Goal: Task Accomplishment & Management: Complete application form

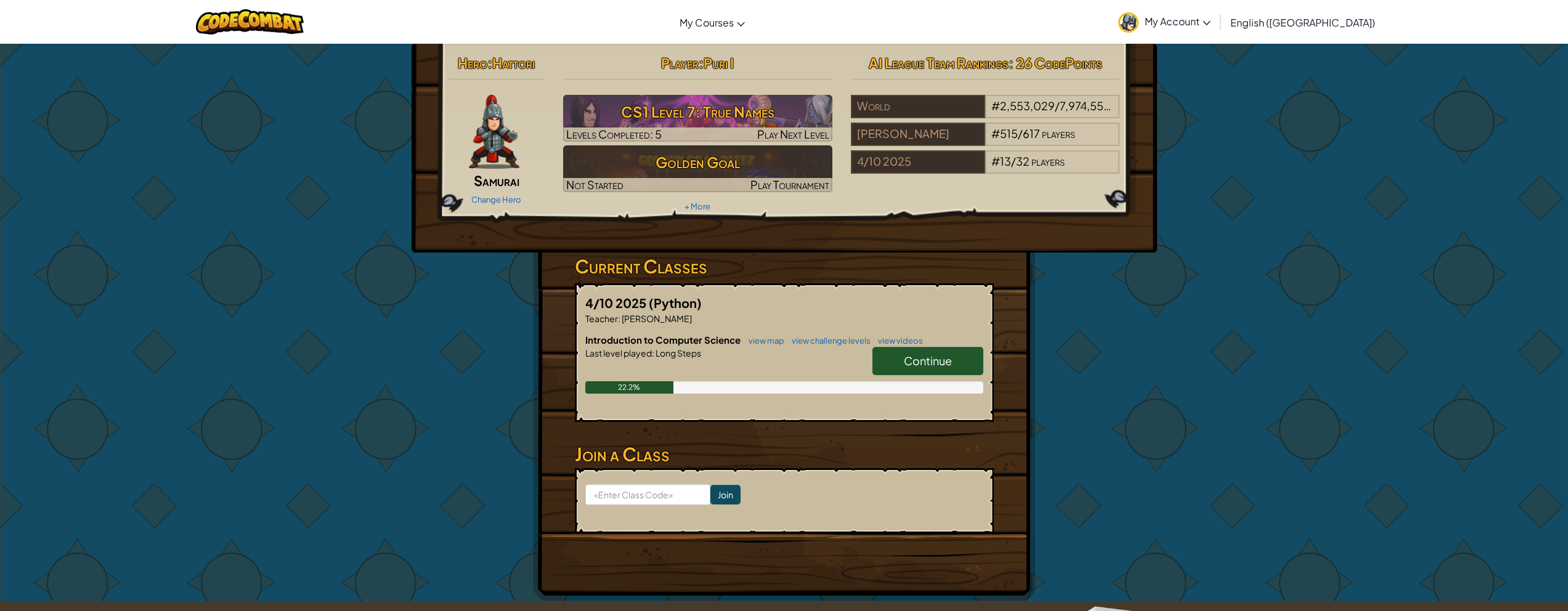
click at [772, 363] on span "Continue" at bounding box center [927, 361] width 48 height 14
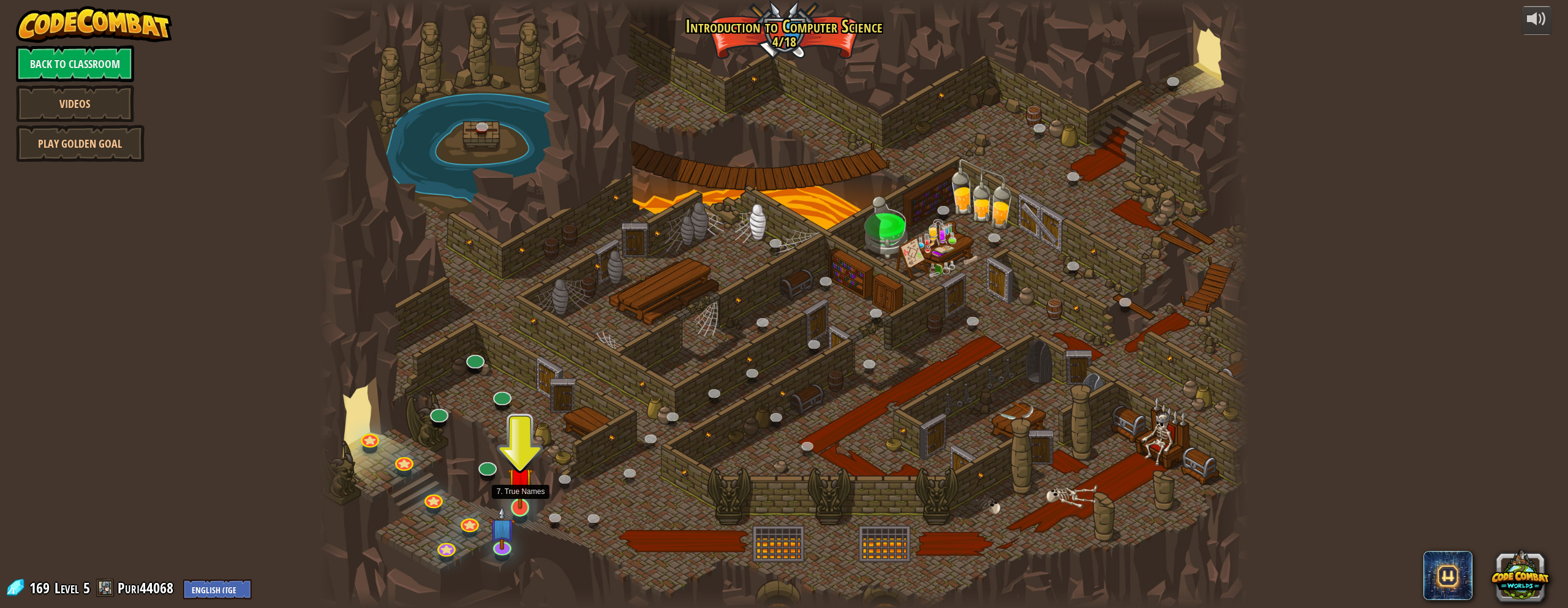
click at [522, 507] on img at bounding box center [520, 480] width 25 height 58
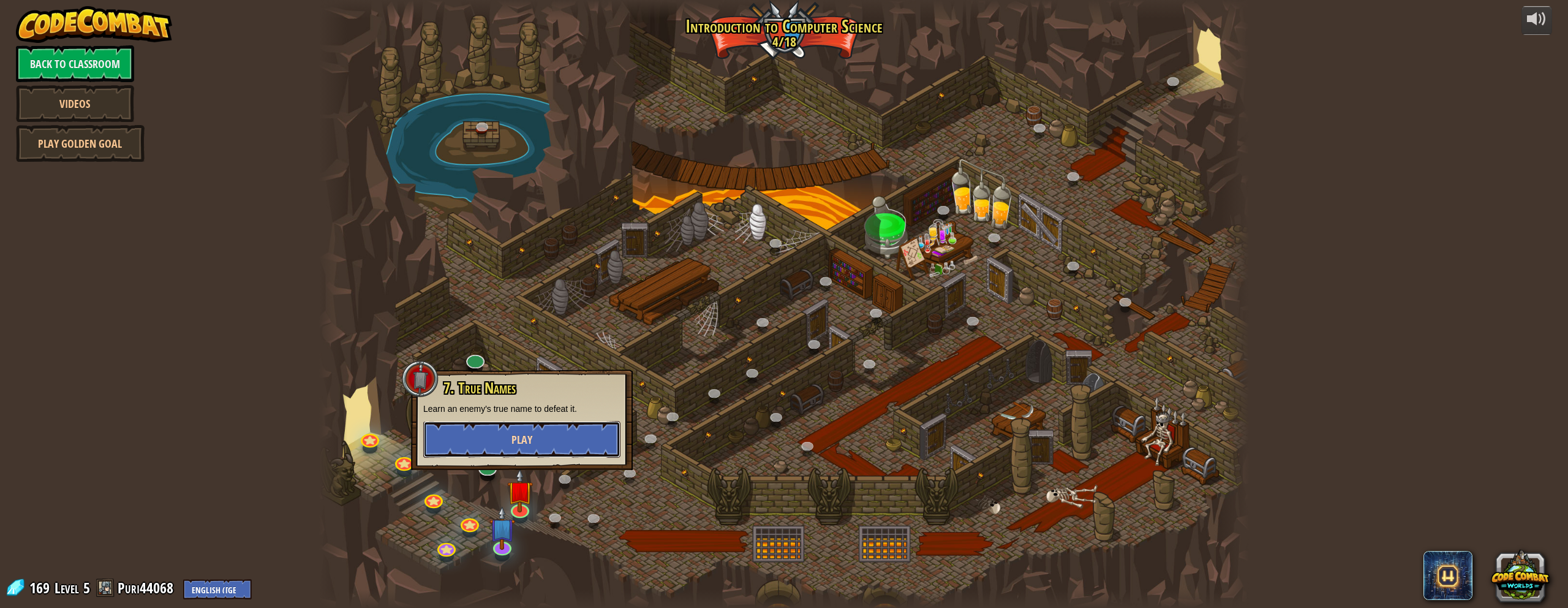
click at [549, 439] on button "Play" at bounding box center [522, 439] width 197 height 37
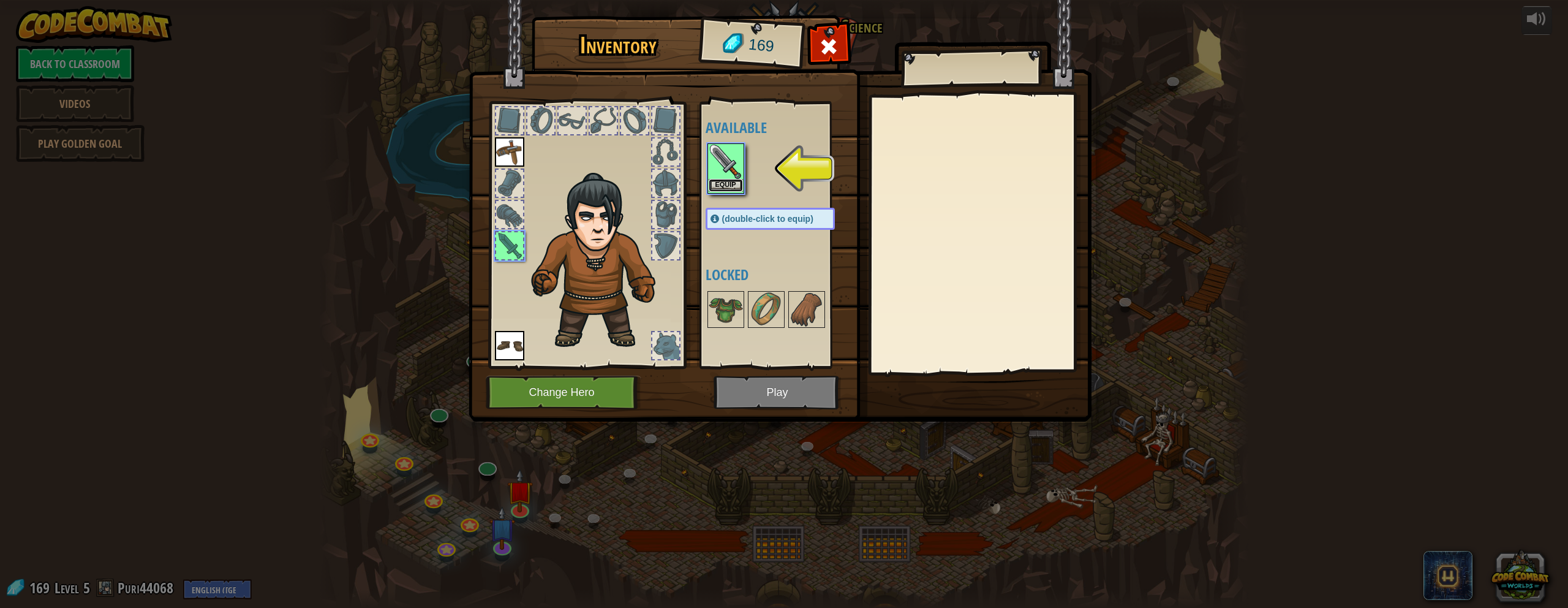
click at [731, 187] on button "Equip" at bounding box center [726, 185] width 34 height 13
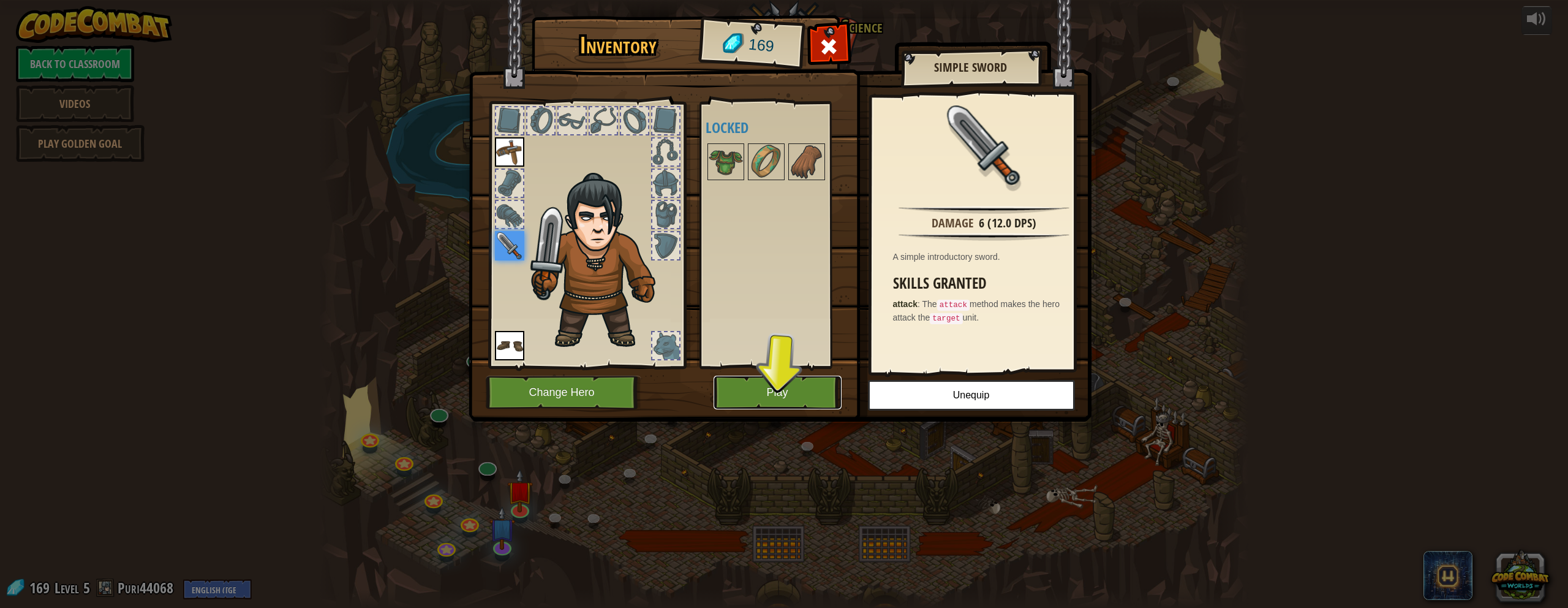
click at [768, 382] on button "Play" at bounding box center [778, 392] width 128 height 34
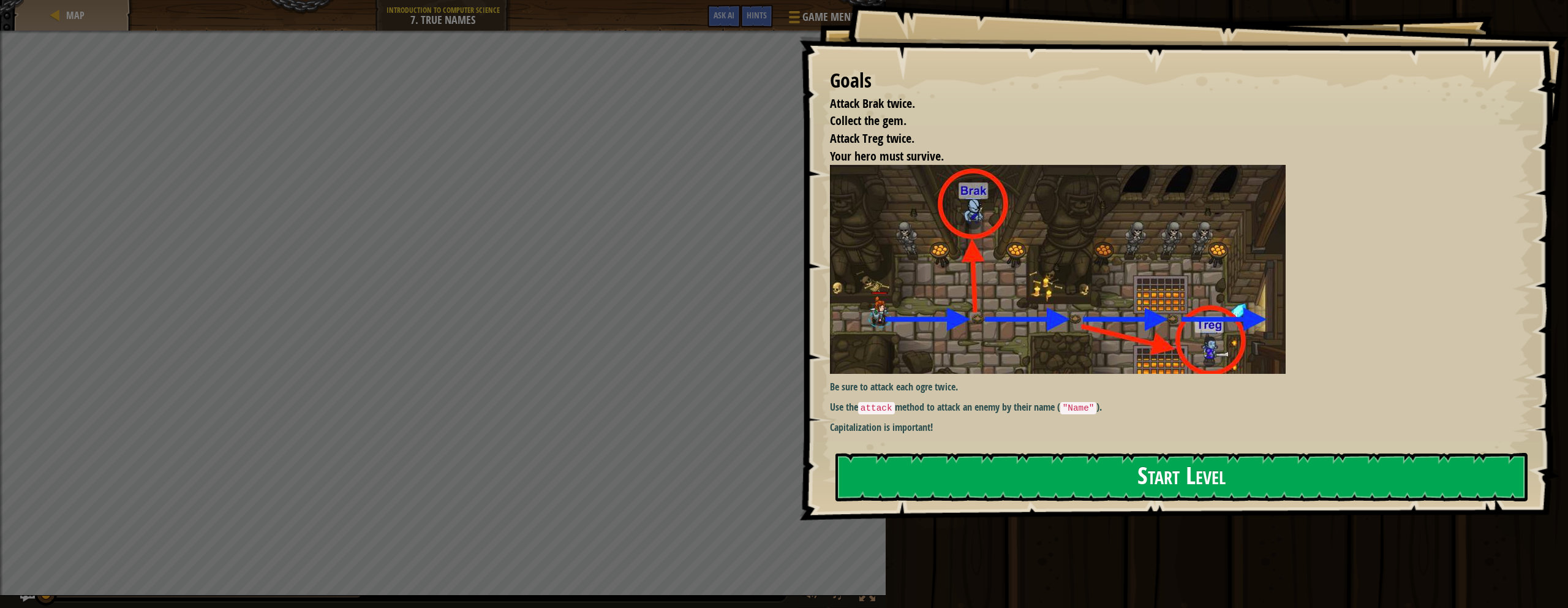
click at [768, 475] on button "Start Level" at bounding box center [1181, 477] width 693 height 48
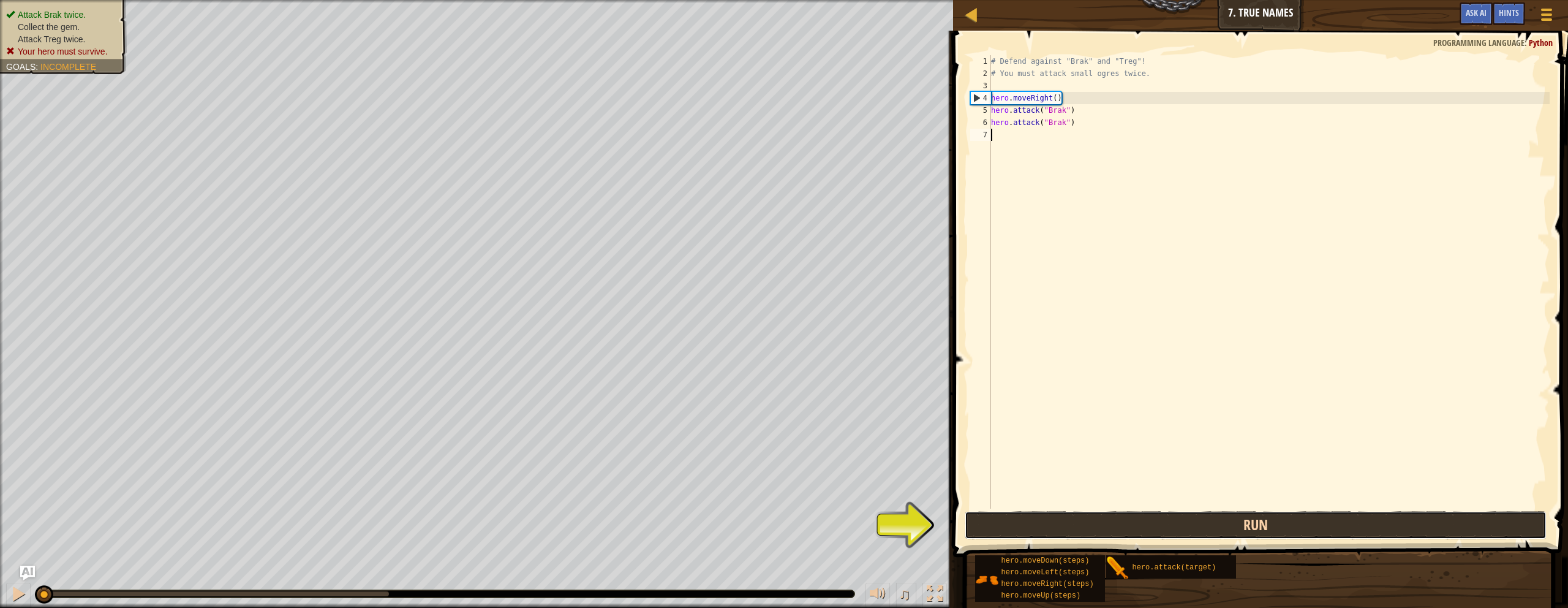
click at [768, 517] on button "Run" at bounding box center [1256, 525] width 582 height 28
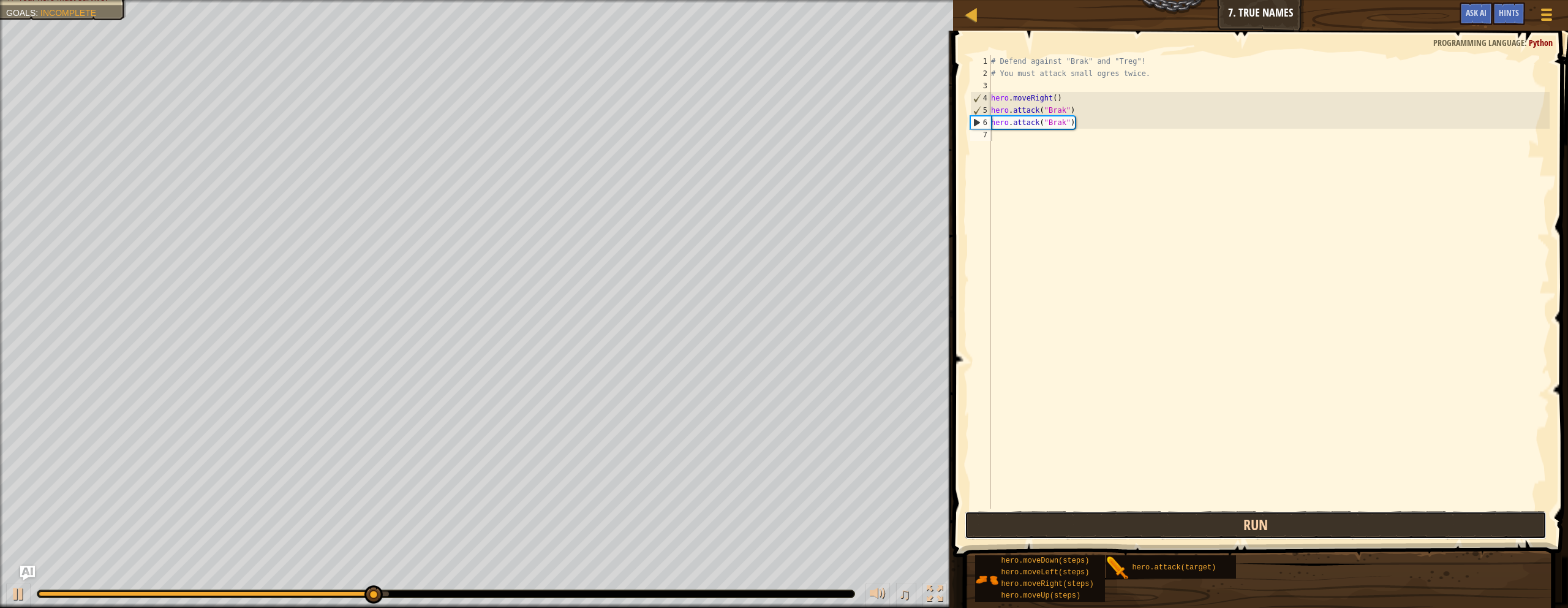
click at [768, 530] on button "Run" at bounding box center [1256, 525] width 582 height 28
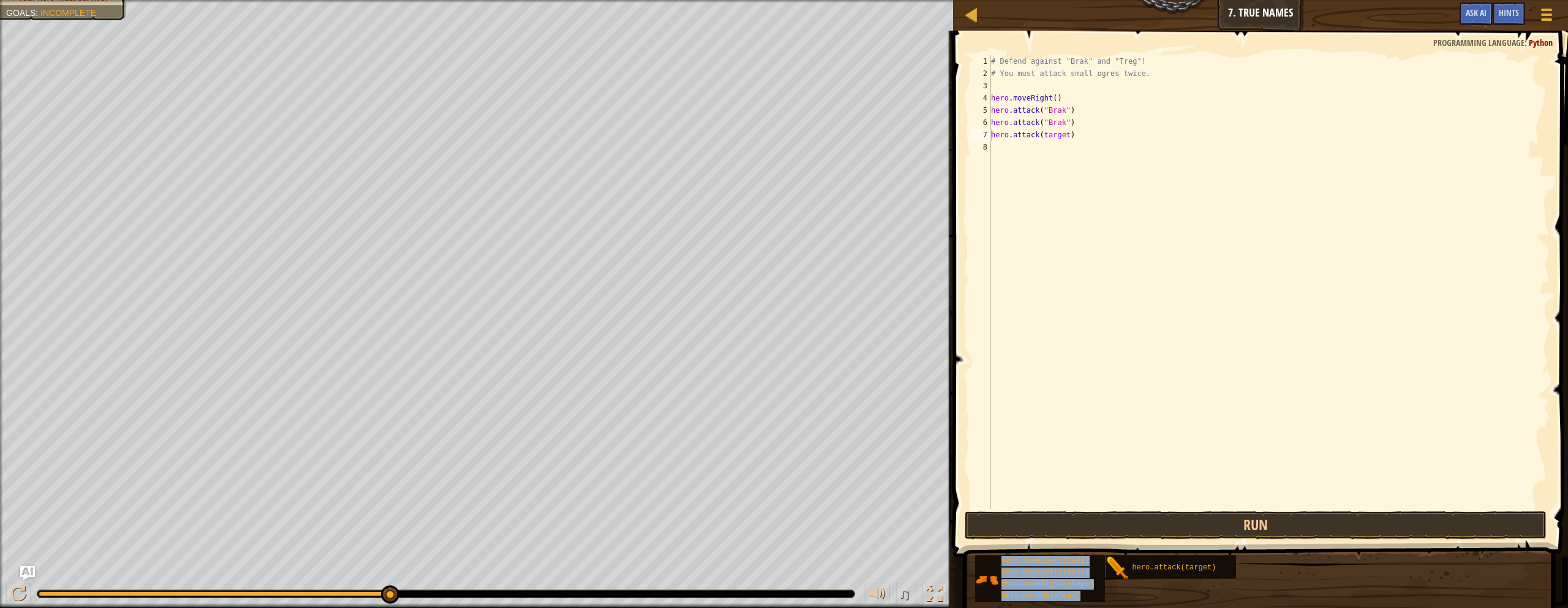
drag, startPoint x: 1185, startPoint y: 560, endPoint x: 1041, endPoint y: 187, distance: 399.8
click at [768, 178] on div "Hints Videos hero.attack(target) 1 2 3 4 5 6 7 8 # Defend against "Brak" and "T…" at bounding box center [1259, 317] width 619 height 571
click at [768, 147] on div "# Defend against "Brak" and "Treg"! # You must attack small ogres twice. hero .…" at bounding box center [1269, 294] width 561 height 478
click at [768, 136] on div "# Defend against "Brak" and "Treg"! # You must attack small ogres twice. hero .…" at bounding box center [1269, 294] width 561 height 478
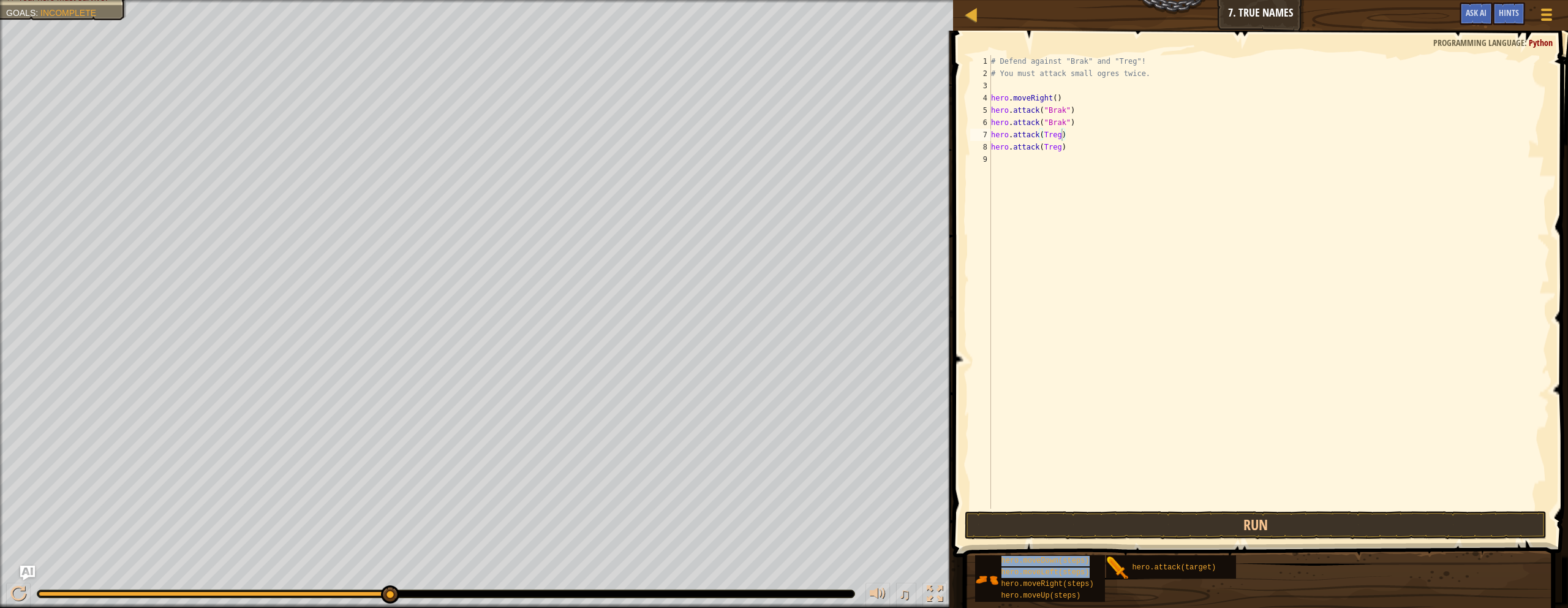
drag, startPoint x: 1074, startPoint y: 581, endPoint x: 1052, endPoint y: 235, distance: 346.7
click at [768, 216] on div "Hints Videos hero.attack(Treg) 1 2 3 4 5 6 7 8 9 # Defend against "Brak" and "T…" at bounding box center [1259, 317] width 619 height 571
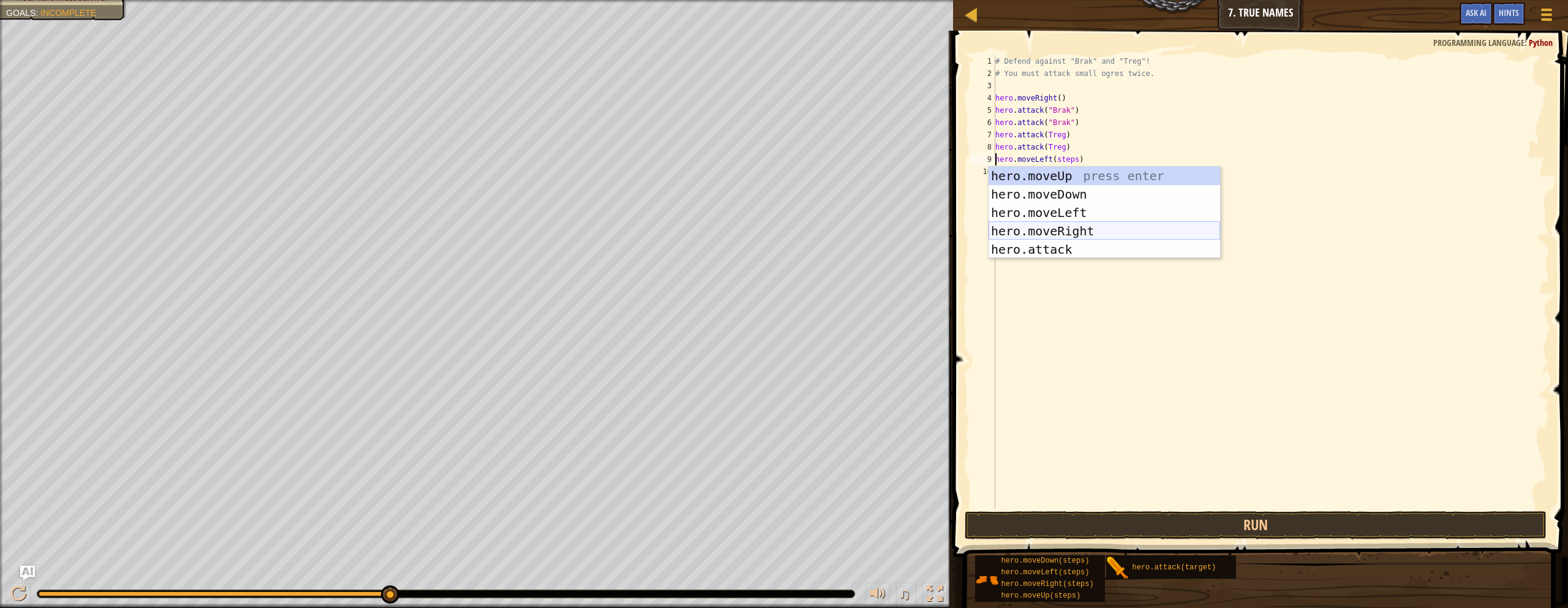
click at [768, 224] on div "hero.moveUp press enter hero.moveDown press enter hero.moveLeft press enter her…" at bounding box center [1104, 230] width 232 height 128
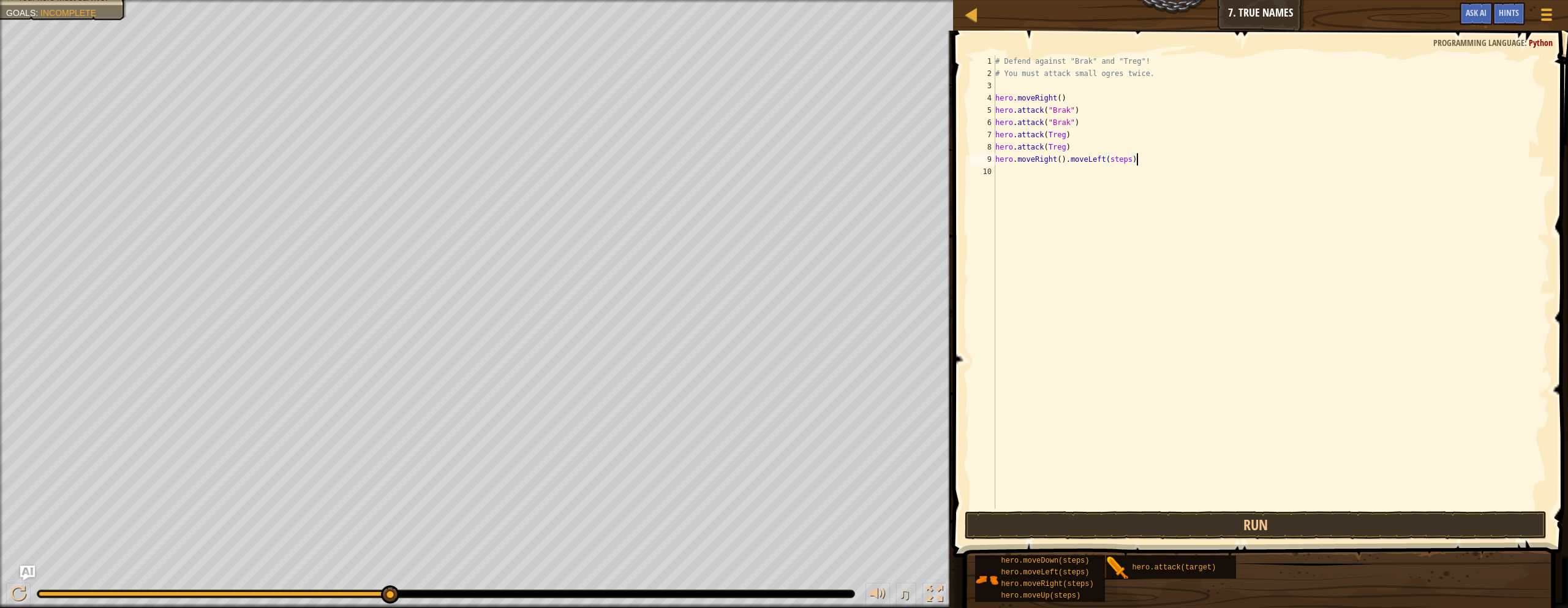
click at [768, 159] on div "# Defend against "Brak" and "Treg"! # You must attack small ogres twice. hero .…" at bounding box center [1272, 294] width 558 height 478
type textarea "hero.moveRight(2)"
click at [768, 523] on button "Run" at bounding box center [1256, 525] width 582 height 28
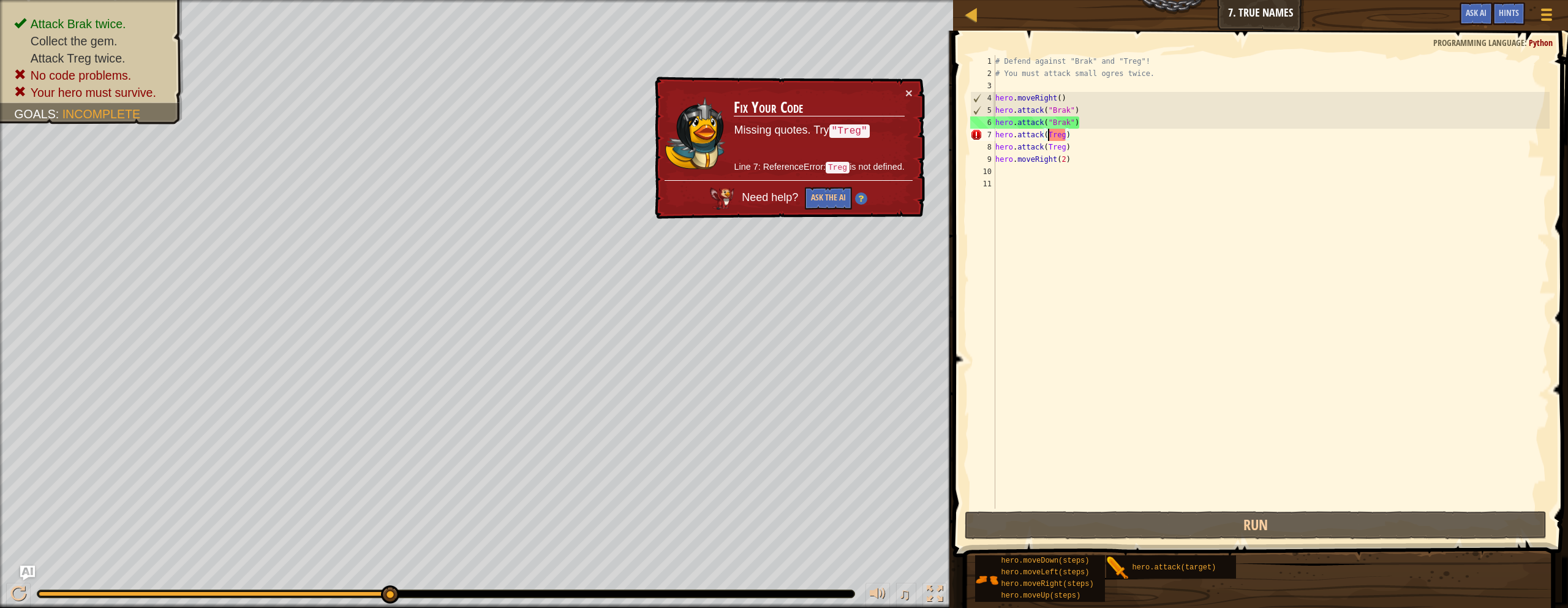
click at [768, 132] on div "# Defend against "Brak" and "Treg"! # You must attack small ogres twice. hero .…" at bounding box center [1272, 294] width 558 height 478
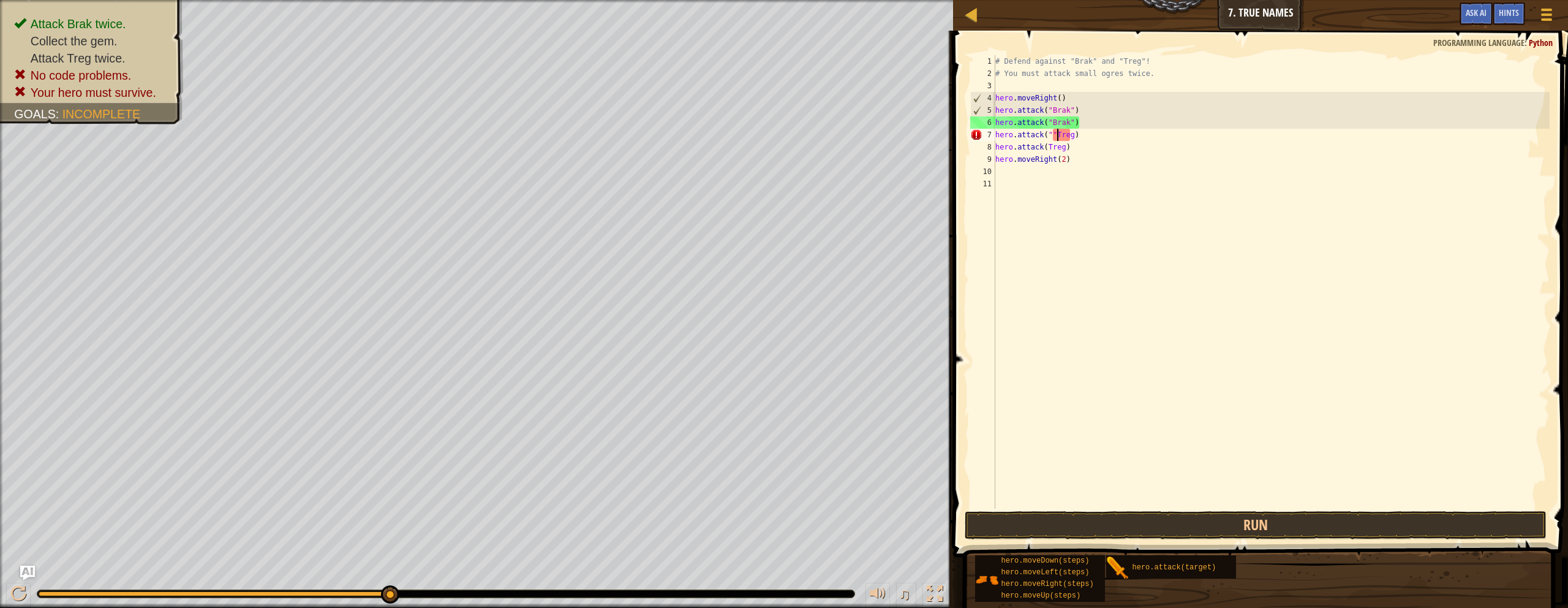
scroll to position [6, 6]
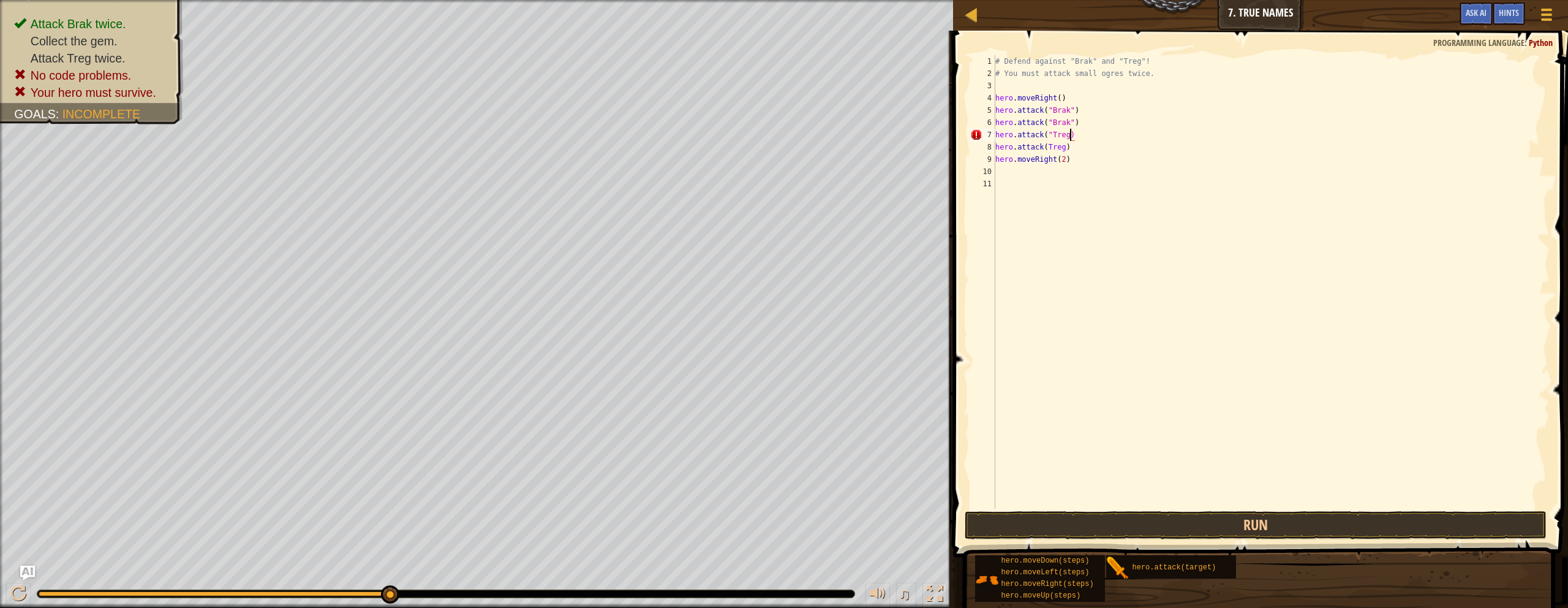
click at [768, 131] on div "# Defend against "Brak" and "Treg"! # You must attack small ogres twice. hero .…" at bounding box center [1272, 294] width 558 height 478
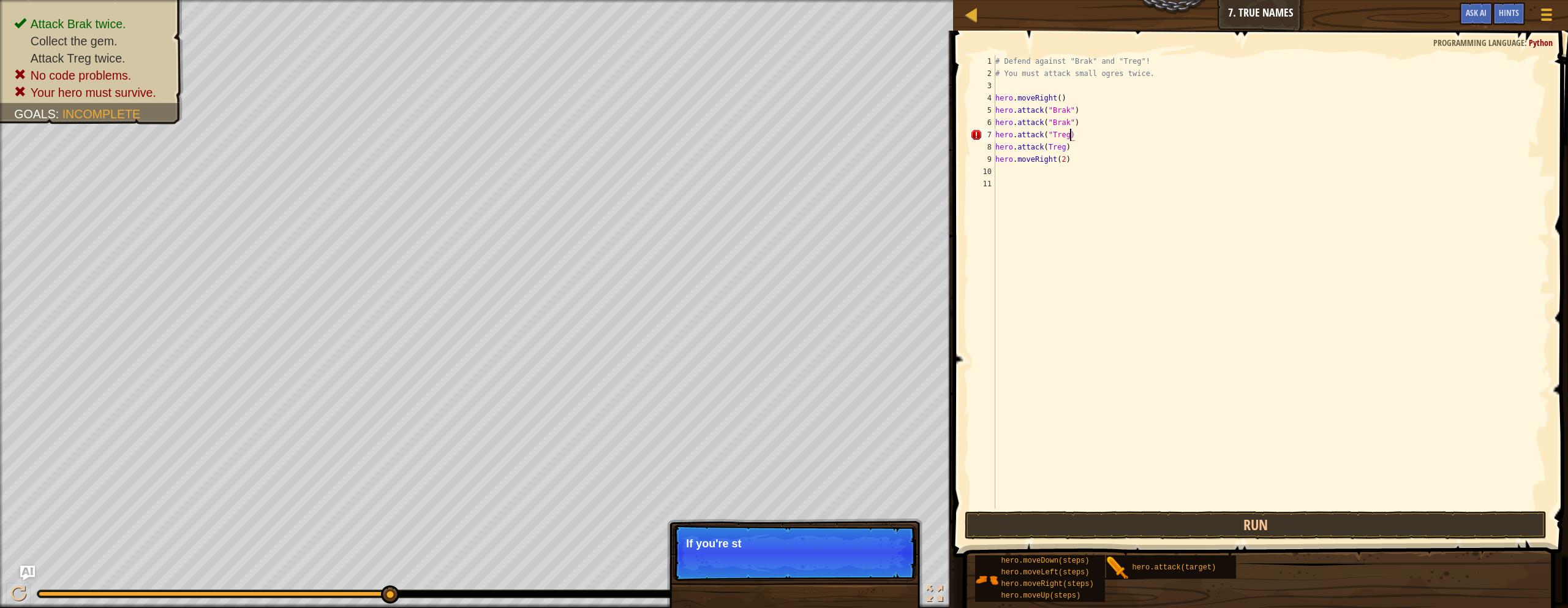
scroll to position [6, 6]
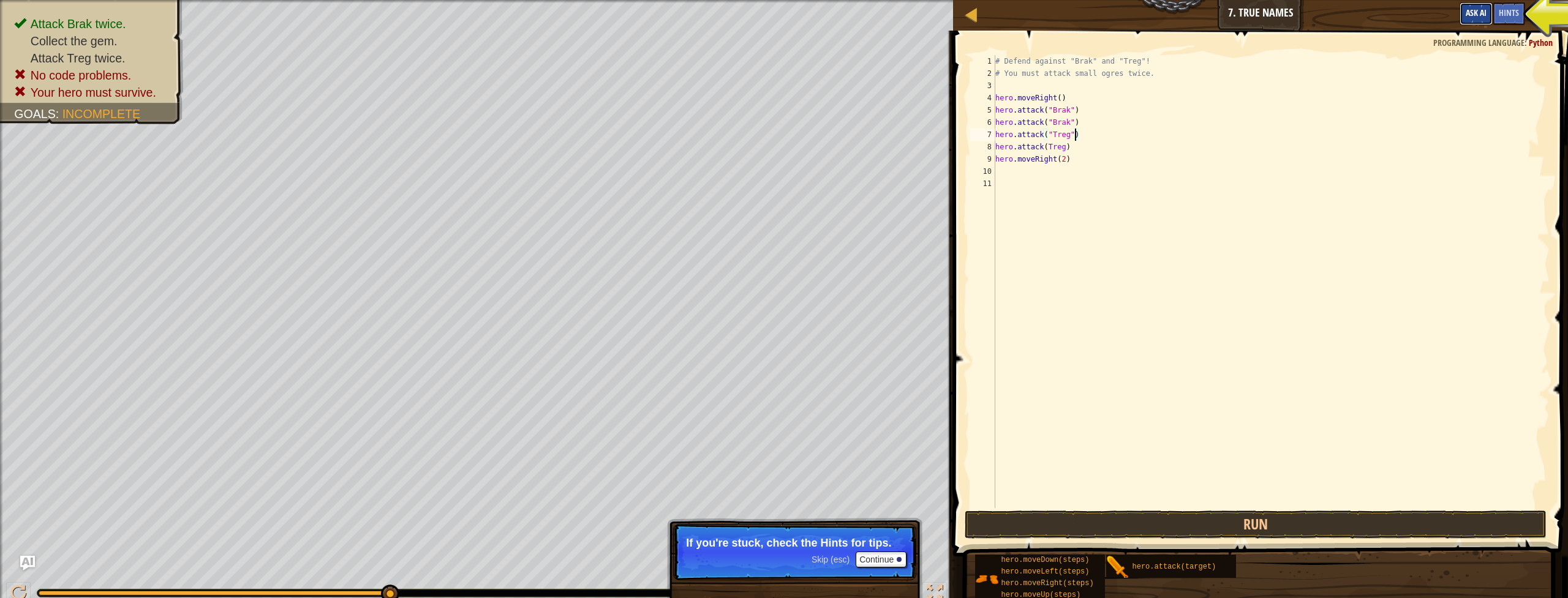
click at [768, 19] on button "Ask AI" at bounding box center [1476, 14] width 33 height 23
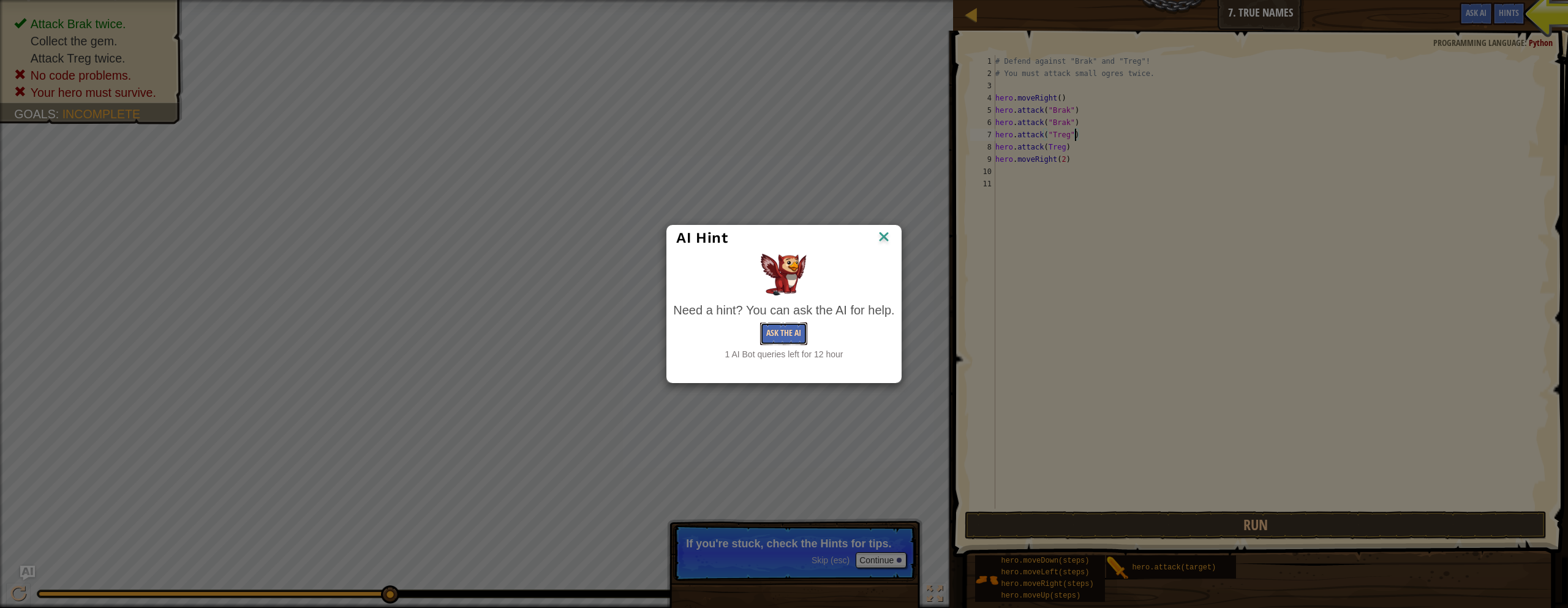
click at [768, 333] on button "Ask the AI" at bounding box center [784, 334] width 47 height 23
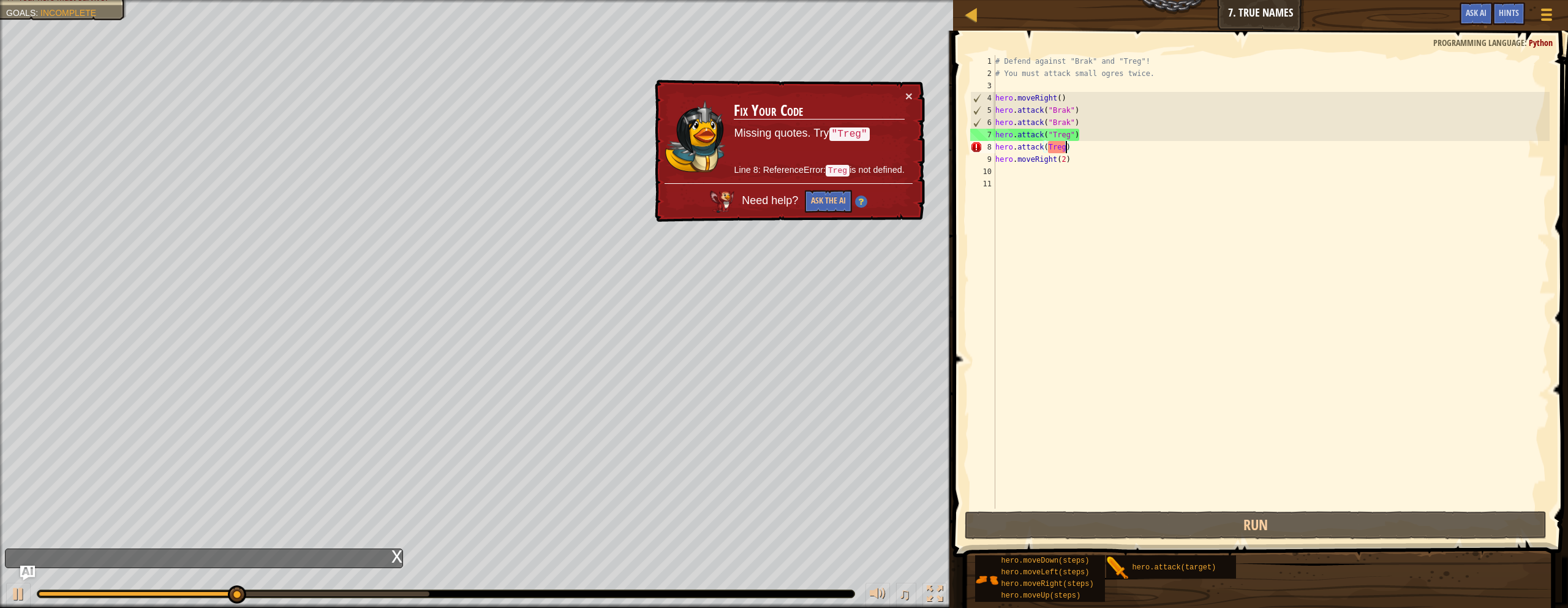
click at [768, 149] on div "# Defend against "Brak" and "Treg"! # You must attack small ogres twice. hero .…" at bounding box center [1272, 294] width 558 height 478
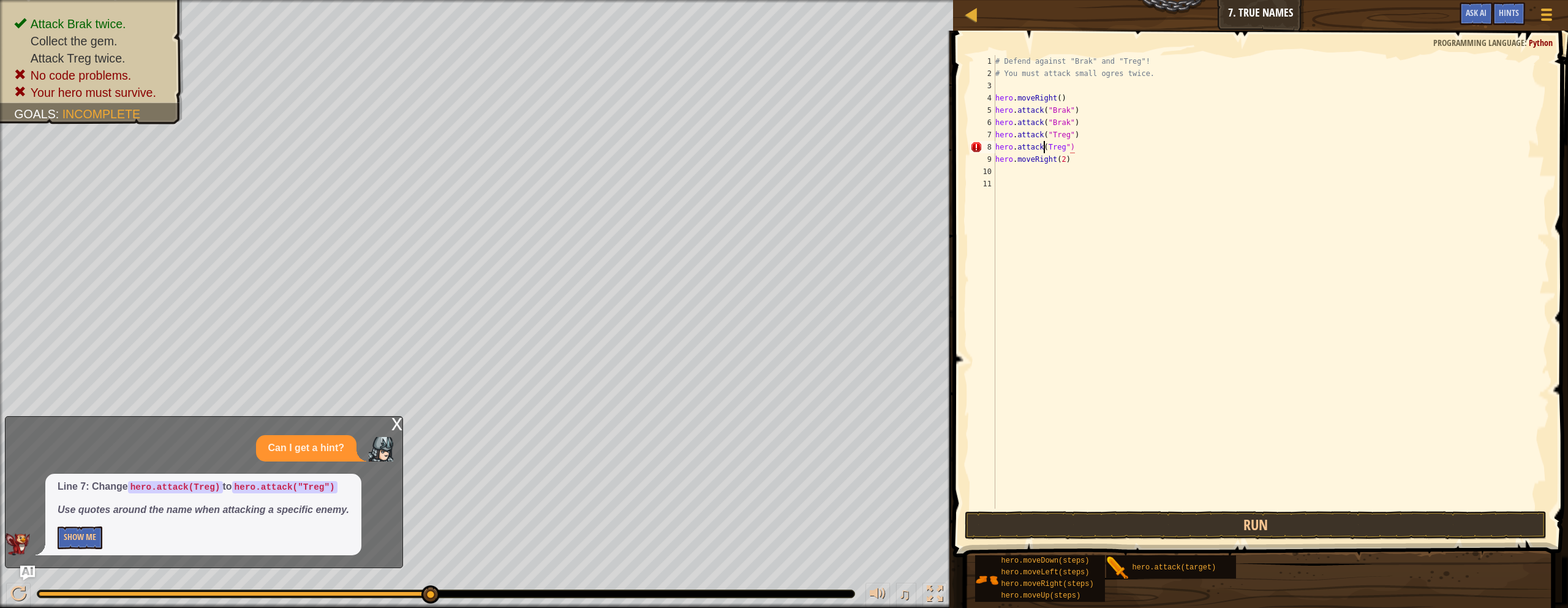
click at [768, 145] on div "# Defend against "Brak" and "Treg"! # You must attack small ogres twice. hero .…" at bounding box center [1272, 294] width 558 height 478
type textarea "hero.attack("Treg")"
click at [768, 522] on button "Run" at bounding box center [1256, 525] width 582 height 28
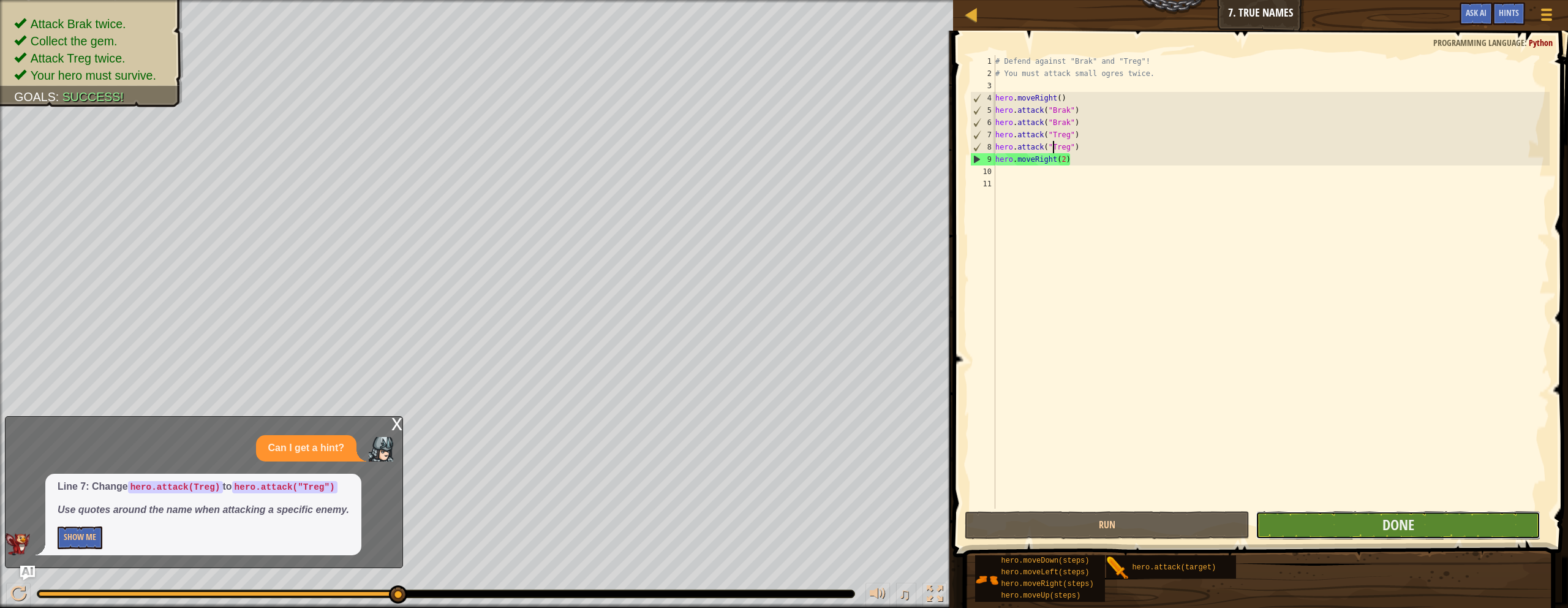
click at [768, 518] on button "Done" at bounding box center [1398, 525] width 285 height 28
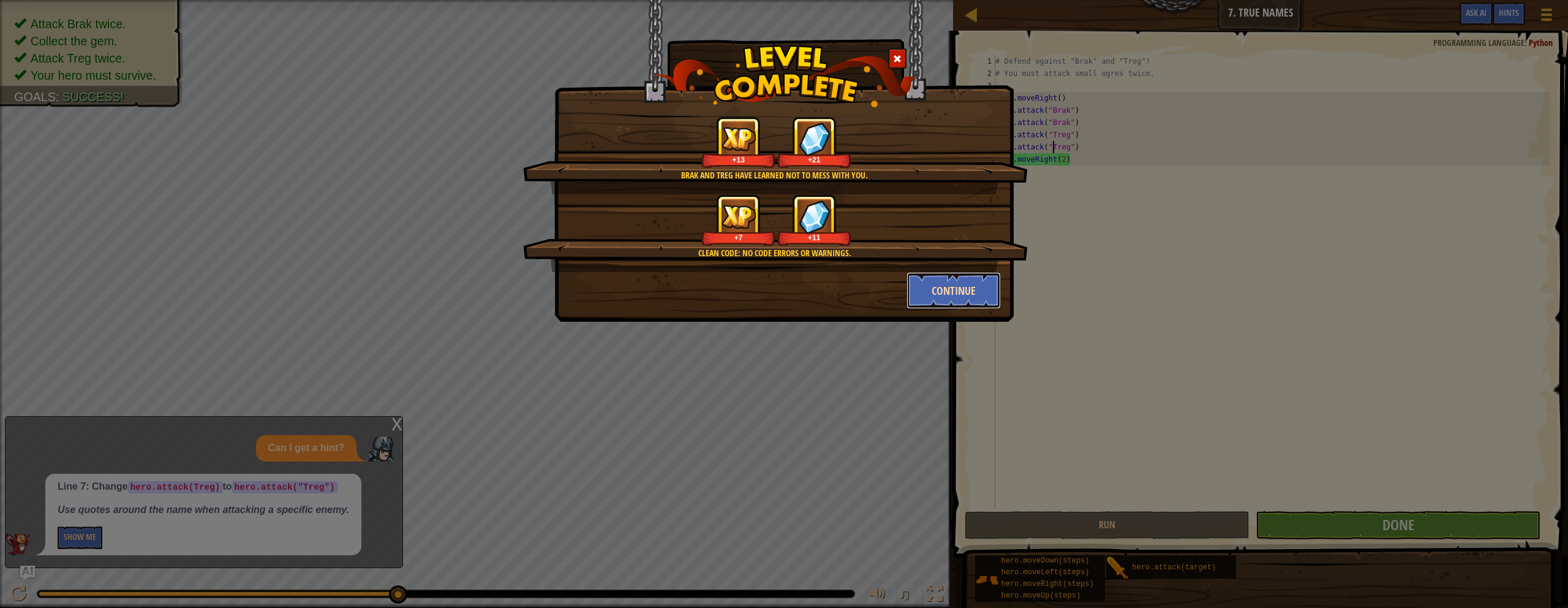
click at [768, 304] on button "Continue" at bounding box center [954, 290] width 95 height 37
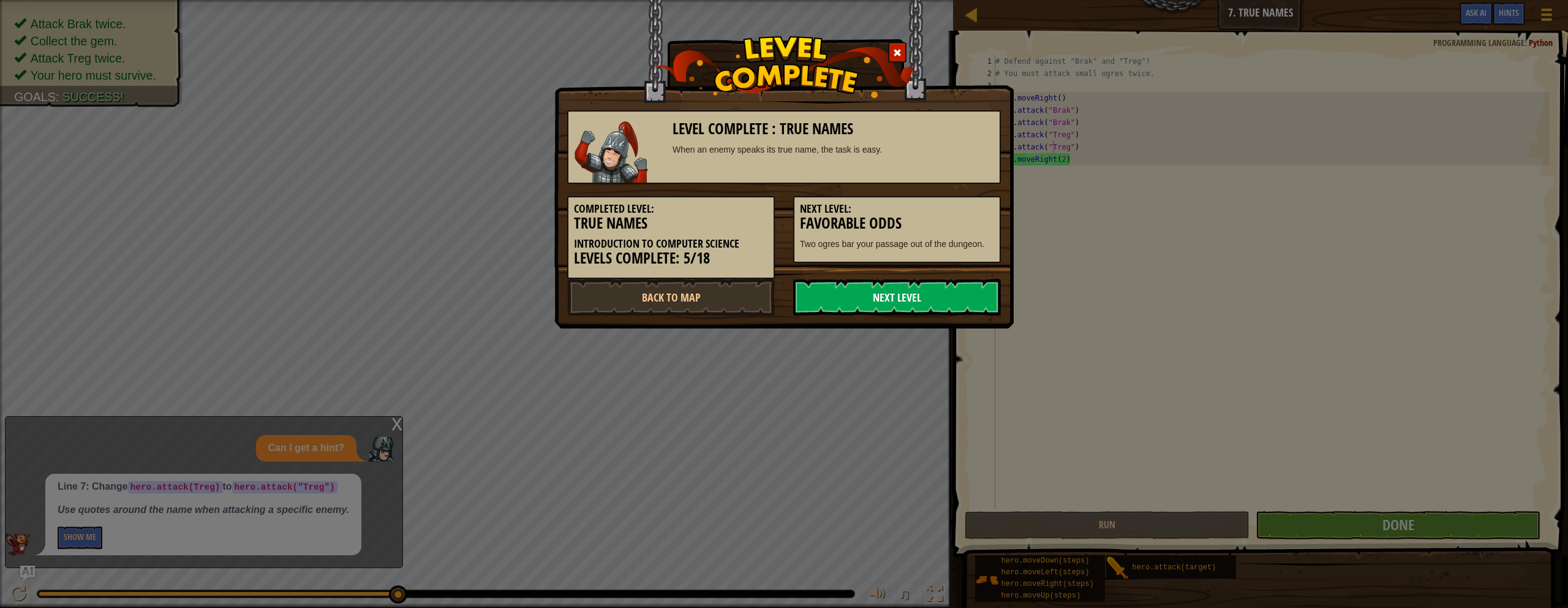
click at [768, 292] on link "Next Level" at bounding box center [897, 296] width 207 height 37
click at [768, 303] on link "Next Level" at bounding box center [897, 296] width 207 height 37
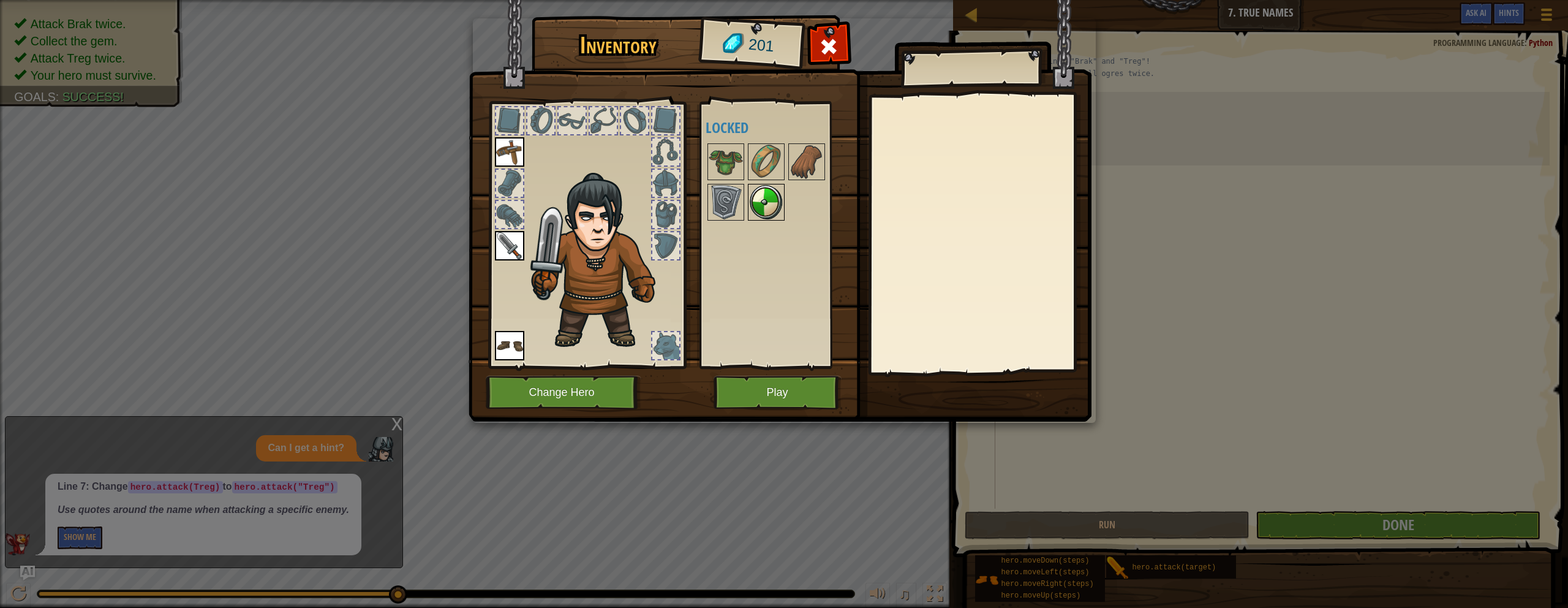
click at [768, 207] on img at bounding box center [766, 202] width 34 height 34
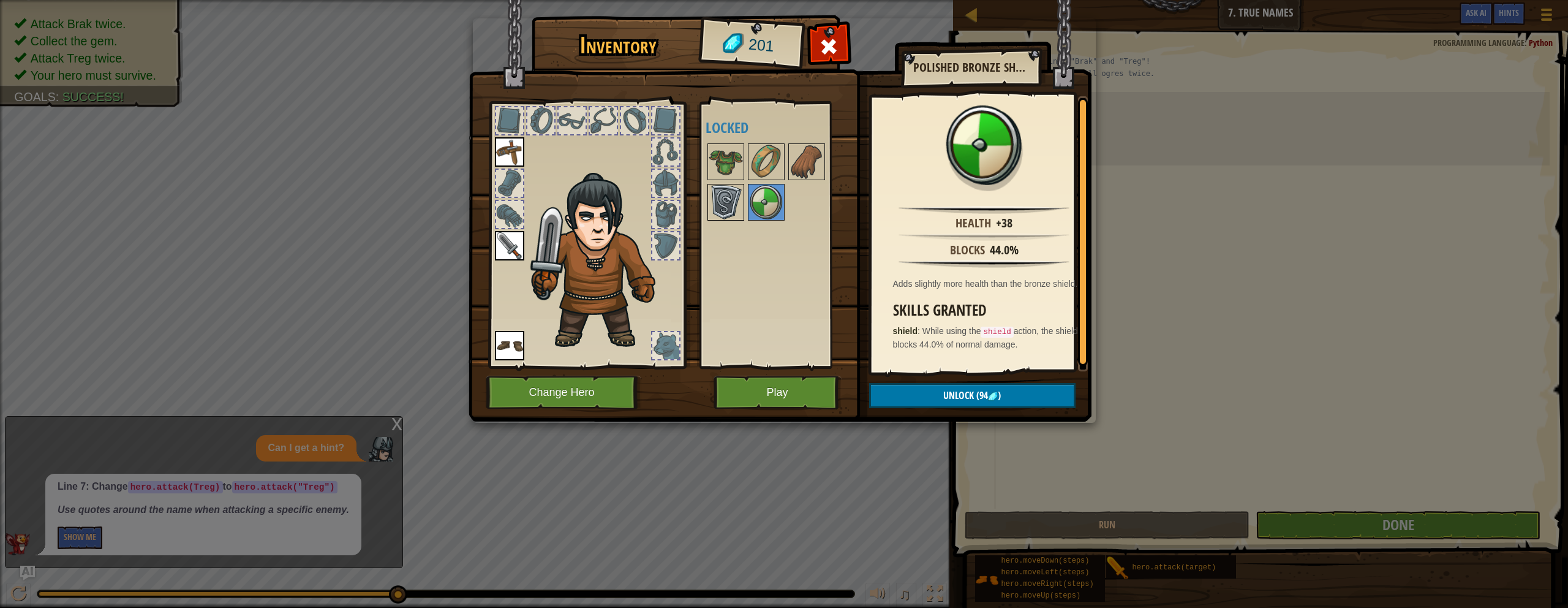
click at [713, 202] on img at bounding box center [726, 202] width 34 height 34
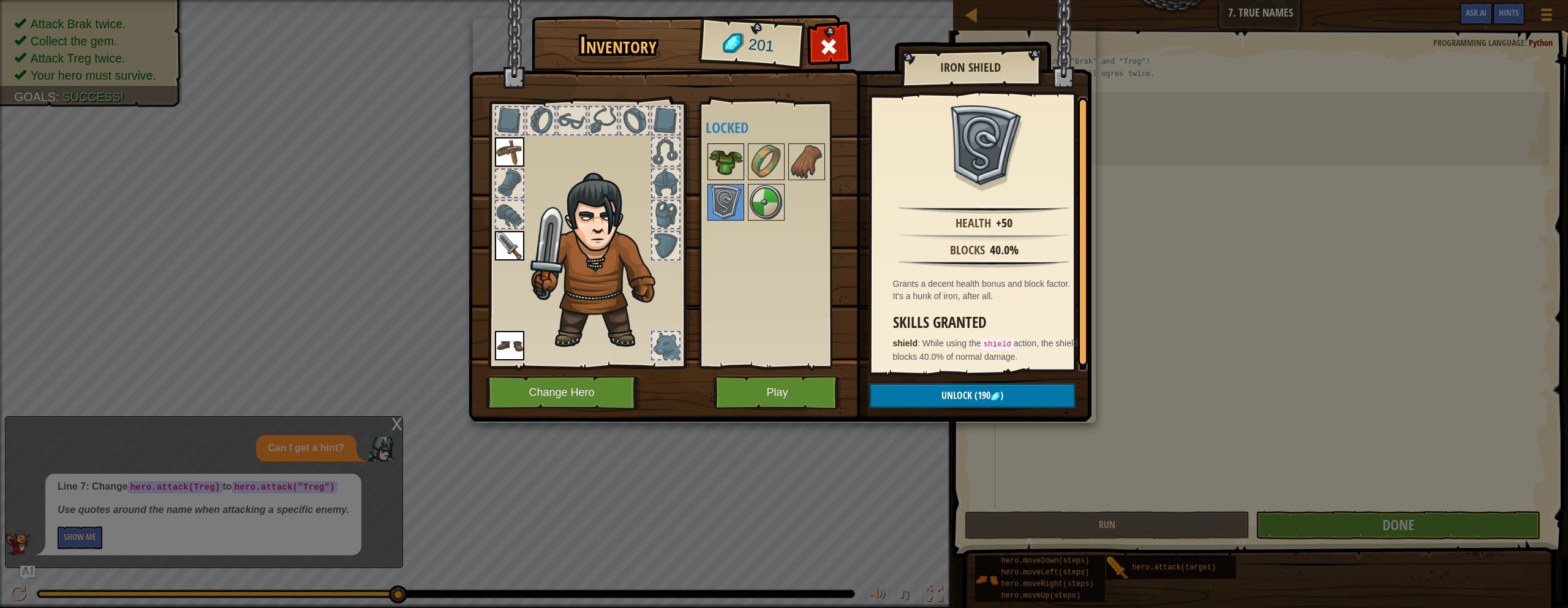
click at [726, 169] on img at bounding box center [726, 162] width 34 height 34
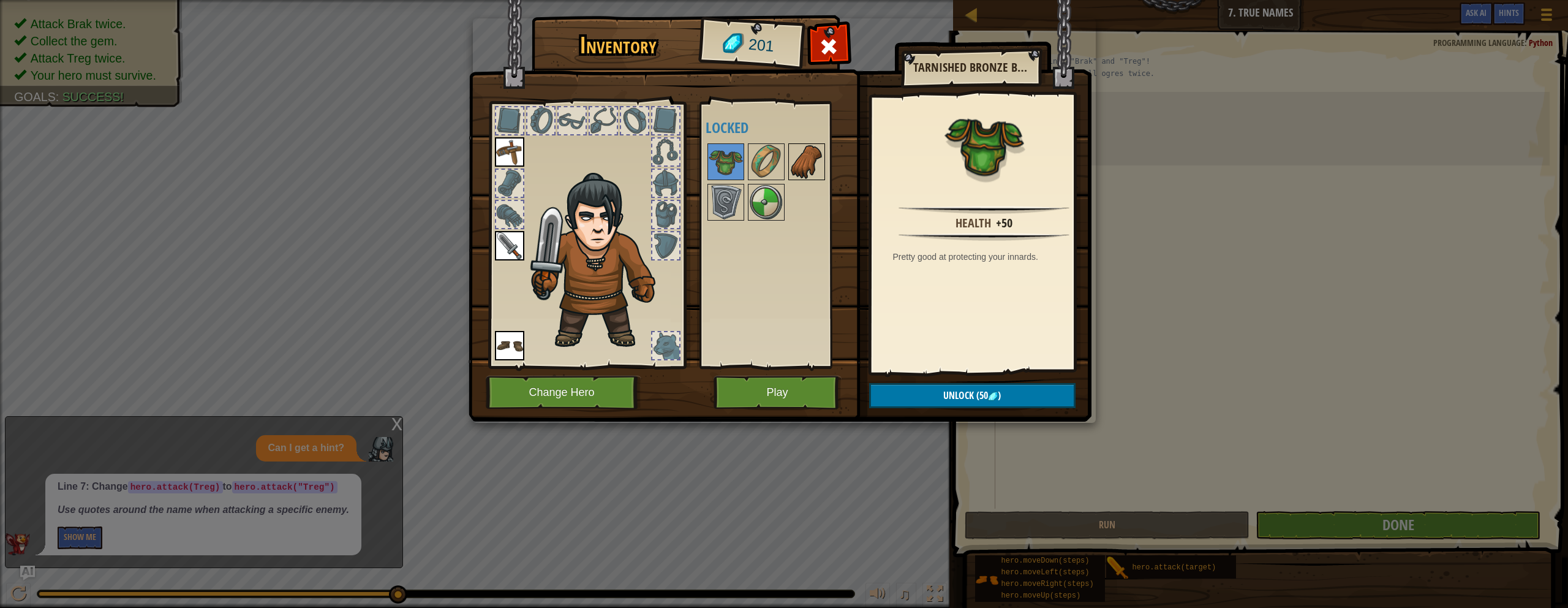
click at [768, 157] on img at bounding box center [807, 162] width 34 height 34
click at [760, 188] on img at bounding box center [766, 202] width 34 height 34
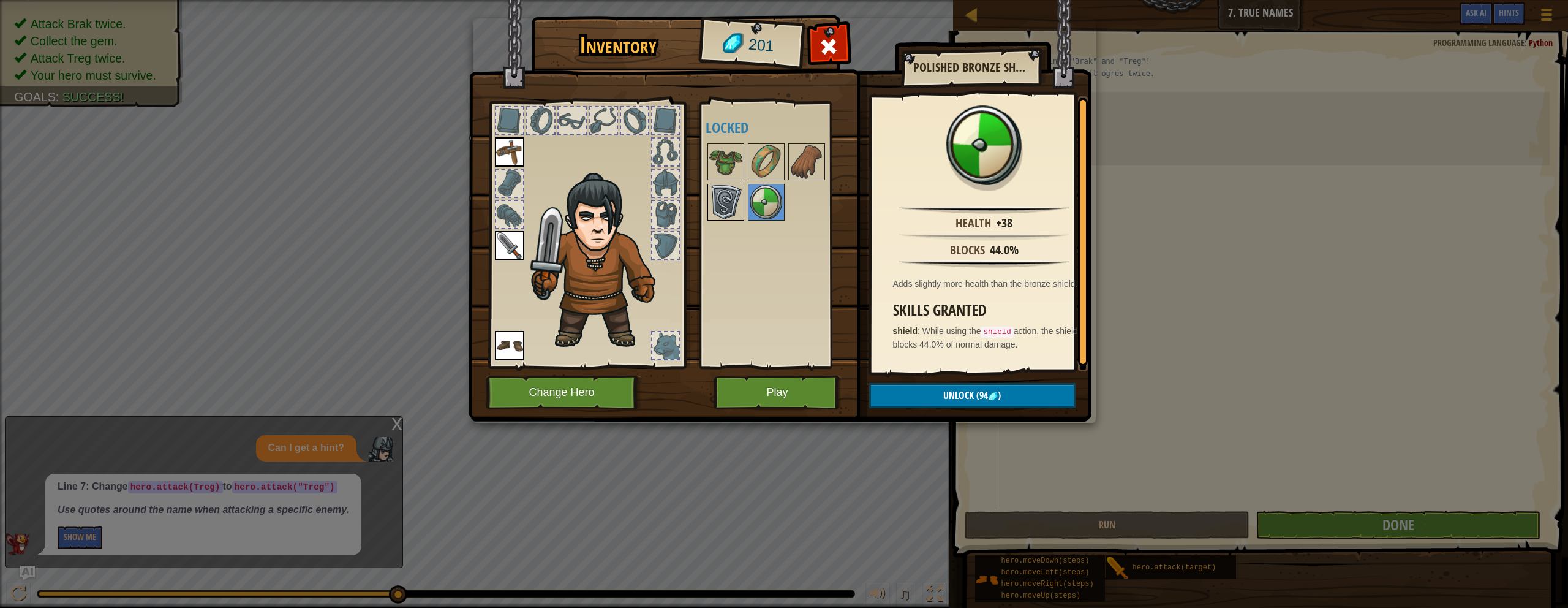
click at [723, 207] on img at bounding box center [726, 202] width 34 height 34
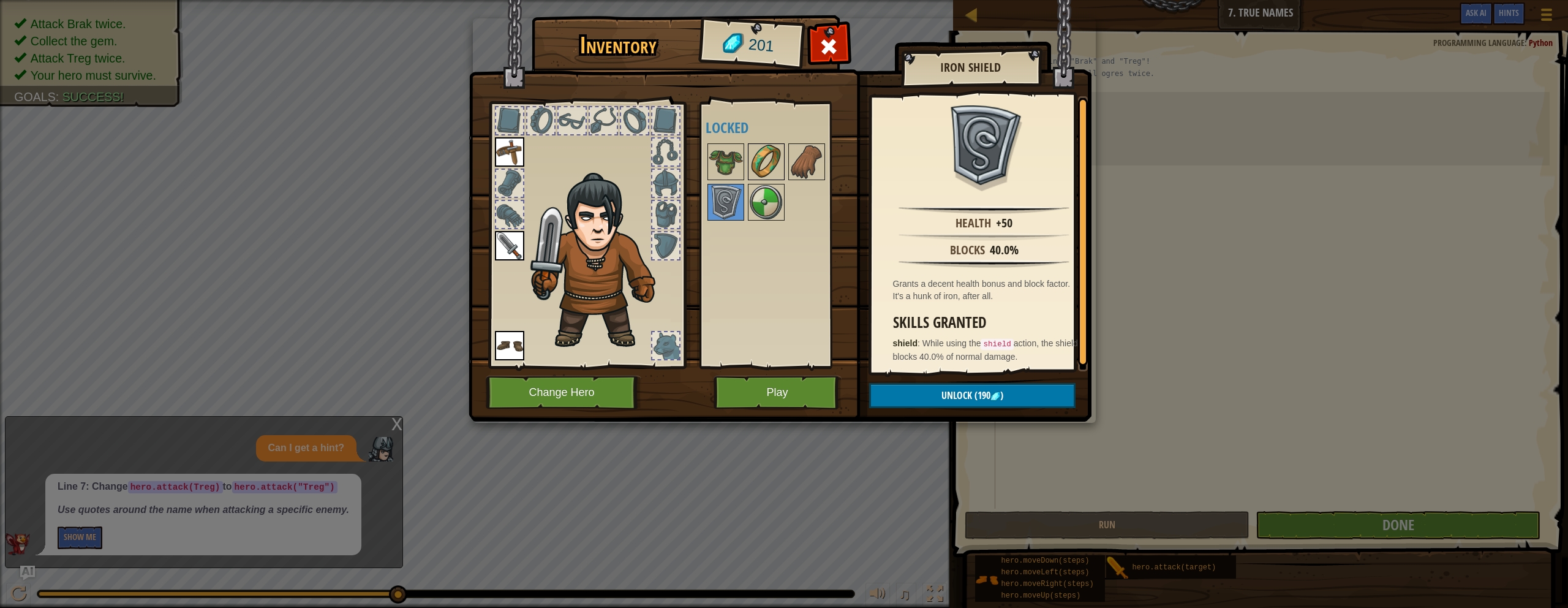
click at [767, 156] on img at bounding box center [766, 162] width 34 height 34
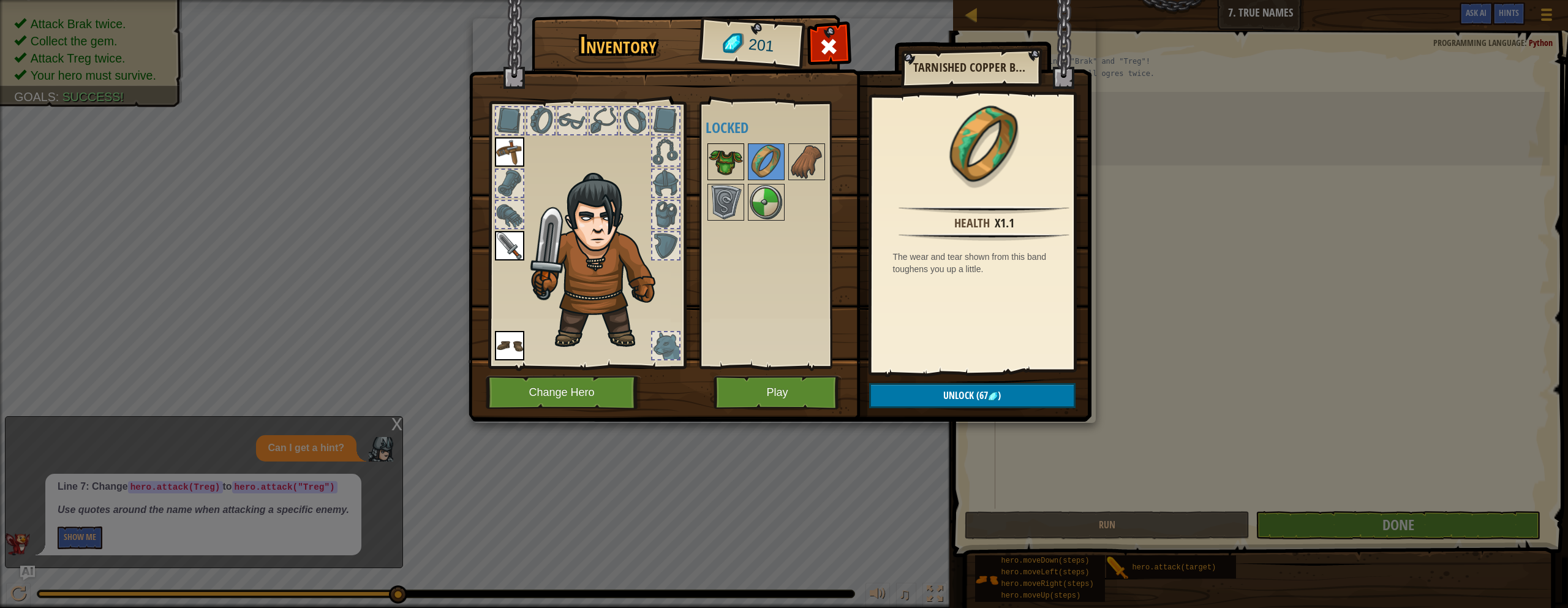
click at [732, 163] on img at bounding box center [726, 162] width 34 height 34
click at [768, 167] on img at bounding box center [807, 162] width 34 height 34
click at [715, 205] on img at bounding box center [726, 202] width 34 height 34
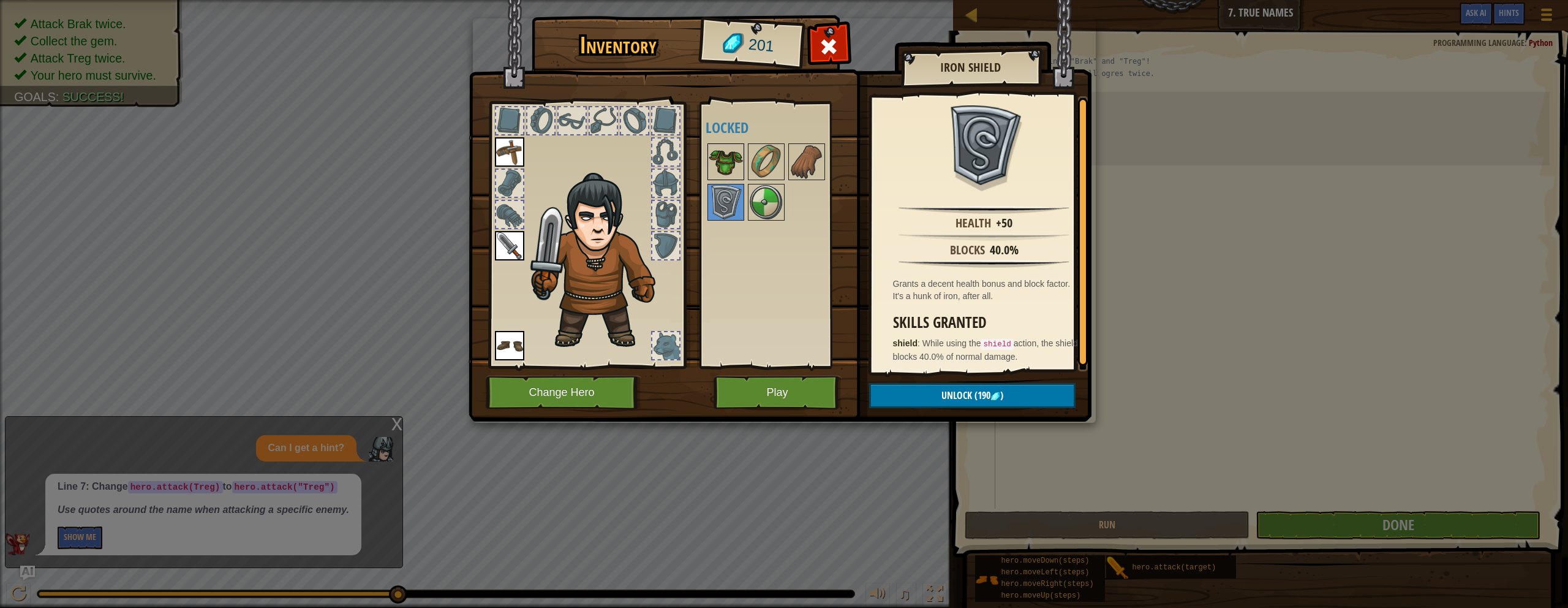
click at [737, 162] on img at bounding box center [726, 162] width 34 height 34
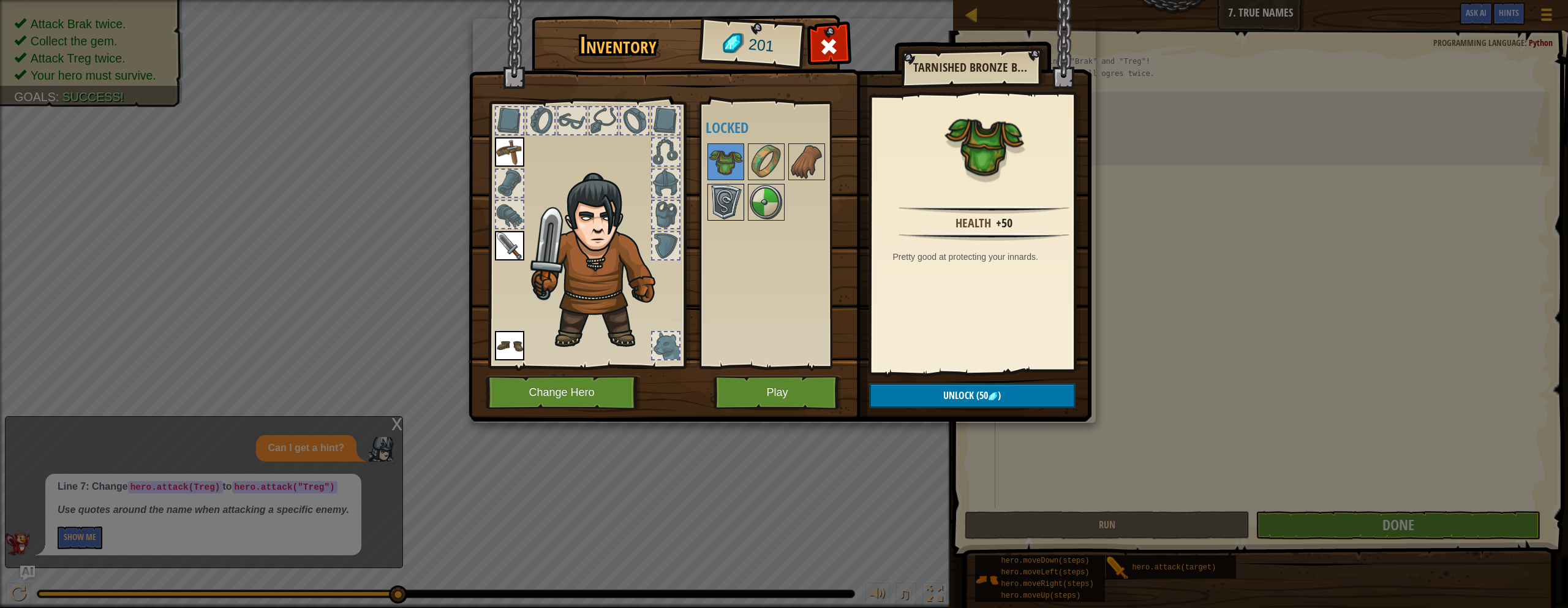
click at [728, 187] on img at bounding box center [726, 202] width 34 height 34
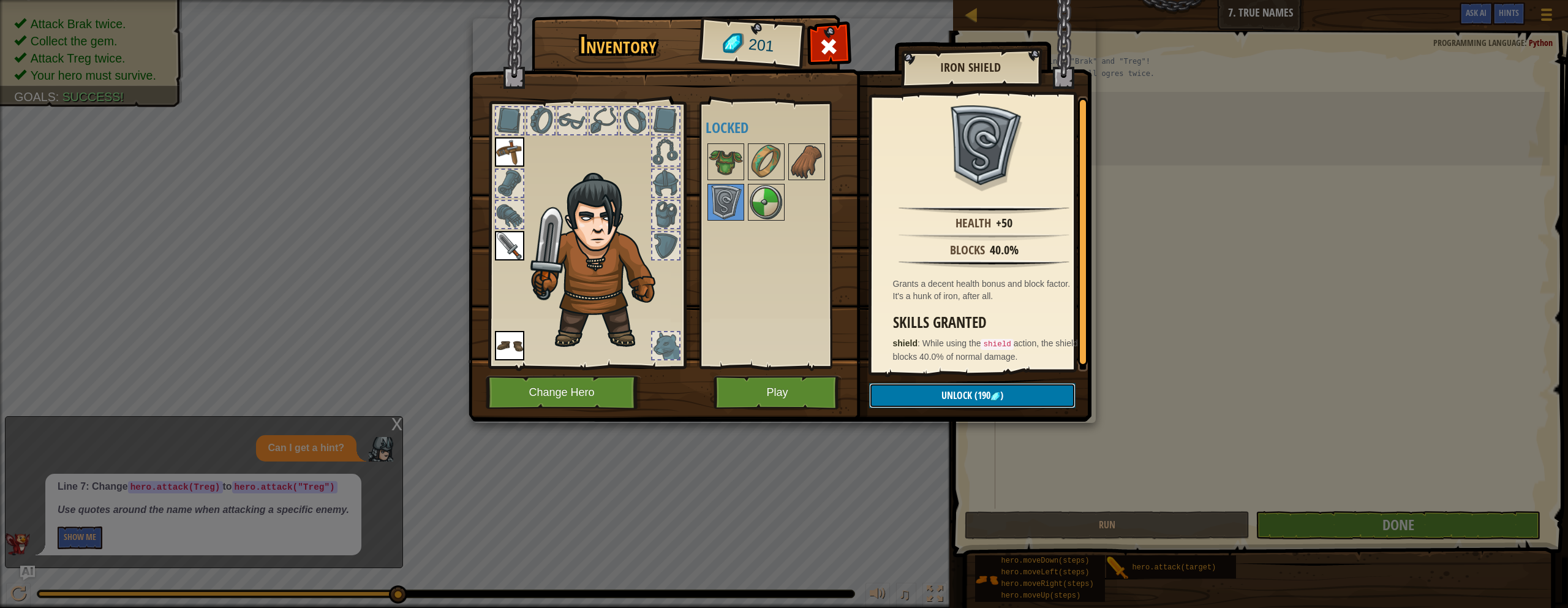
click at [768, 396] on span "Unlock" at bounding box center [957, 395] width 31 height 14
click at [768, 396] on button "Confirm" at bounding box center [972, 396] width 207 height 25
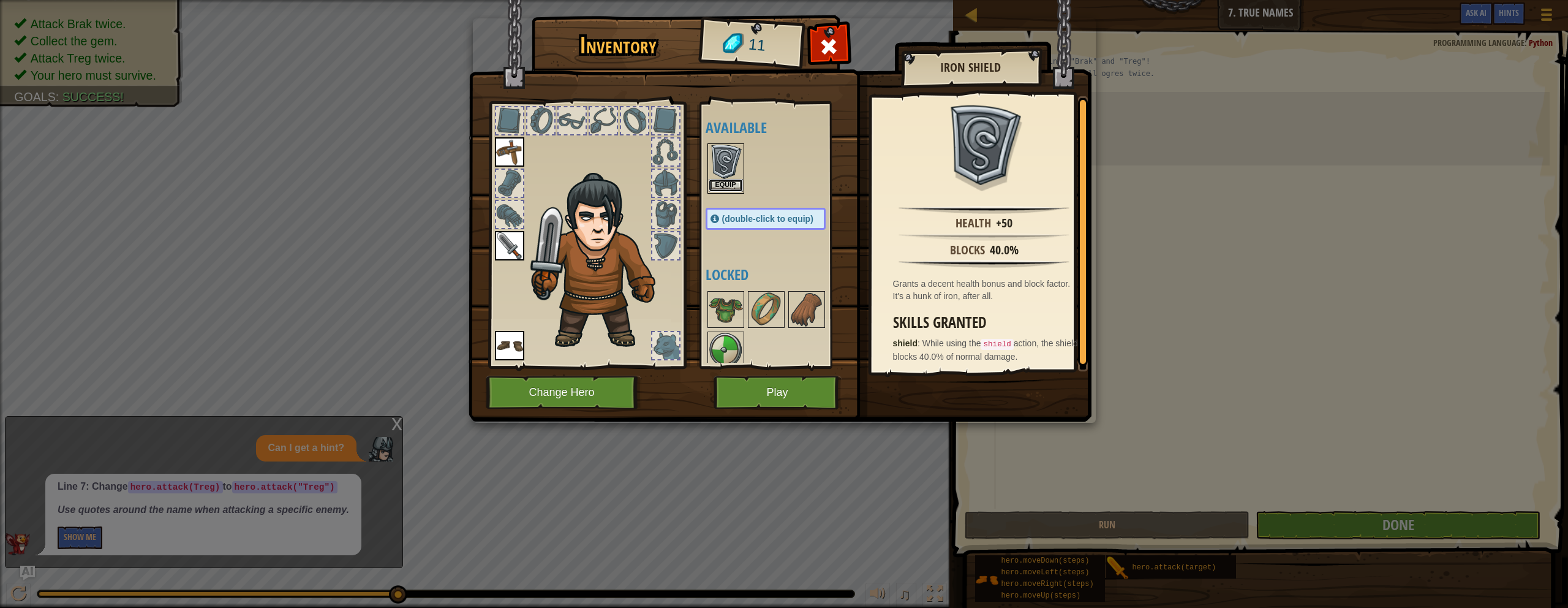
click at [718, 179] on button "Equip" at bounding box center [726, 185] width 34 height 13
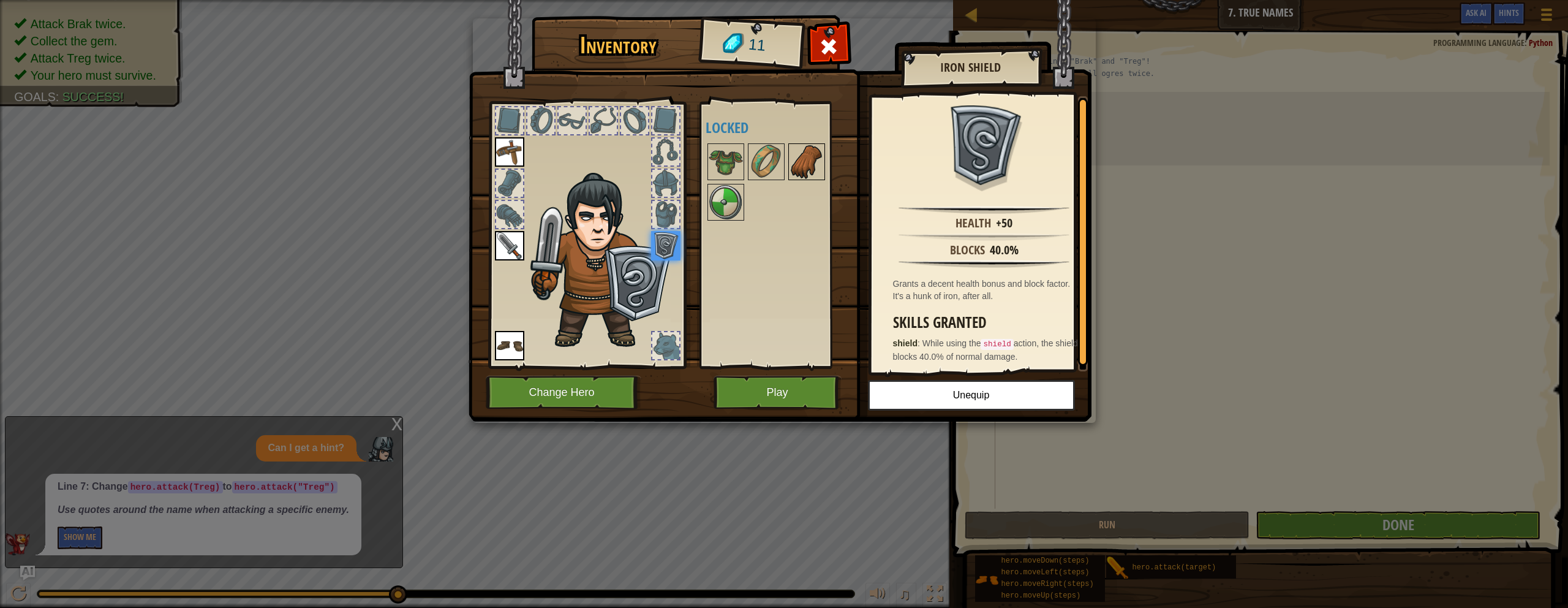
click at [768, 163] on img at bounding box center [807, 162] width 34 height 34
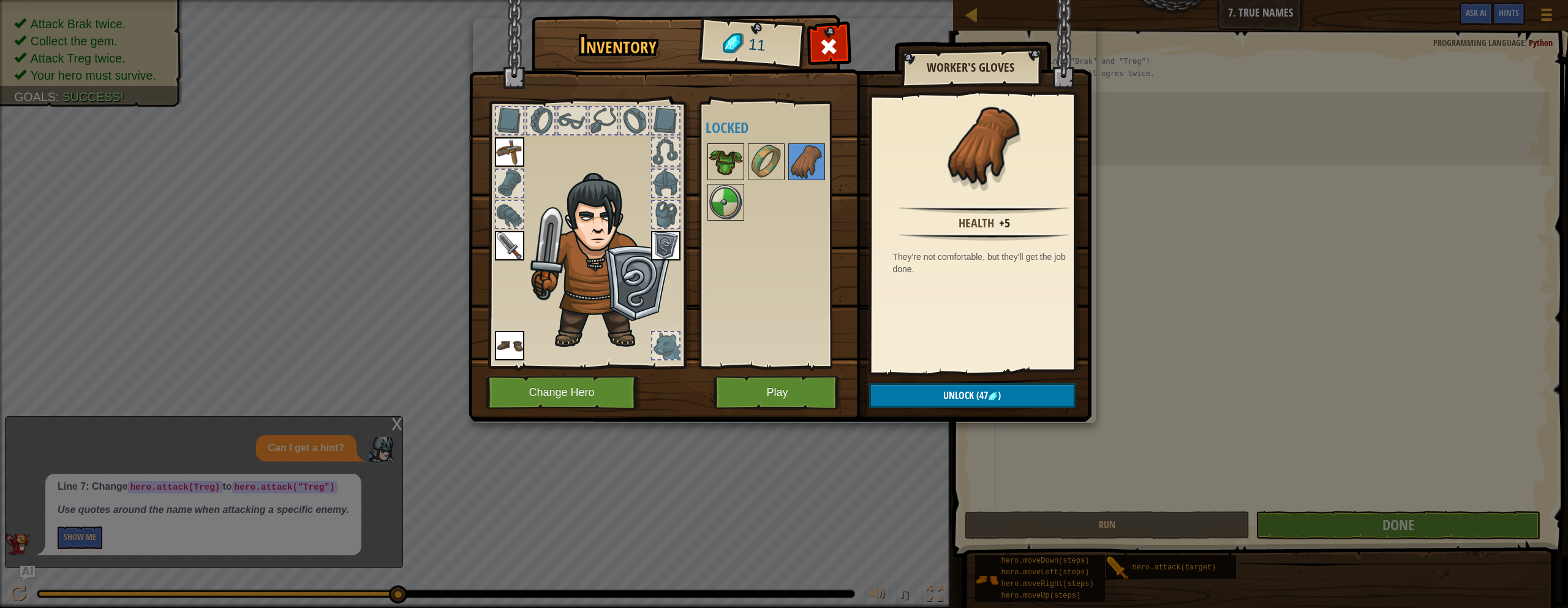
click at [730, 157] on img at bounding box center [726, 162] width 34 height 34
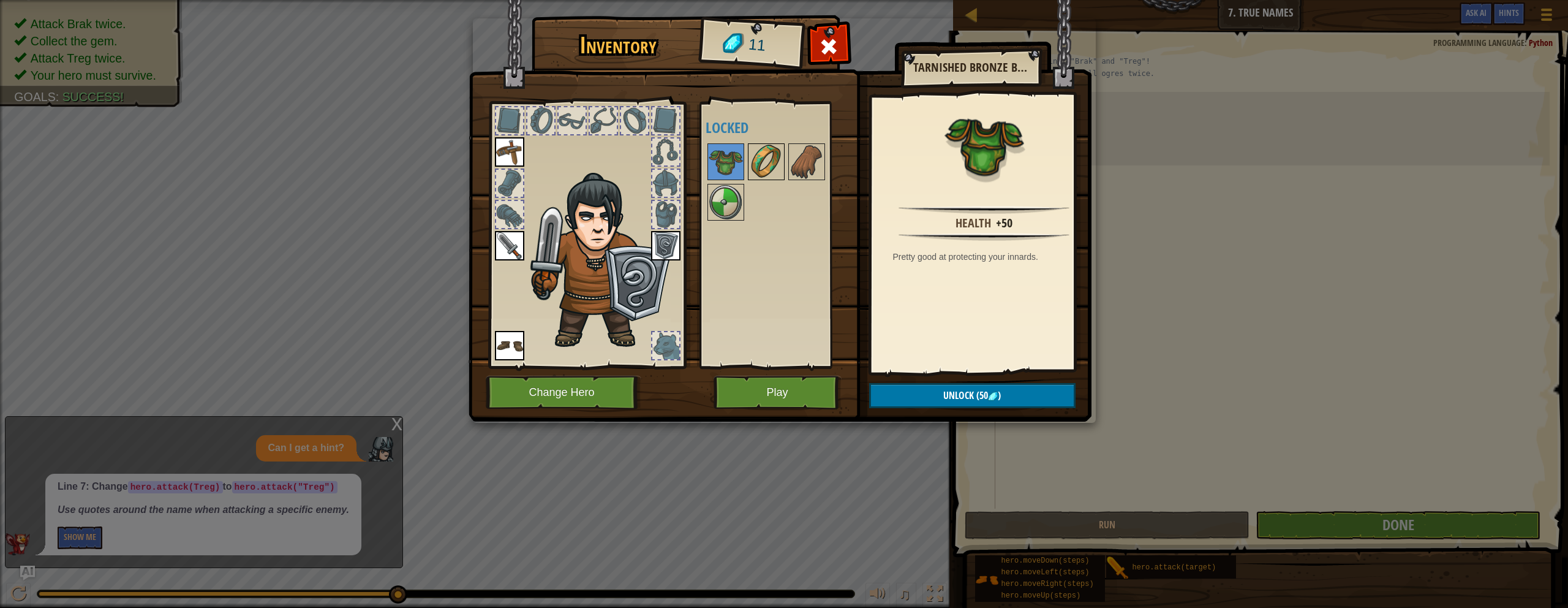
click at [767, 155] on img at bounding box center [766, 162] width 34 height 34
click at [728, 188] on img at bounding box center [726, 202] width 34 height 34
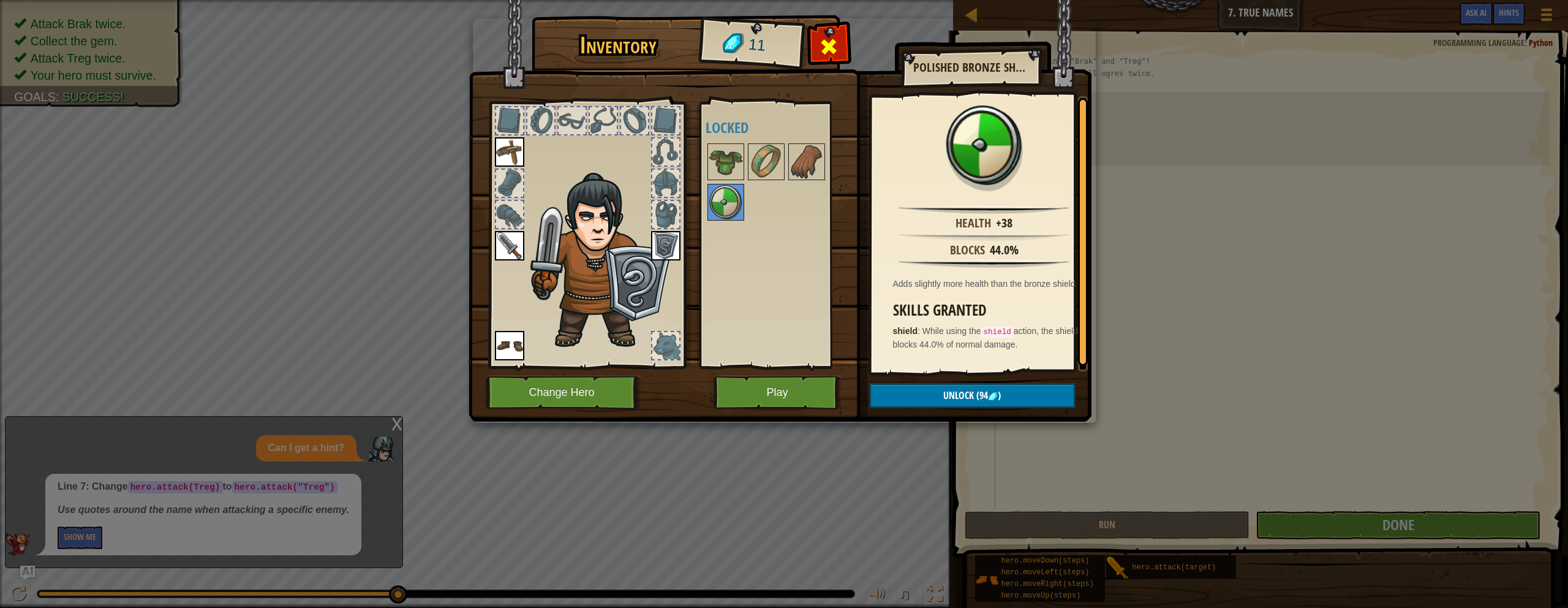
click at [768, 42] on div at bounding box center [830, 50] width 39 height 39
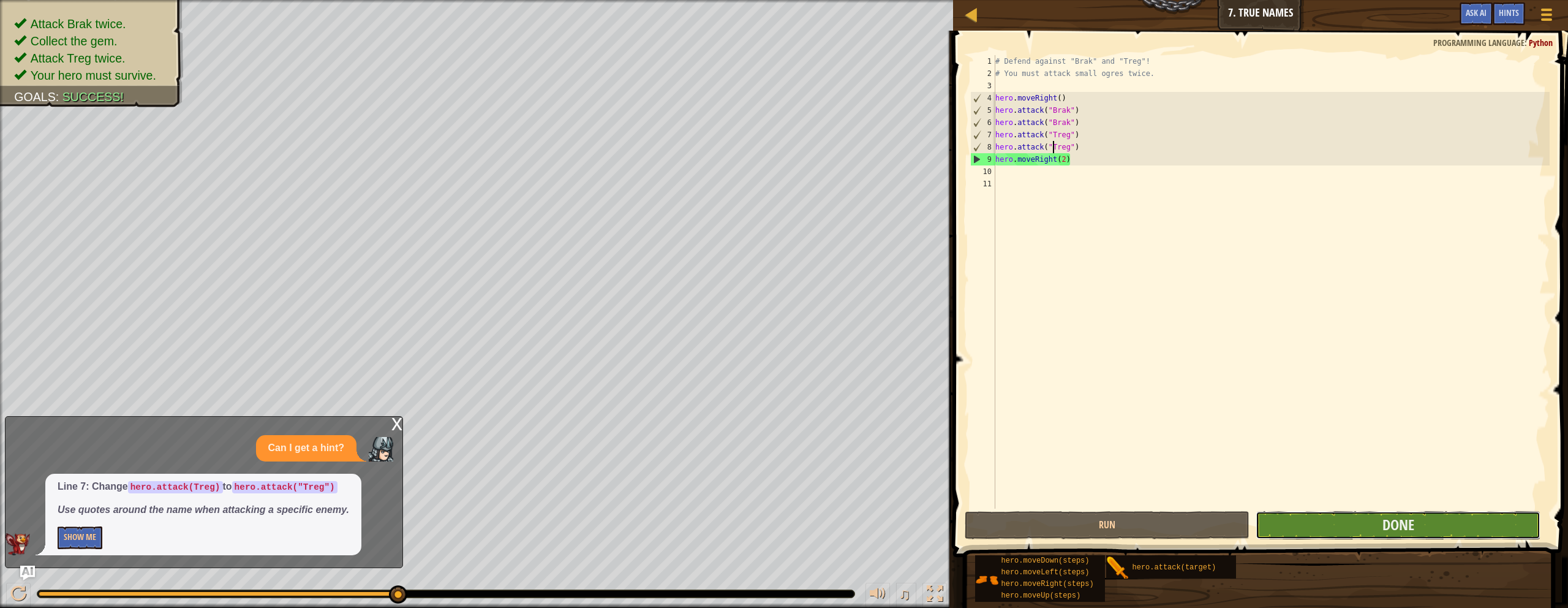
click at [768, 513] on button "Done" at bounding box center [1398, 525] width 285 height 28
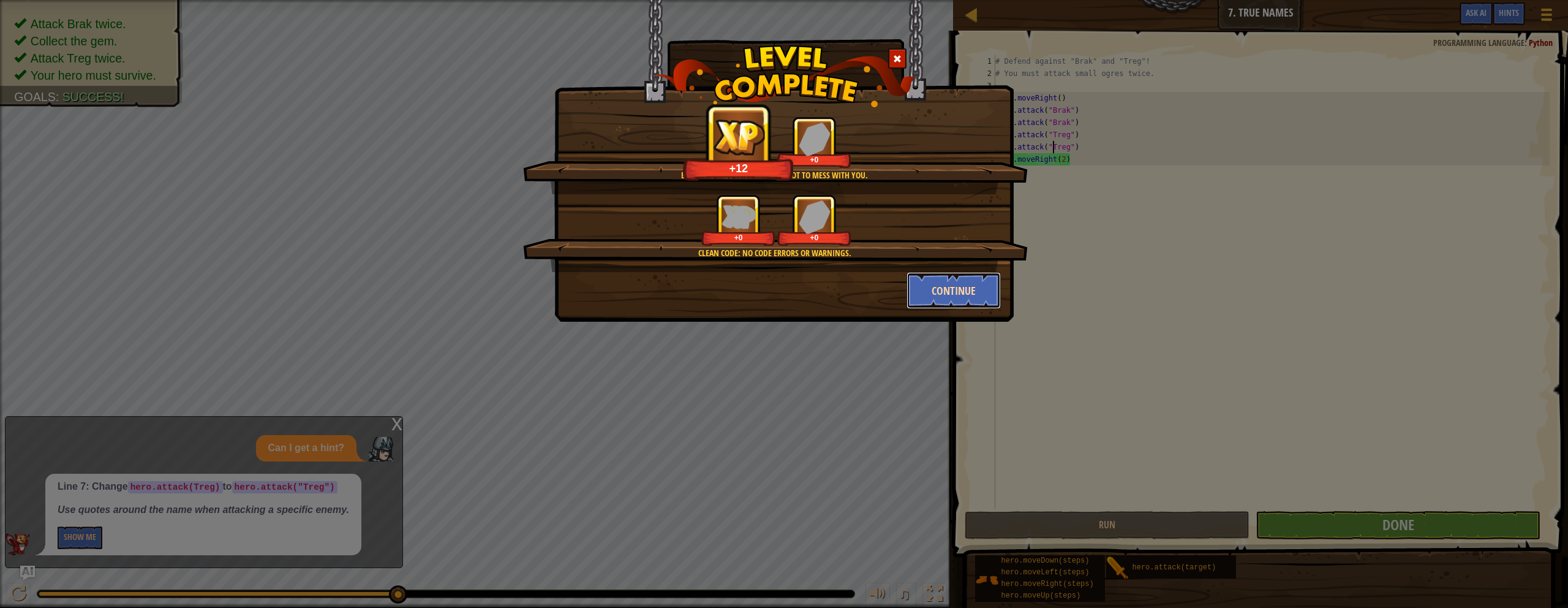
click at [768, 291] on button "Continue" at bounding box center [954, 290] width 95 height 37
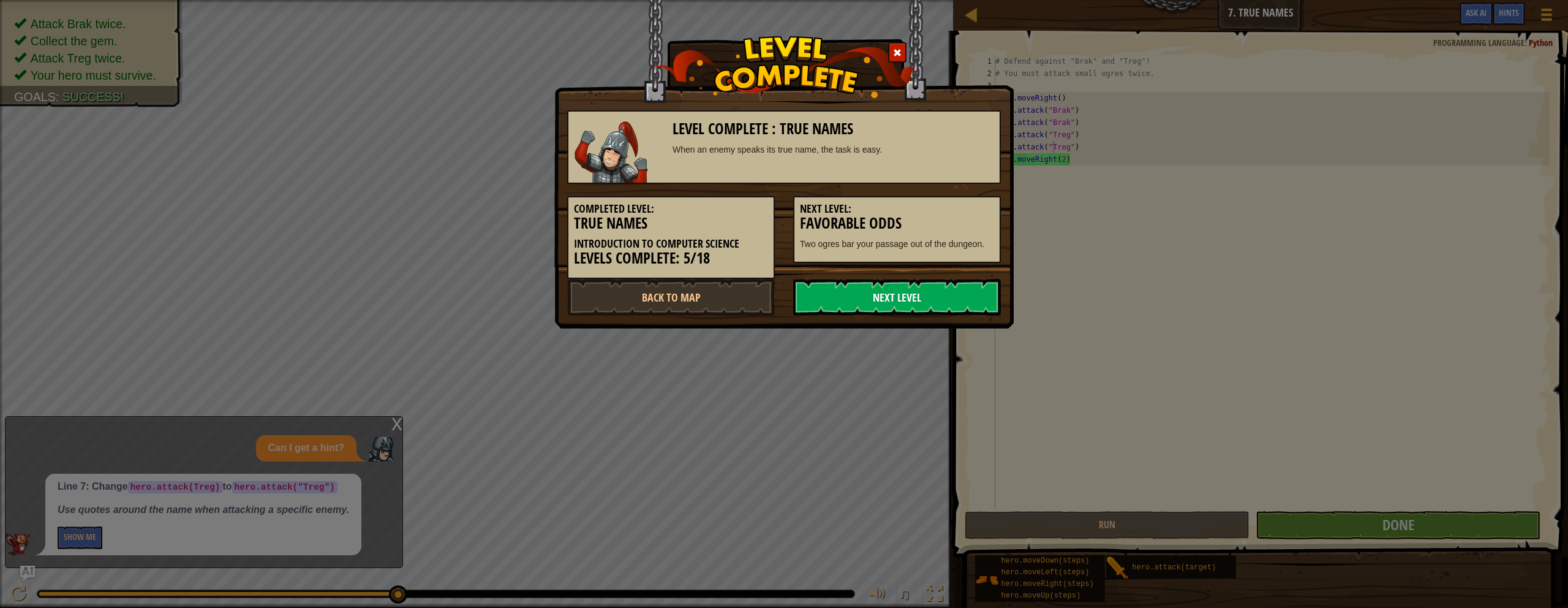
click at [768, 294] on link "Next Level" at bounding box center [897, 296] width 207 height 37
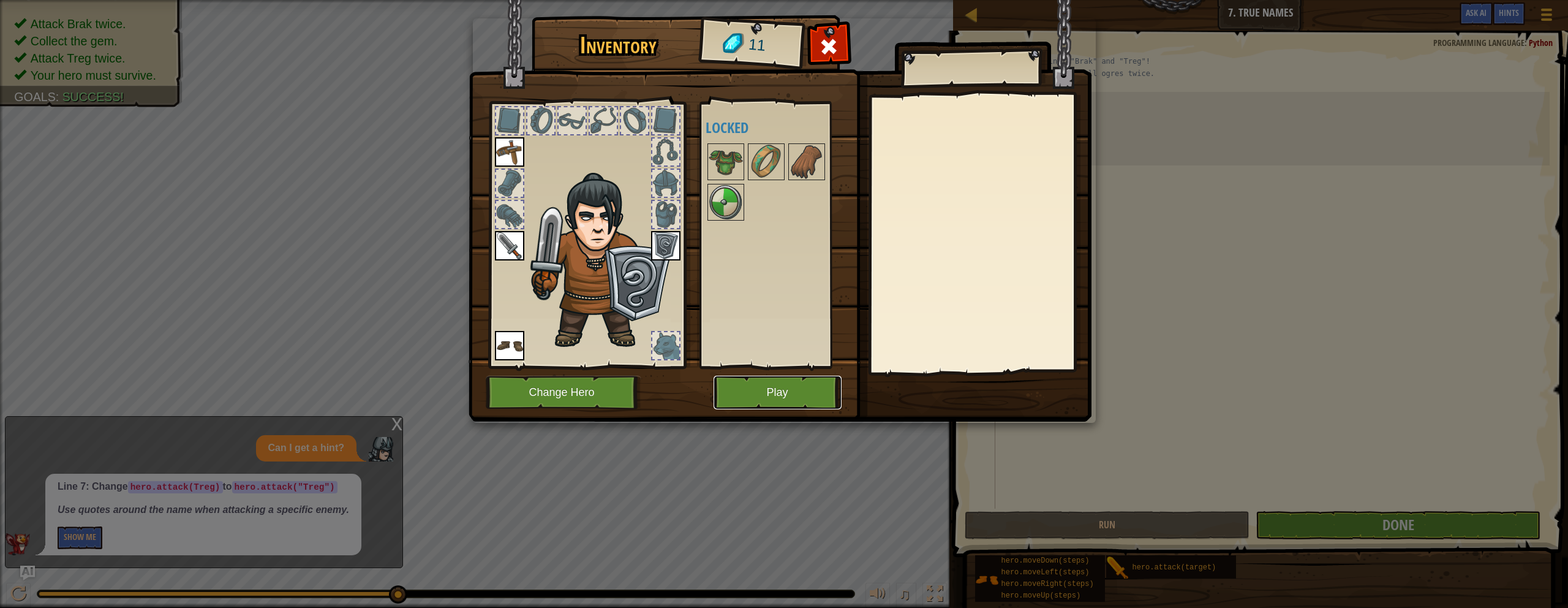
click at [760, 392] on button "Play" at bounding box center [778, 392] width 128 height 34
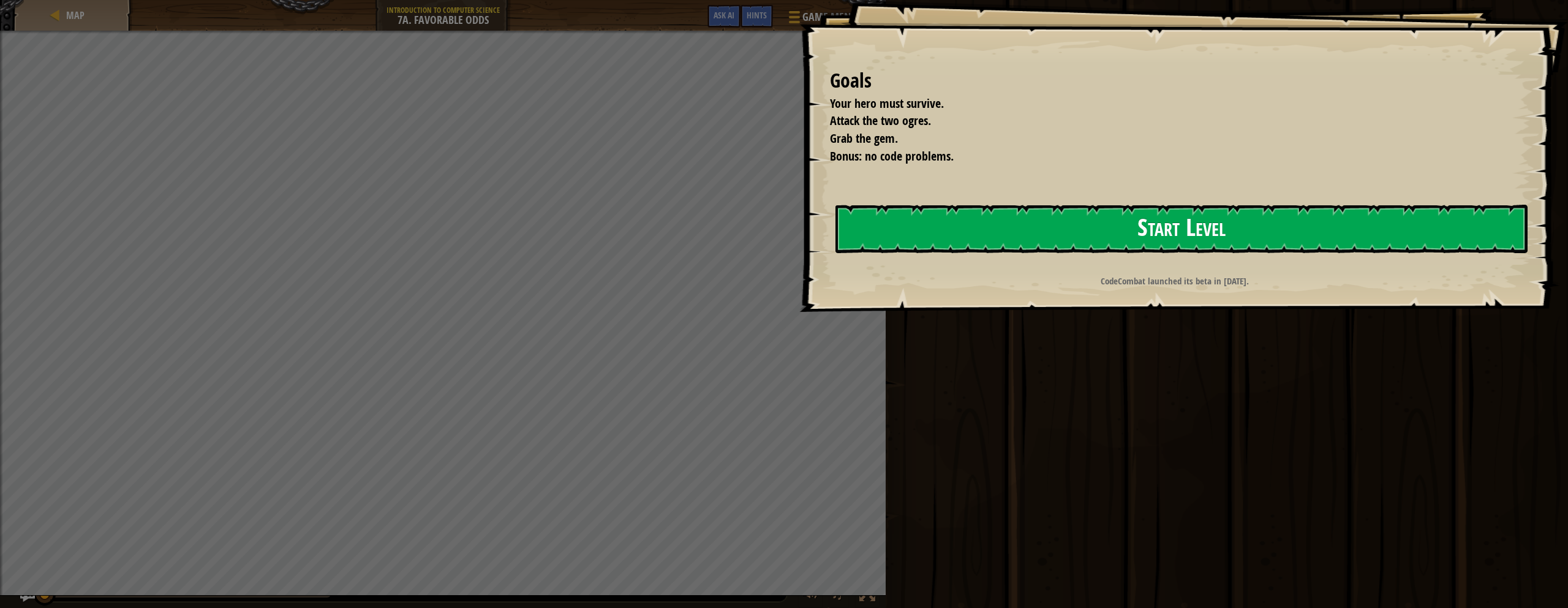
click at [768, 221] on button "Start Level" at bounding box center [1181, 228] width 693 height 48
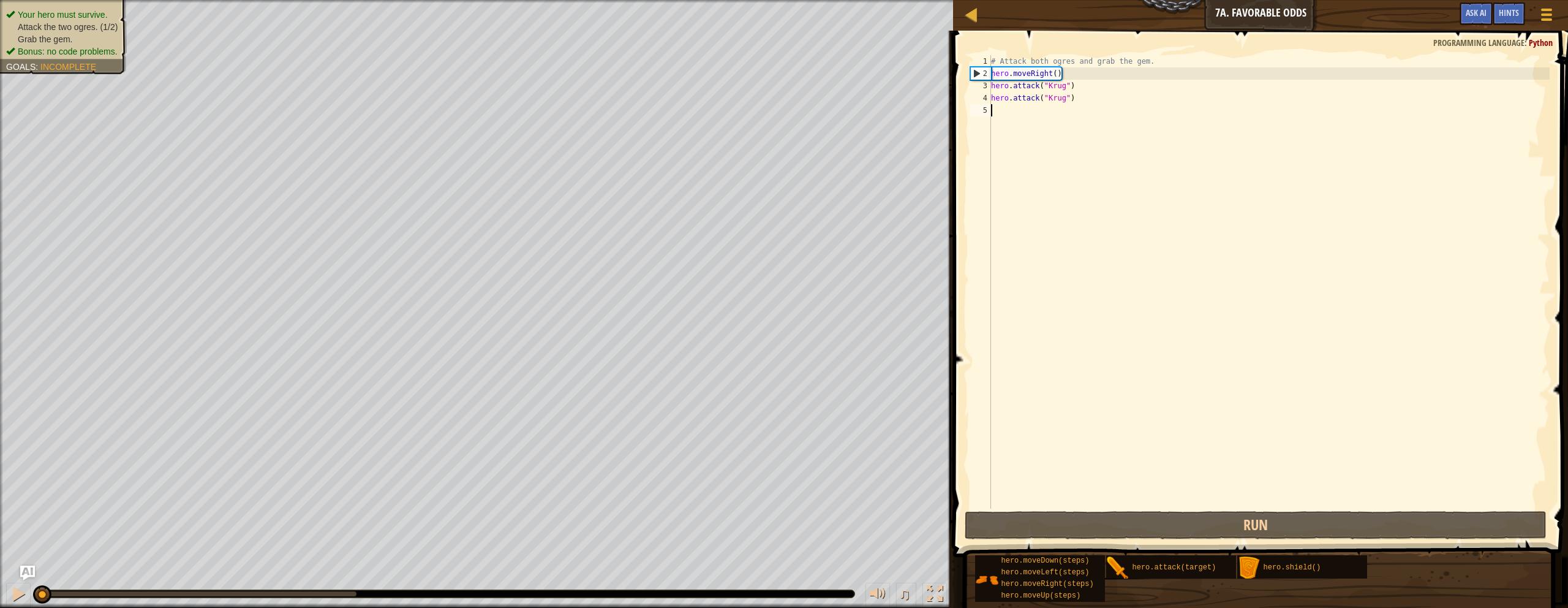
click at [768, 459] on div "# Attack both ogres and grab the gem. hero . moveRight ( ) hero . attack ( "[PE…" at bounding box center [1269, 294] width 561 height 478
drag, startPoint x: 1069, startPoint y: 566, endPoint x: 1034, endPoint y: 202, distance: 365.7
click at [768, 169] on div "Hints Videos 1 2 3 4 5 # Attack both ogres and grab the gem. hero . moveRight (…" at bounding box center [1259, 317] width 619 height 571
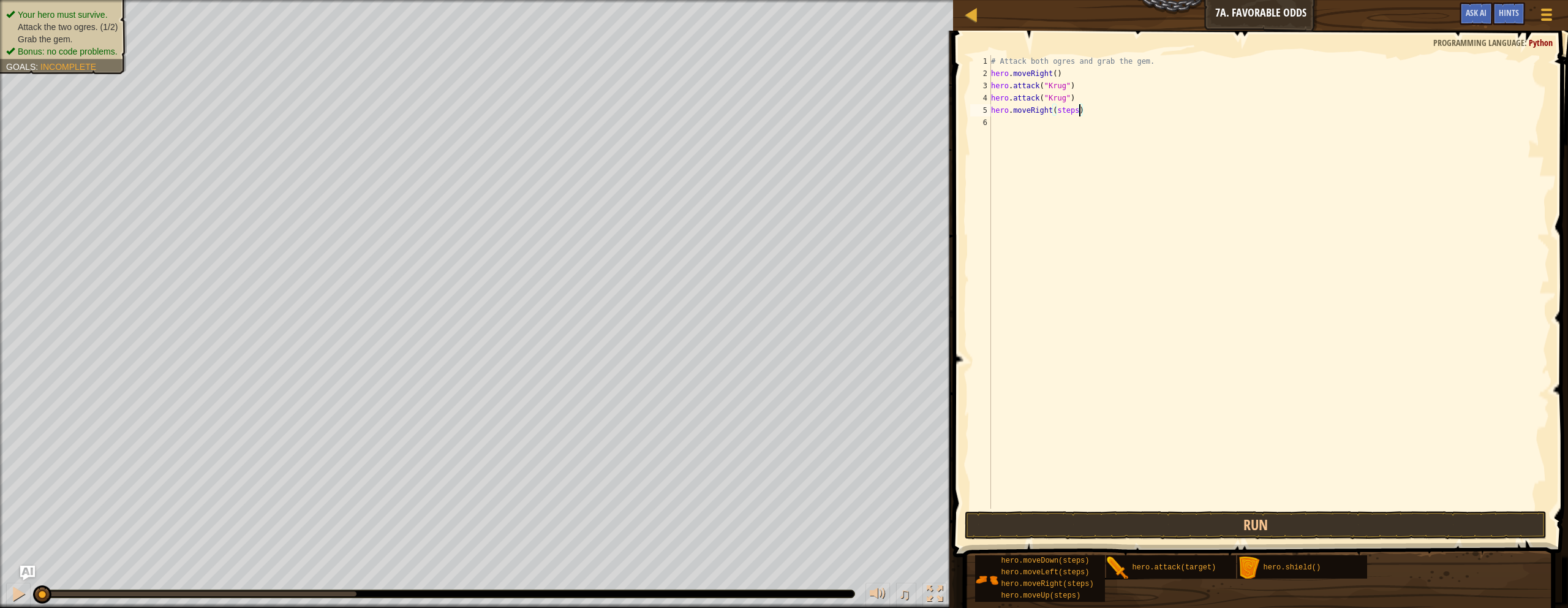
click at [768, 112] on div "# Attack both ogres and grab the gem. hero . moveRight ( ) hero . attack ( "[PE…" at bounding box center [1269, 294] width 561 height 478
drag, startPoint x: 1082, startPoint y: 589, endPoint x: 1080, endPoint y: 324, distance: 265.0
click at [768, 233] on div "Hints Videos hero.moveRight() 1 2 3 4 5 6 # Attack both [PERSON_NAME] and grab …" at bounding box center [1259, 317] width 619 height 571
click at [768, 530] on div "hero.moveDown(steps) hero.moveLeft(steps) hero.moveRight(steps) hero.moveUp(ste…" at bounding box center [1267, 579] width 586 height 48
click at [768, 119] on div "# Attack both ogres and grab the gem. hero . moveRight ( ) hero . attack ( "[PE…" at bounding box center [1269, 294] width 561 height 478
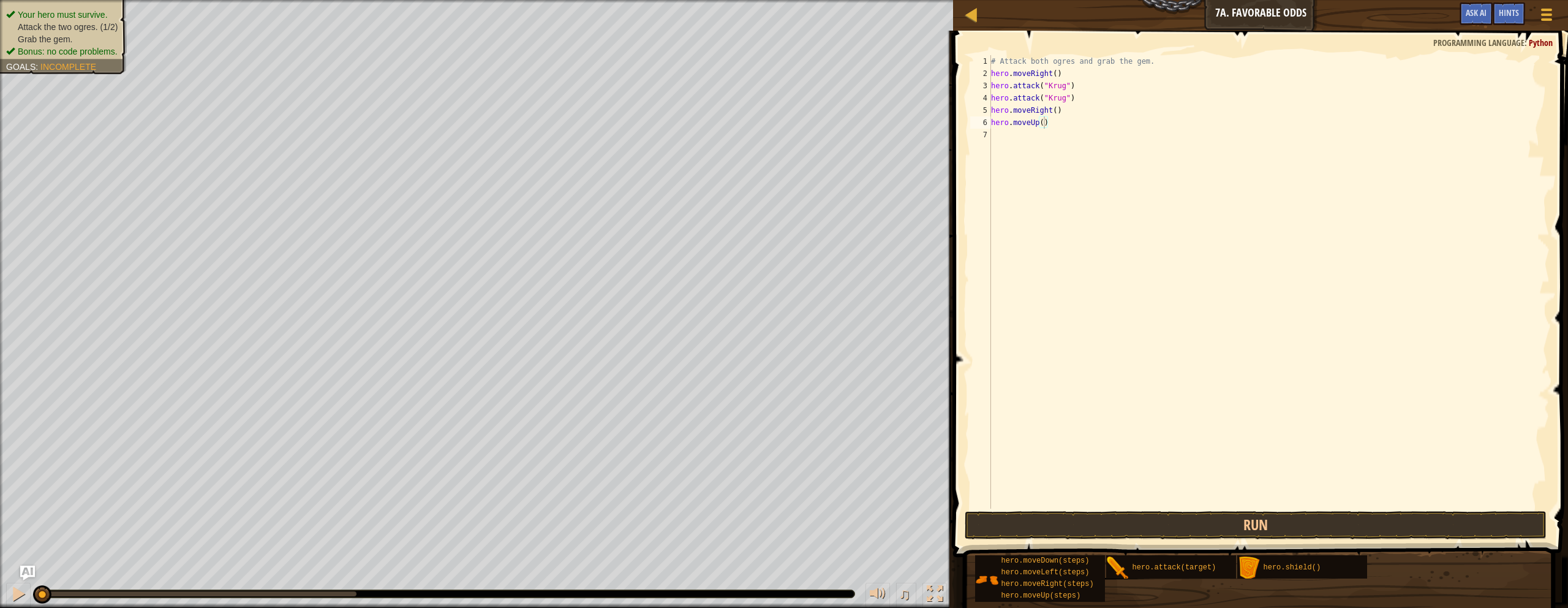
drag, startPoint x: 1254, startPoint y: 569, endPoint x: 1224, endPoint y: 507, distance: 68.9
click at [768, 480] on div "Hints Videos hero.moveUp() 1 2 3 4 5 6 7 # Attack both [PERSON_NAME] and grab t…" at bounding box center [1259, 317] width 619 height 571
drag, startPoint x: 1058, startPoint y: 574, endPoint x: 1250, endPoint y: 607, distance: 194.8
click at [768, 514] on div "Hints Videos hero.shield() 1 2 3 4 5 6 7 8 # Attack both ogres and grab the gem…" at bounding box center [1259, 317] width 619 height 571
drag, startPoint x: 1080, startPoint y: 571, endPoint x: 1038, endPoint y: 344, distance: 230.9
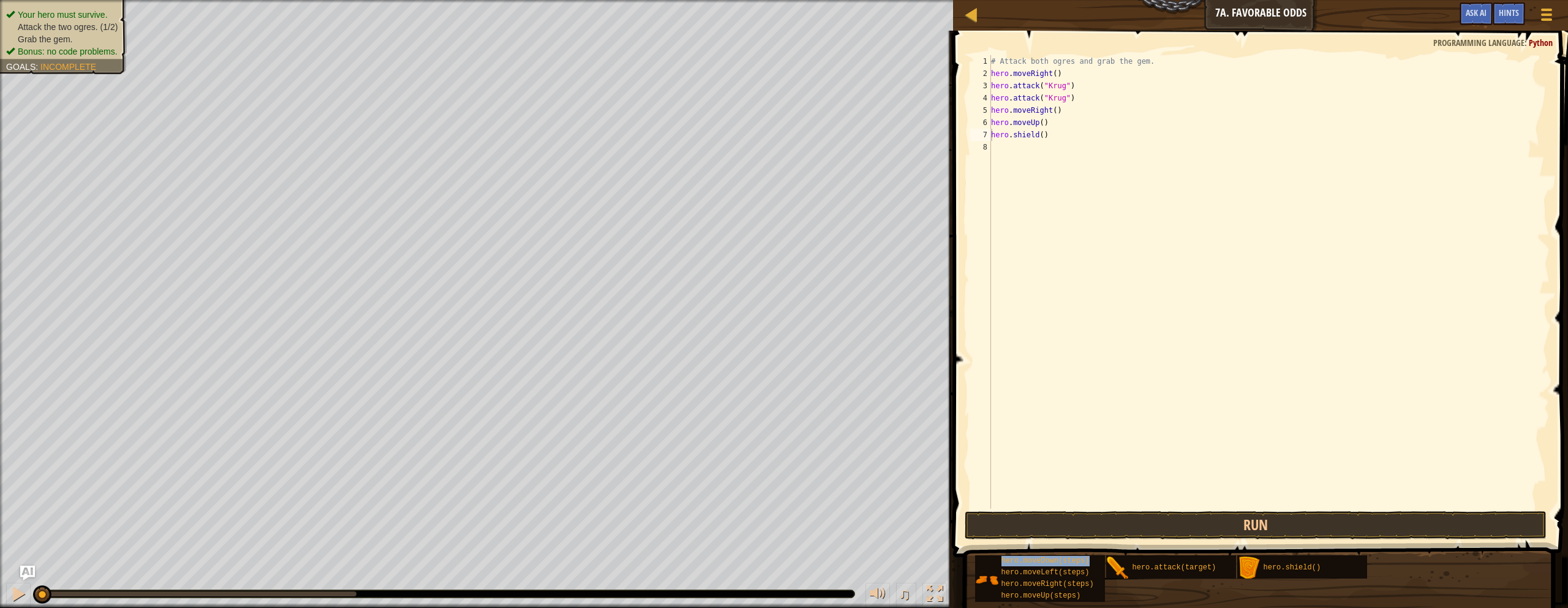
click at [768, 344] on div "Hints Videos hero.shield() 1 2 3 4 5 6 7 8 # Attack both ogres and grab the gem…" at bounding box center [1259, 317] width 619 height 571
drag, startPoint x: 1060, startPoint y: 569, endPoint x: 999, endPoint y: 497, distance: 94.4
click at [768, 497] on div "Hints Videos hero.shield() 1 2 3 4 5 6 7 8 # Attack both ogres and grab the gem…" at bounding box center [1259, 317] width 619 height 571
click at [768, 151] on div "# Attack both ogres and grab the gem. hero . moveRight ( ) hero . attack ( "[PE…" at bounding box center [1269, 294] width 561 height 478
type textarea "hero.moveLeft()"
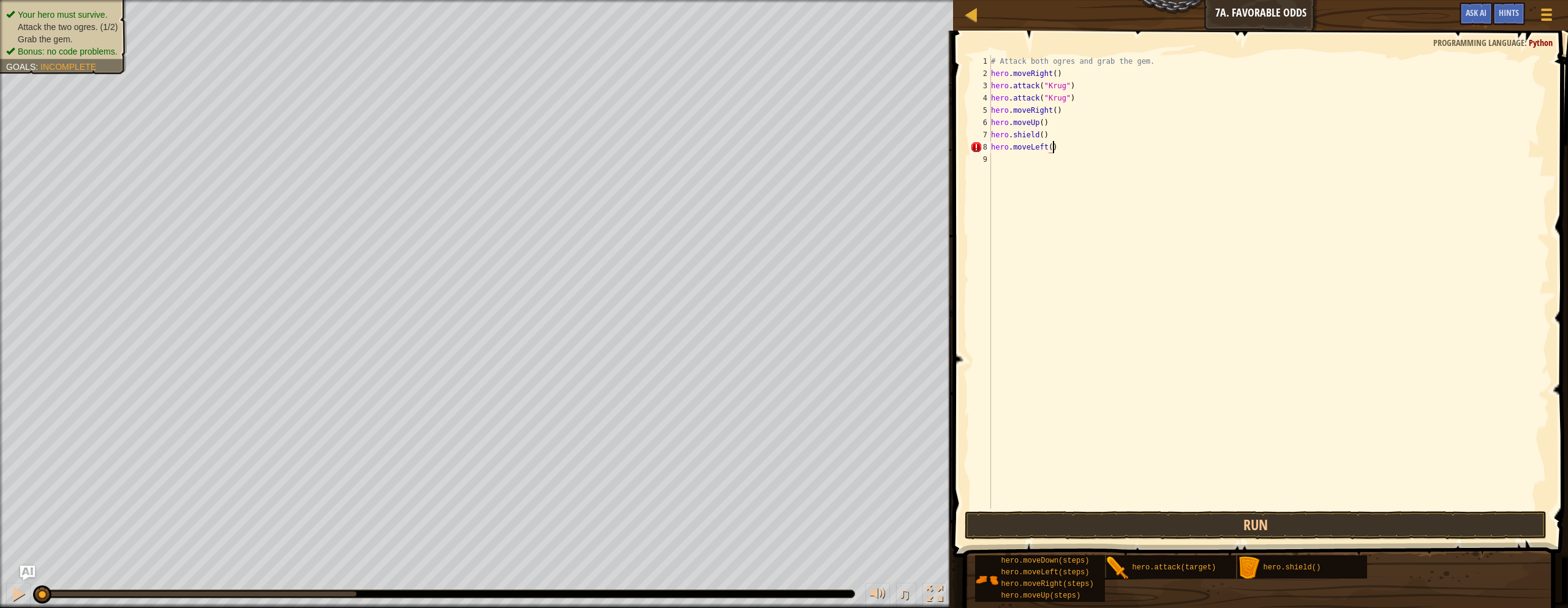
scroll to position [6, 5]
click at [768, 208] on div "# Attack both ogres and grab the gem. hero . moveRight ( ) hero . attack ( "[PE…" at bounding box center [1269, 294] width 561 height 478
click at [768, 149] on div "# Attack both ogres and grab the gem. hero . moveRight ( ) hero . attack ( "[PE…" at bounding box center [1269, 294] width 561 height 478
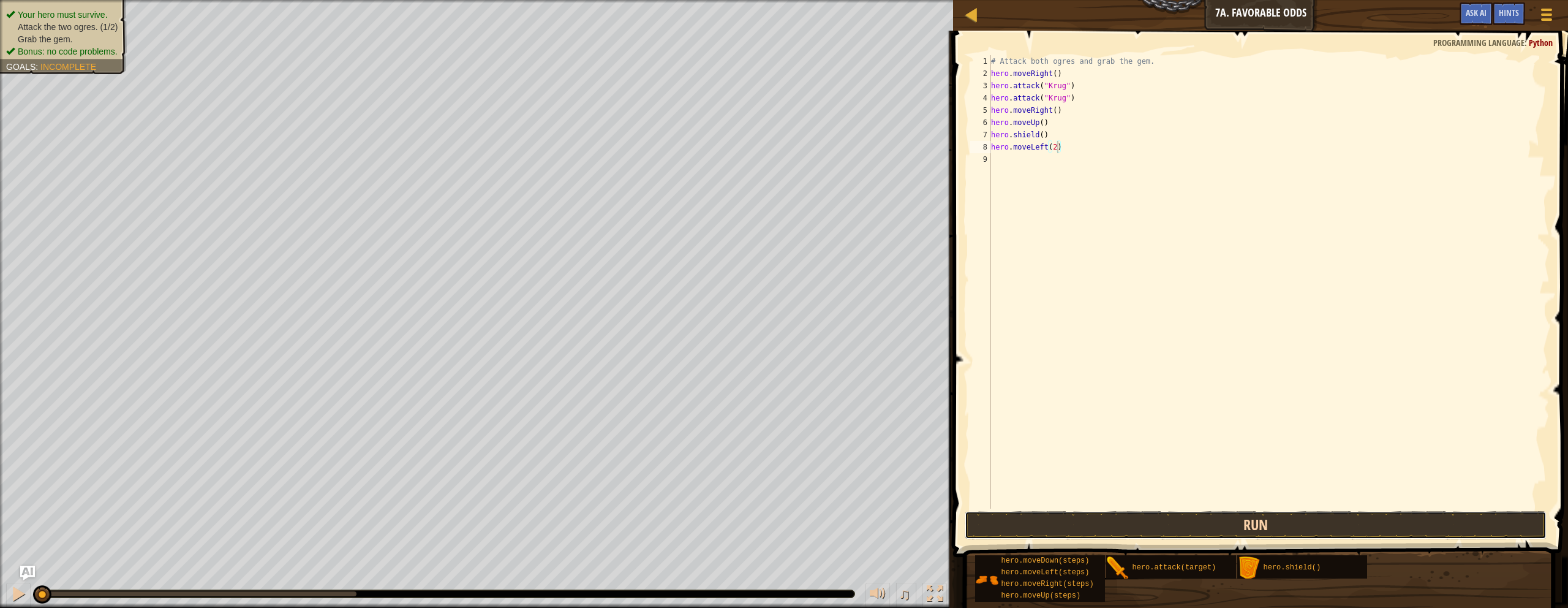
click at [768, 525] on button "Run" at bounding box center [1256, 525] width 582 height 28
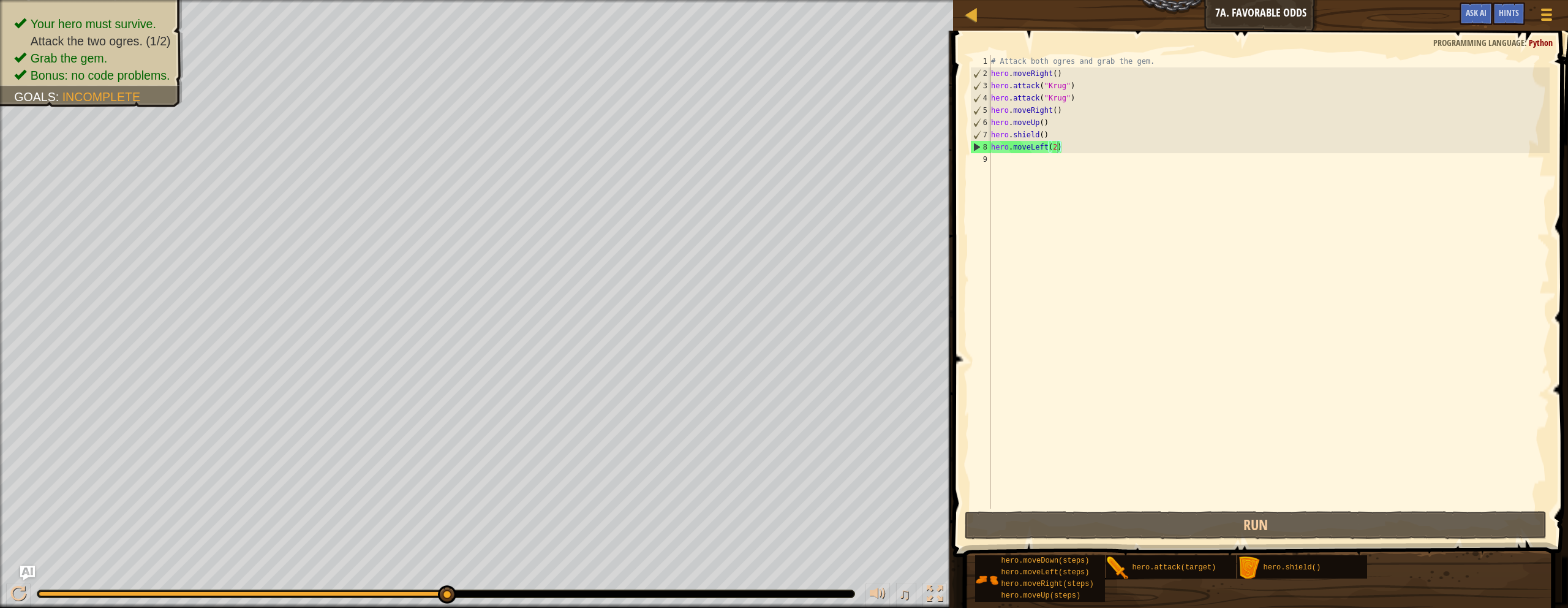
drag, startPoint x: 1211, startPoint y: 572, endPoint x: 1030, endPoint y: 285, distance: 339.3
click at [768, 179] on div "Hints Videos hero.moveLeft(2) 1 2 3 4 5 6 7 8 9 # Attack both ogres and grab th…" at bounding box center [1259, 317] width 619 height 571
type textarea "herohero.attack(target).moveLeft(2)"
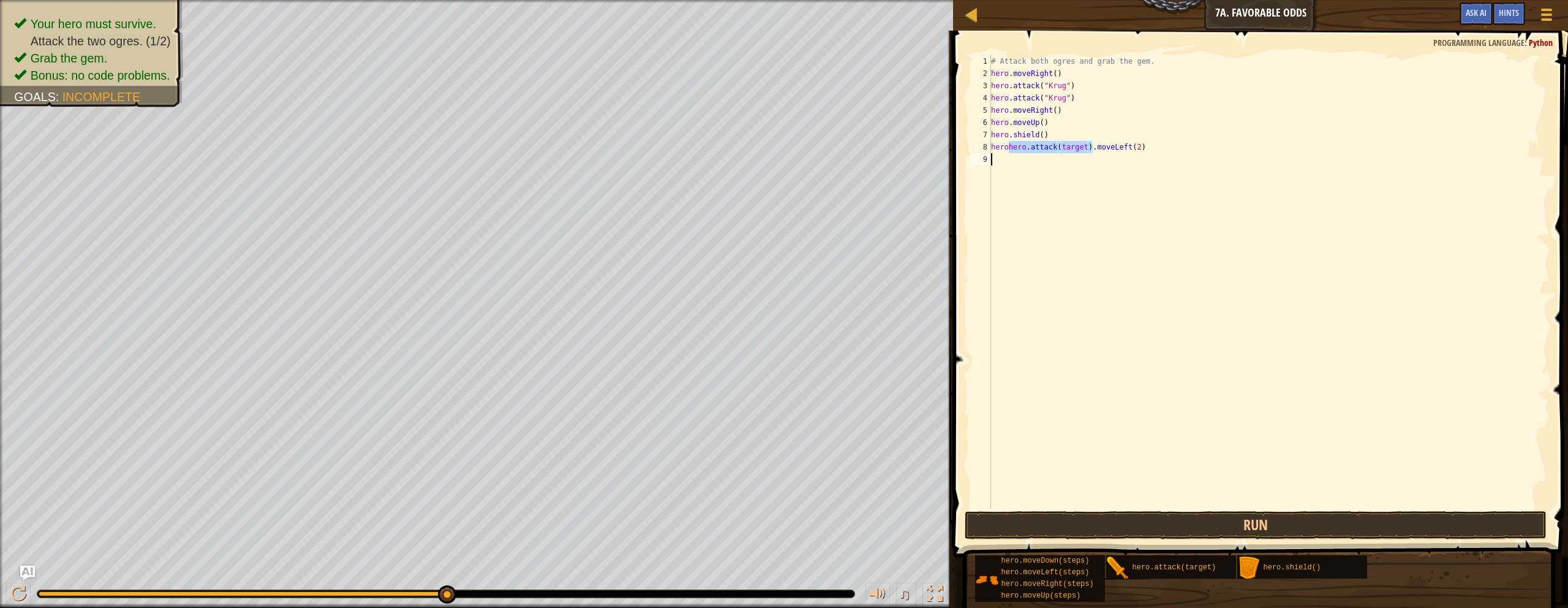
scroll to position [6, 0]
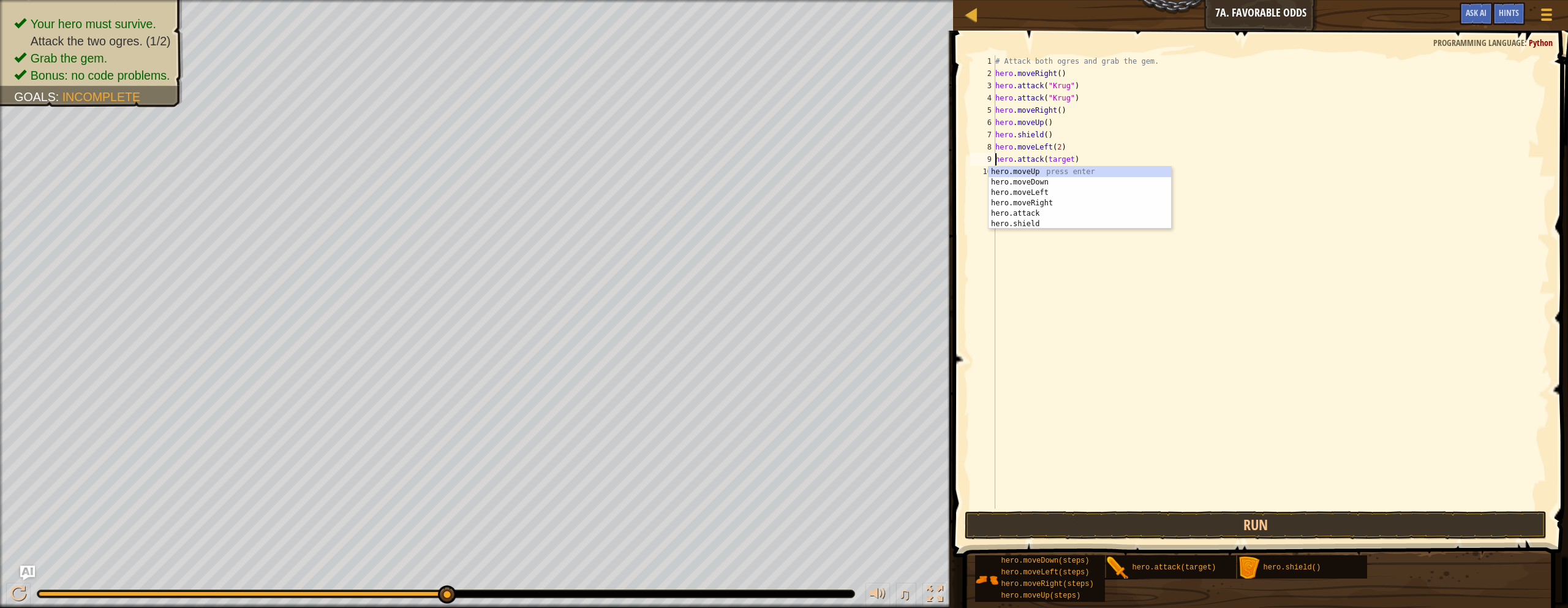
click at [768, 158] on div "# Attack both ogres and grab the gem. hero . moveRight ( ) hero . attack ( "[PE…" at bounding box center [1272, 294] width 558 height 478
type textarea "hero.attack(Grump)"
click at [768, 161] on div "# Attack both ogres and grab the gem. hero . moveRight ( ) hero . attack ( "[PE…" at bounding box center [1272, 294] width 558 height 478
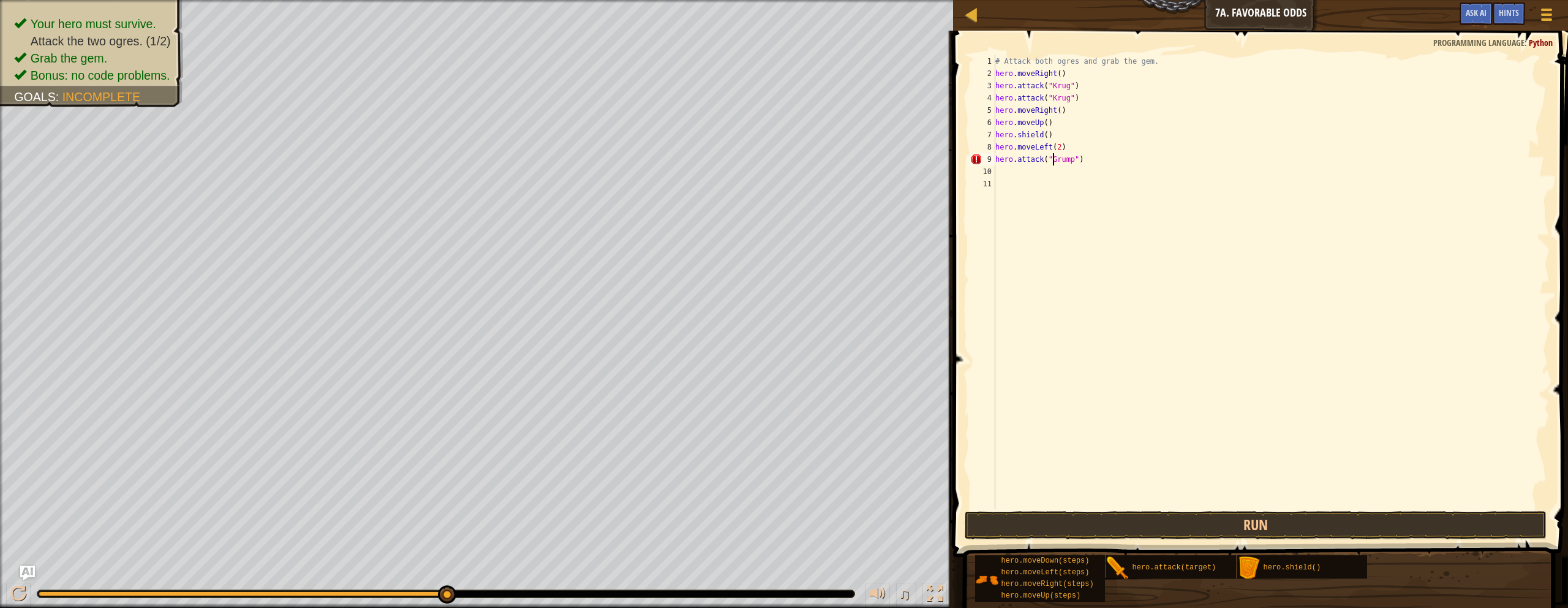
scroll to position [6, 5]
drag, startPoint x: 1160, startPoint y: 566, endPoint x: 1153, endPoint y: 579, distance: 14.8
click at [768, 272] on div "Hints Videos hero.attack("Grump") 1 2 3 4 5 6 7 8 9 10 11 # Attack both [PERSON…" at bounding box center [1259, 317] width 619 height 571
drag, startPoint x: 1137, startPoint y: 564, endPoint x: 1119, endPoint y: 327, distance: 237.7
click at [768, 314] on div "Hints Videos hero.attack("Grump") 1 2 3 4 5 6 7 8 9 10 11 # Attack both [PERSON…" at bounding box center [1259, 317] width 619 height 571
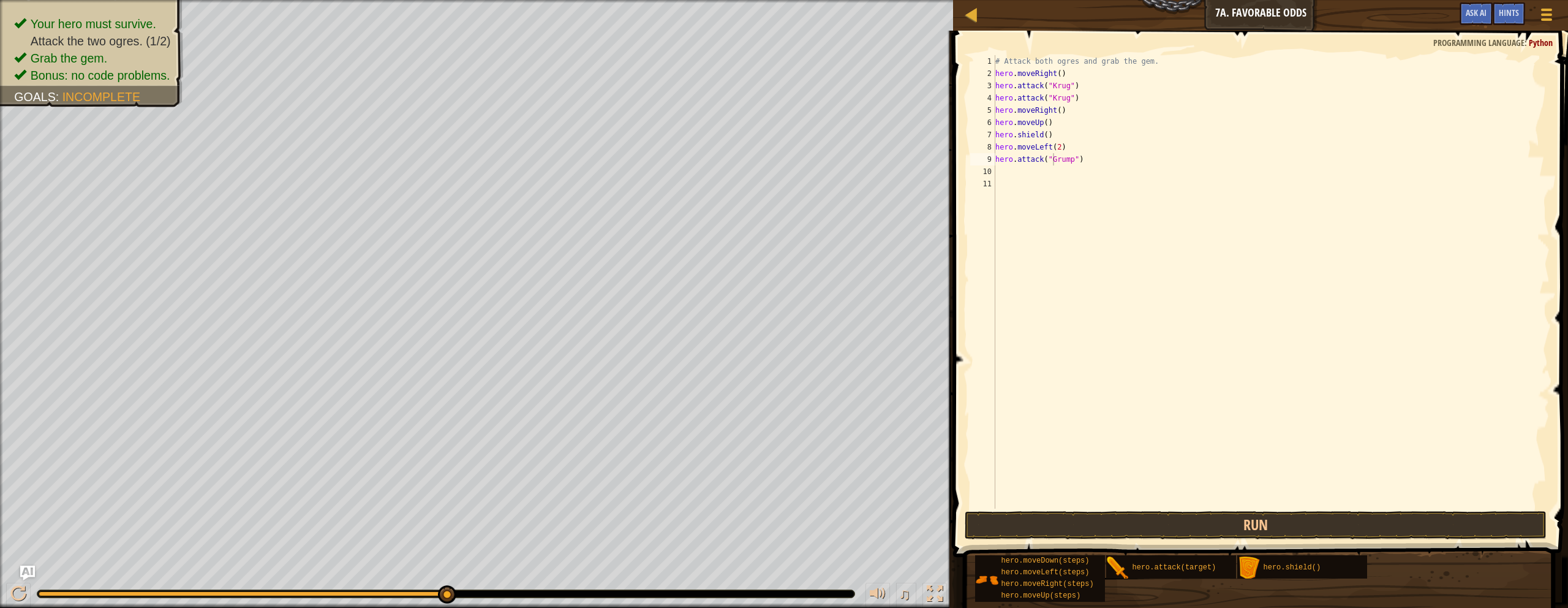
drag, startPoint x: 1123, startPoint y: 571, endPoint x: 1155, endPoint y: 487, distance: 89.9
click at [768, 429] on div "Hints Videos hero.attack("Grump") 1 2 3 4 5 6 7 8 9 10 11 # Attack both [PERSON…" at bounding box center [1259, 317] width 619 height 571
drag, startPoint x: 1183, startPoint y: 563, endPoint x: 1115, endPoint y: 418, distance: 160.2
click at [768, 418] on div "Hints Videos hero.attack("Grump") 1 2 3 4 5 6 7 8 9 10 11 # Attack both [PERSON…" at bounding box center [1259, 317] width 619 height 571
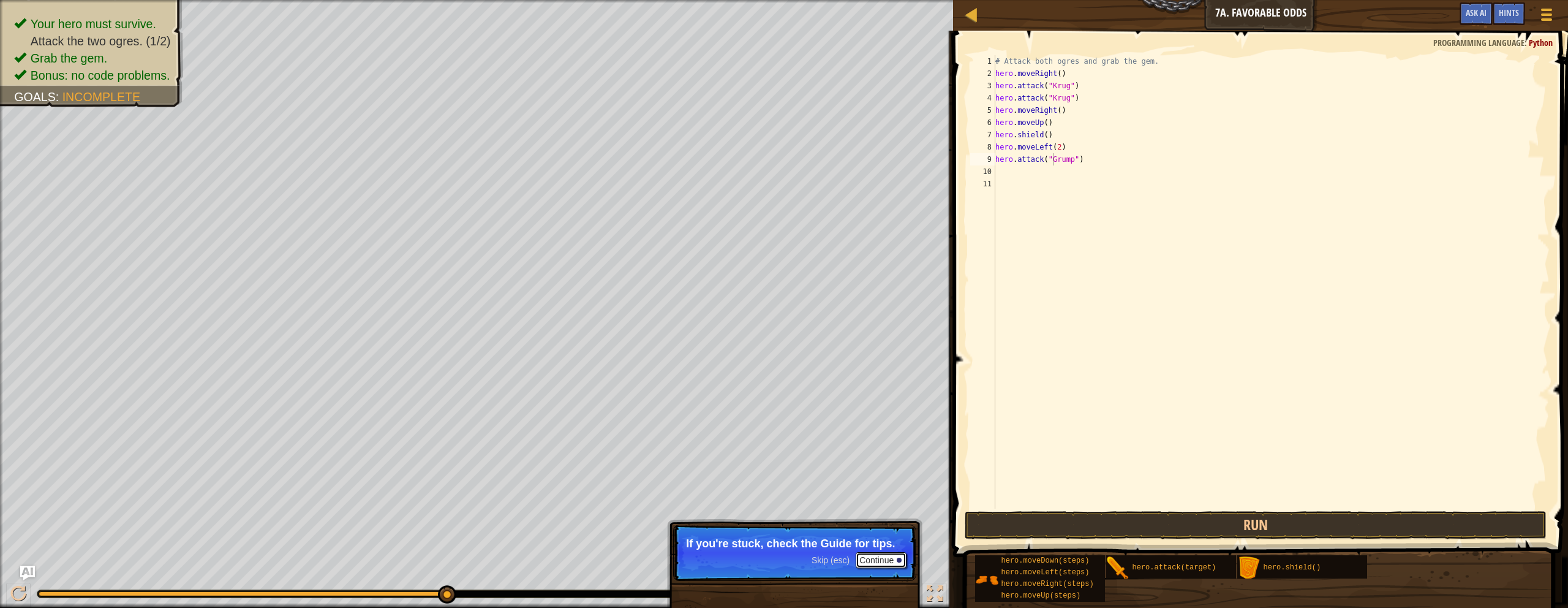
click at [768, 530] on button "Continue" at bounding box center [881, 560] width 51 height 16
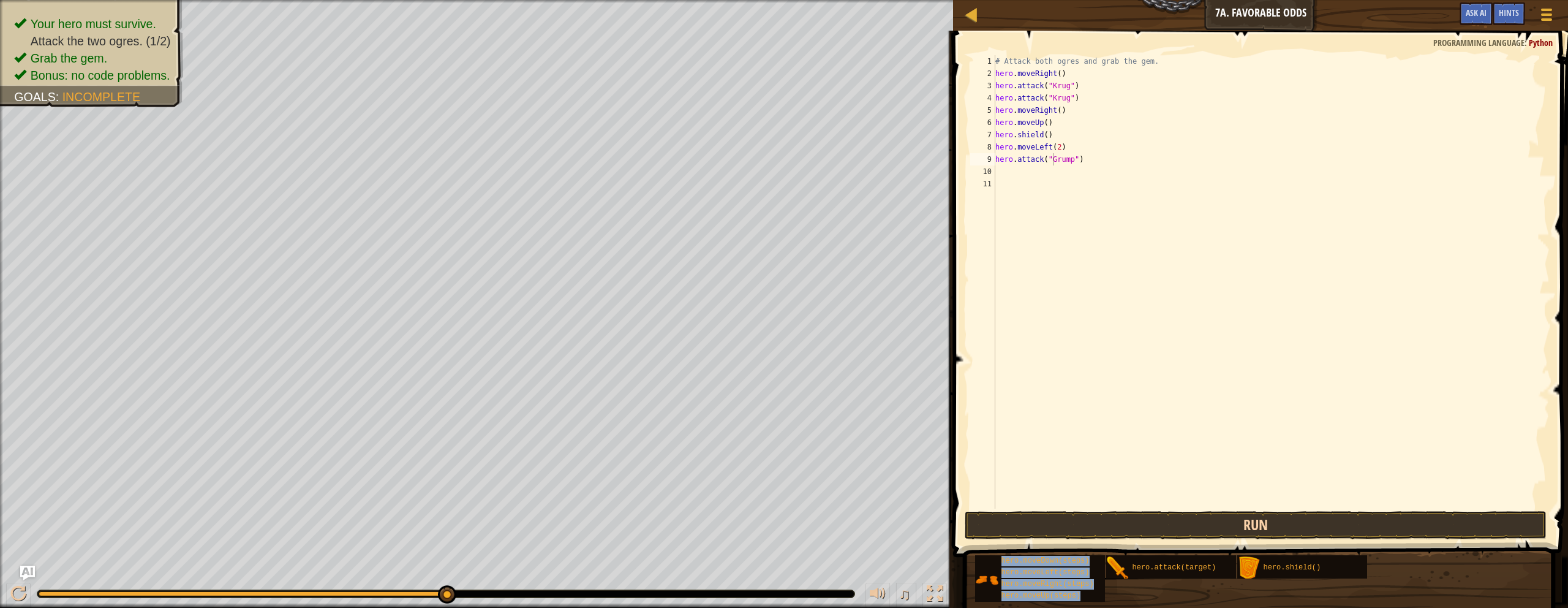
drag, startPoint x: 1183, startPoint y: 574, endPoint x: 1175, endPoint y: 530, distance: 44.7
click at [768, 530] on div "Hints Videos hero.attack("Grump") 1 2 3 4 5 6 7 8 9 10 11 # Attack both [PERSON…" at bounding box center [1259, 317] width 619 height 571
drag, startPoint x: 1183, startPoint y: 566, endPoint x: 1117, endPoint y: 439, distance: 143.1
click at [768, 403] on div "Hints Videos hero.attack("Grump") 1 2 3 4 5 6 7 8 9 10 11 # Attack both [PERSON…" at bounding box center [1259, 317] width 619 height 571
drag, startPoint x: 1082, startPoint y: 157, endPoint x: 1177, endPoint y: 158, distance: 95.0
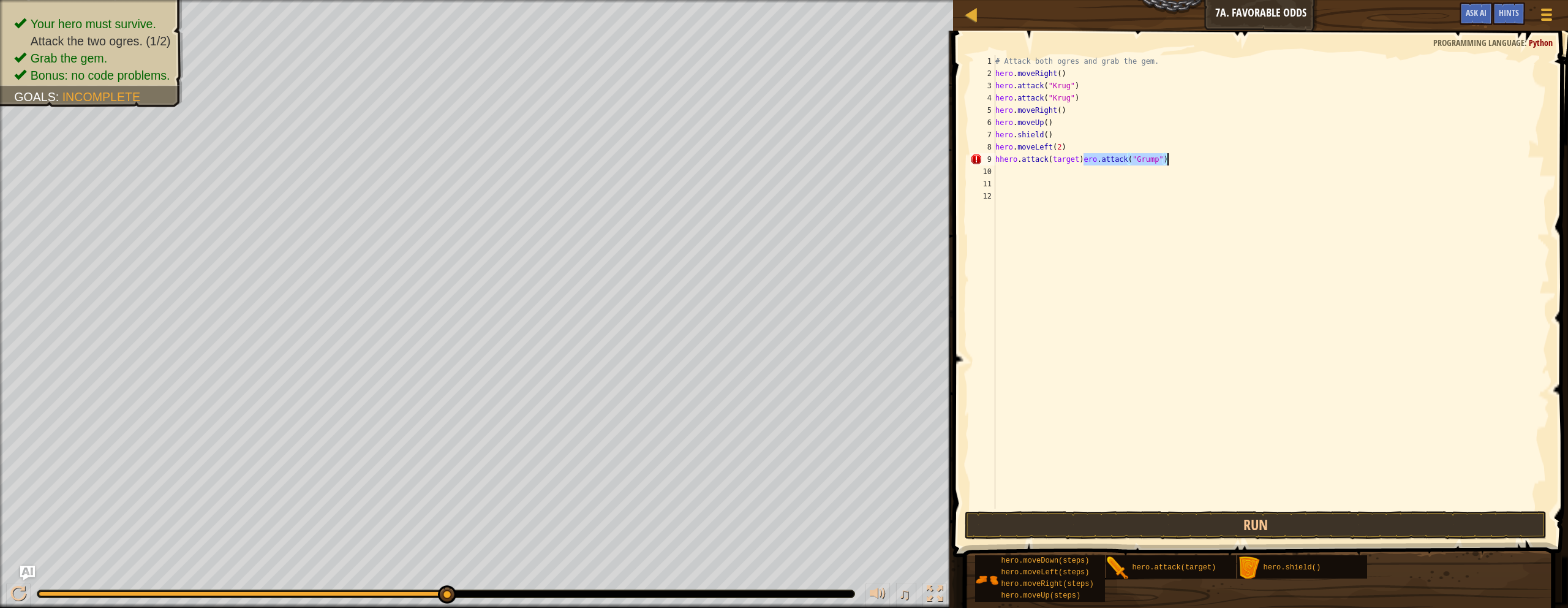
click at [768, 158] on div "# Attack both ogres and grab the gem. hero . moveRight ( ) hero . attack ( "[PE…" at bounding box center [1272, 294] width 557 height 478
drag, startPoint x: 1174, startPoint y: 160, endPoint x: 1084, endPoint y: 158, distance: 90.0
click at [768, 158] on div "# Attack both ogres and grab the gem. hero . moveRight ( ) hero . attack ( "[PE…" at bounding box center [1272, 294] width 557 height 478
click at [768, 147] on div "# Attack both ogres and grab the gem. hero . moveRight ( ) hero . attack ( "[PE…" at bounding box center [1272, 294] width 557 height 478
click at [768, 160] on div "# Attack both ogres and grab the gem. hero . moveRight ( ) hero . attack ( "[PE…" at bounding box center [1272, 294] width 557 height 478
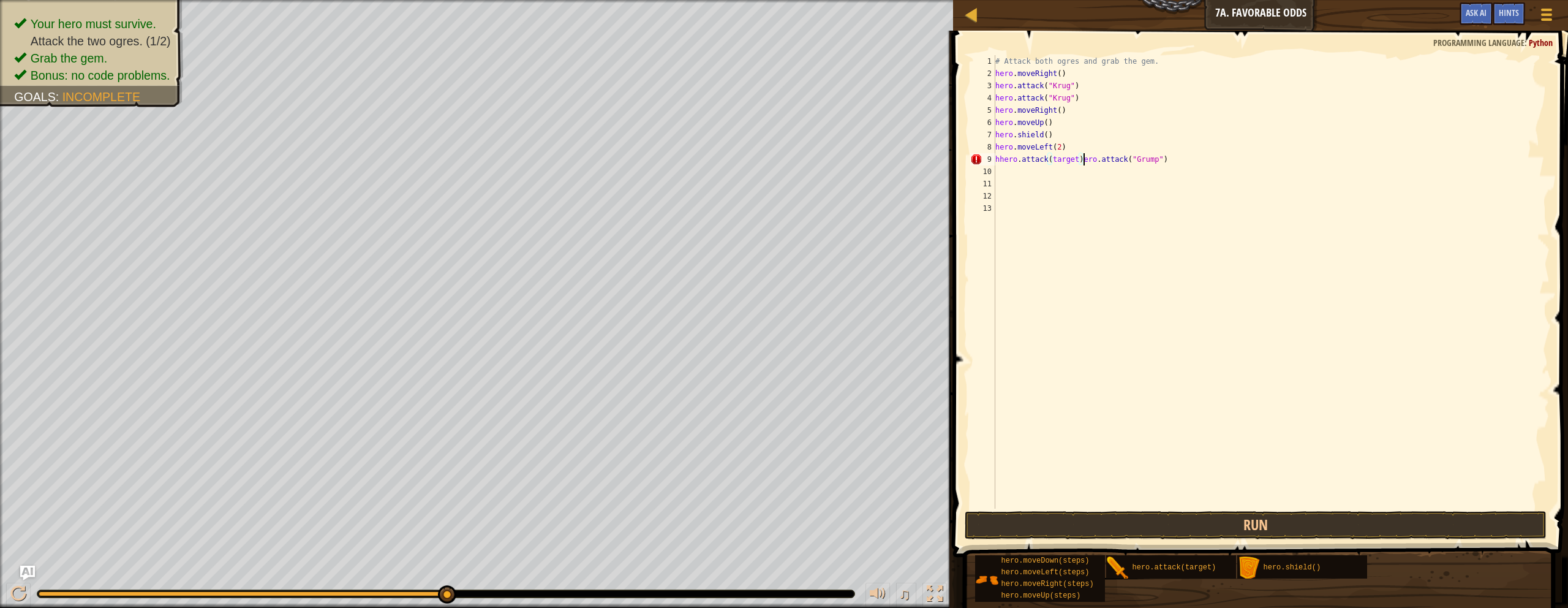
scroll to position [6, 8]
drag, startPoint x: 1085, startPoint y: 161, endPoint x: 992, endPoint y: 159, distance: 93.0
click at [768, 159] on div "hhero.attack(target)hero.attack("Grump") 1 2 3 4 5 6 7 8 9 10 11 12 13 # Attack…" at bounding box center [1259, 282] width 582 height 454
type textarea "hero.attack("Grump")"
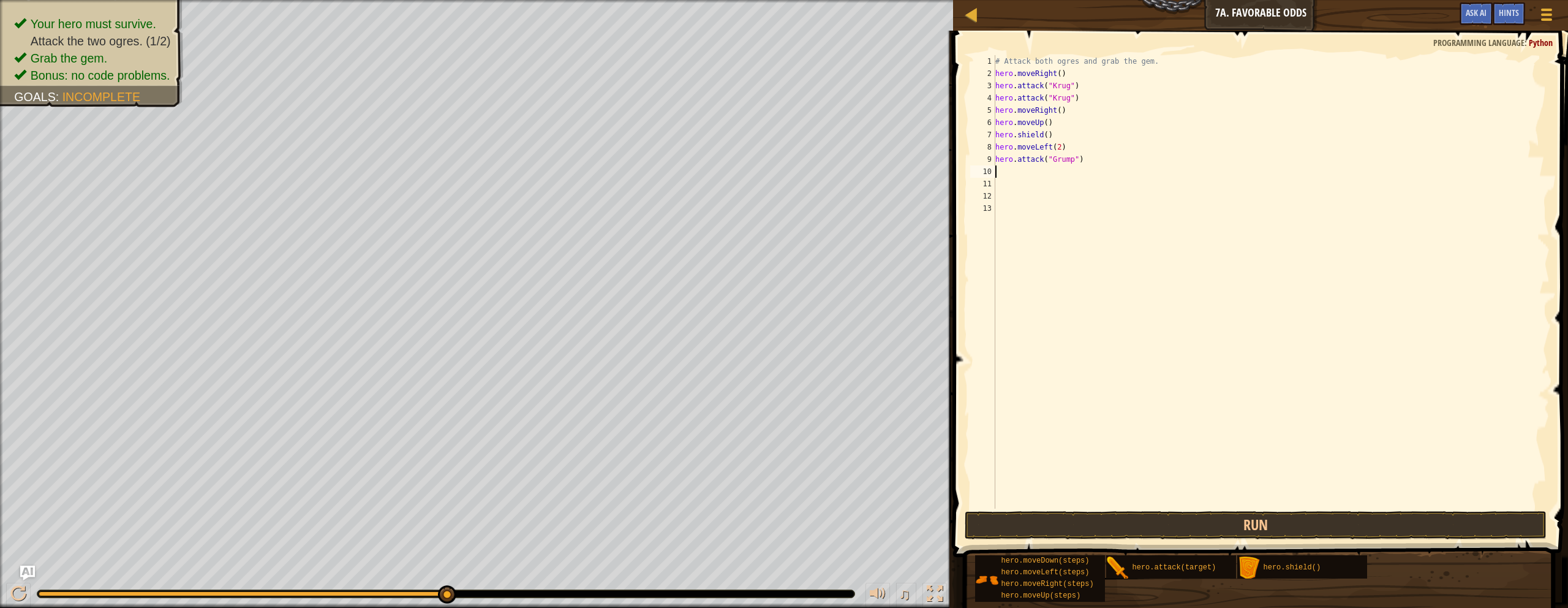
click at [768, 172] on div "# Attack both ogres and grab the gem. hero . moveRight ( ) hero . attack ( "[PE…" at bounding box center [1272, 294] width 557 height 478
click at [768, 174] on div "# Attack both ogres and grab the gem. hero . moveRight ( ) hero . attack ( "[PE…" at bounding box center [1272, 294] width 557 height 478
type textarea "hero.attack("Grump")"
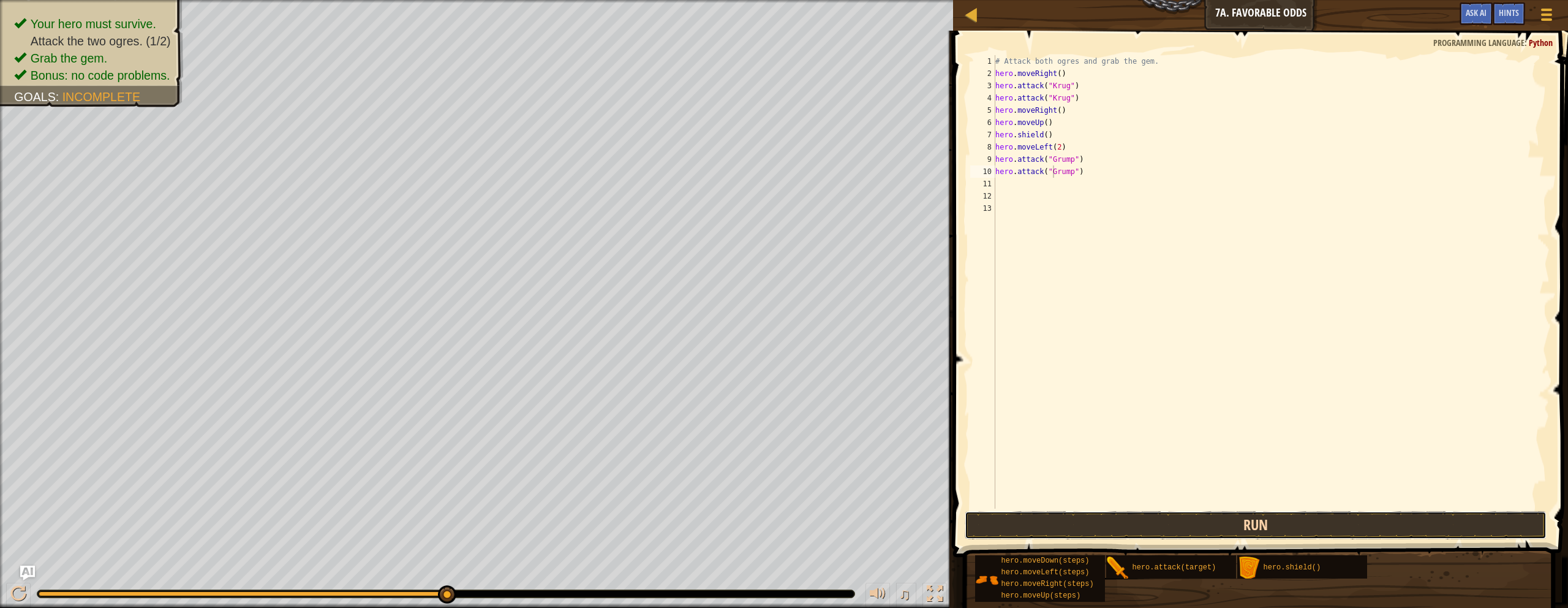
click at [768, 523] on button "Run" at bounding box center [1256, 525] width 582 height 28
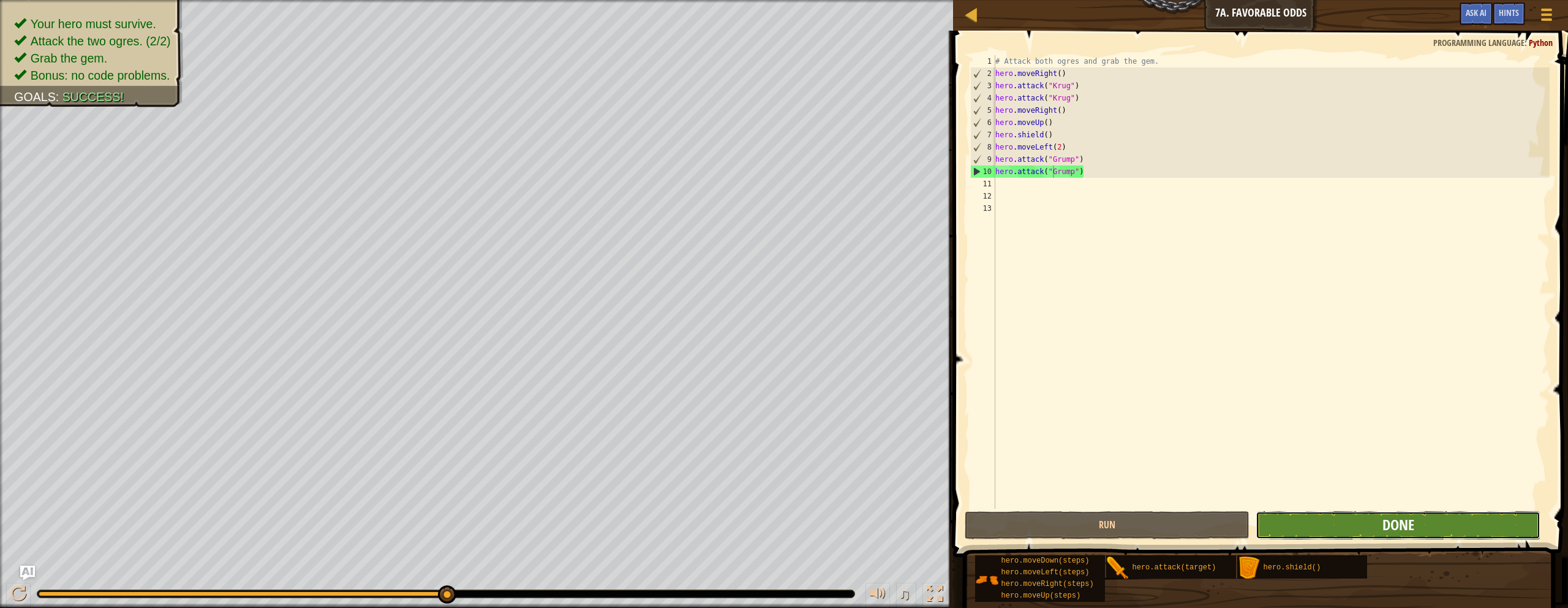
click at [768, 530] on span "Done" at bounding box center [1399, 524] width 32 height 19
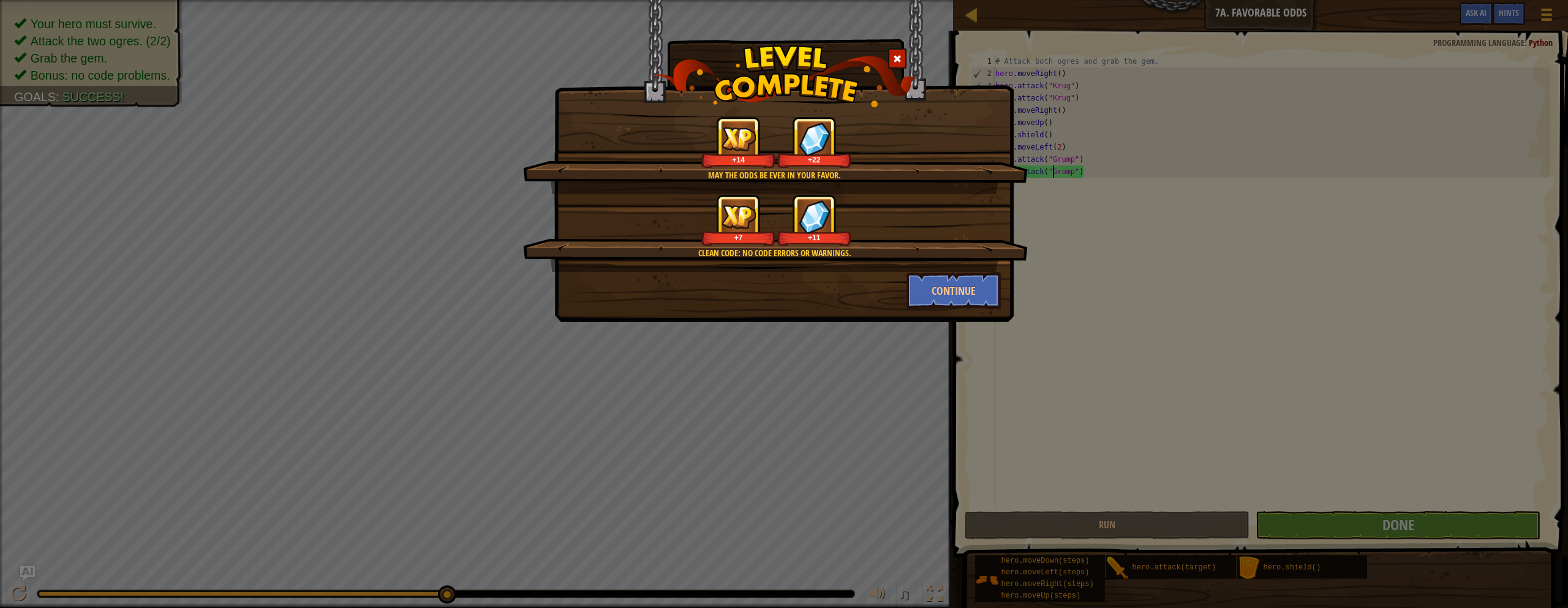
click at [768, 284] on div "Continue" at bounding box center [954, 290] width 113 height 37
click at [768, 291] on button "Continue" at bounding box center [954, 290] width 95 height 37
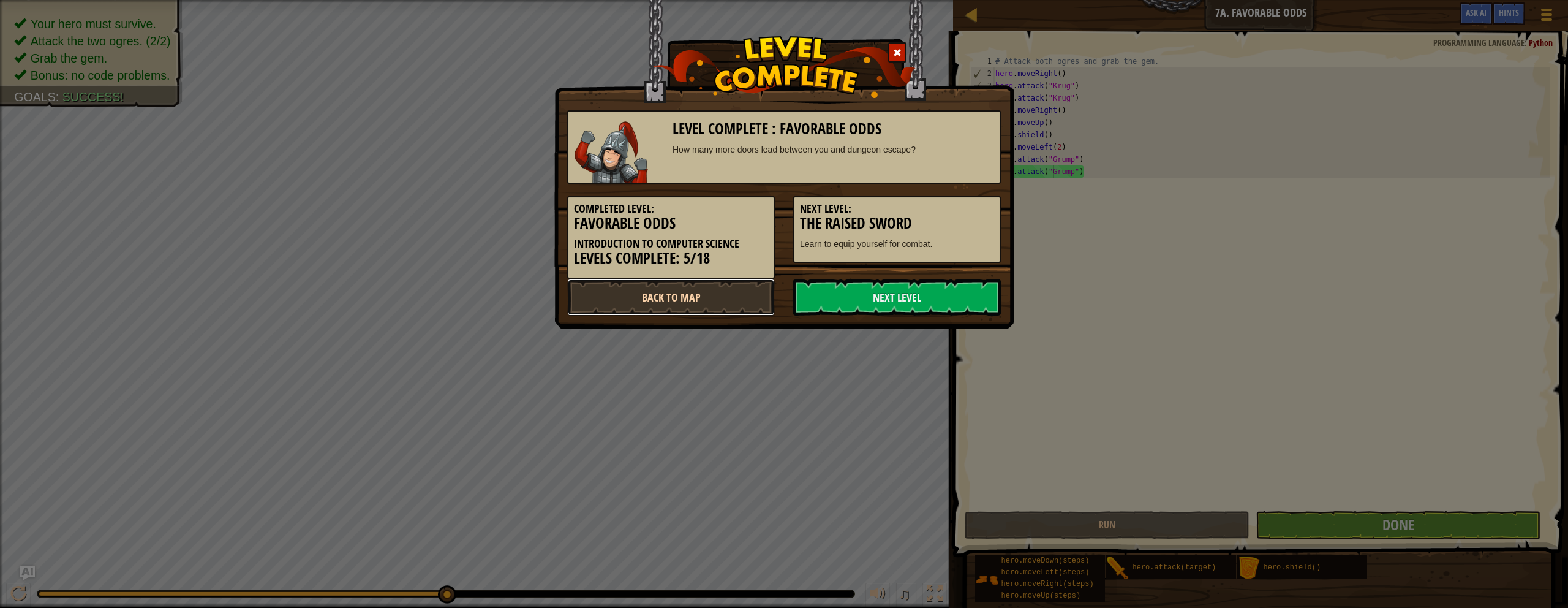
click at [731, 304] on link "Back to Map" at bounding box center [671, 296] width 207 height 37
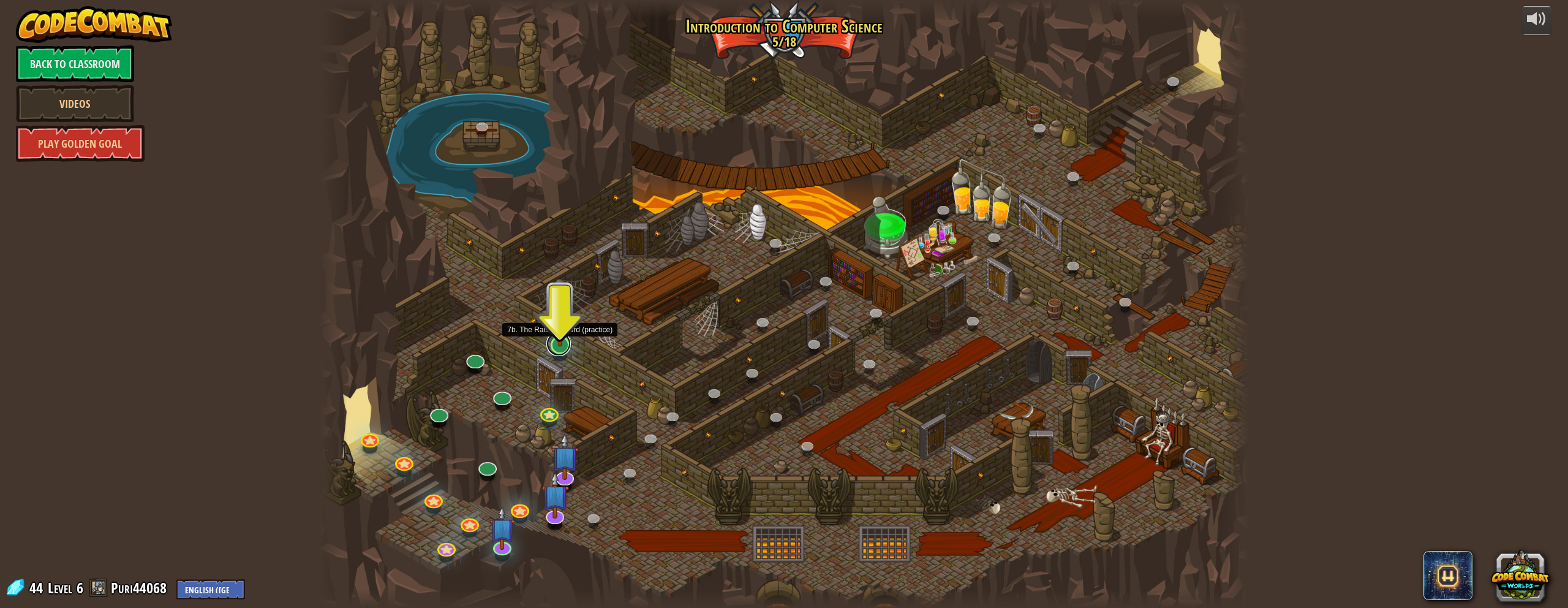
click at [555, 347] on link at bounding box center [558, 344] width 24 height 24
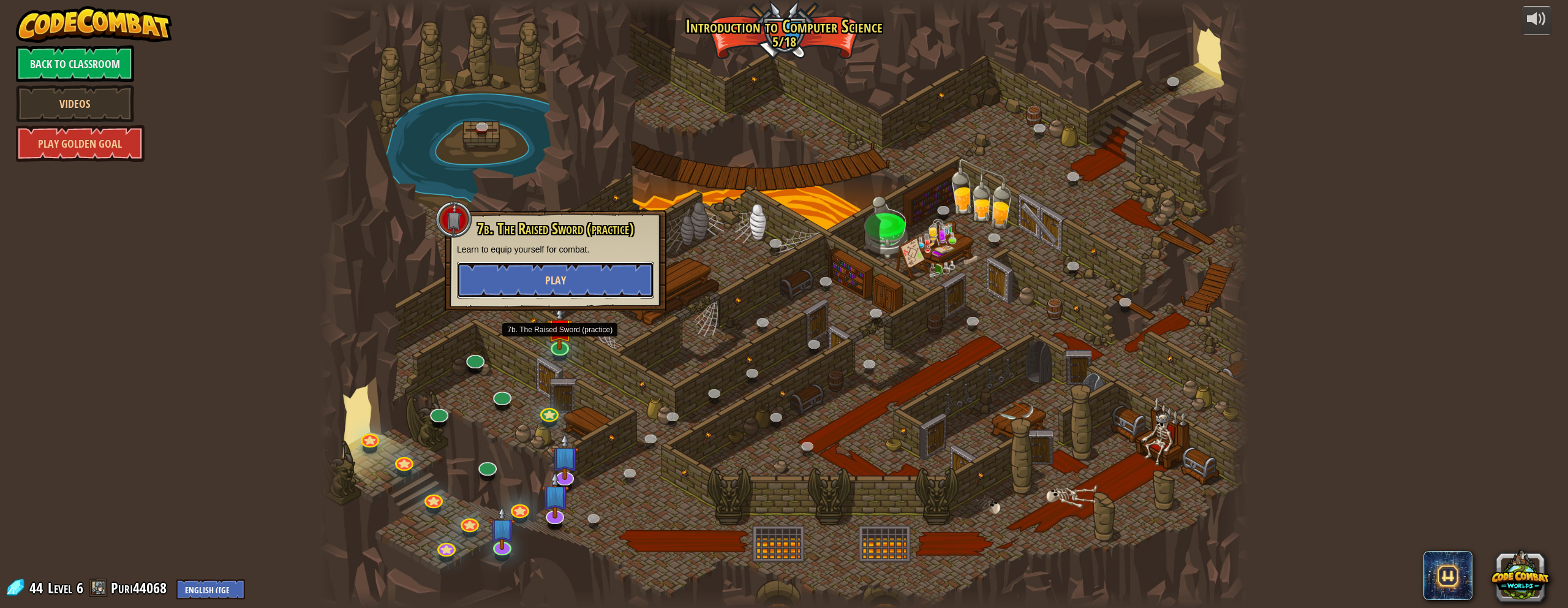
click at [609, 277] on button "Play" at bounding box center [555, 280] width 197 height 37
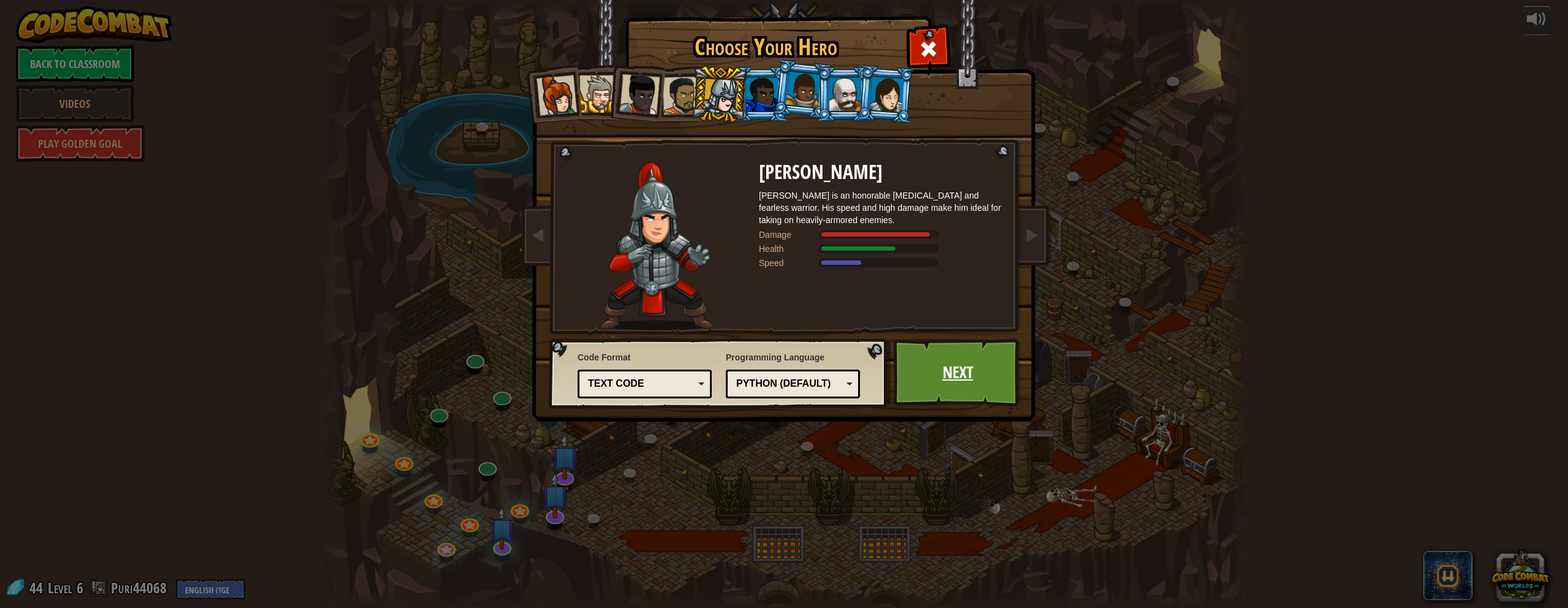
click at [768, 385] on link "Next" at bounding box center [958, 373] width 128 height 67
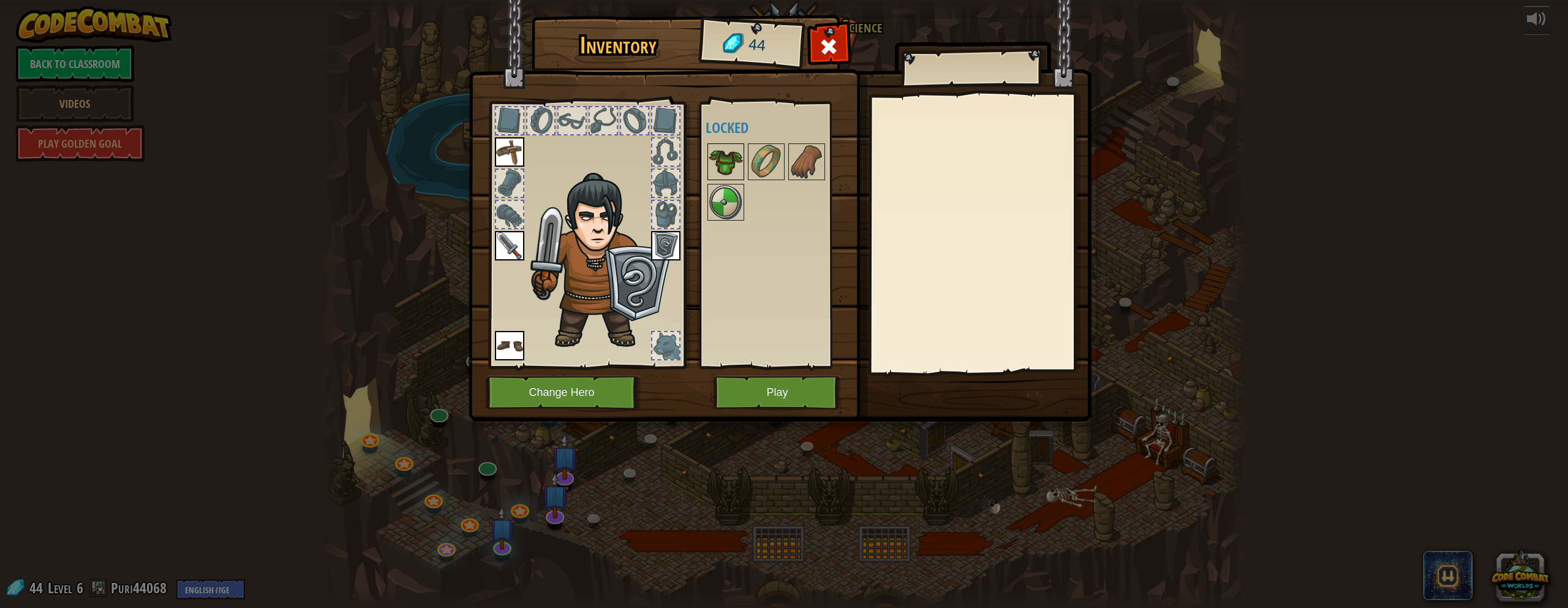
click at [730, 172] on img at bounding box center [726, 162] width 34 height 34
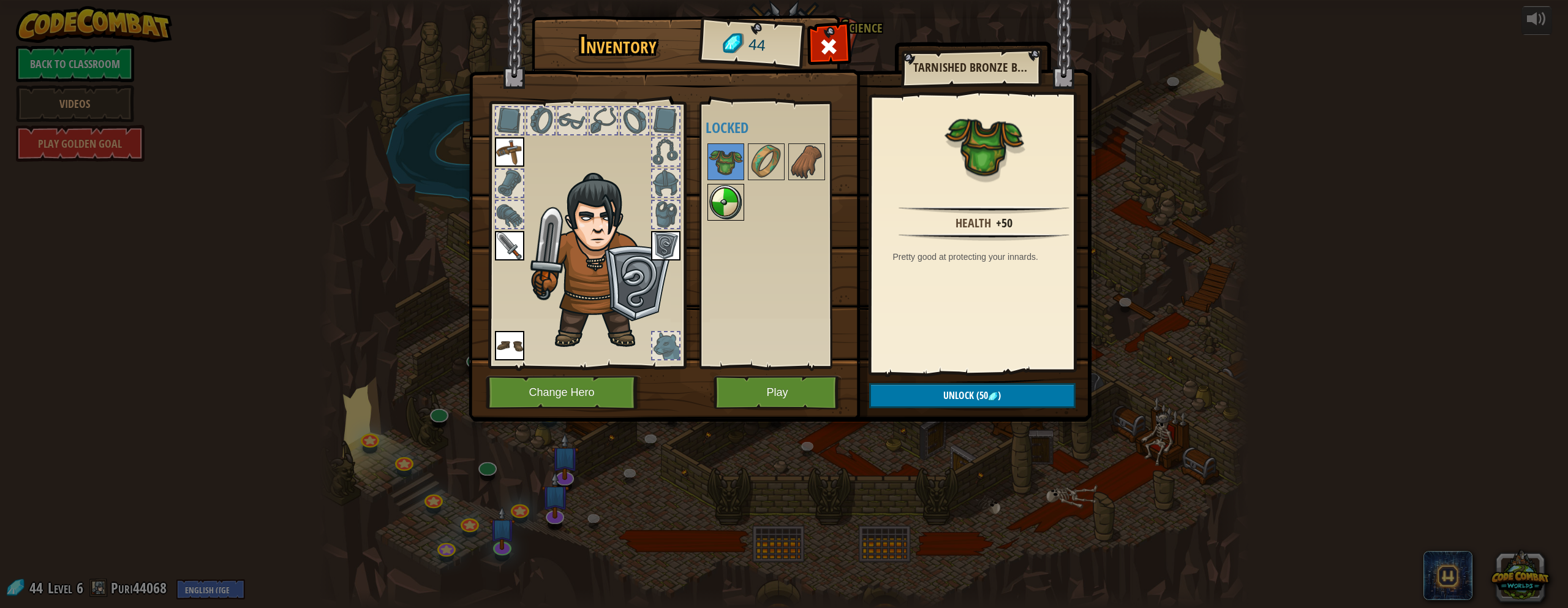
click at [722, 200] on img at bounding box center [726, 202] width 34 height 34
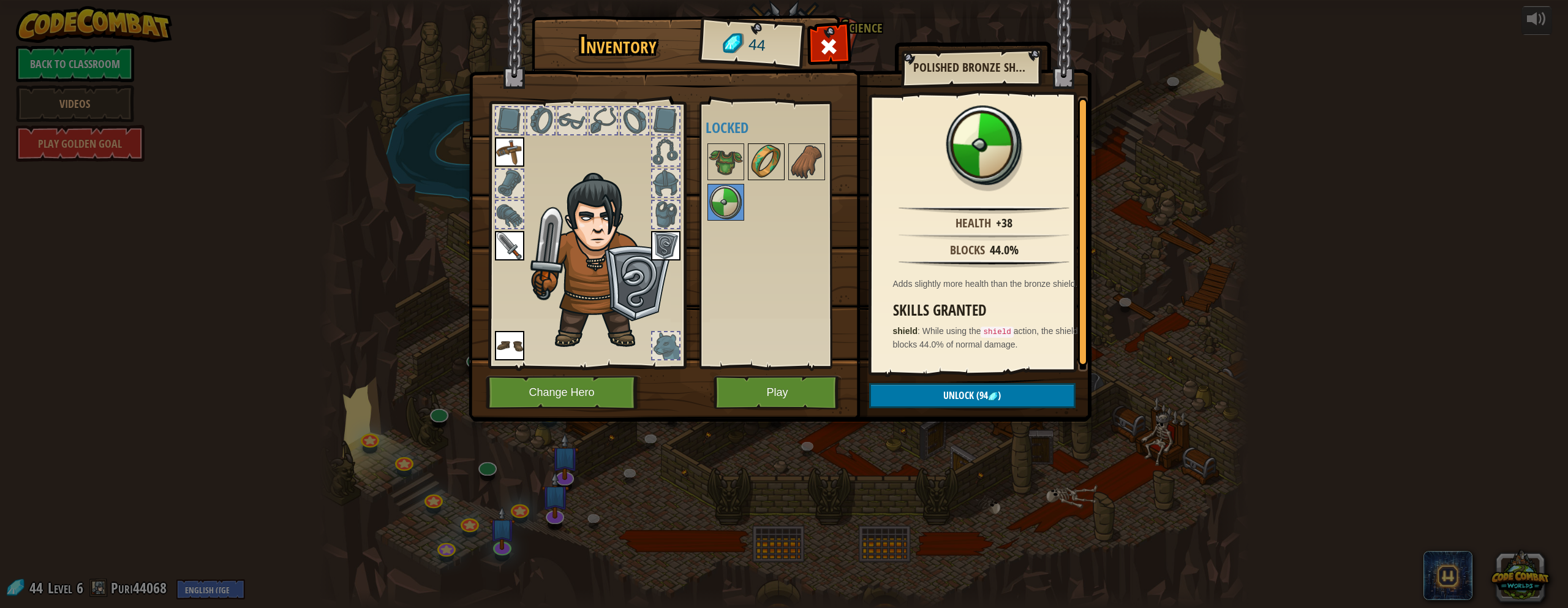
click at [750, 165] on img at bounding box center [766, 162] width 34 height 34
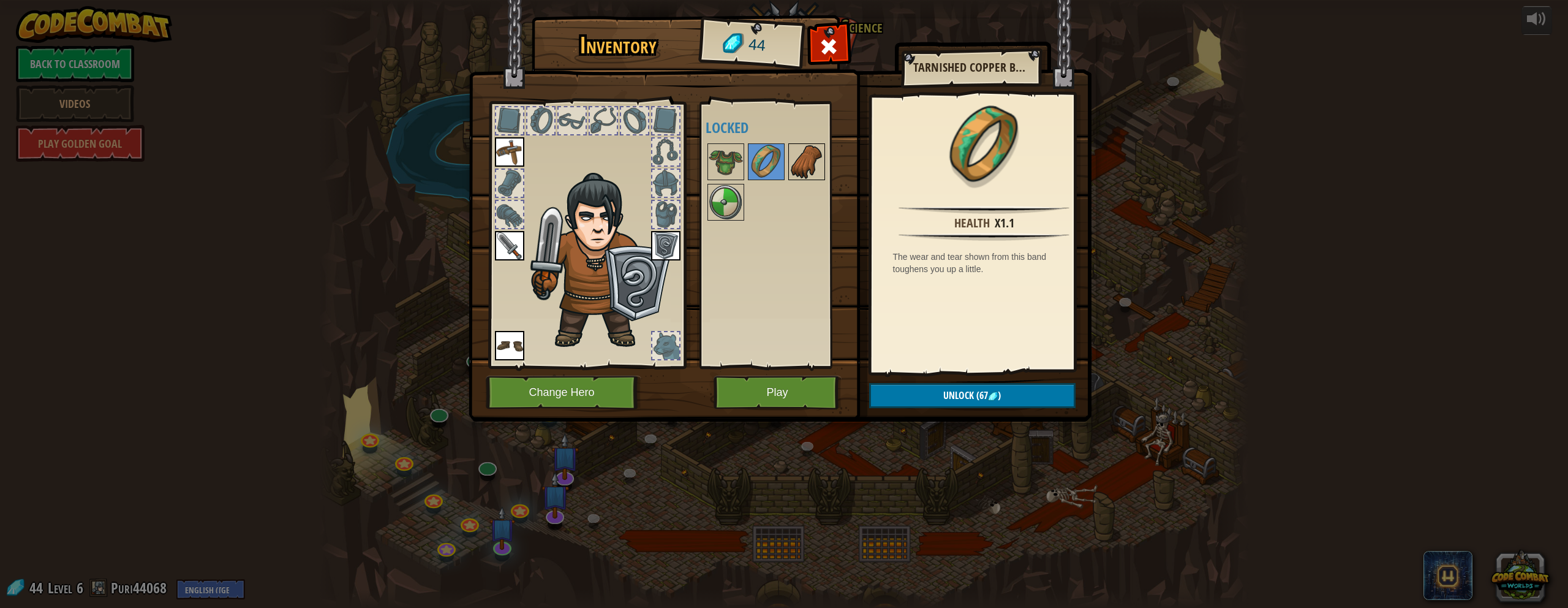
click at [768, 167] on img at bounding box center [807, 162] width 34 height 34
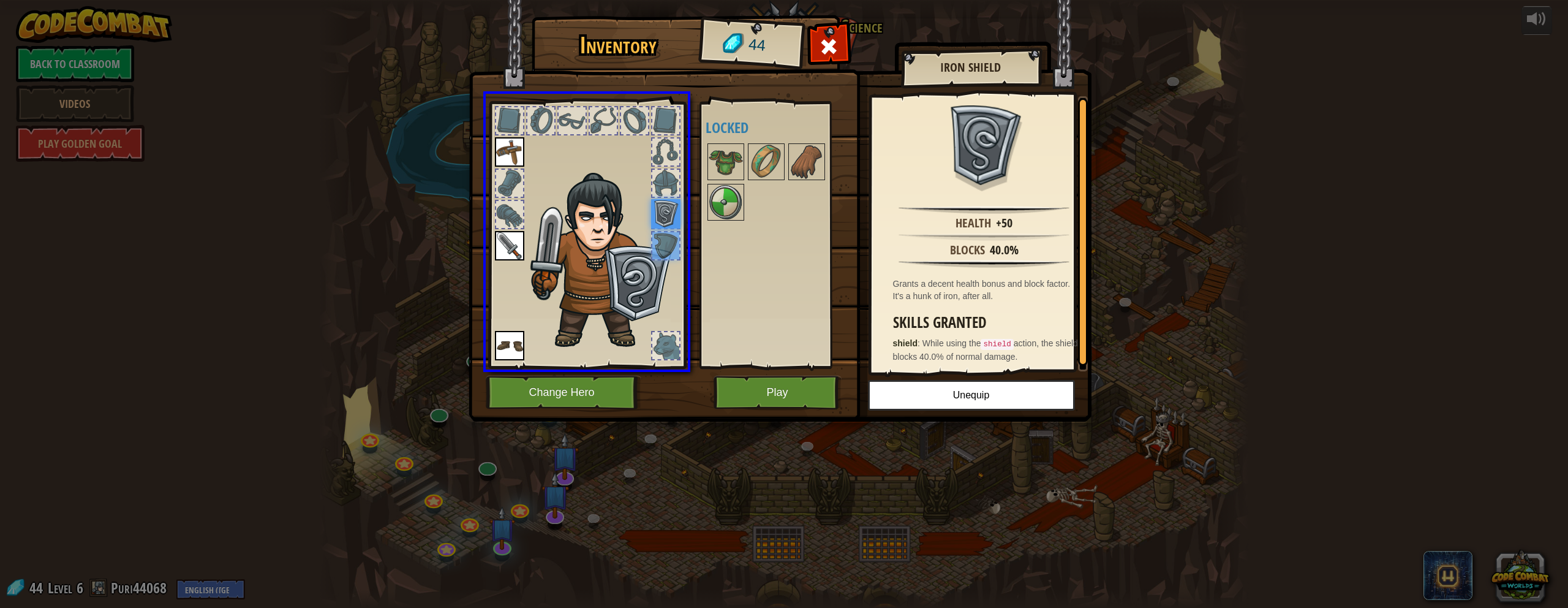
drag, startPoint x: 672, startPoint y: 250, endPoint x: 672, endPoint y: 220, distance: 30.0
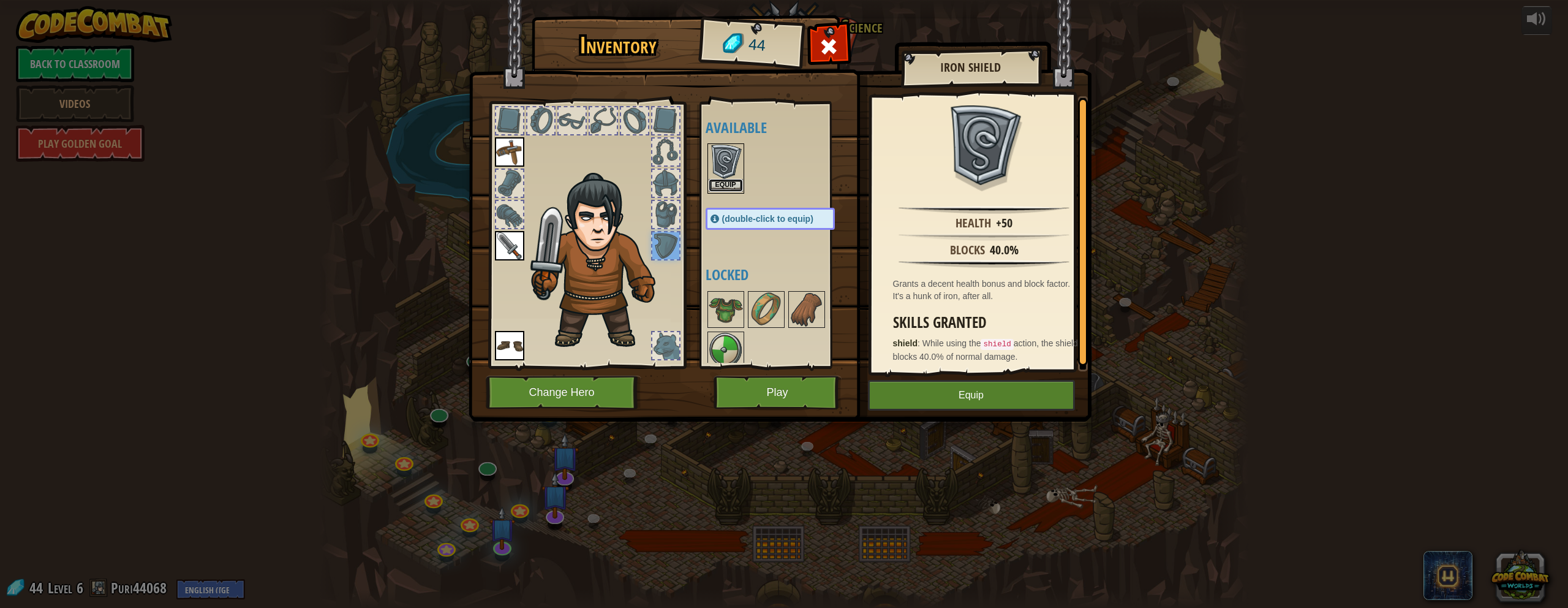
click at [728, 179] on button "Equip" at bounding box center [726, 185] width 34 height 13
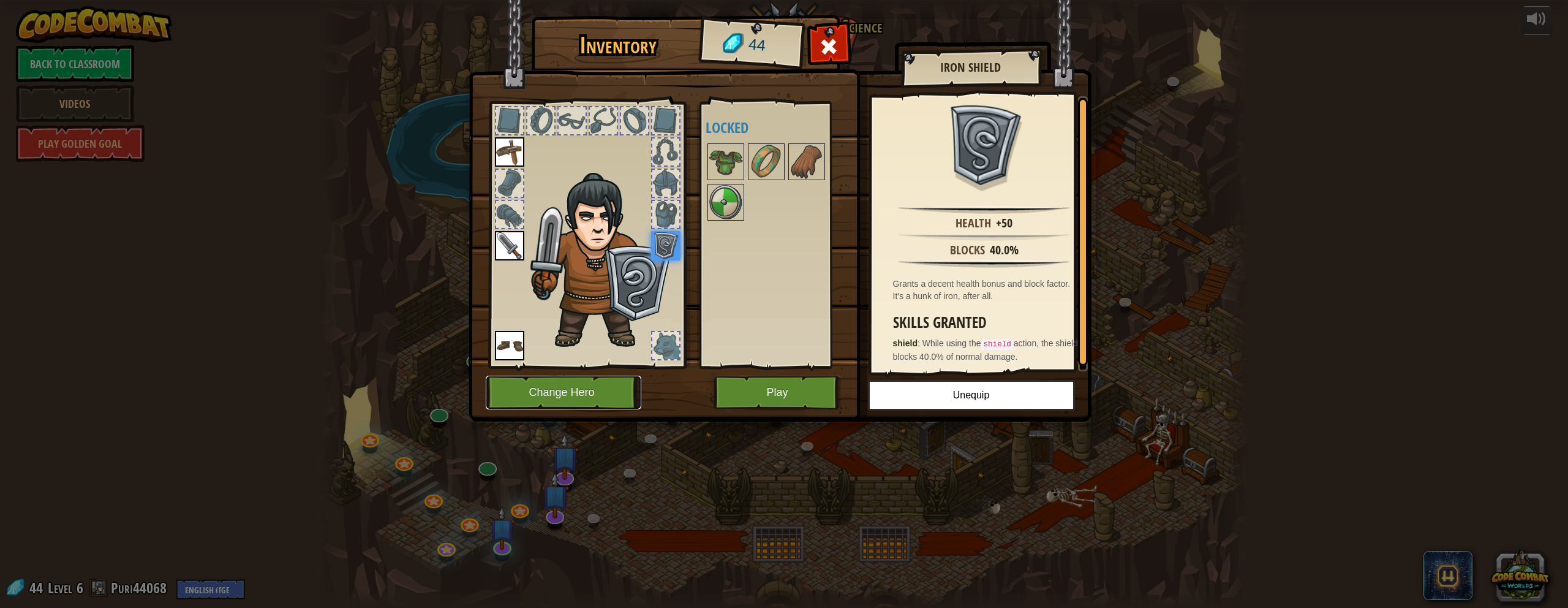
click at [593, 397] on button "Change Hero" at bounding box center [563, 392] width 156 height 34
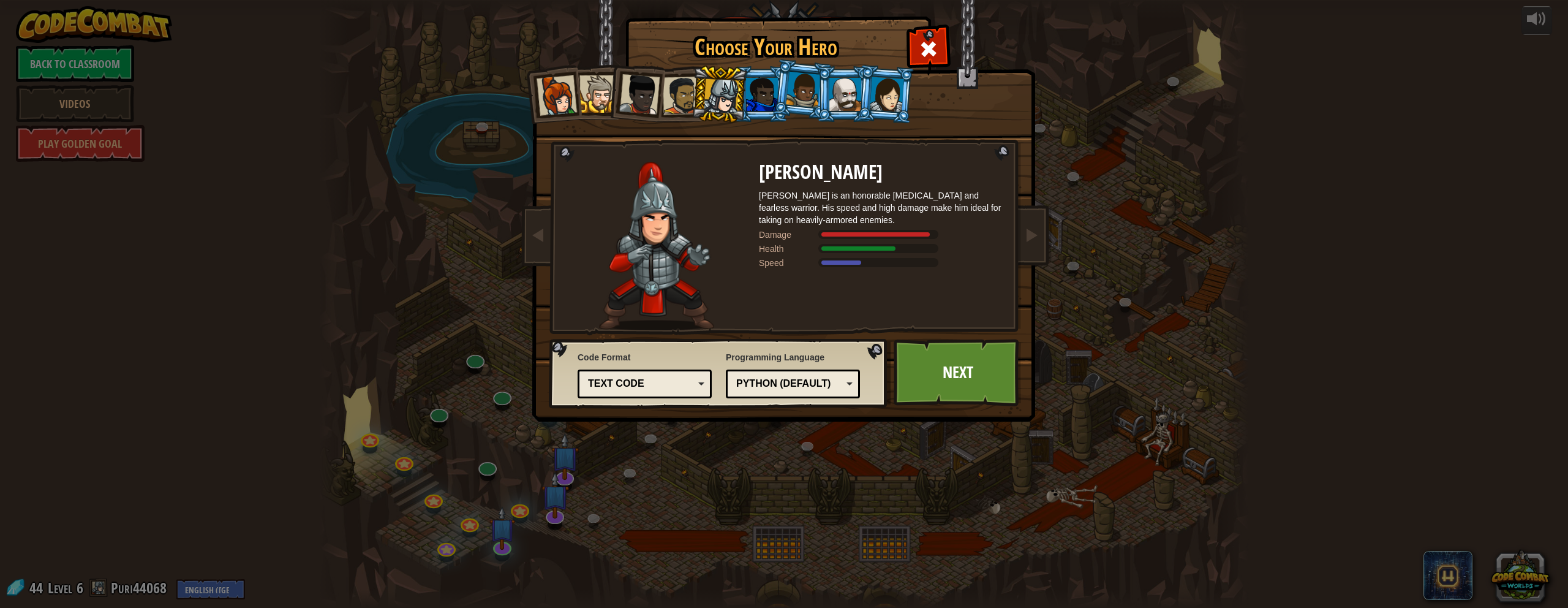
click at [709, 98] on div at bounding box center [721, 96] width 35 height 35
click at [768, 87] on div at bounding box center [803, 90] width 35 height 36
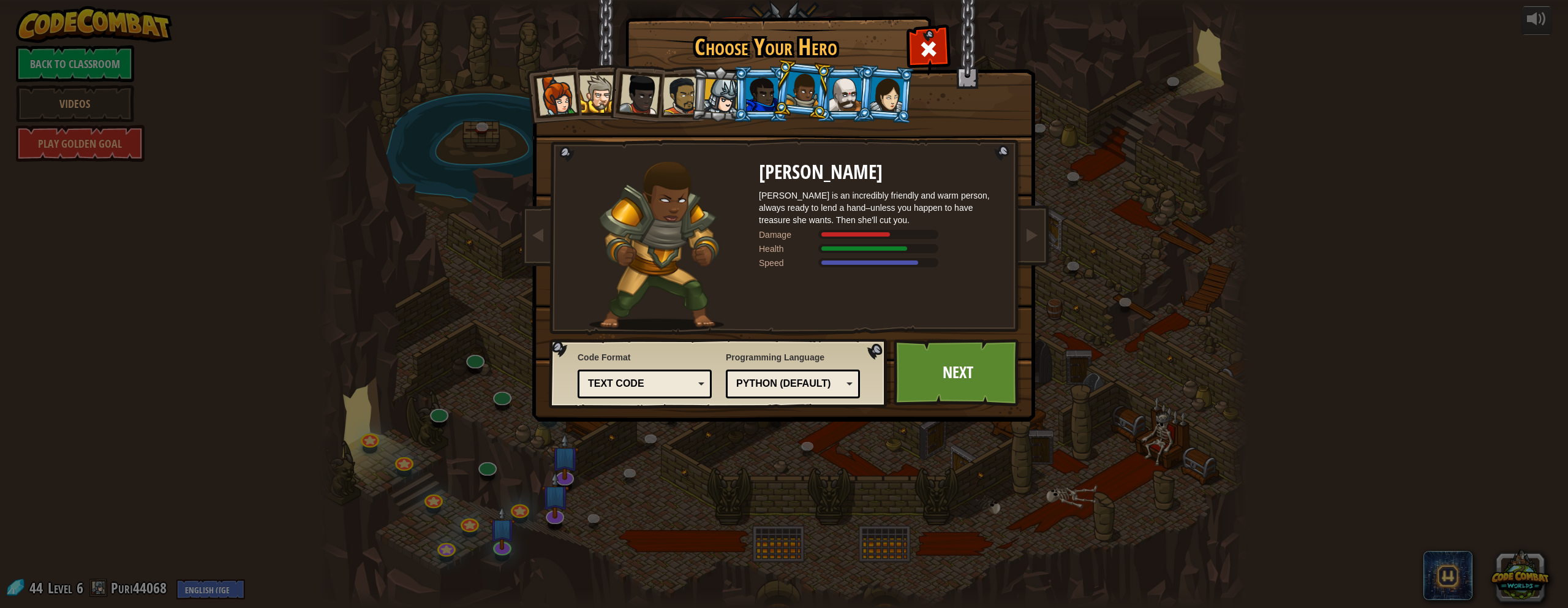
click at [768, 88] on div at bounding box center [803, 90] width 35 height 36
click at [722, 89] on div at bounding box center [721, 96] width 35 height 35
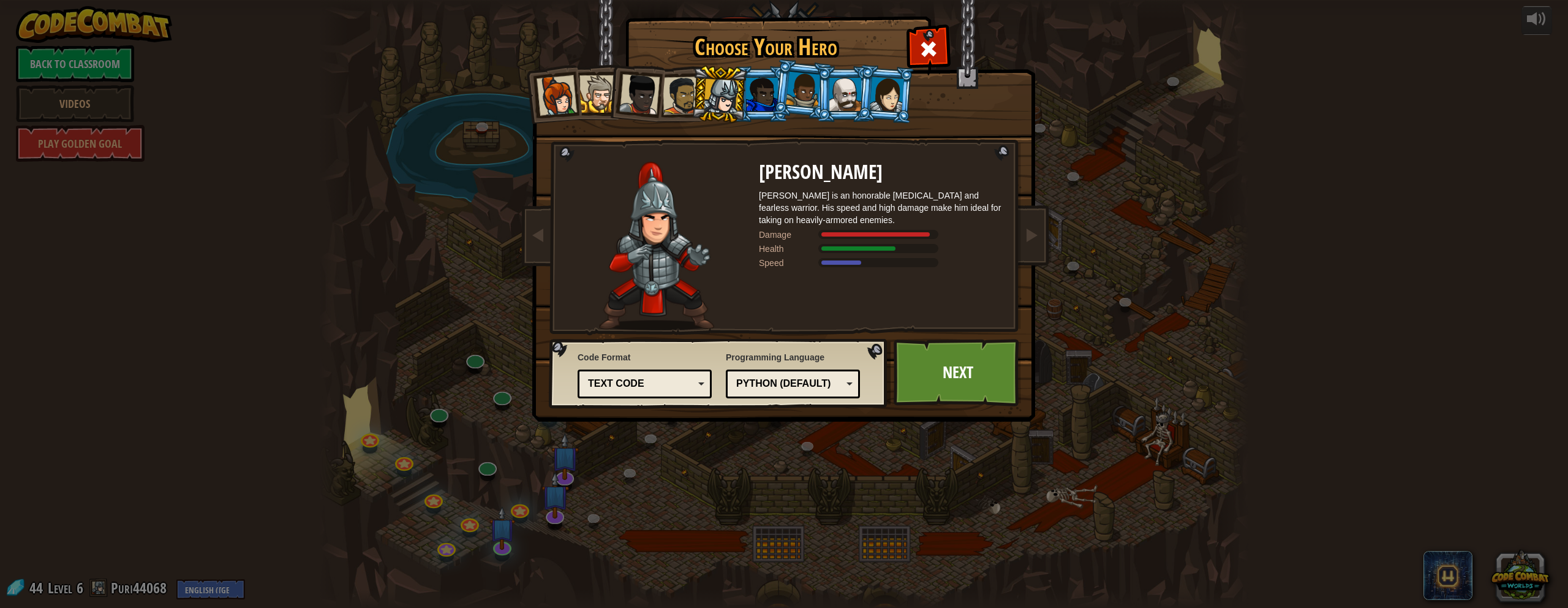
click at [768, 90] on div at bounding box center [845, 94] width 32 height 33
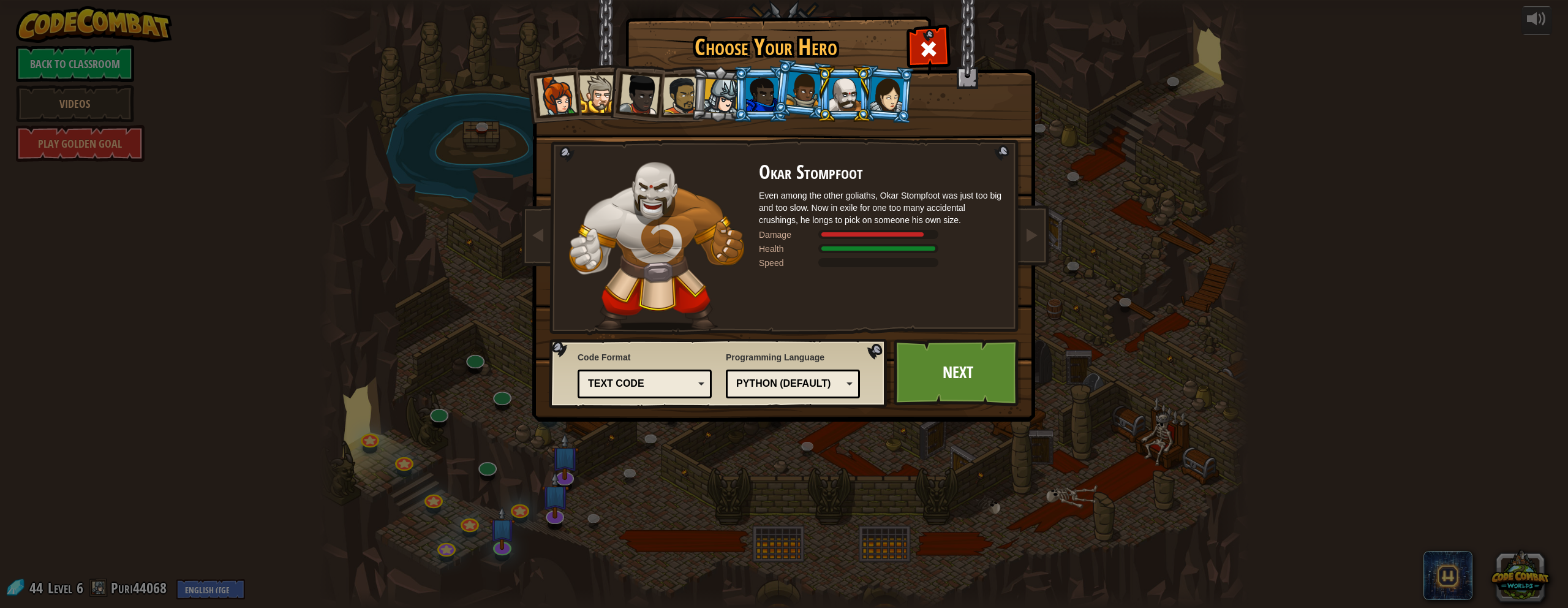
click at [768, 100] on div at bounding box center [887, 94] width 34 height 35
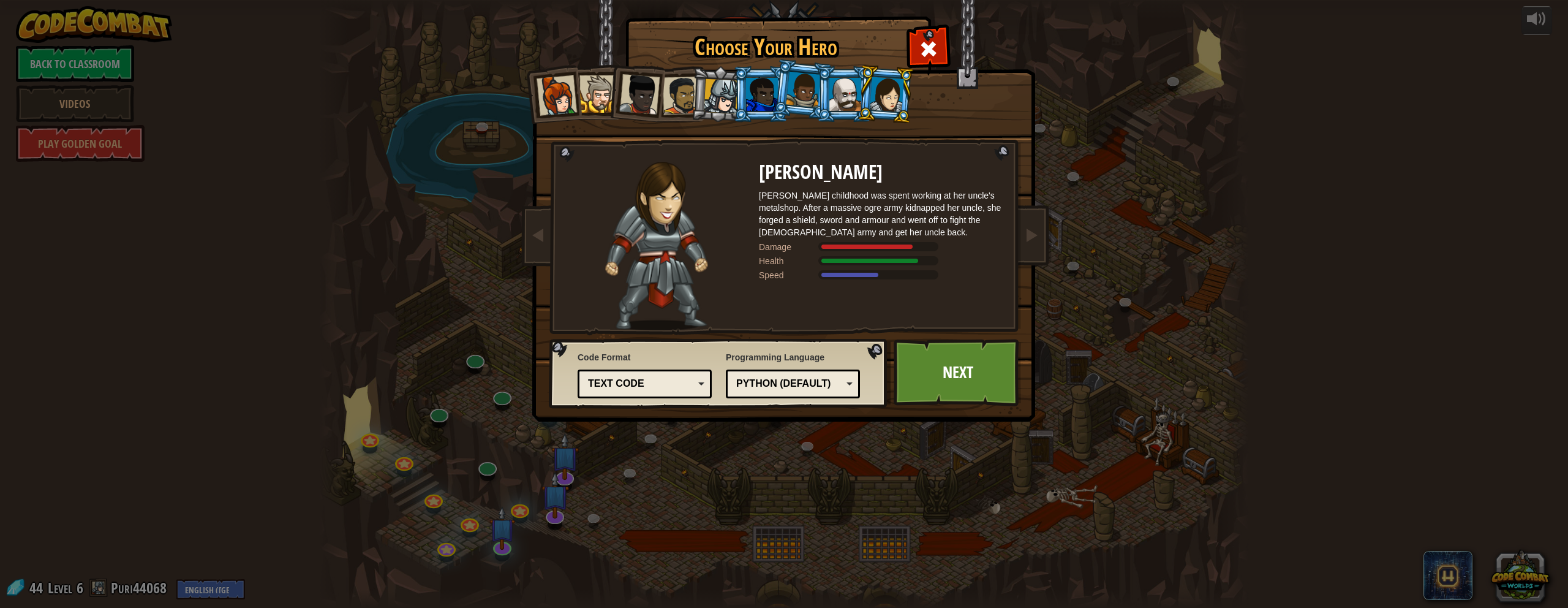
click at [768, 372] on div "Python (Default) JavaScript Lua C++ Java (Experimental) Python (Default)" at bounding box center [793, 384] width 134 height 29
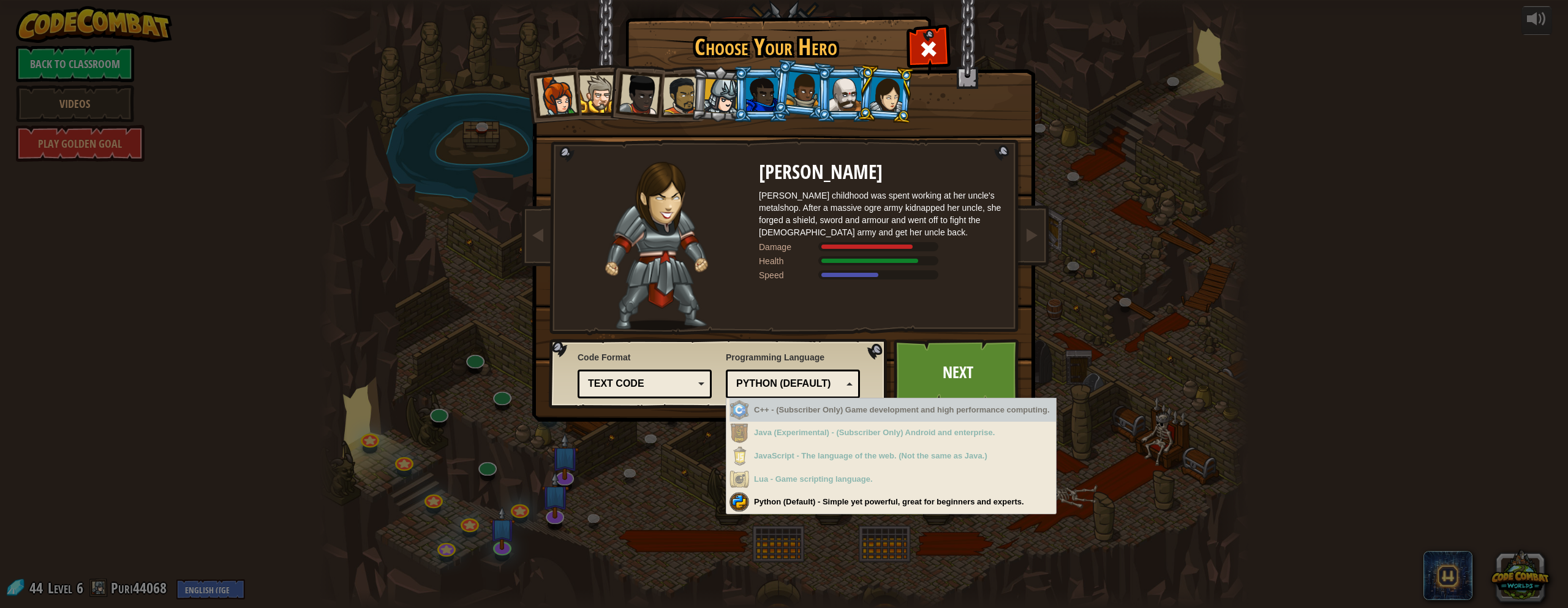
click at [768, 381] on div "Python (Default)" at bounding box center [789, 384] width 106 height 14
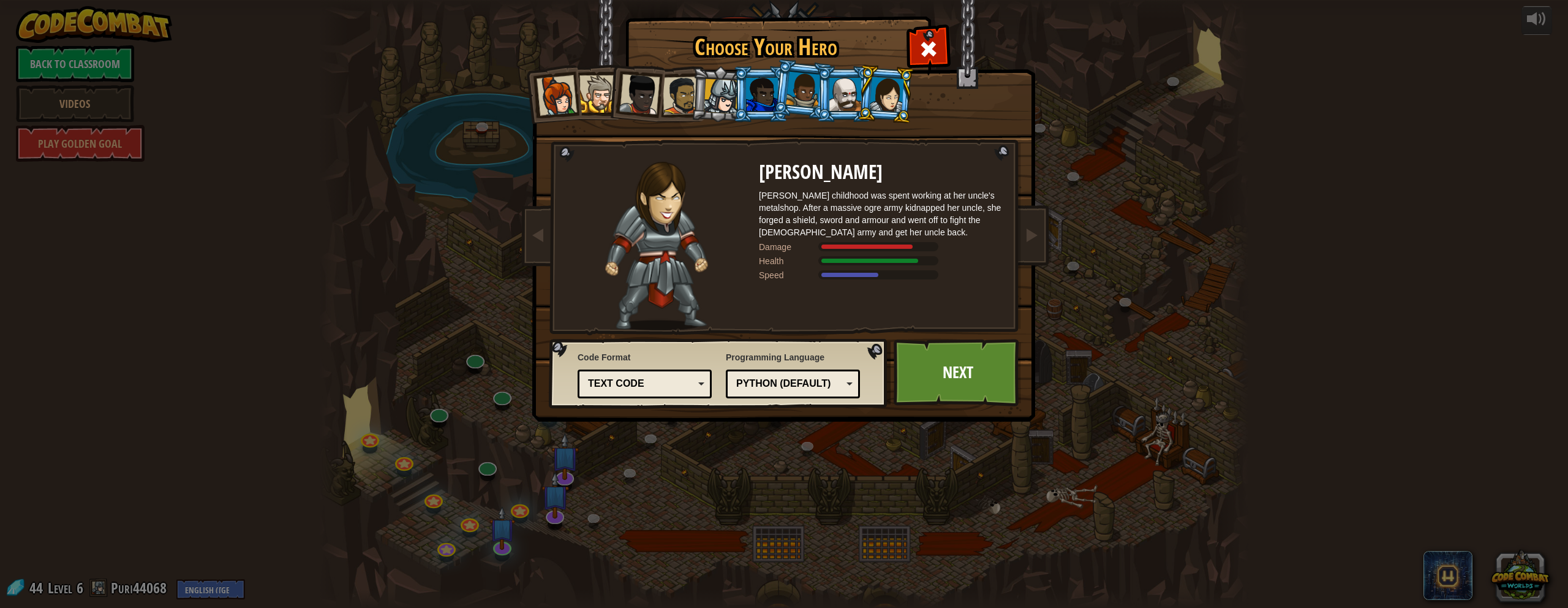
click at [768, 92] on div at bounding box center [803, 90] width 35 height 36
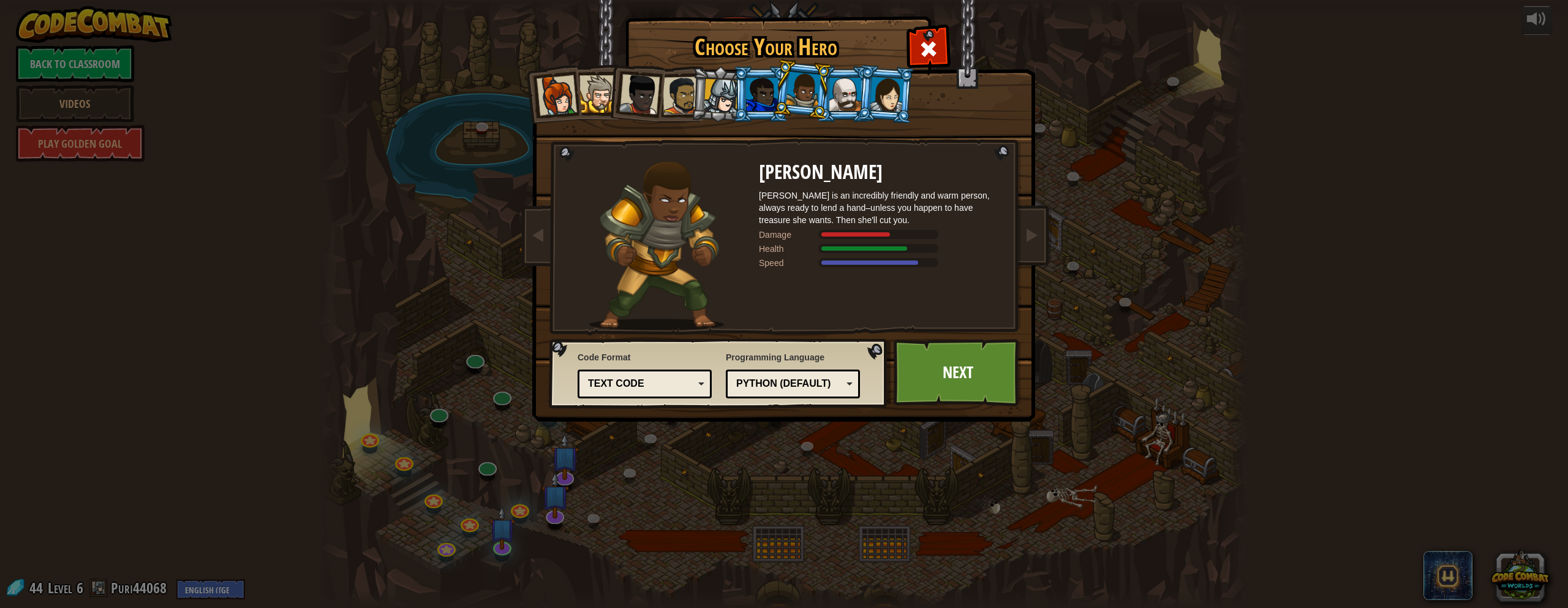
click at [768, 82] on div at bounding box center [762, 94] width 32 height 33
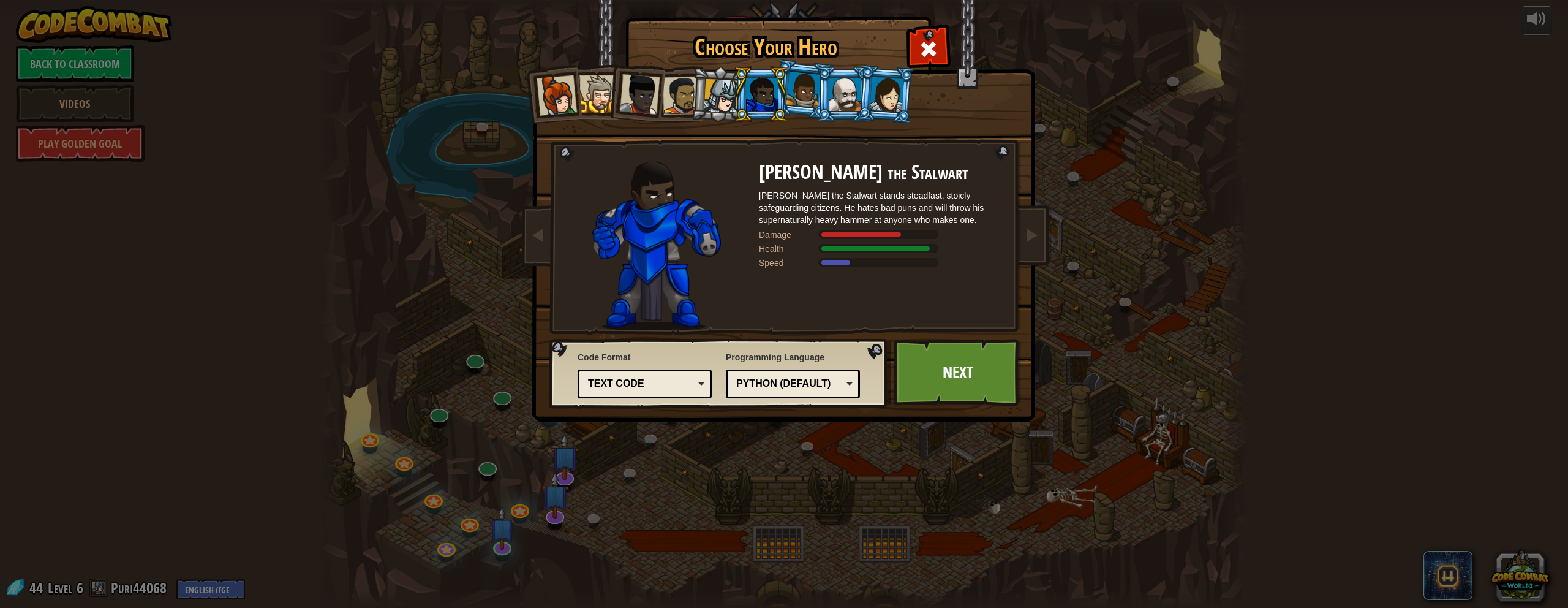
click at [727, 89] on div at bounding box center [721, 96] width 35 height 35
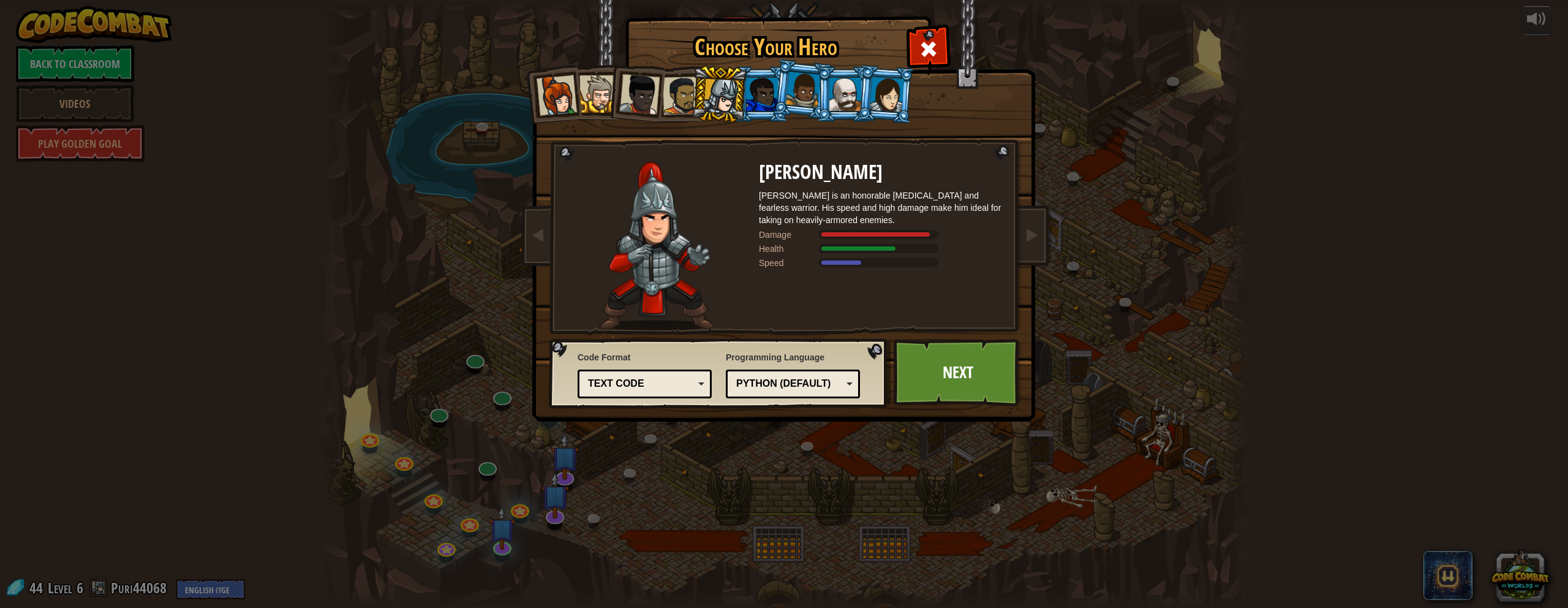
click at [675, 95] on div at bounding box center [682, 95] width 38 height 38
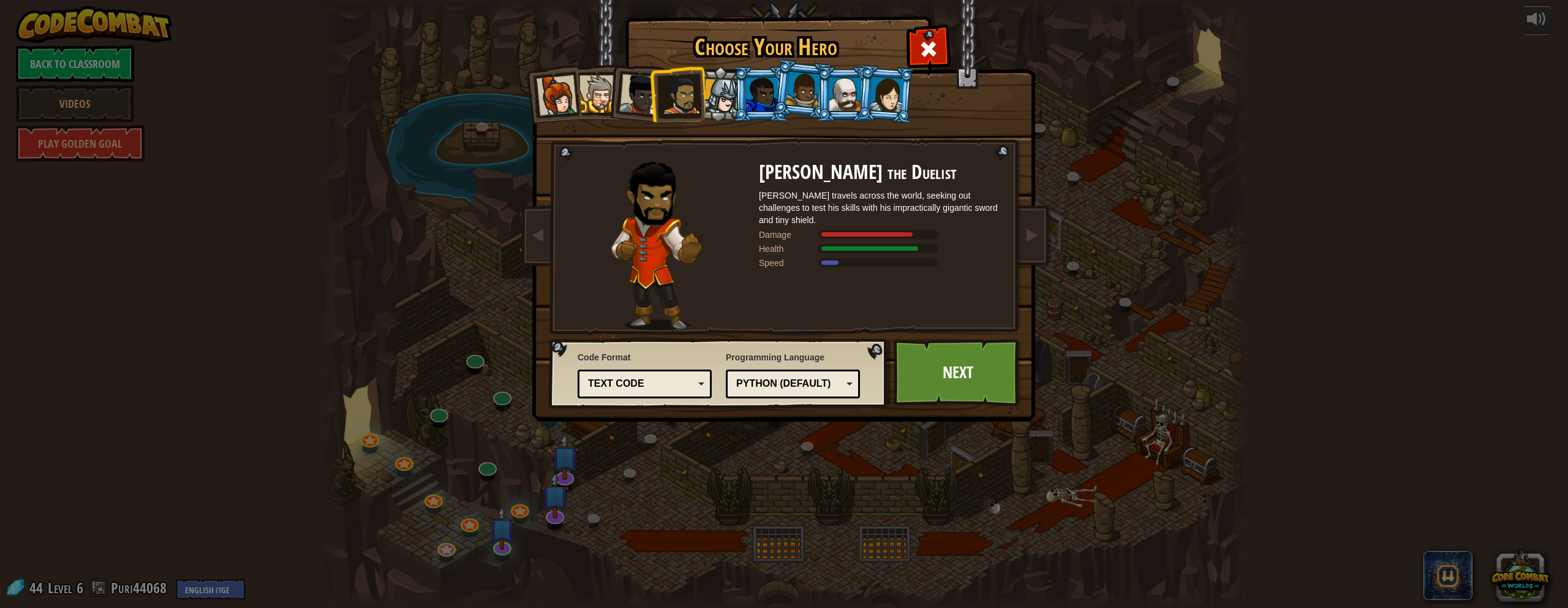
click at [621, 99] on div at bounding box center [639, 94] width 40 height 40
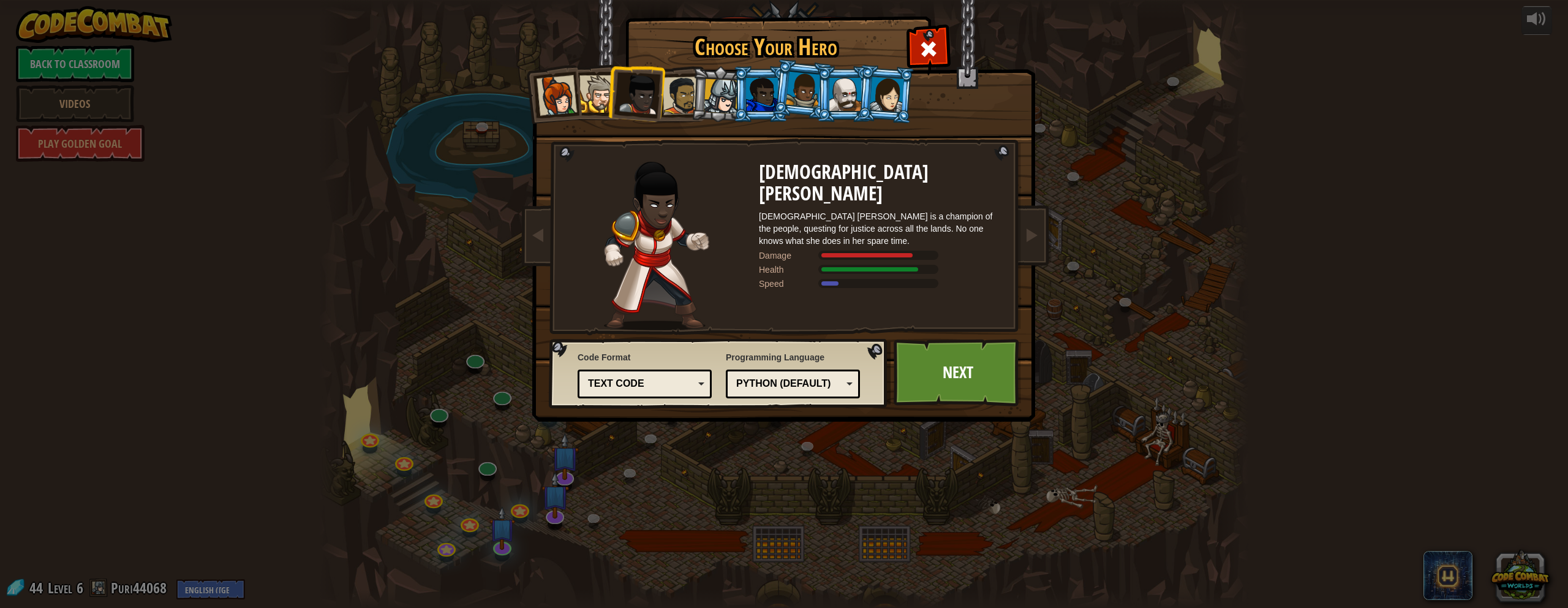
click at [593, 98] on div at bounding box center [598, 94] width 37 height 37
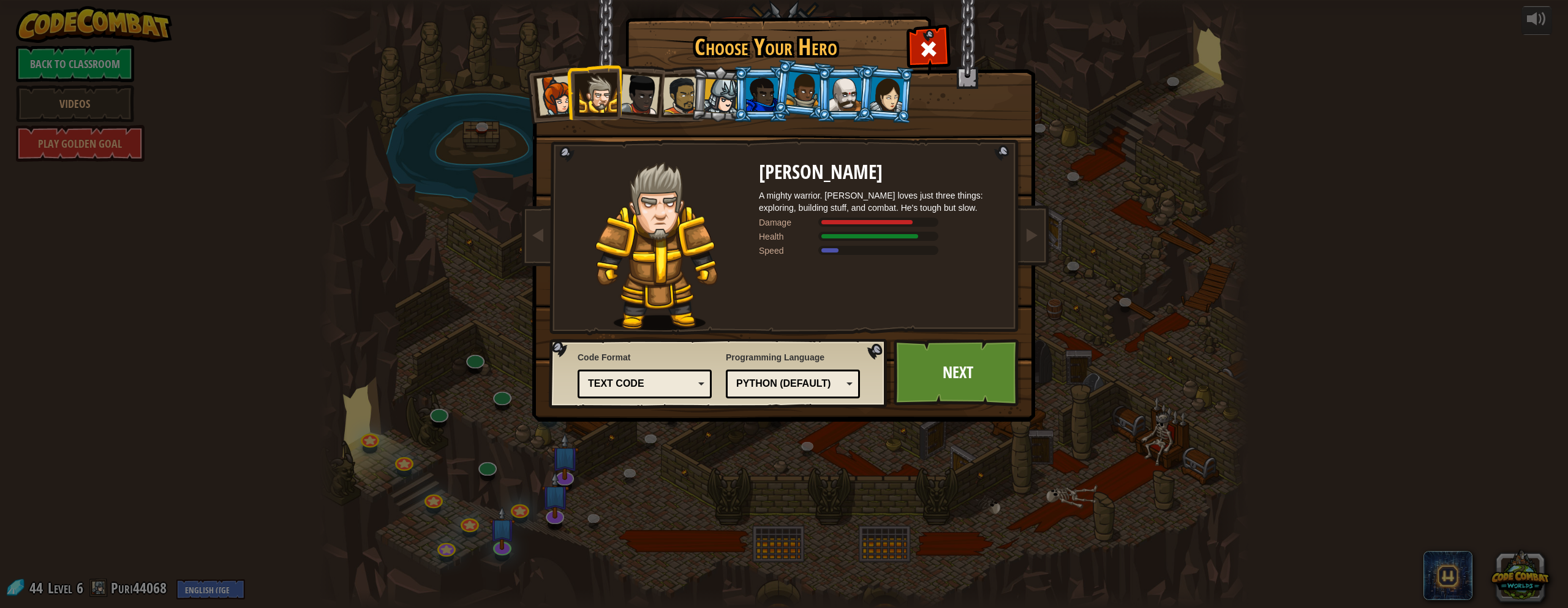
click at [544, 97] on div at bounding box center [557, 95] width 40 height 40
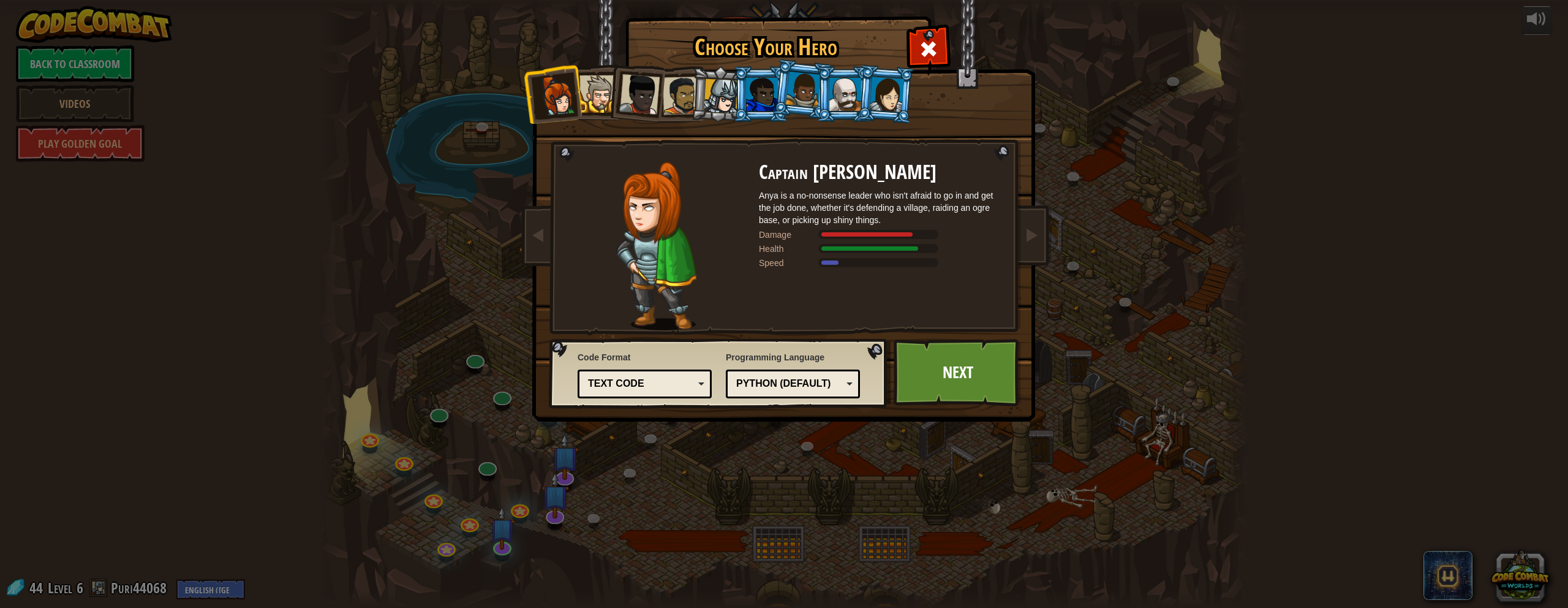
click at [722, 90] on div at bounding box center [721, 96] width 35 height 35
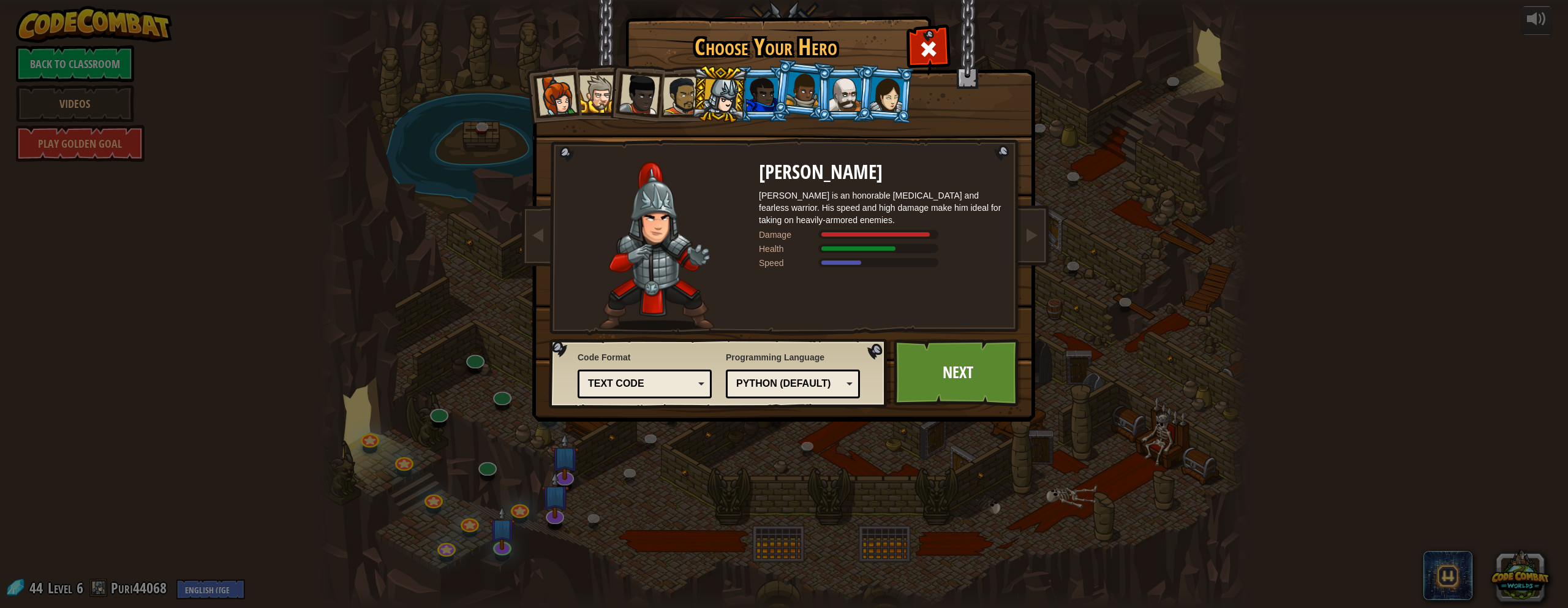
click at [768, 101] on div at bounding box center [845, 94] width 32 height 33
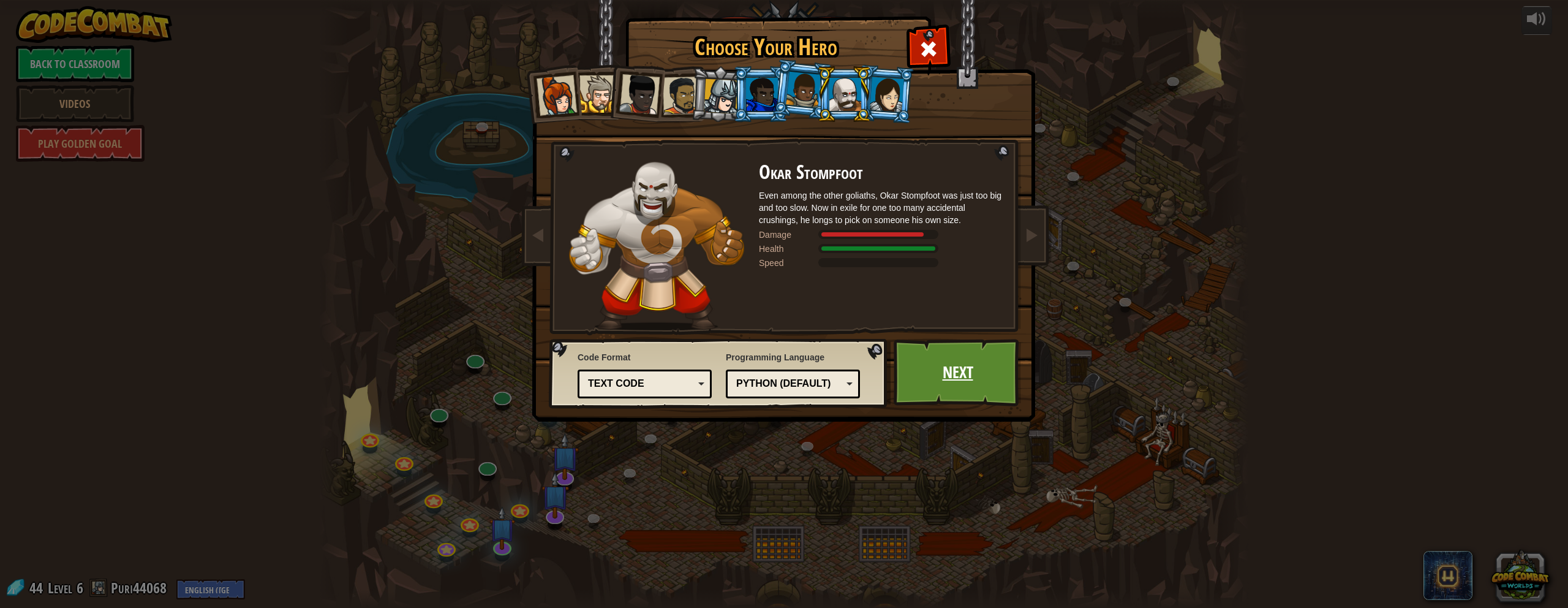
click at [768, 366] on link "Next" at bounding box center [958, 373] width 128 height 67
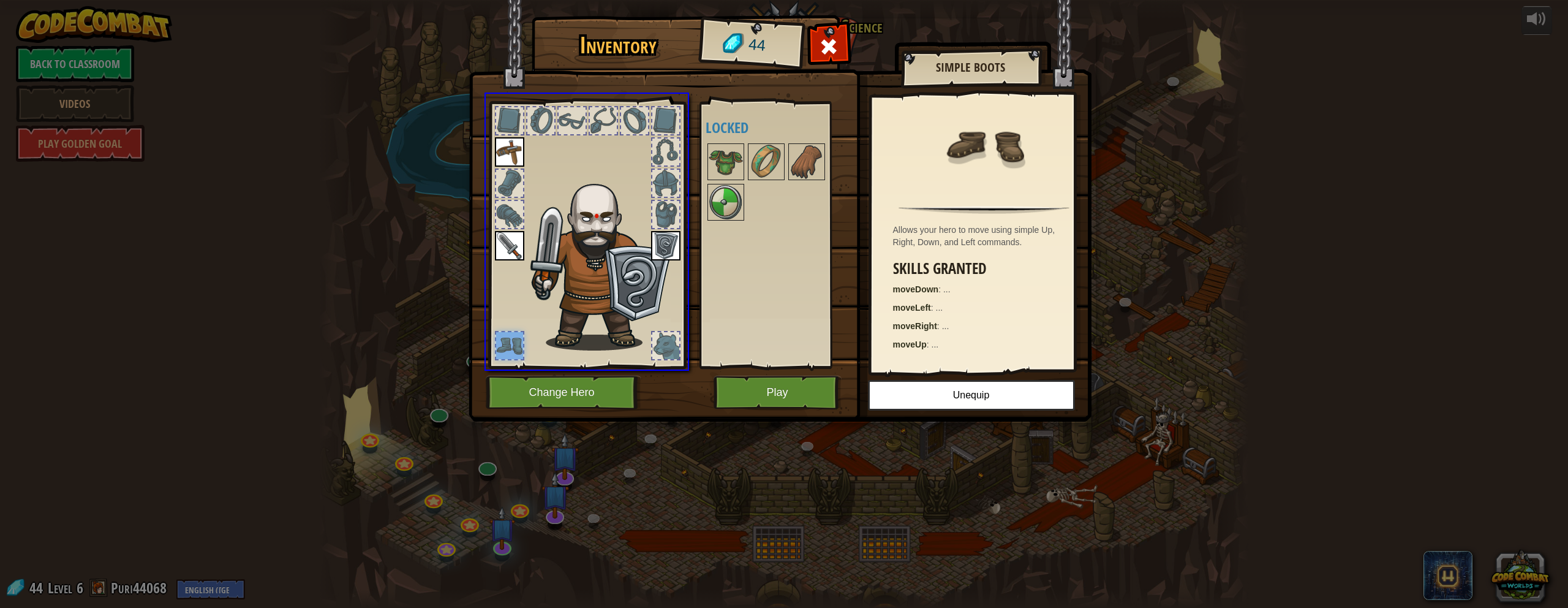
drag, startPoint x: 515, startPoint y: 337, endPoint x: 759, endPoint y: 291, distance: 248.3
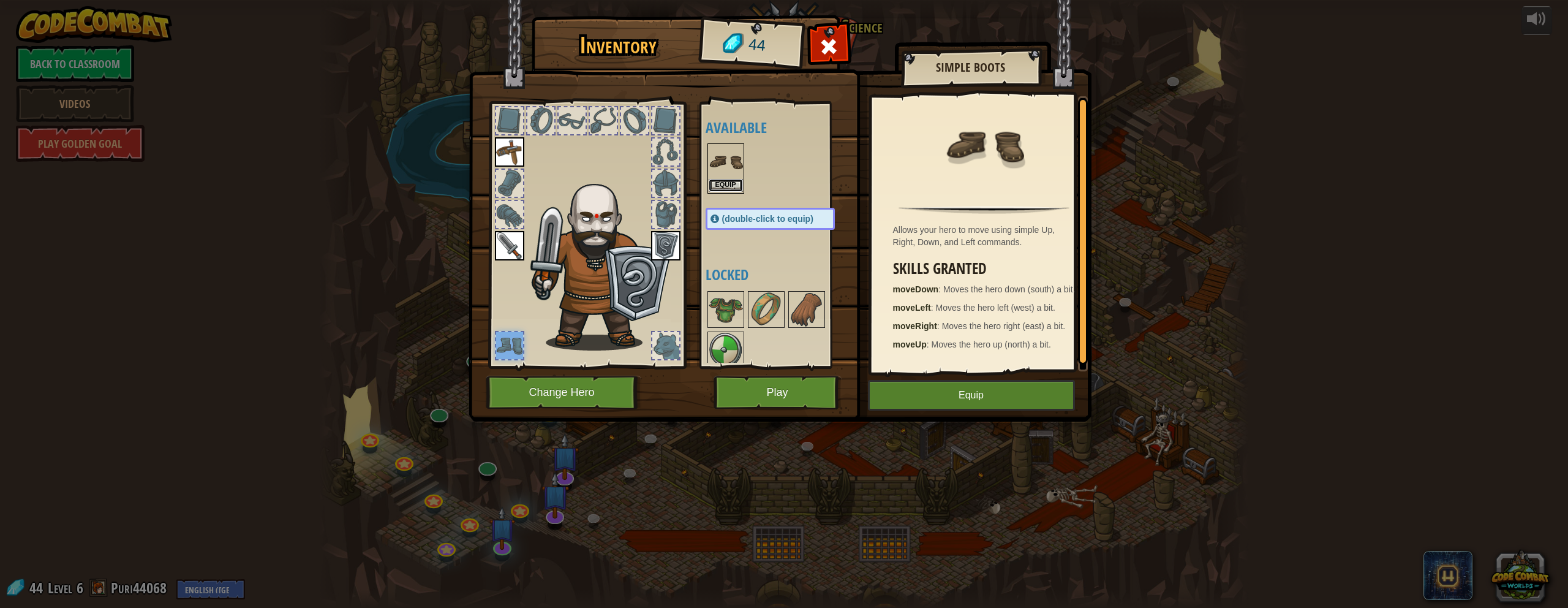
click at [733, 180] on button "Equip" at bounding box center [726, 185] width 34 height 13
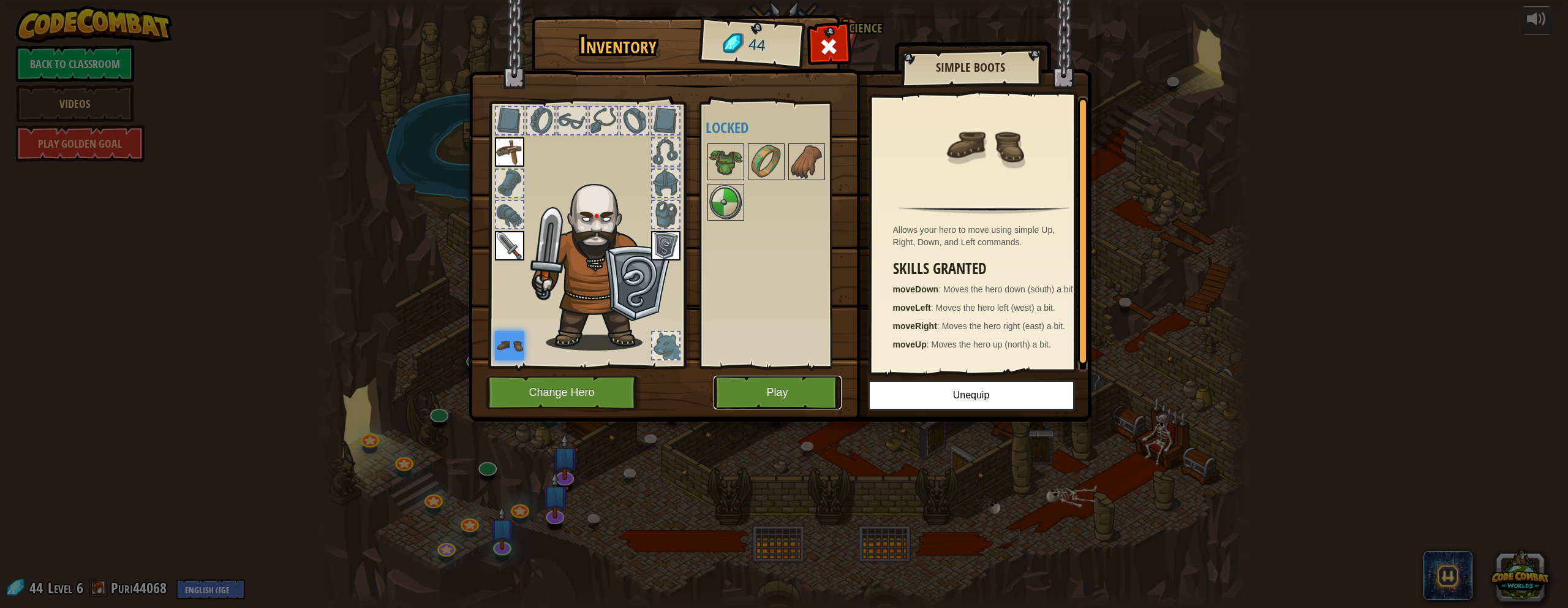
click at [768, 379] on button "Play" at bounding box center [778, 392] width 128 height 34
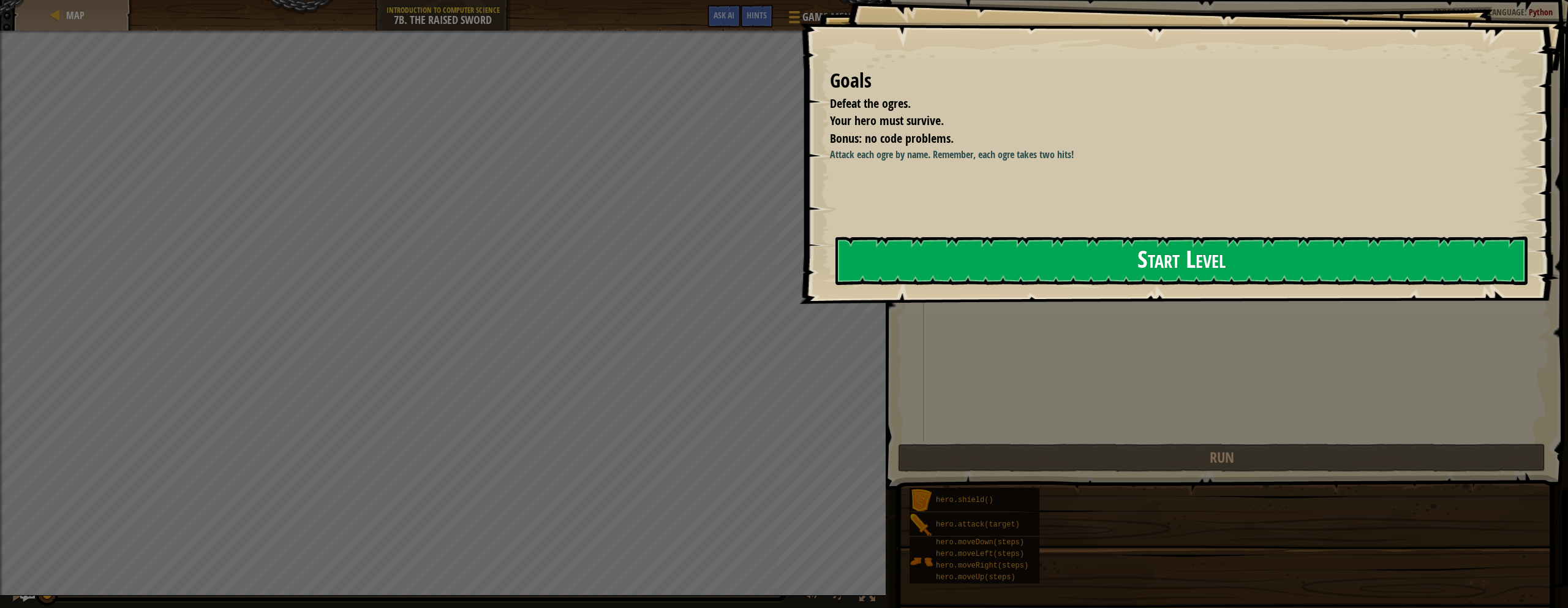
click at [768, 264] on button "Start Level" at bounding box center [1181, 261] width 693 height 48
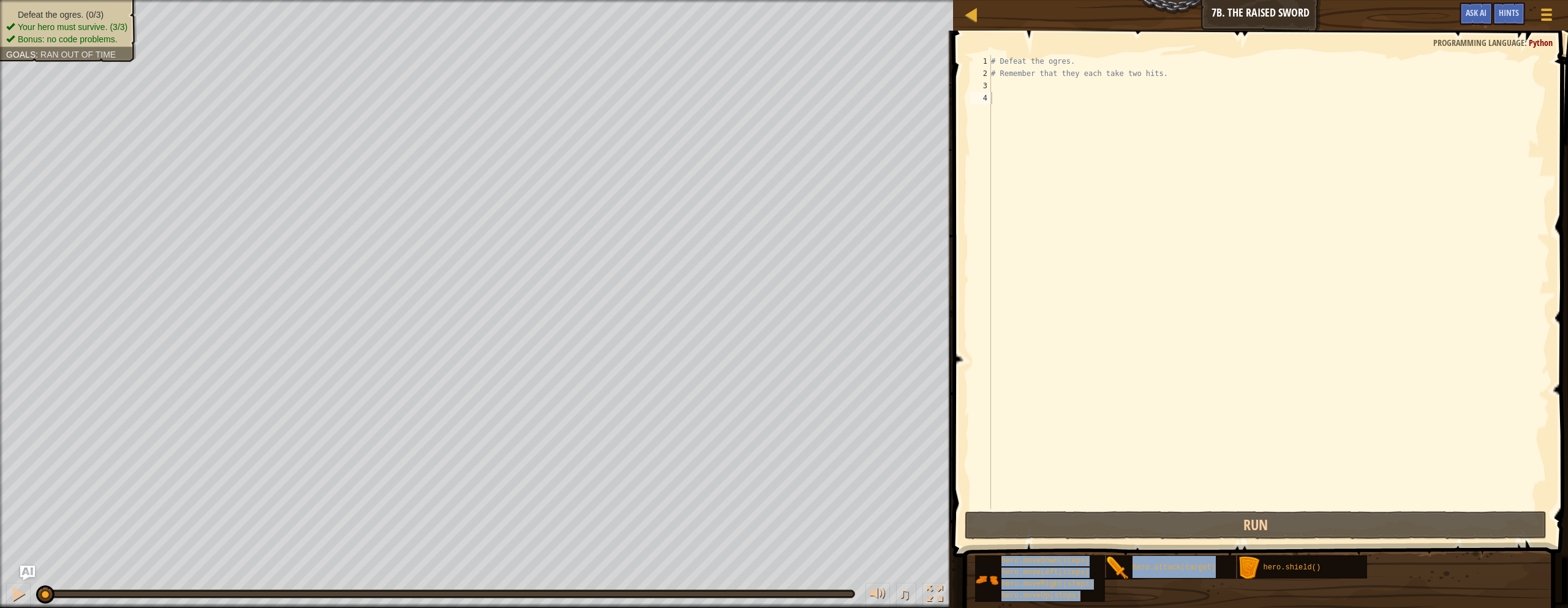
drag, startPoint x: 1298, startPoint y: 566, endPoint x: 1128, endPoint y: 127, distance: 470.8
click at [768, 120] on div "Hints Videos 1 2 3 4 # Defeat the ogres. # Remember that they each take two hit…" at bounding box center [1259, 317] width 619 height 571
drag, startPoint x: 1288, startPoint y: 567, endPoint x: 1286, endPoint y: 396, distance: 171.0
click at [768, 327] on div "Hints Videos 1 2 3 4 # Defeat the ogres. # Remember that they each take two hit…" at bounding box center [1259, 317] width 619 height 571
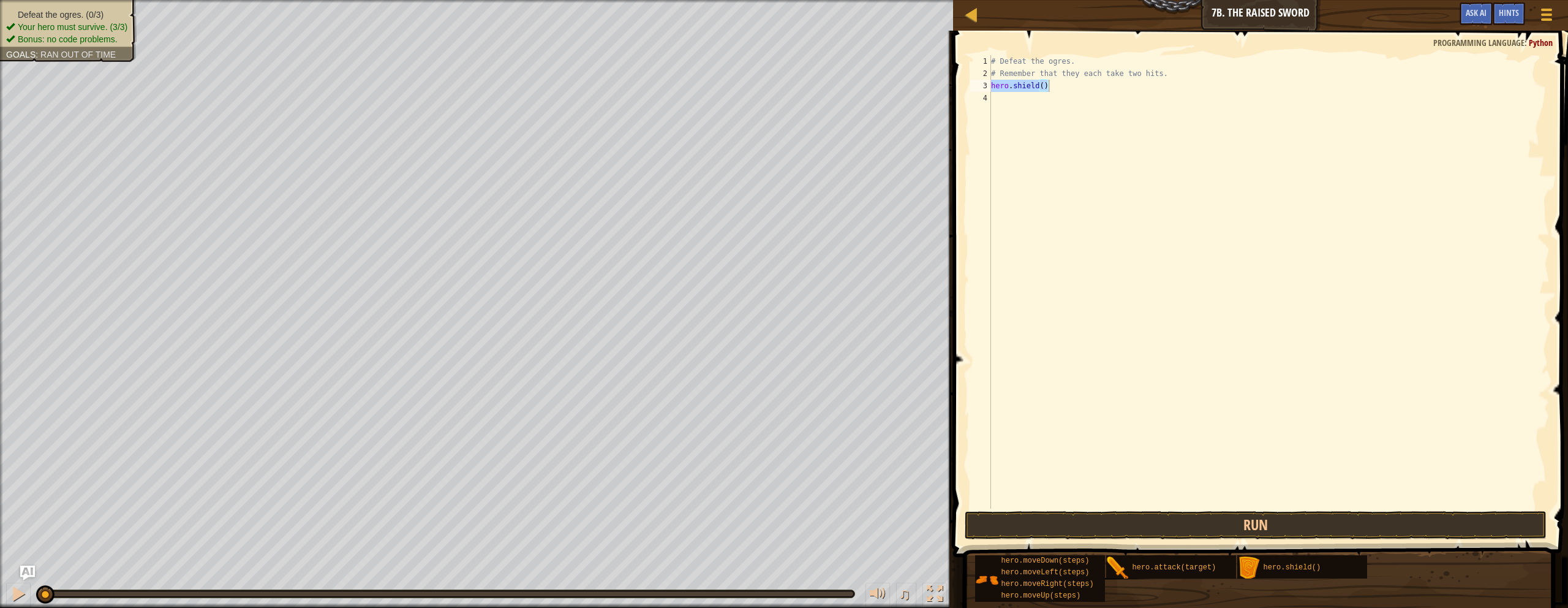
drag, startPoint x: 1281, startPoint y: 566, endPoint x: 1248, endPoint y: 446, distance: 124.5
click at [768, 439] on div "Hints Videos hero.shield() 1 2 3 4 # Defeat the ogres. # Remember that they eac…" at bounding box center [1259, 317] width 619 height 571
drag, startPoint x: 1282, startPoint y: 567, endPoint x: 1282, endPoint y: 438, distance: 129.0
click at [768, 435] on div "Hints Videos hero.shield() 1 2 3 4 # Defeat the ogres. # Remember that they eac…" at bounding box center [1259, 317] width 619 height 571
drag, startPoint x: 1151, startPoint y: 566, endPoint x: 1145, endPoint y: 313, distance: 253.1
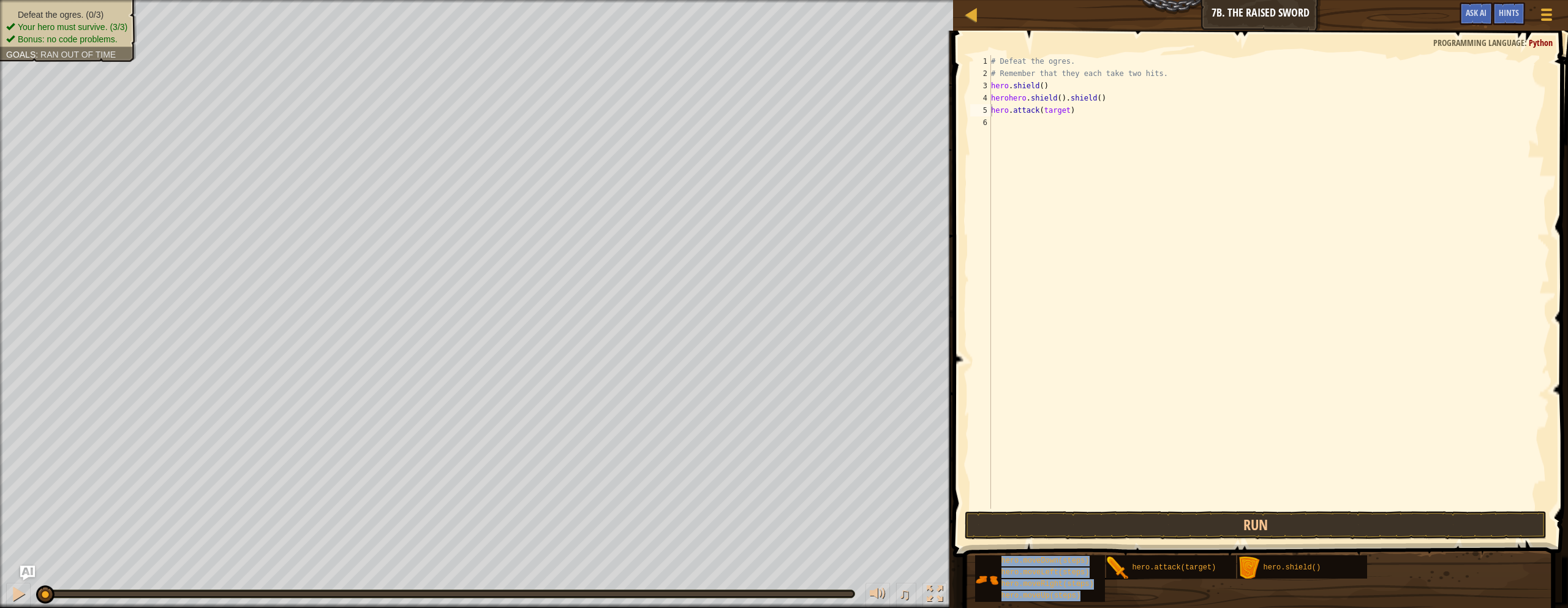
click at [768, 298] on div "Hints Videos hero.attack(target) 1 2 3 4 5 6 # Defeat the ogres. # Remember tha…" at bounding box center [1259, 317] width 619 height 571
drag, startPoint x: 1163, startPoint y: 568, endPoint x: 1160, endPoint y: 492, distance: 76.1
click at [768, 464] on div "Hints Videos hero.attack(target) 1 2 3 4 5 6 # Defeat the ogres. # Remember tha…" at bounding box center [1259, 317] width 619 height 571
drag, startPoint x: 1262, startPoint y: 567, endPoint x: 1213, endPoint y: 433, distance: 142.7
click at [768, 433] on div "Hints Videos hero.attack(target) 1 2 3 4 5 6 7 # Defeat the ogres. # Remember t…" at bounding box center [1259, 317] width 619 height 571
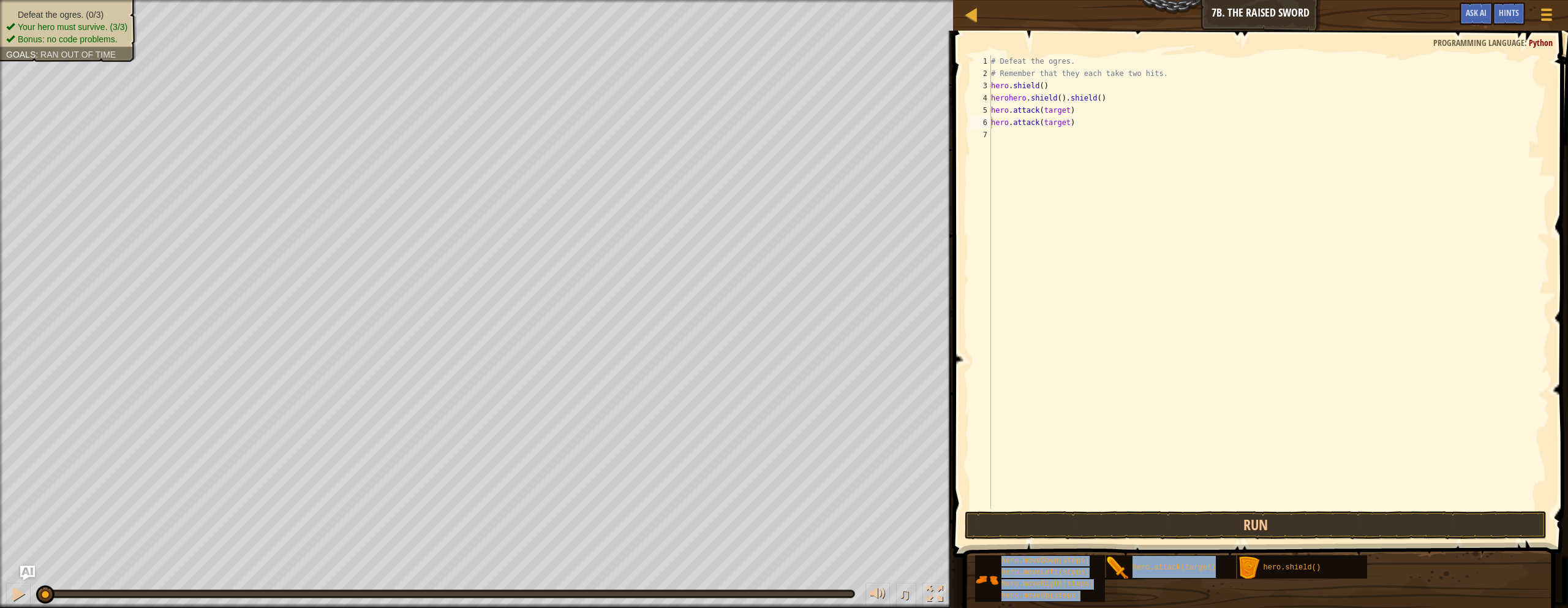
drag, startPoint x: 1292, startPoint y: 564, endPoint x: 1286, endPoint y: 496, distance: 68.3
click at [768, 482] on div "Hints Videos hero.attack(target) 1 2 3 4 5 6 7 # Defeat the ogres. # Remember t…" at bounding box center [1259, 317] width 619 height 571
click at [768, 121] on div "# Defeat the ogres. # Remember that they each take two hits. hero . shield ( ) …" at bounding box center [1269, 294] width 561 height 478
type textarea "h"
drag, startPoint x: 1137, startPoint y: 563, endPoint x: 1147, endPoint y: 467, distance: 96.5
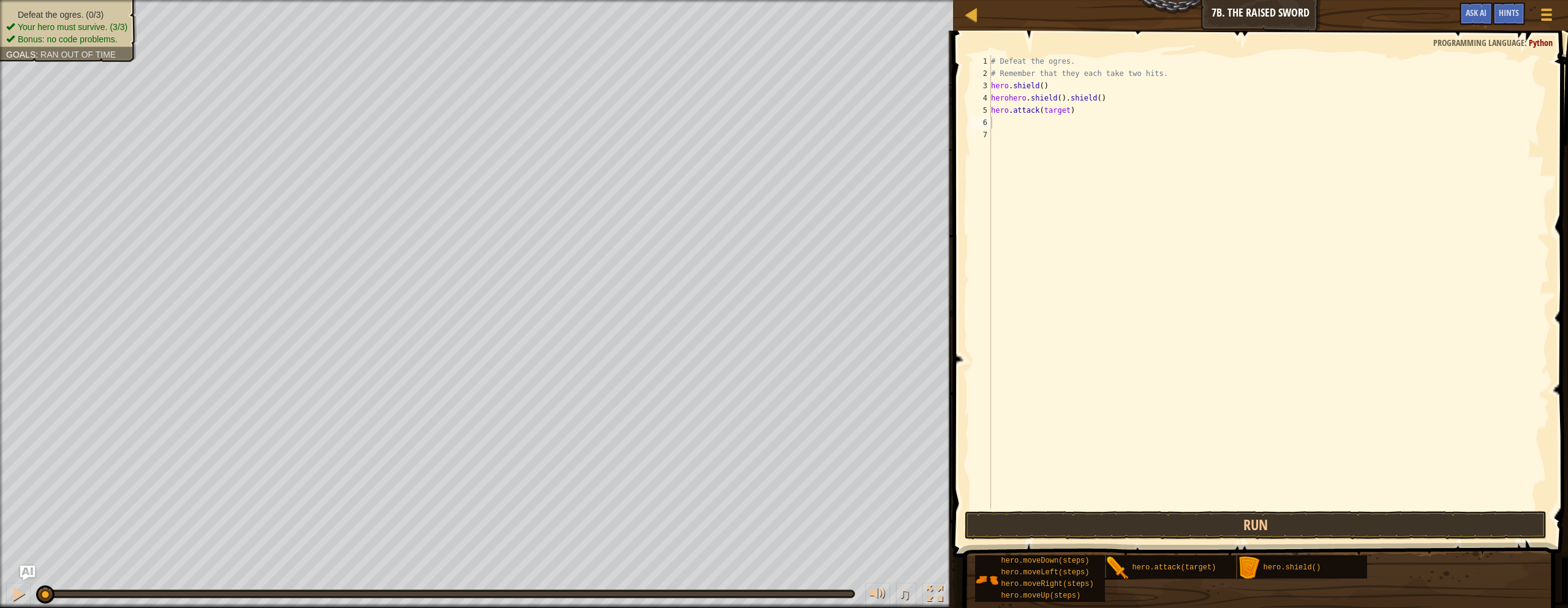
click at [768, 457] on div "Hints Videos 1 2 3 4 5 6 7 # Defeat the ogres. # Remember that they each take t…" at bounding box center [1259, 317] width 619 height 571
drag, startPoint x: 1148, startPoint y: 571, endPoint x: 1163, endPoint y: 510, distance: 62.8
click at [768, 505] on div "Hints Videos 1 2 3 4 5 6 7 # Defeat the ogres. # Remember that they each take t…" at bounding box center [1259, 317] width 619 height 571
drag, startPoint x: 1160, startPoint y: 571, endPoint x: 1174, endPoint y: 525, distance: 48.1
click at [768, 516] on div "Hints Videos 1 2 3 4 5 6 7 # Defeat the ogres. # Remember that they each take t…" at bounding box center [1259, 317] width 619 height 571
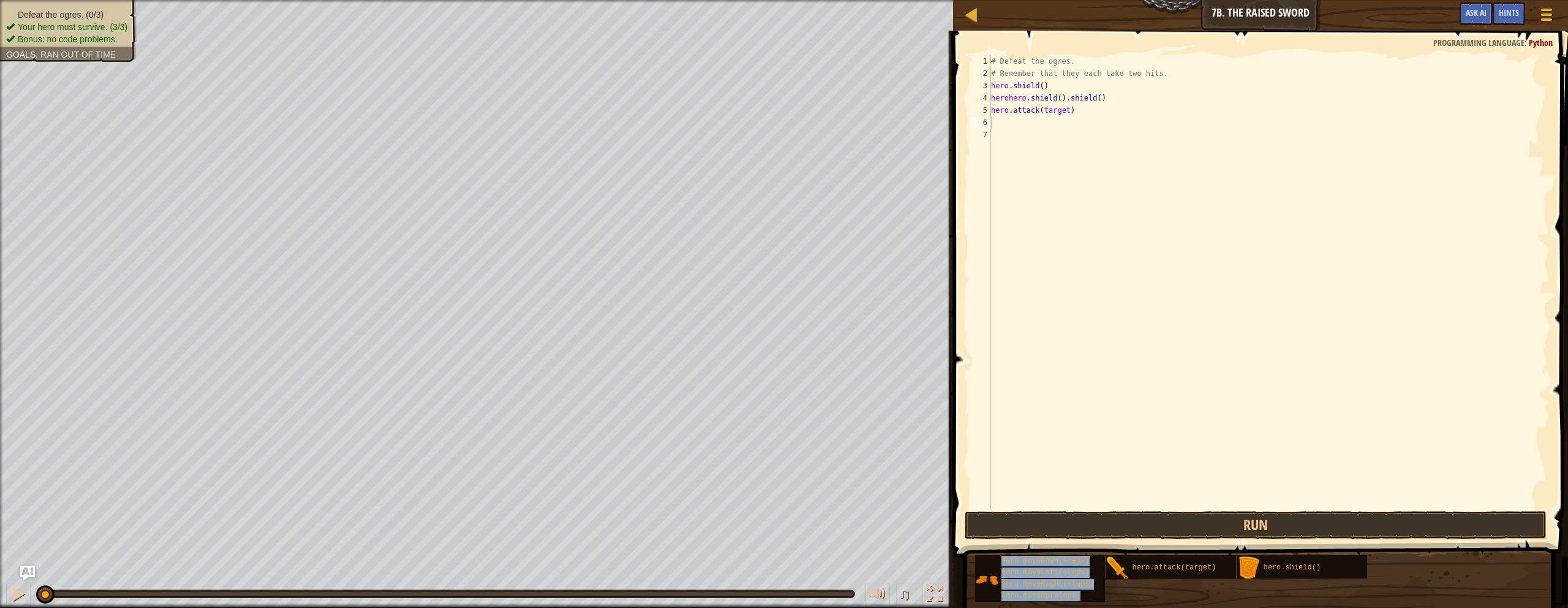
drag, startPoint x: 1165, startPoint y: 563, endPoint x: 1158, endPoint y: 491, distance: 72.3
click at [768, 465] on div "Hints Videos 1 2 3 4 5 6 7 # Defeat the ogres. # Remember that they each take t…" at bounding box center [1259, 317] width 619 height 571
drag, startPoint x: 1129, startPoint y: 567, endPoint x: 1119, endPoint y: 513, distance: 54.9
click at [768, 502] on div "Hints Videos hero.attack(target) 1 2 3 4 5 6 7 8 9 10 11 # Defeat the ogres. # …" at bounding box center [1259, 317] width 619 height 571
drag, startPoint x: 1149, startPoint y: 566, endPoint x: 1165, endPoint y: 419, distance: 147.9
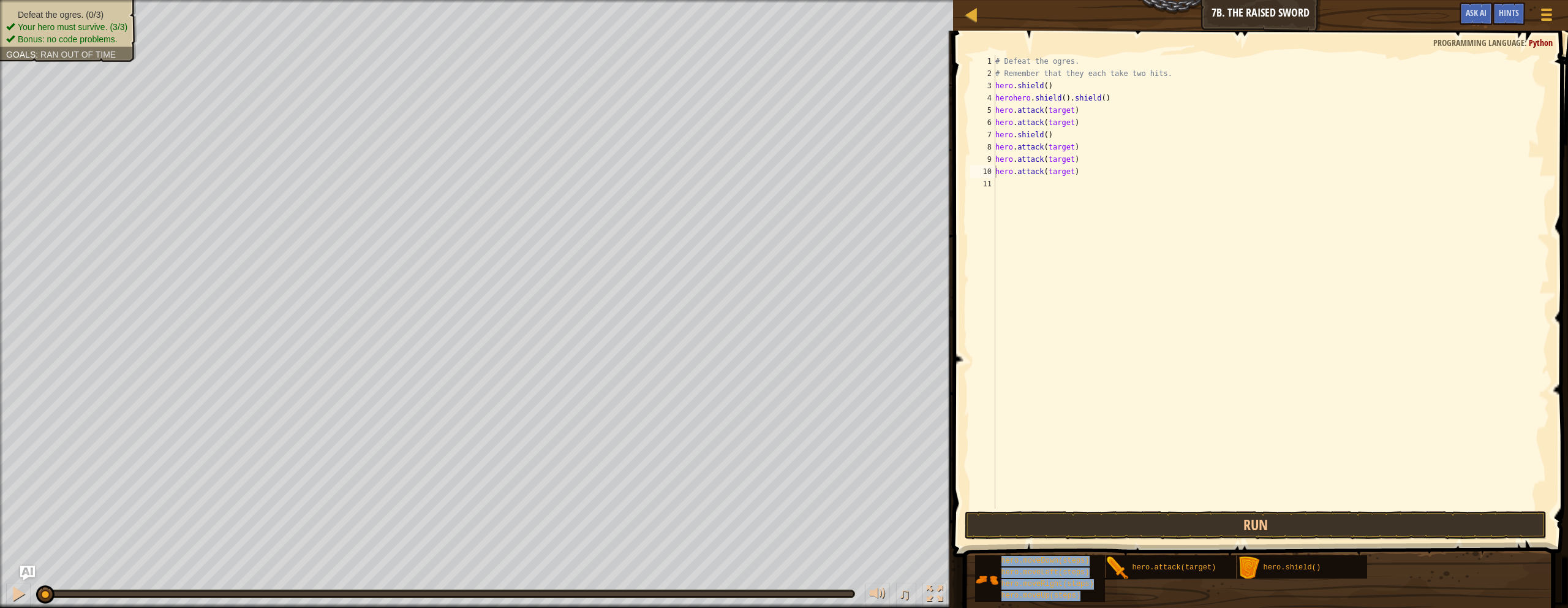
click at [768, 370] on div "Hints Videos hero.attack(target) 1 2 3 4 5 6 7 8 9 10 11 # Defeat the ogres. # …" at bounding box center [1259, 317] width 619 height 571
drag, startPoint x: 1196, startPoint y: 566, endPoint x: 1196, endPoint y: 549, distance: 17.0
click at [768, 525] on div "Hints Videos hero.attack(target) 1 2 3 4 5 6 7 8 9 10 11 # Defeat the ogres. # …" at bounding box center [1259, 317] width 619 height 571
click at [768, 183] on div "# Defeat the ogres. # Remember that they each take two hits. hero . shield ( ) …" at bounding box center [1272, 294] width 558 height 478
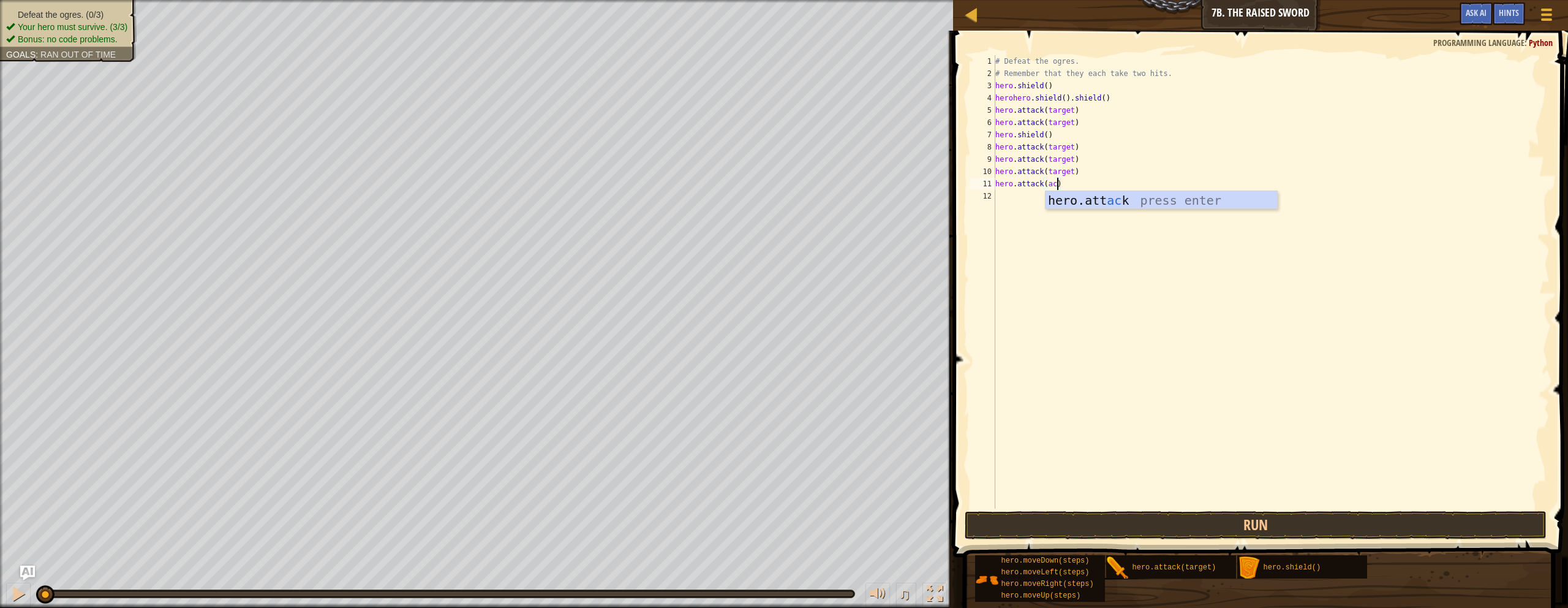
scroll to position [6, 6]
click at [768, 171] on div "# Defeat the ogres. # Remember that they each take two hits. hero . shield ( ) …" at bounding box center [1272, 294] width 558 height 478
click at [768, 160] on div "# Defeat the ogres. # Remember that they each take two hits. hero . shield ( ) …" at bounding box center [1272, 294] width 558 height 478
click at [768, 146] on div "# Defeat the ogres. # Remember that they each take two hits. hero . shield ( ) …" at bounding box center [1272, 294] width 558 height 478
click at [768, 125] on div "# Defeat the ogres. # Remember that they each take two hits. hero . shield ( ) …" at bounding box center [1272, 294] width 558 height 478
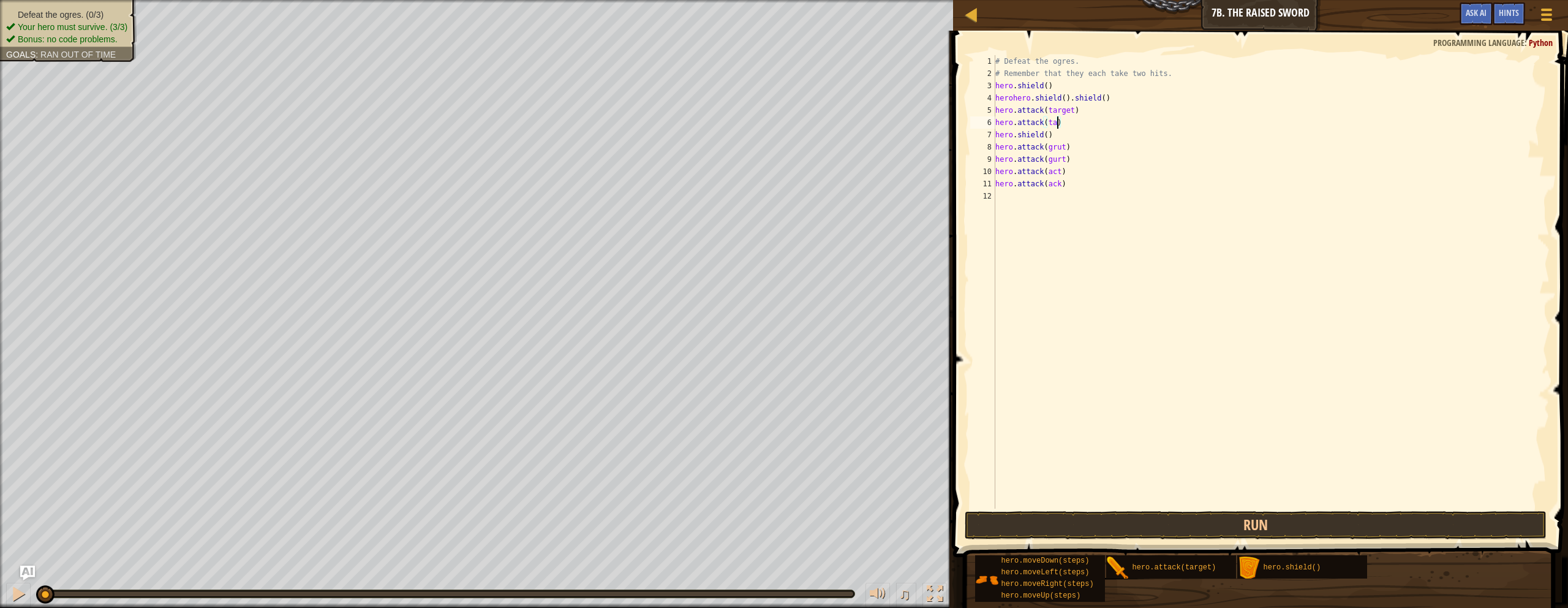
scroll to position [6, 4]
click at [768, 109] on div "# Defeat the ogres. # Remember that they each take two hits. hero . shield ( ) …" at bounding box center [1272, 294] width 558 height 478
drag, startPoint x: 1107, startPoint y: 97, endPoint x: 1117, endPoint y: 177, distance: 80.6
click at [768, 98] on div "# Defeat the ogres. # Remember that they each take two hits. hero . shield ( ) …" at bounding box center [1272, 294] width 558 height 478
click at [768, 90] on div "# Defeat the ogres. # Remember that they each take two hits. hero . shield ( ) …" at bounding box center [1272, 294] width 558 height 478
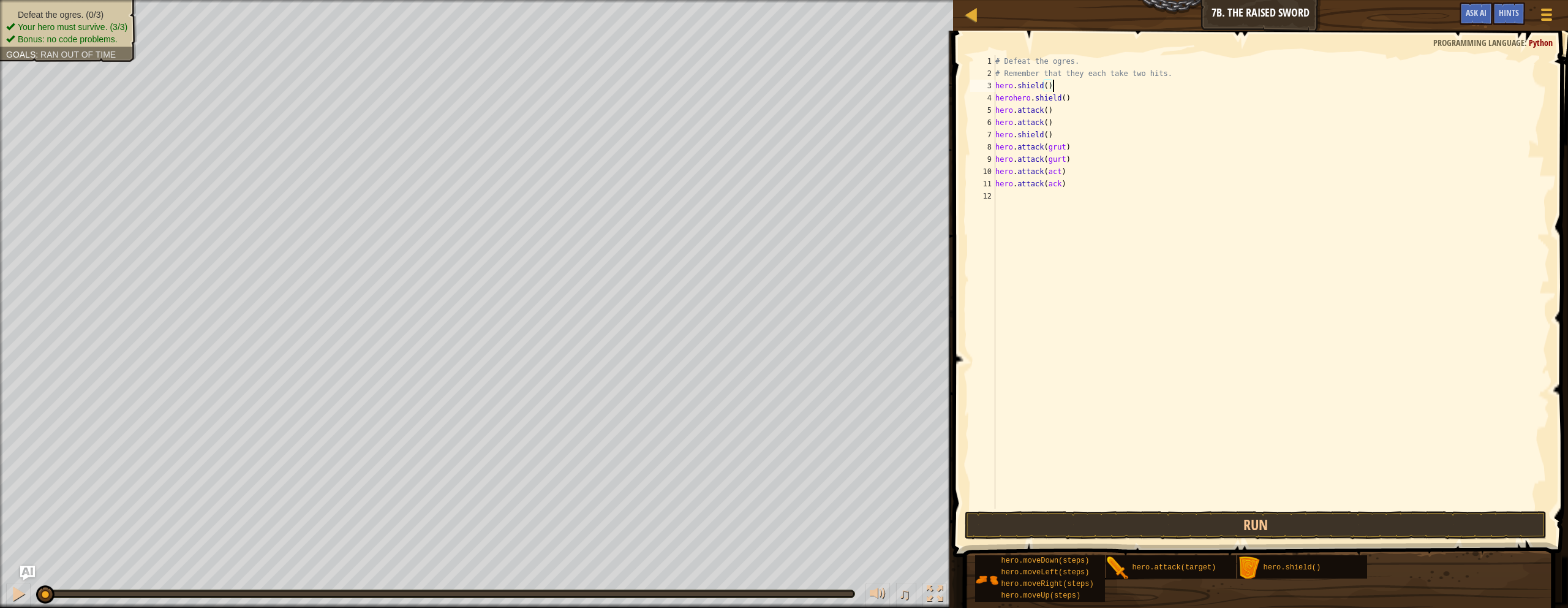
click at [768, 111] on div "# Defeat the ogres. # Remember that they each take two hits. hero . shield ( ) …" at bounding box center [1272, 294] width 558 height 478
click at [768, 97] on div "# Defeat the ogres. # Remember that they each take two hits. hero . shield ( ) …" at bounding box center [1272, 294] width 558 height 478
click at [768, 113] on div "# Defeat the ogres. # Remember that they each take two hits. hero . shield ( ) …" at bounding box center [1272, 294] width 558 height 478
click at [768, 97] on div "# Defeat the ogres. # Remember that they each take two hits. hero . shield ( ) …" at bounding box center [1272, 294] width 558 height 478
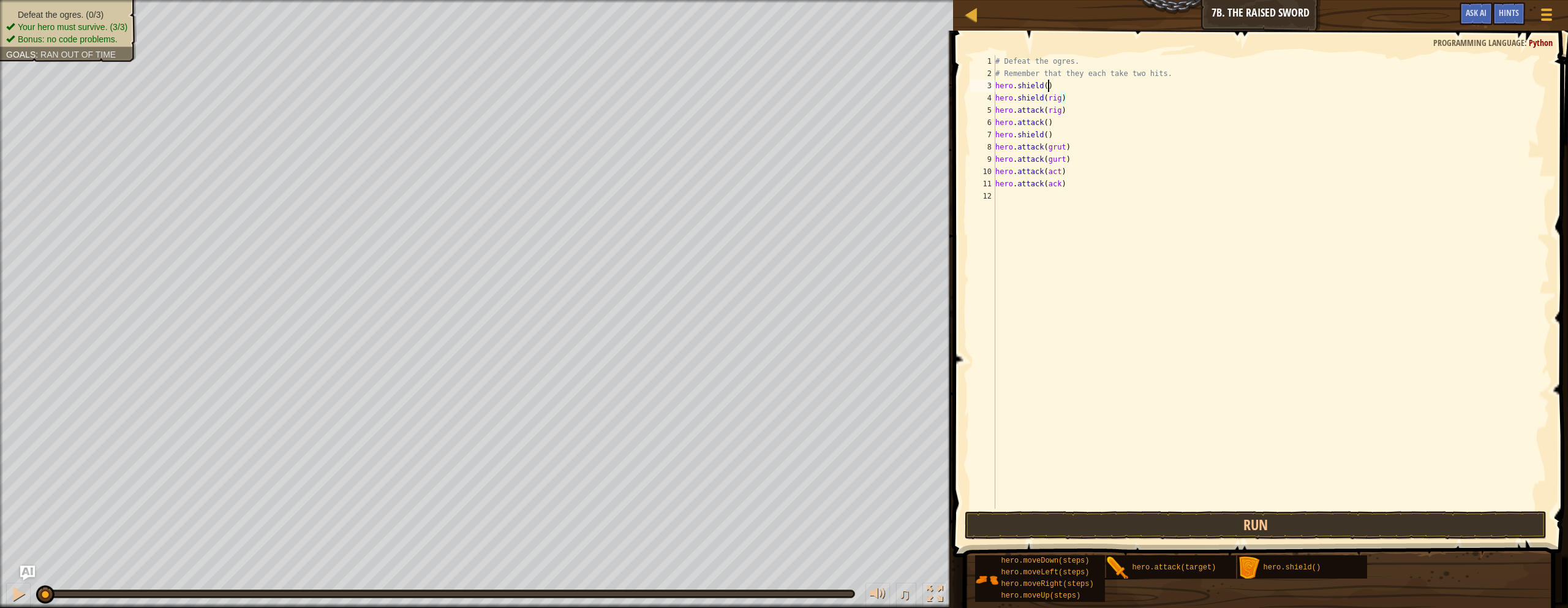
click at [768, 89] on div "# Defeat the ogres. # Remember that they each take two hits. hero . shield ( ) …" at bounding box center [1272, 294] width 558 height 478
click at [768, 121] on div "# Defeat the ogres. # Remember that they each take two hits. hero . shield ( 5 …" at bounding box center [1272, 294] width 558 height 478
click at [768, 132] on div "# Defeat the ogres. # Remember that they each take two hits. hero . shield ( 5 …" at bounding box center [1272, 294] width 558 height 478
click at [768, 100] on div "# Defeat the ogres. # Remember that they each take two hits. hero . shield ( 5 …" at bounding box center [1272, 294] width 558 height 478
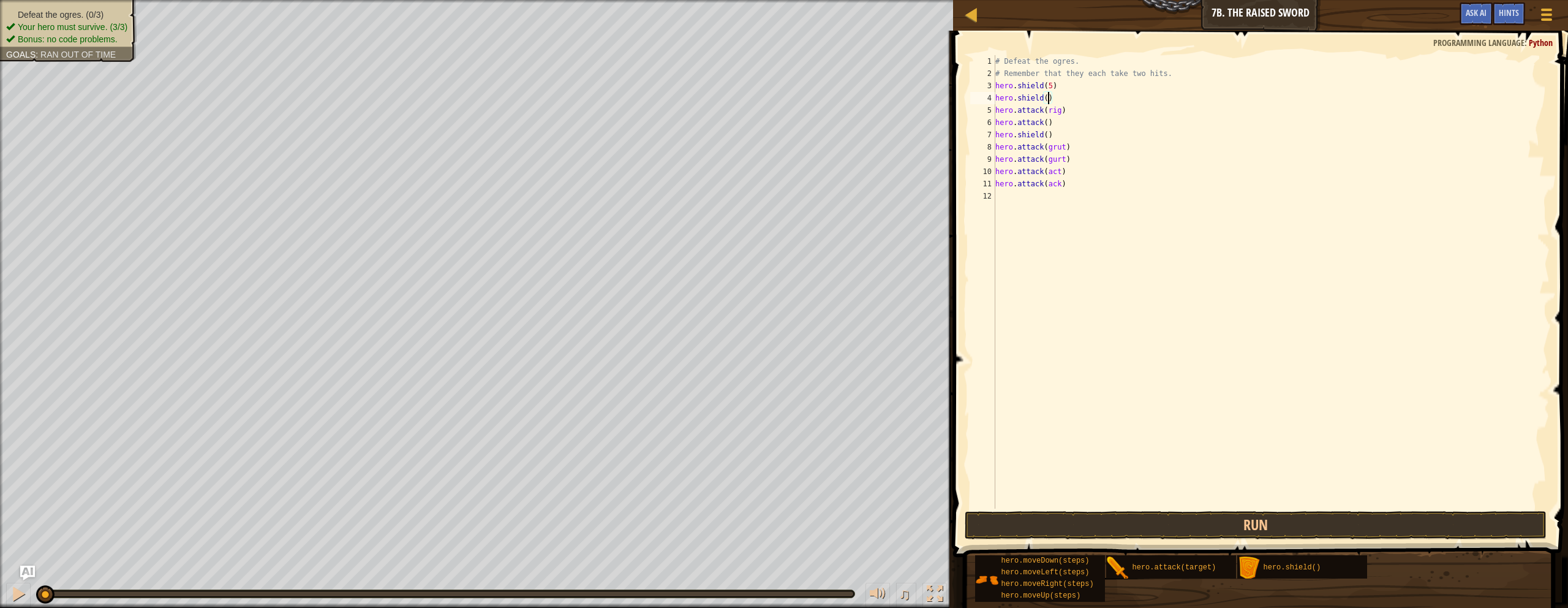
click at [768, 126] on div "# Defeat the ogres. # Remember that they each take two hits. hero . shield ( 5 …" at bounding box center [1272, 294] width 558 height 478
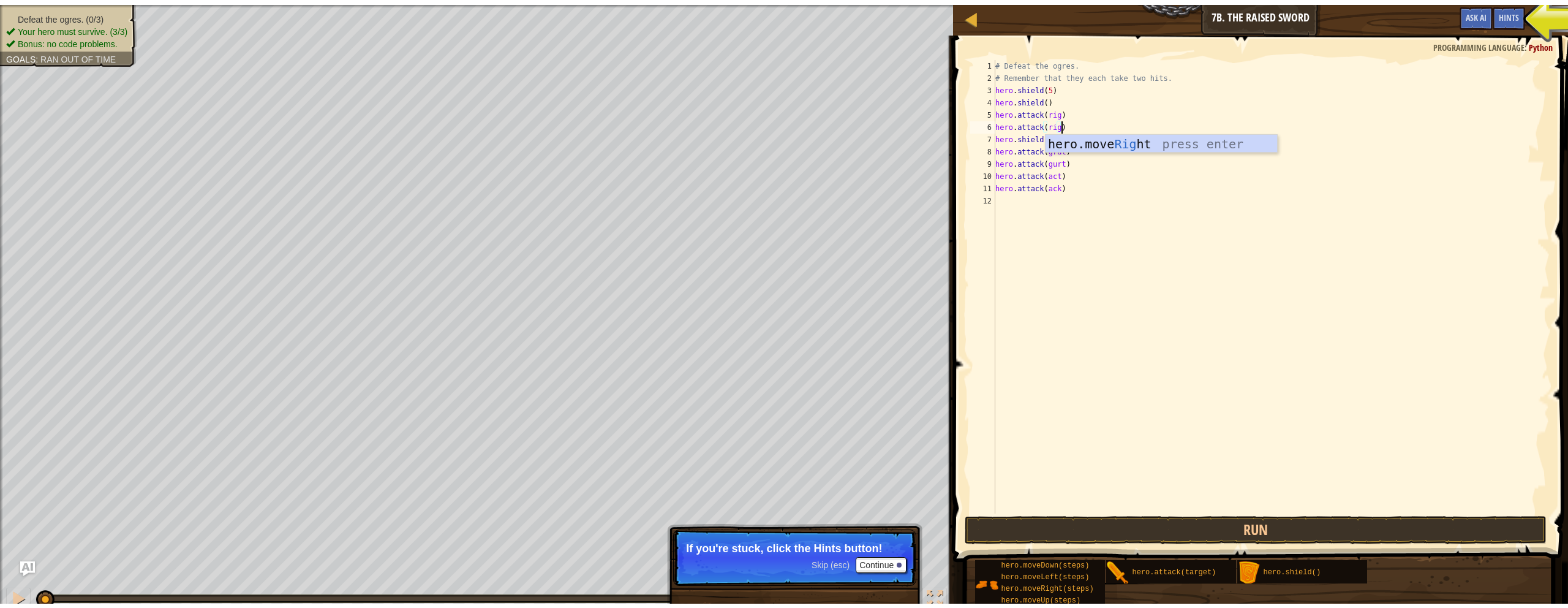
scroll to position [6, 6]
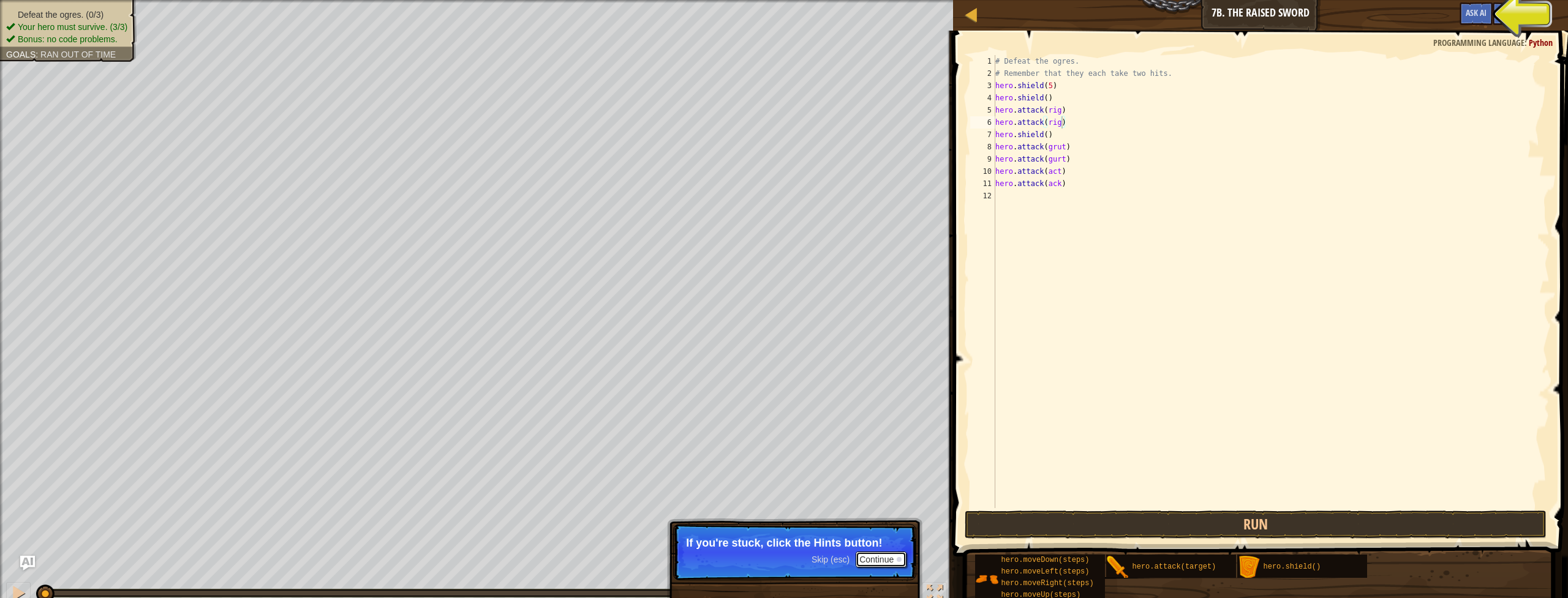
click at [768, 530] on button "Continue" at bounding box center [881, 559] width 51 height 16
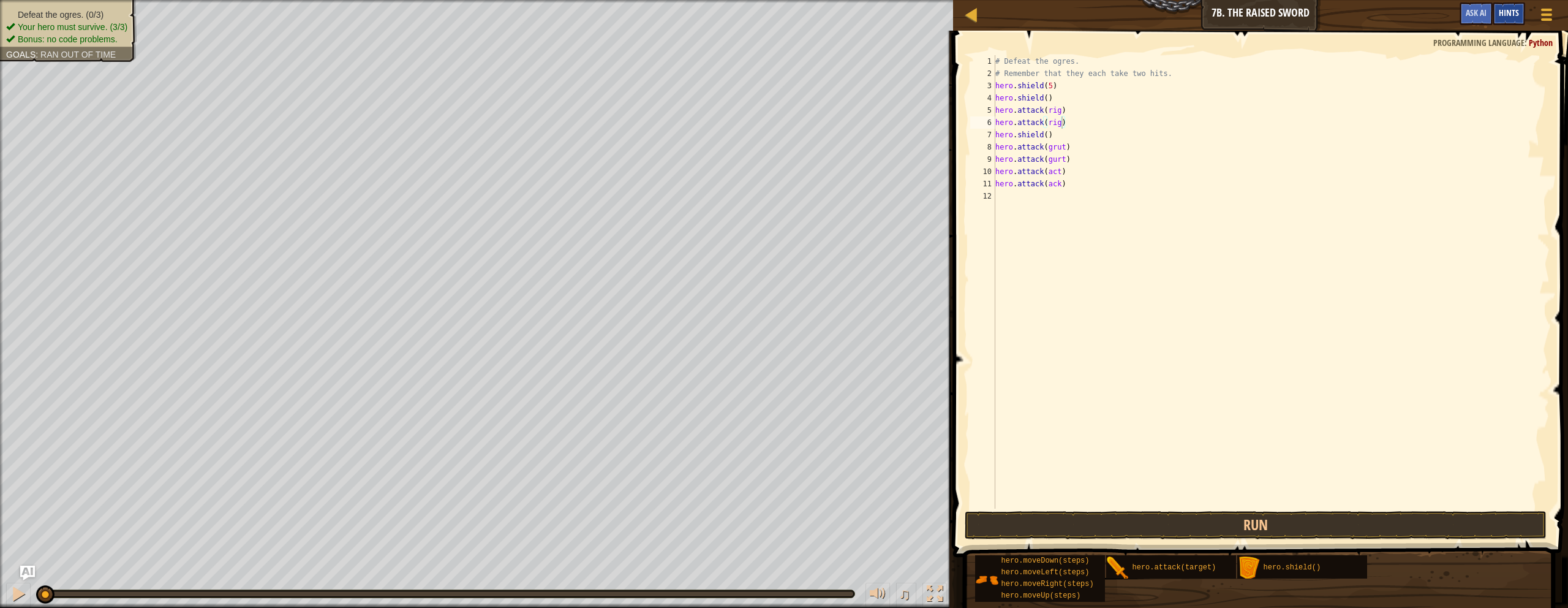
click at [768, 13] on span "Hints" at bounding box center [1509, 12] width 20 height 11
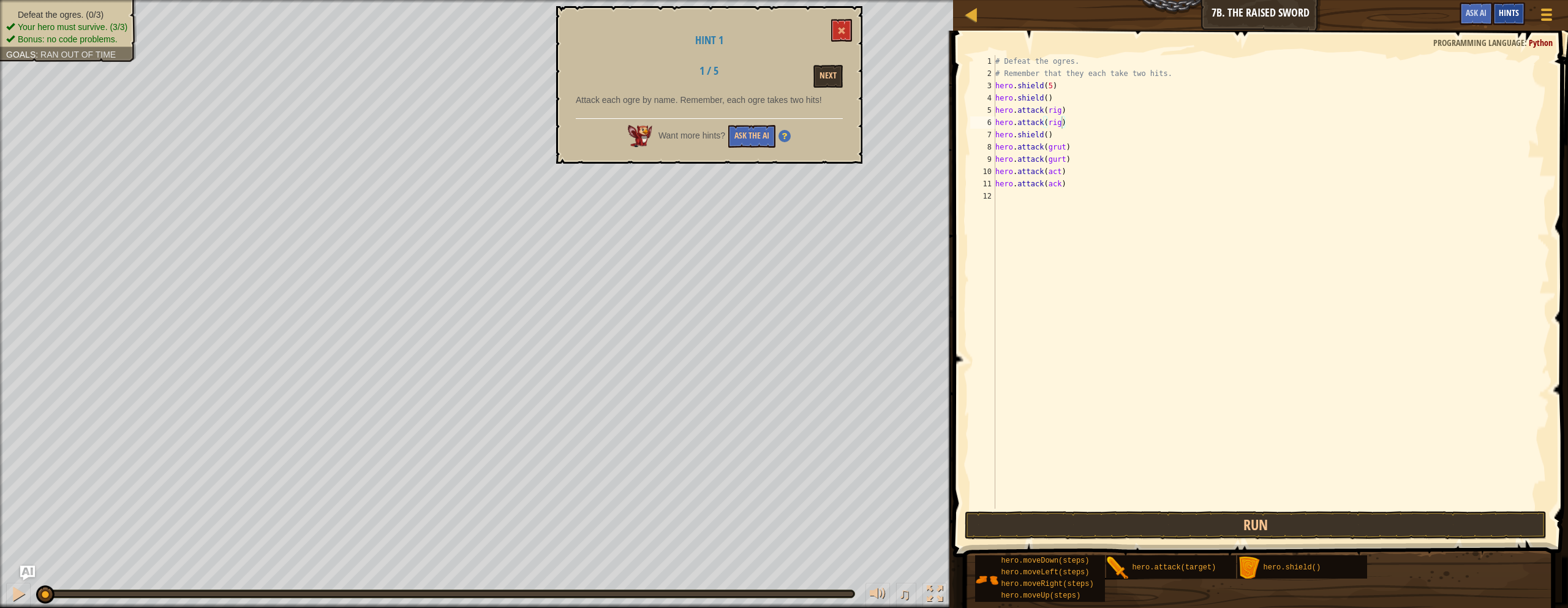
click at [768, 13] on span "Hints" at bounding box center [1509, 12] width 20 height 11
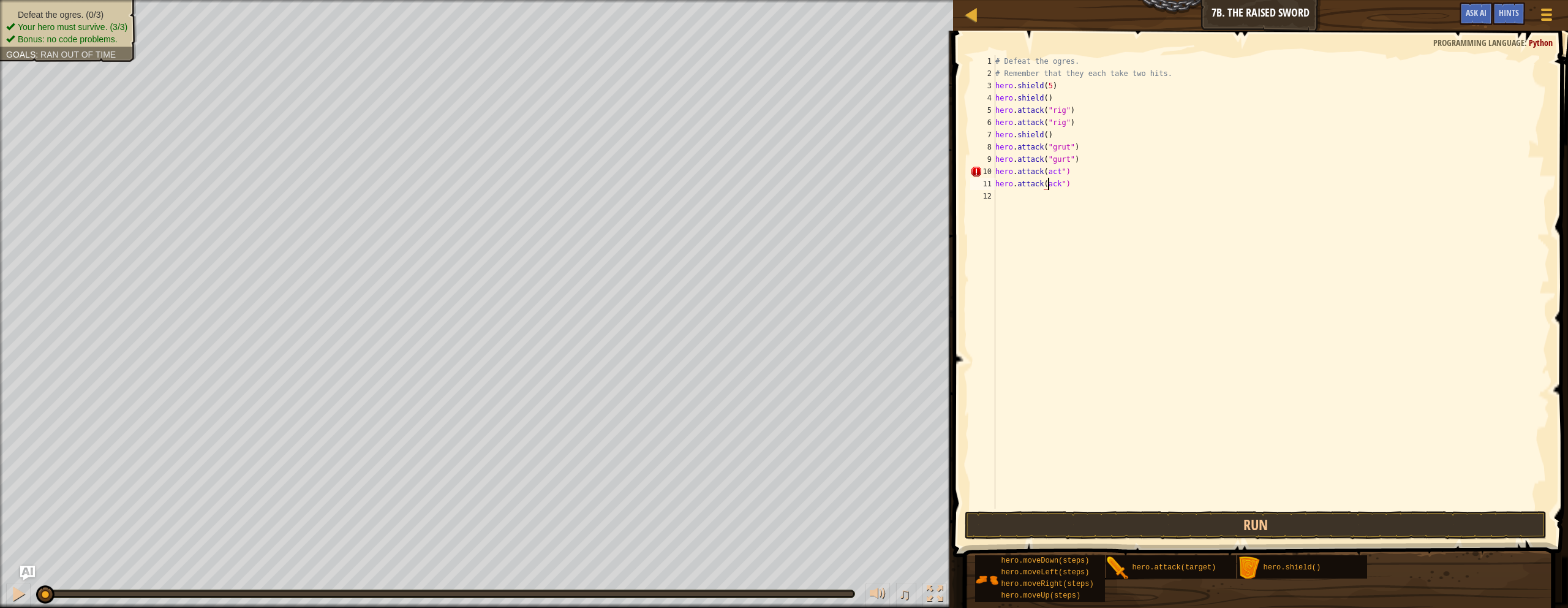
scroll to position [6, 5]
click at [768, 513] on button "Run" at bounding box center [1256, 525] width 582 height 28
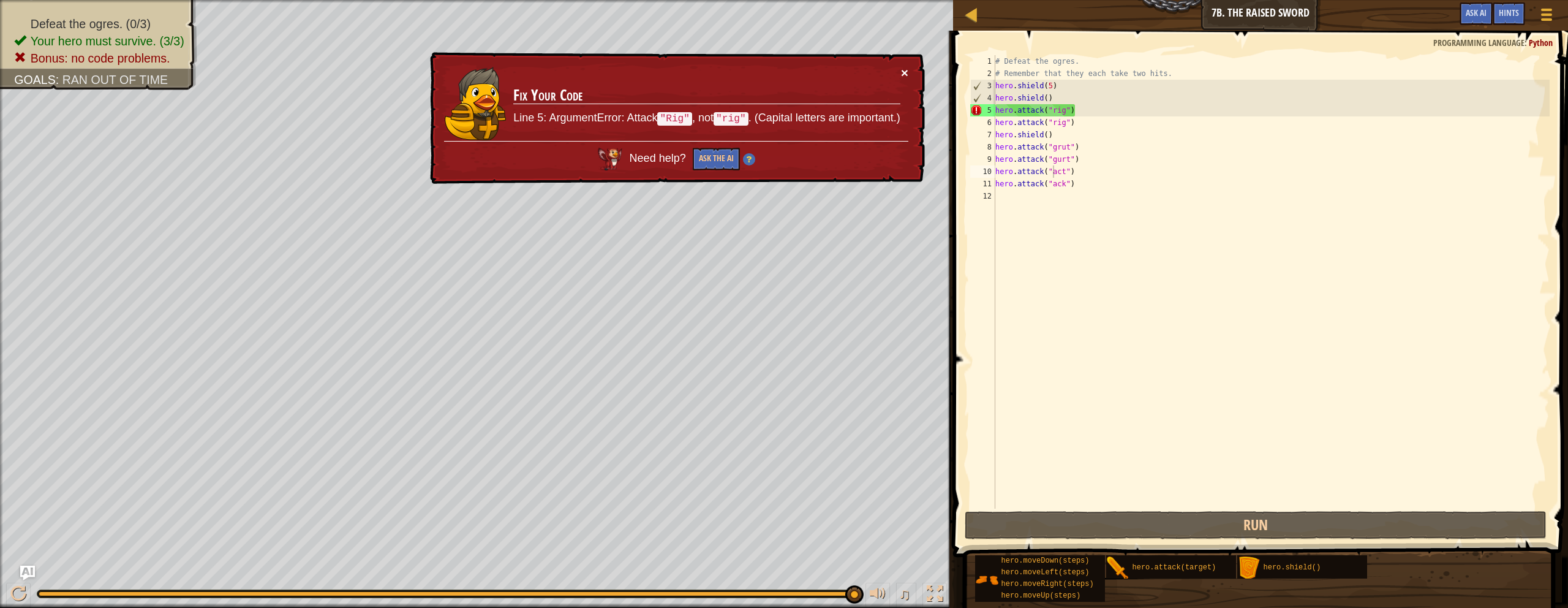
click at [768, 78] on button "×" at bounding box center [905, 73] width 7 height 13
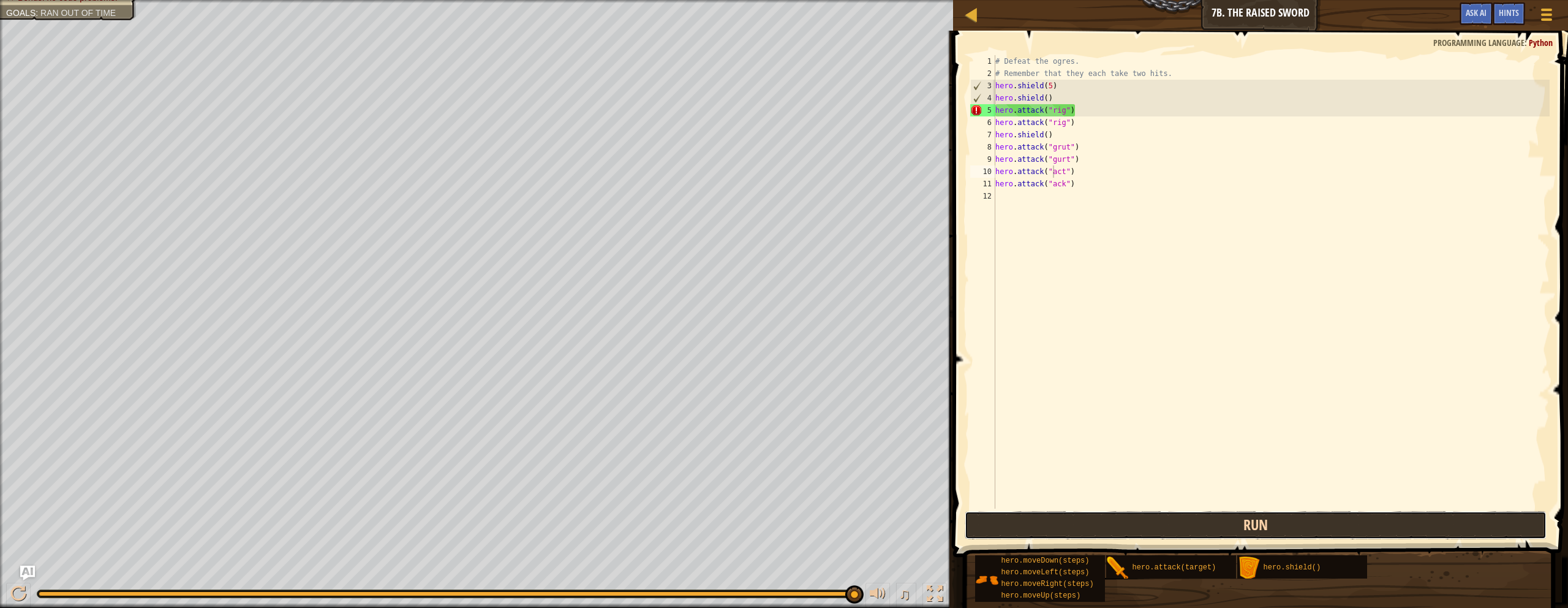
click at [768, 515] on button "Run" at bounding box center [1256, 525] width 582 height 28
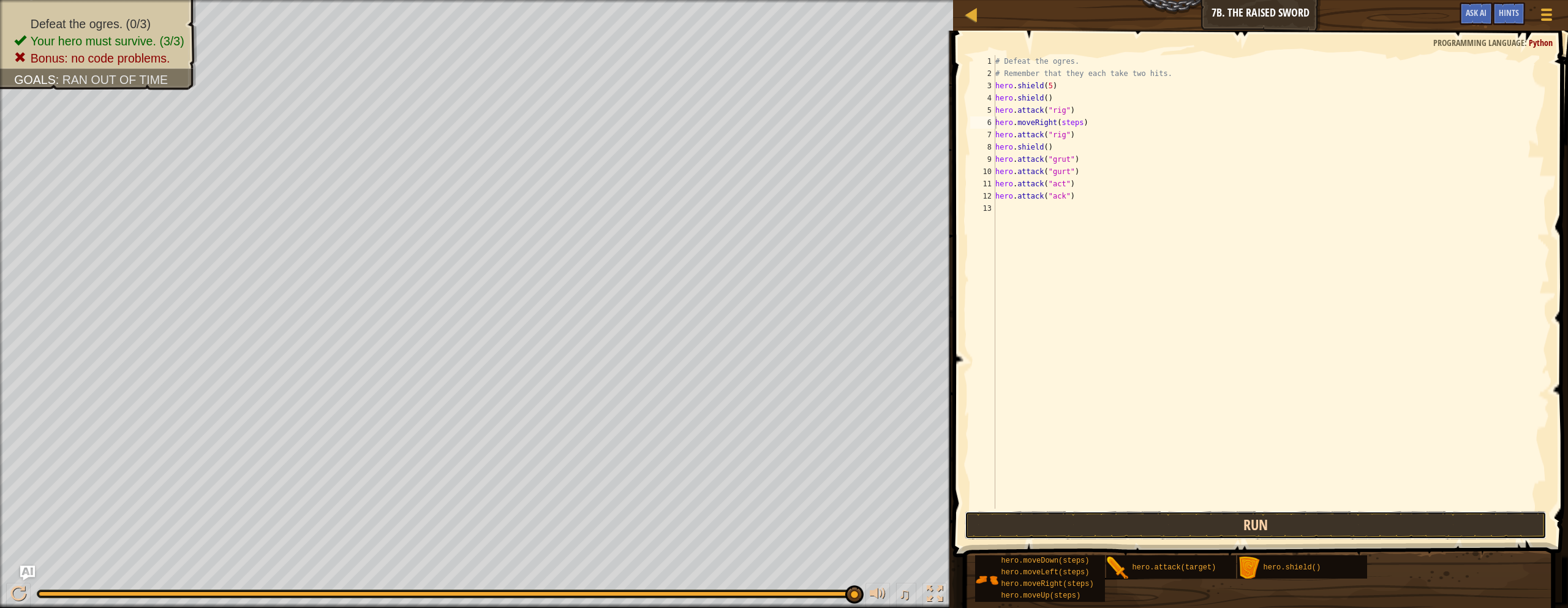
click at [768, 530] on button "Run" at bounding box center [1256, 525] width 582 height 28
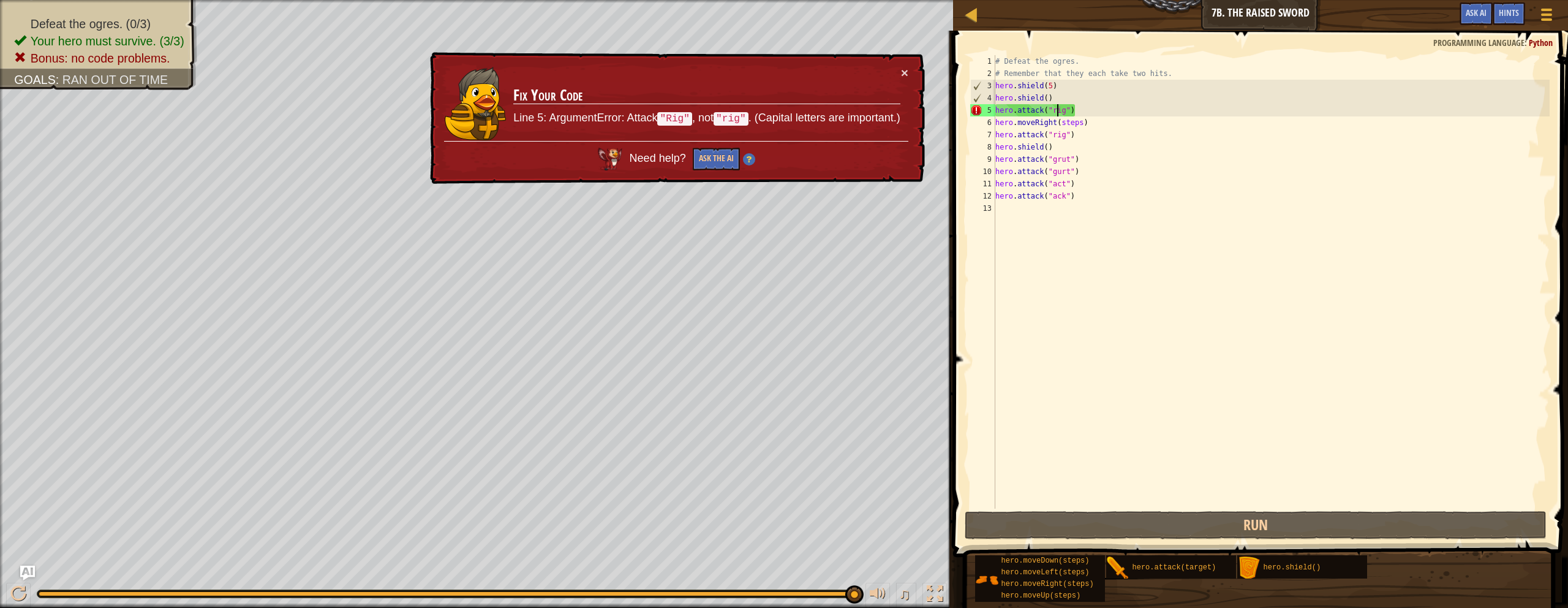
click at [768, 114] on div "# Defeat the ogres. # Remember that they each take two hits. hero . shield ( 5 …" at bounding box center [1272, 294] width 558 height 478
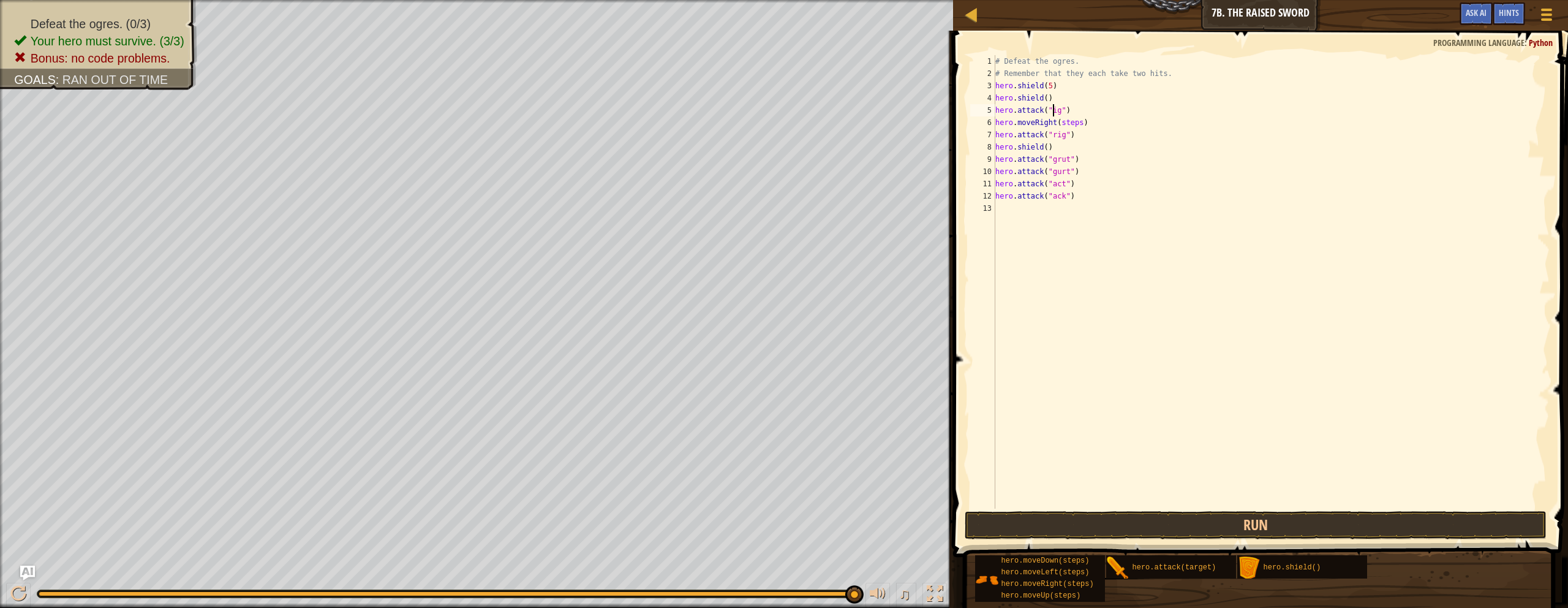
scroll to position [6, 6]
click at [768, 136] on div "# Defeat the ogres. # Remember that they each take two hits. hero . shield ( 5 …" at bounding box center [1272, 294] width 558 height 478
click at [768, 160] on div "# Defeat the ogres. # Remember that they each take two hits. hero . shield ( 5 …" at bounding box center [1272, 294] width 558 height 478
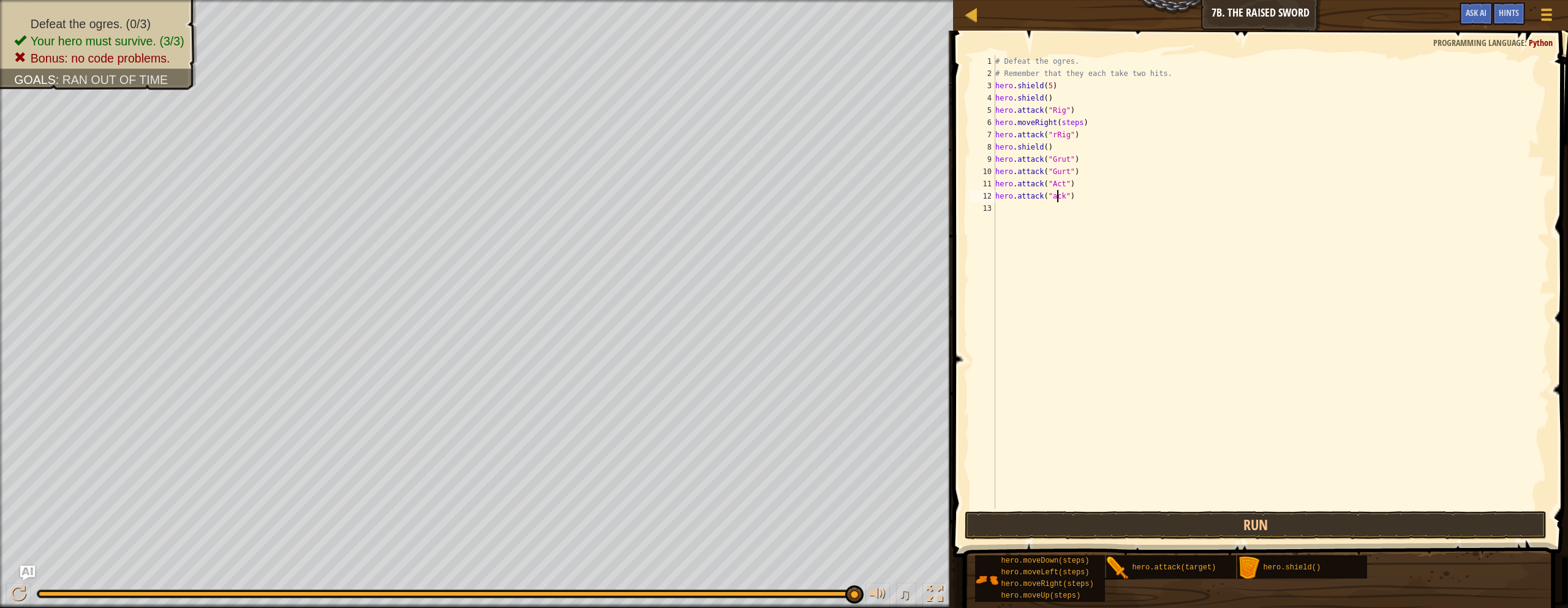
click at [768, 201] on div "# Defeat the ogres. # Remember that they each take two hits. hero . shield ( 5 …" at bounding box center [1272, 294] width 558 height 478
click at [768, 521] on button "Run" at bounding box center [1256, 525] width 582 height 28
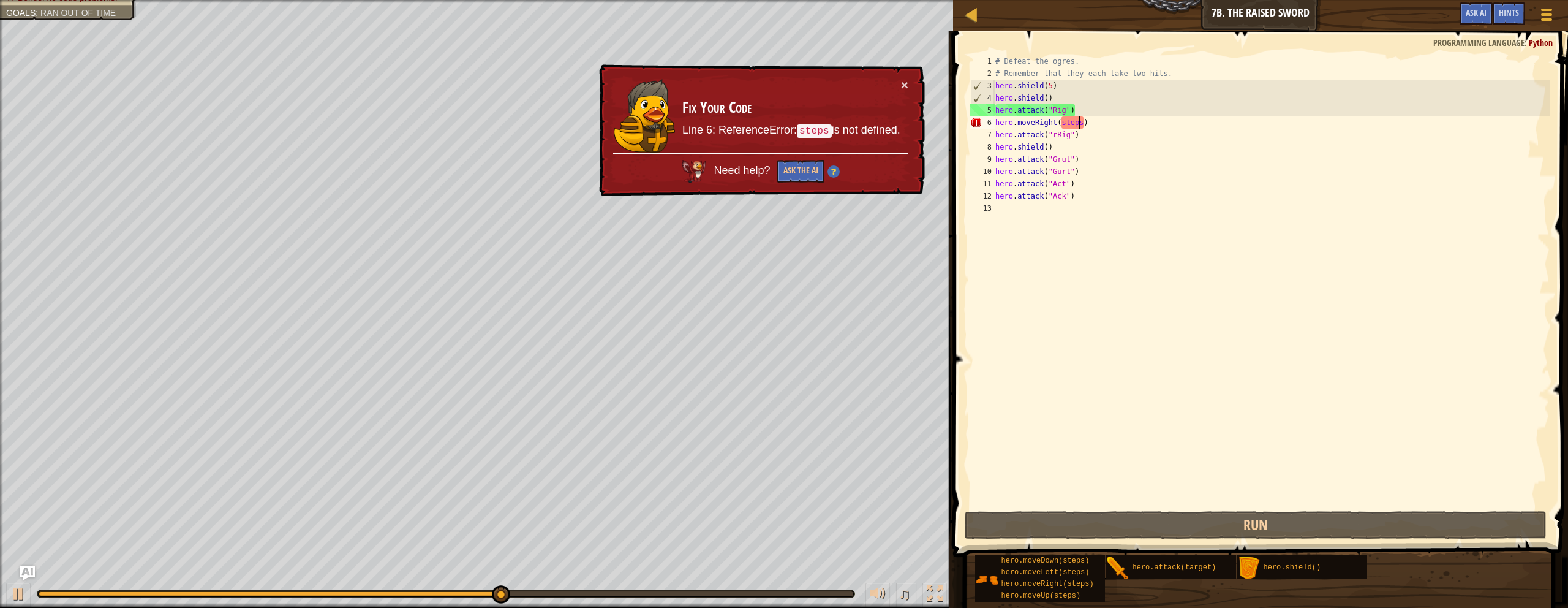
click at [768, 124] on div "# Defeat the ogres. # Remember that they each take two hits. hero . shield ( 5 …" at bounding box center [1272, 294] width 558 height 478
drag, startPoint x: 1081, startPoint y: 123, endPoint x: 1095, endPoint y: 142, distance: 23.6
click at [768, 125] on div "# Defeat the ogres. # Remember that they each take two hits. hero . shield ( 5 …" at bounding box center [1272, 294] width 558 height 478
click at [768, 122] on div "# Defeat the ogres. # Remember that they each take two hits. hero . shield ( 5 …" at bounding box center [1272, 294] width 558 height 478
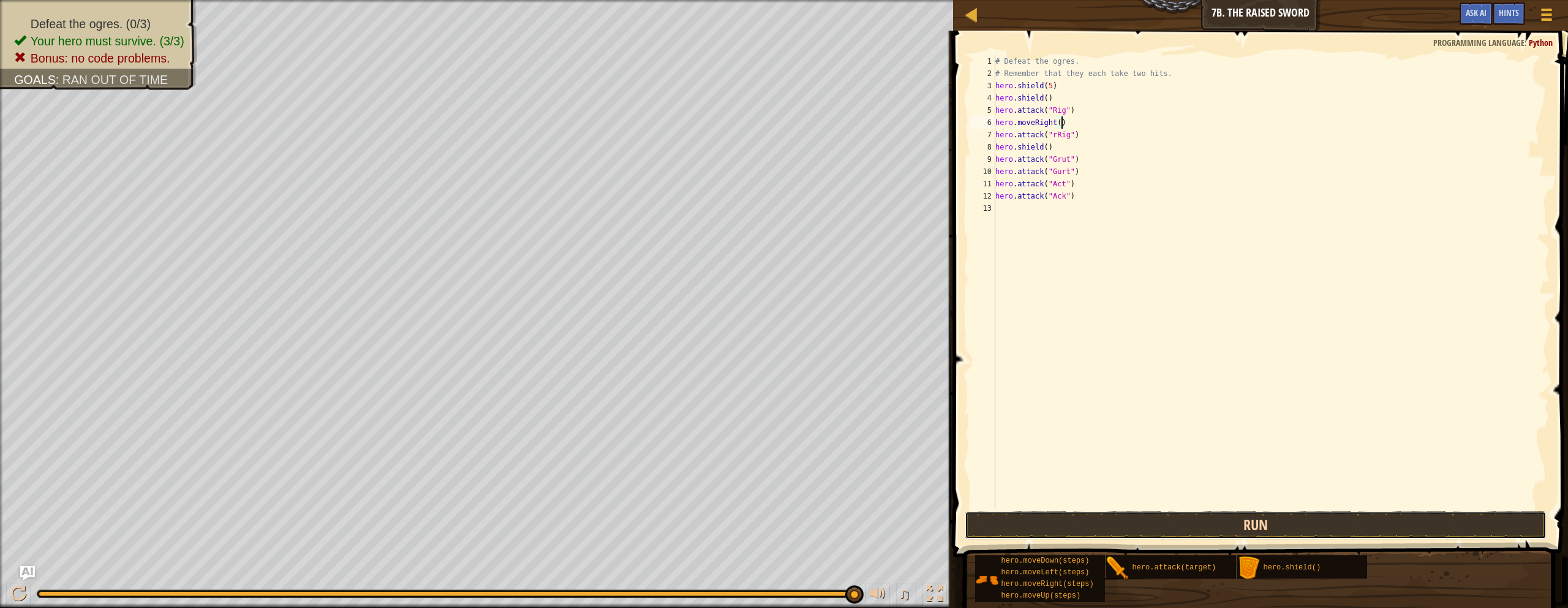
click at [768, 525] on button "Run" at bounding box center [1256, 525] width 582 height 28
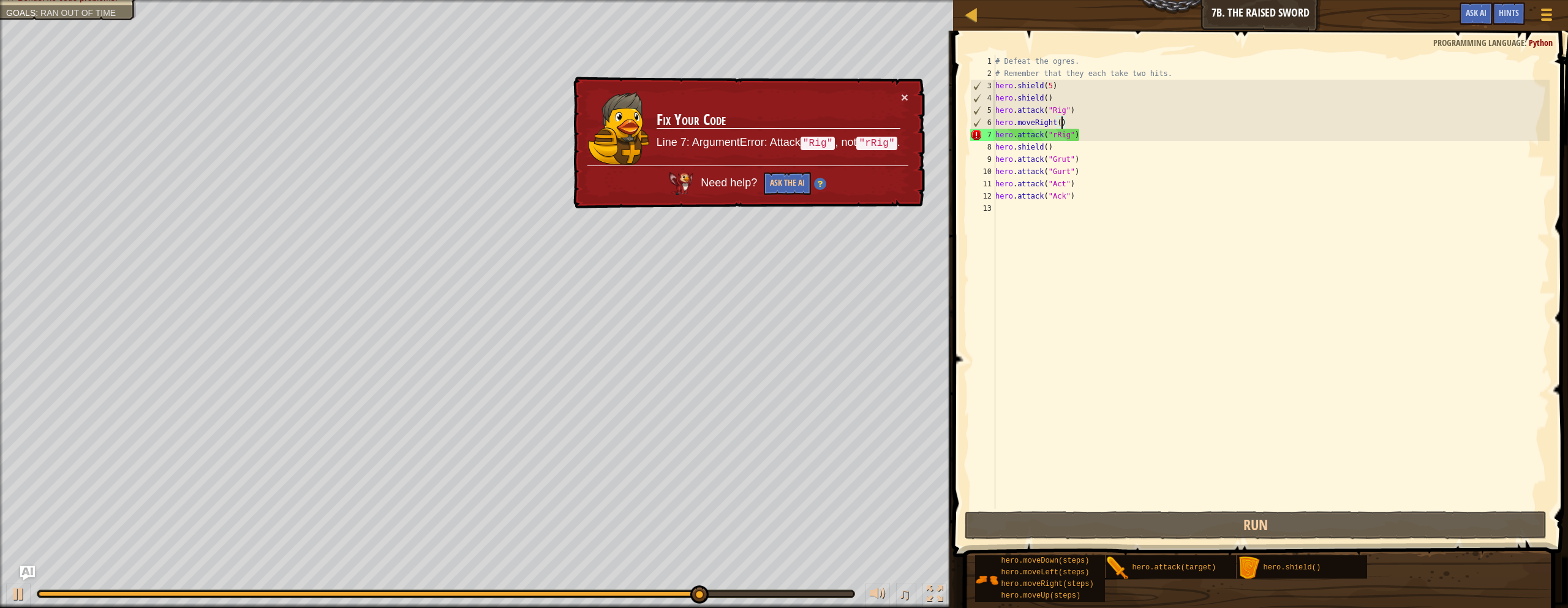
click at [768, 138] on div "# Defeat the ogres. # Remember that they each take two hits. hero . shield ( 5 …" at bounding box center [1272, 294] width 558 height 478
click at [768, 134] on div "# Defeat the ogres. # Remember that they each take two hits. hero . shield ( 5 …" at bounding box center [1272, 294] width 558 height 478
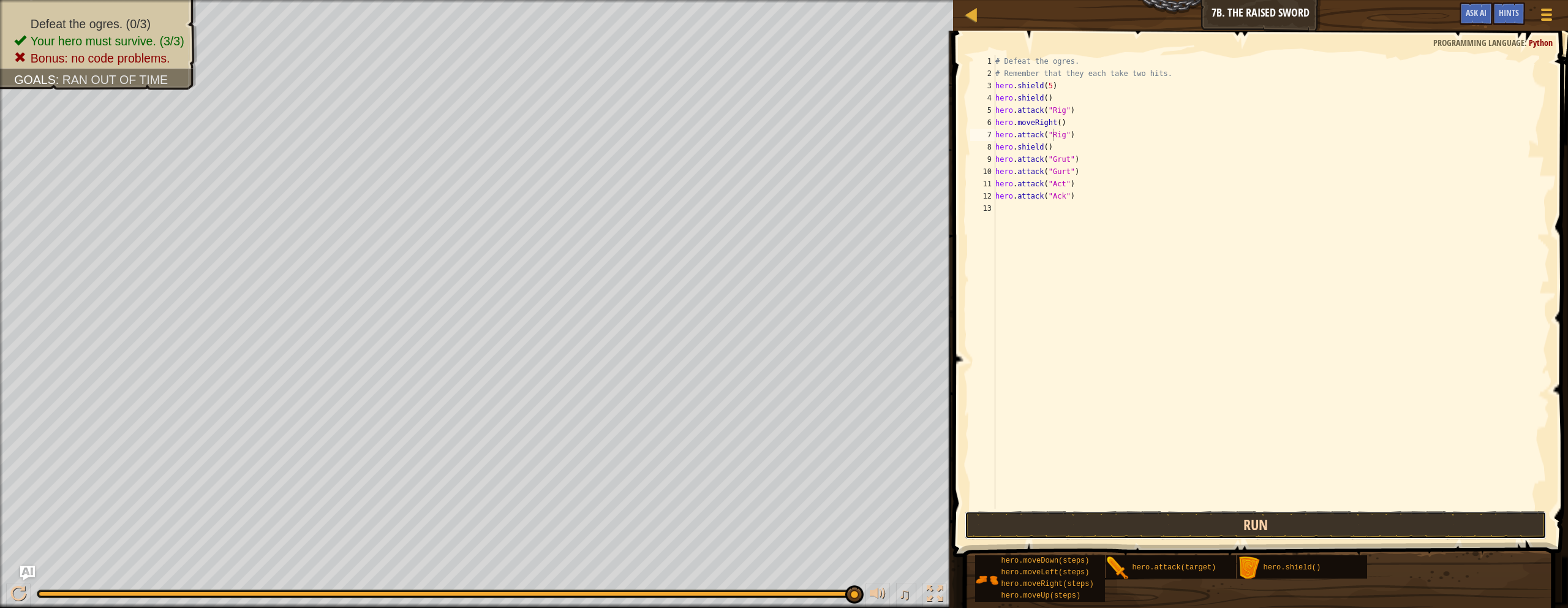
click at [768, 530] on button "Run" at bounding box center [1256, 525] width 582 height 28
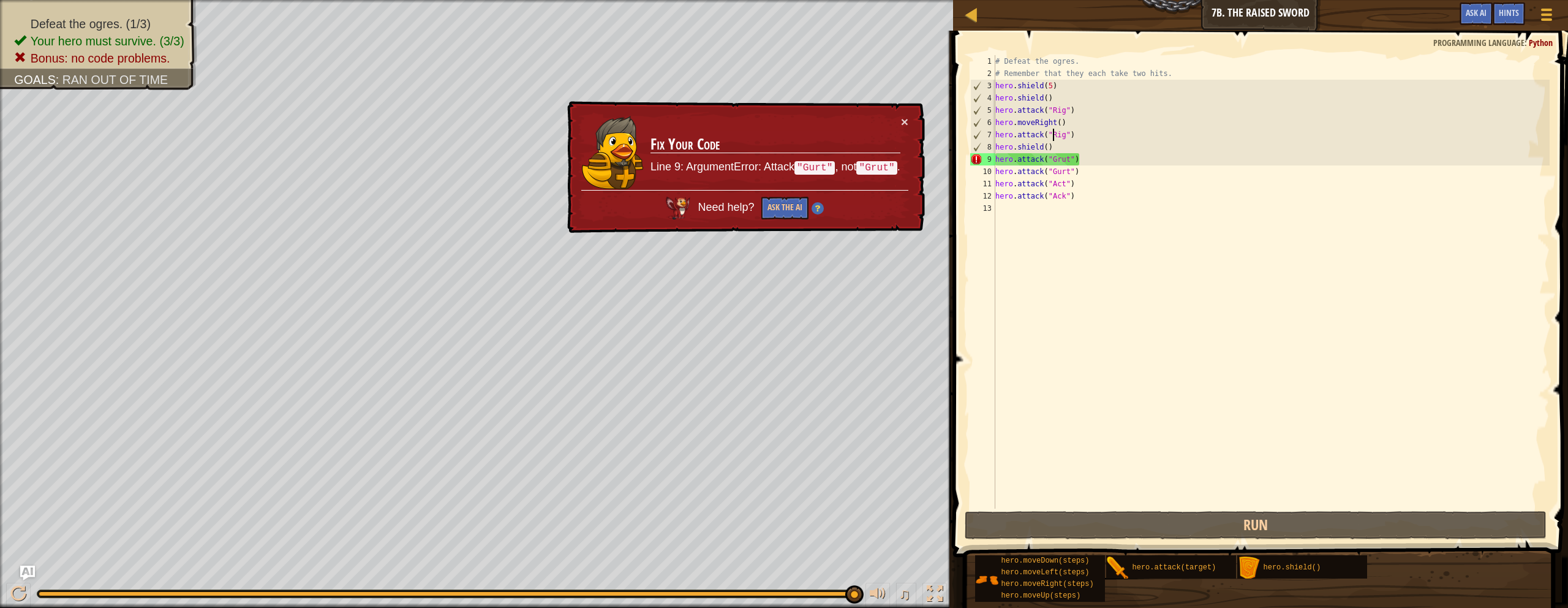
click at [768, 164] on div "# Defeat the ogres. # Remember that they each take two hits. hero . shield ( 5 …" at bounding box center [1272, 294] width 558 height 478
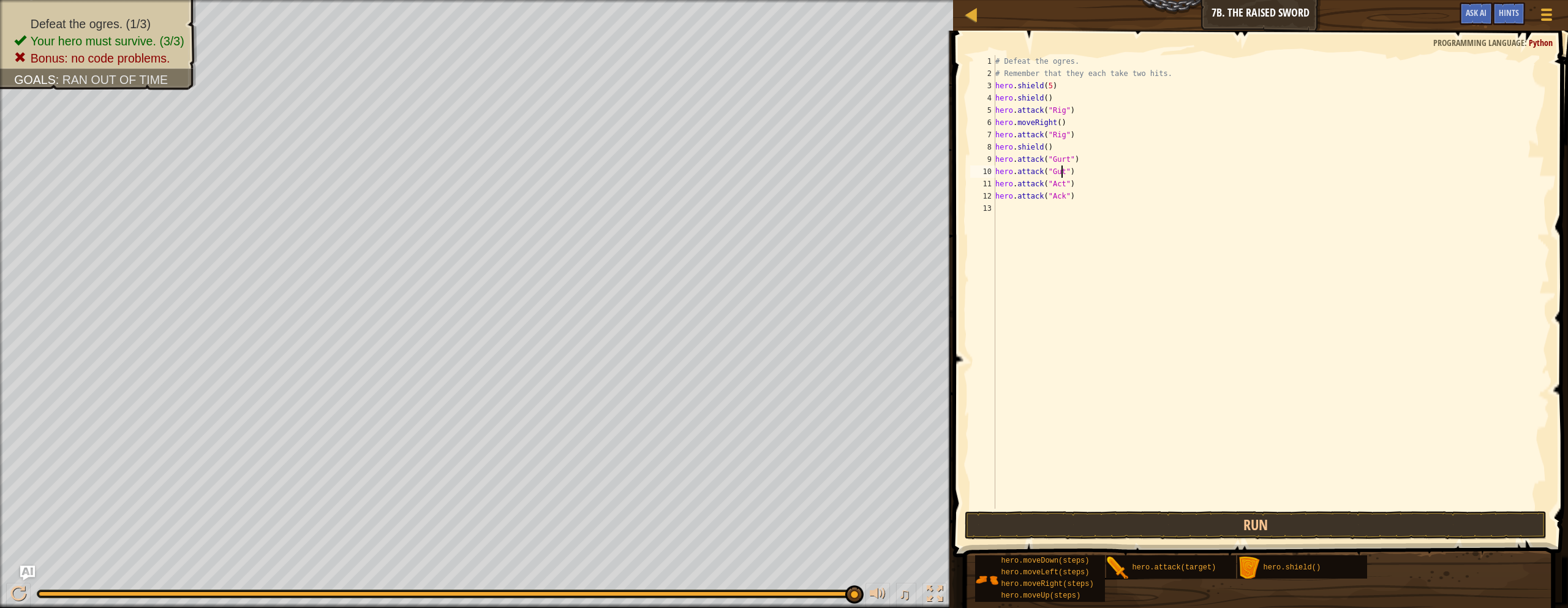
scroll to position [6, 6]
click at [768, 524] on button "Run" at bounding box center [1256, 525] width 582 height 28
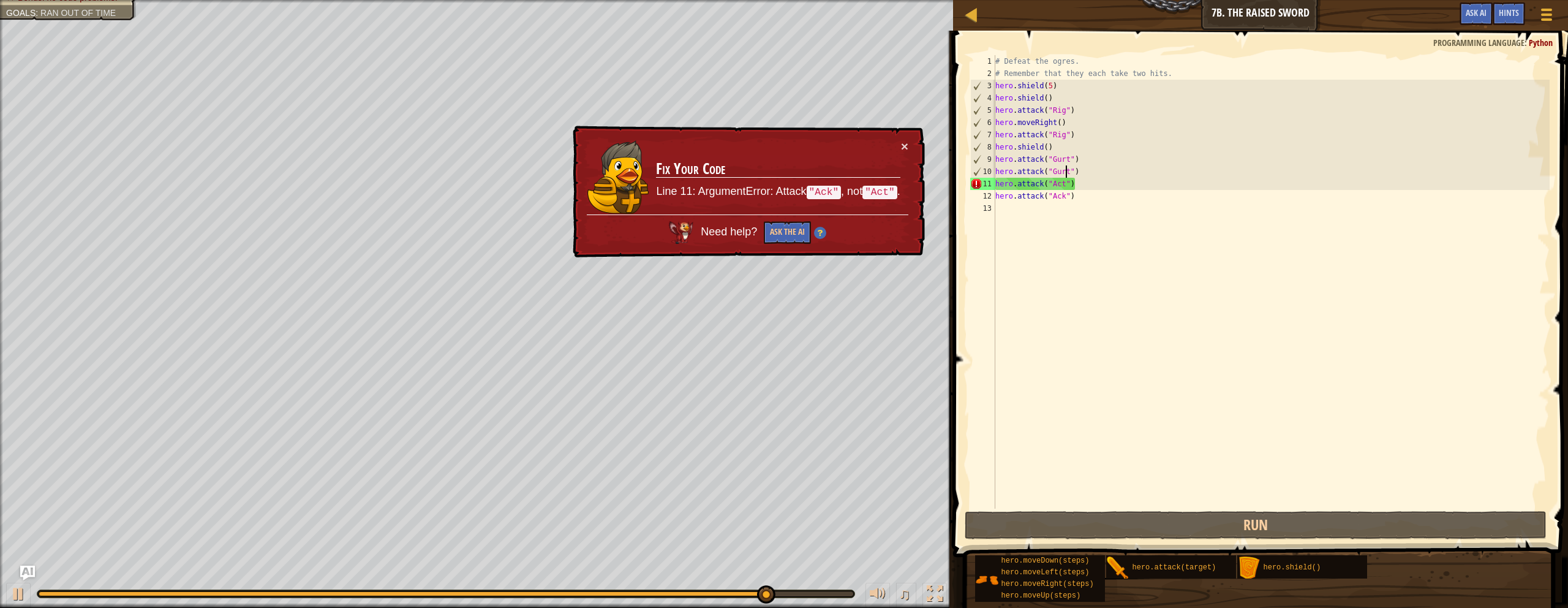
click at [768, 195] on div "# Defeat the ogres. # Remember that they each take two hits. hero . shield ( 5 …" at bounding box center [1272, 294] width 558 height 478
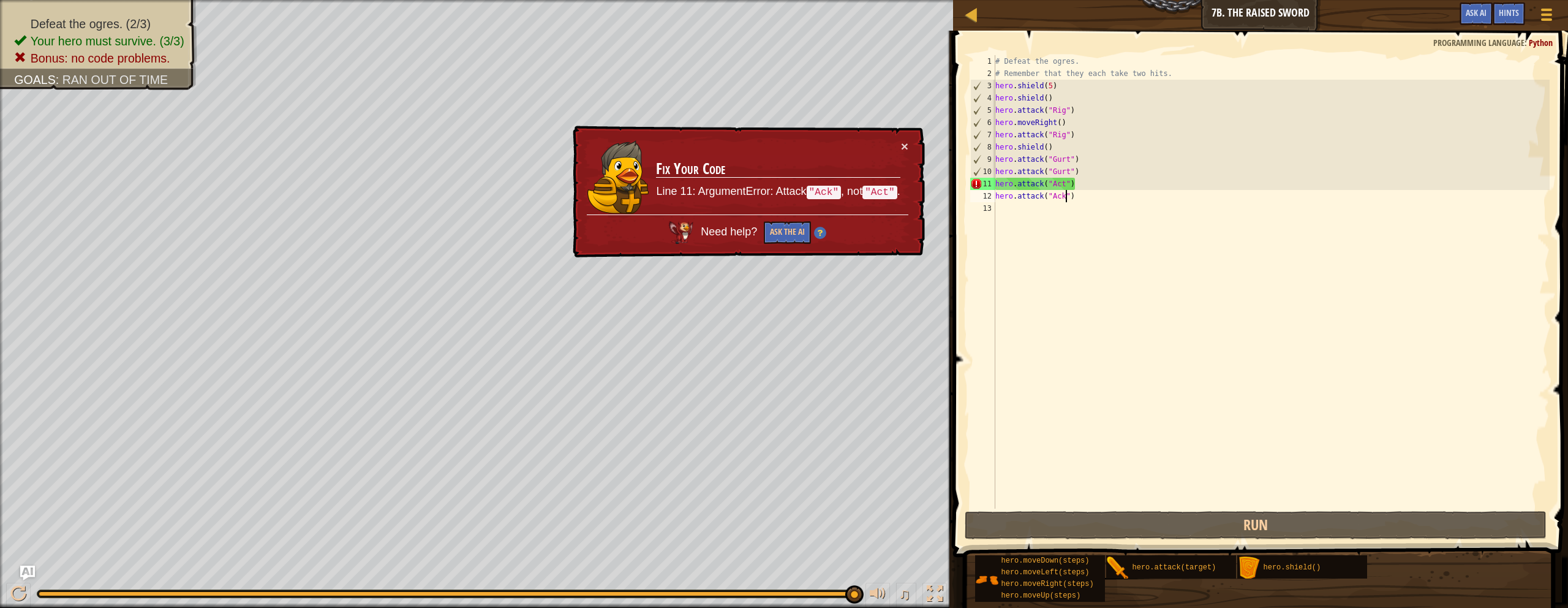
click at [768, 184] on div "# Defeat the ogres. # Remember that they each take two hits. hero . shield ( 5 …" at bounding box center [1272, 294] width 558 height 478
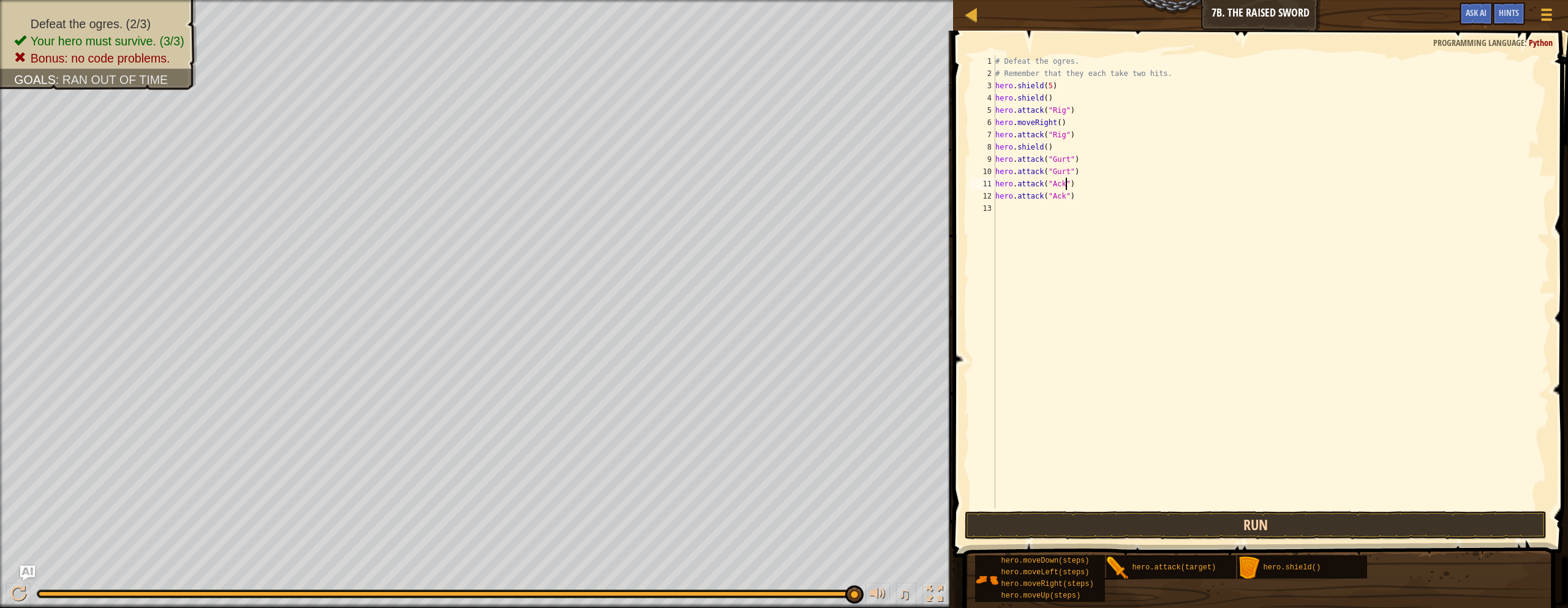
type textarea "hero.attack("Ack")"
click at [768, 518] on button "Run" at bounding box center [1256, 525] width 582 height 28
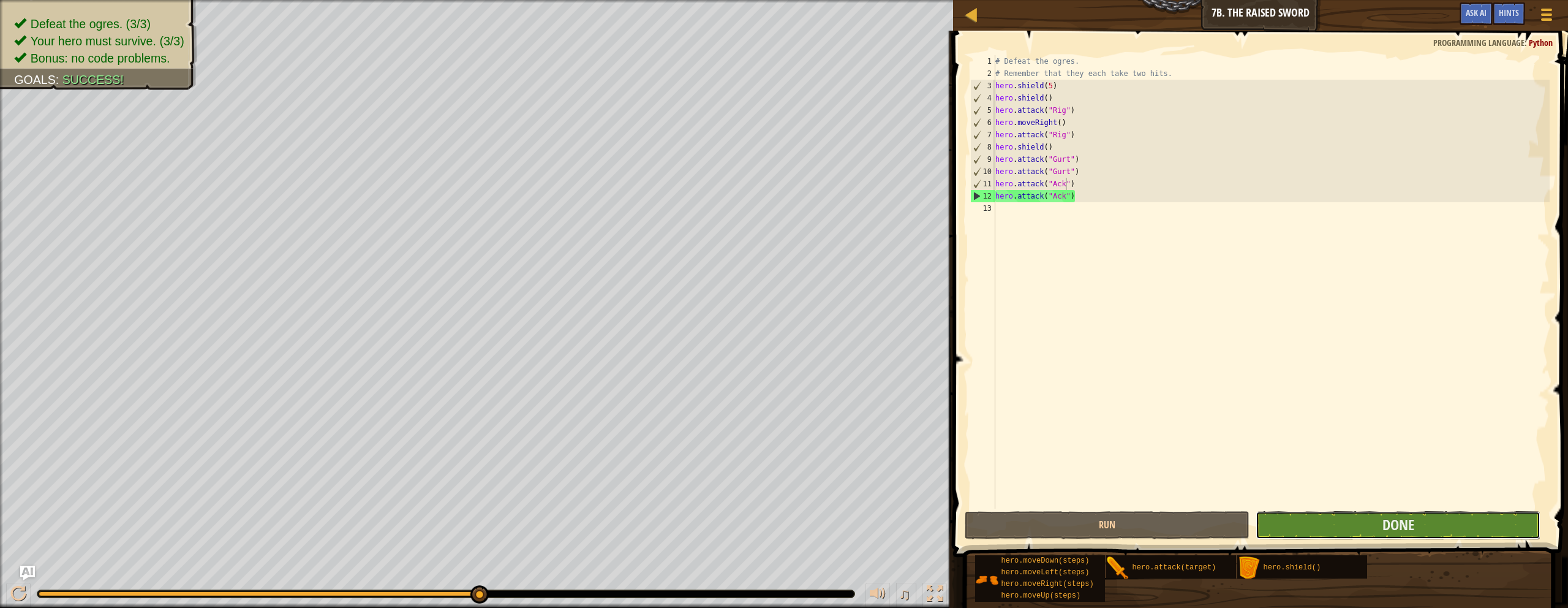
click at [768, 530] on button "Done" at bounding box center [1398, 525] width 285 height 28
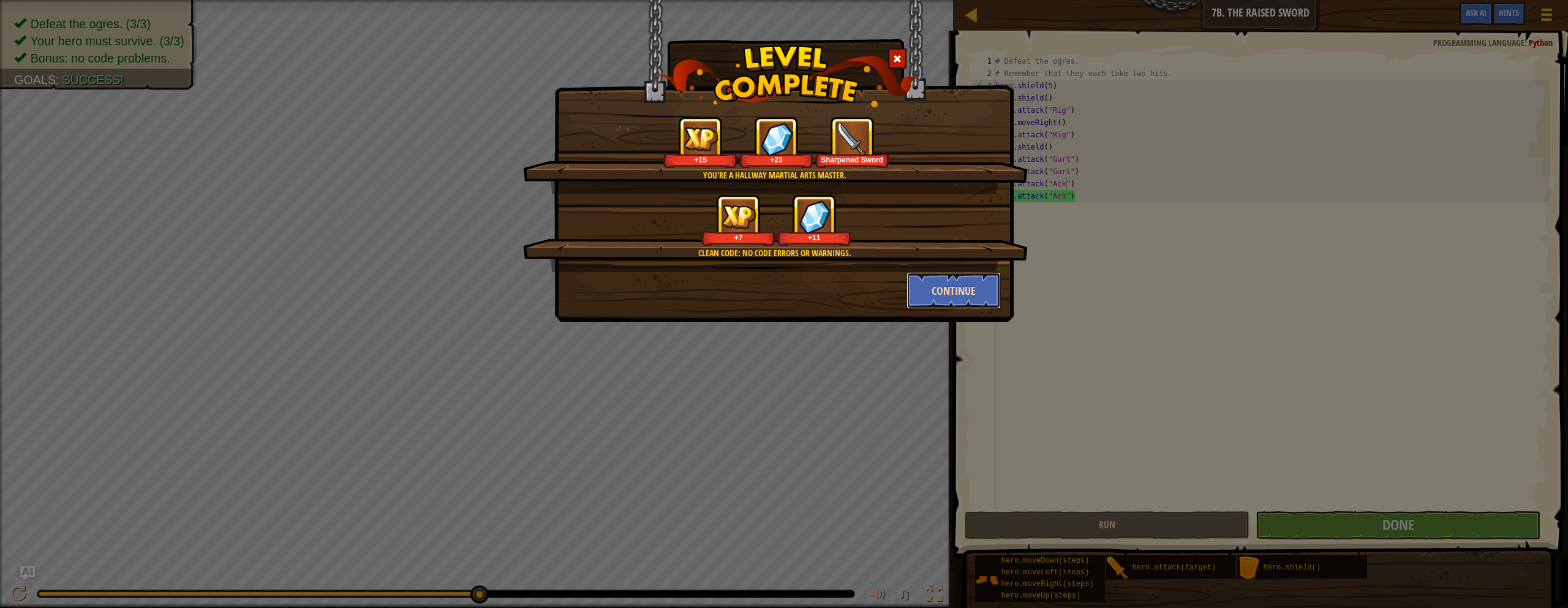
click at [768, 299] on button "Continue" at bounding box center [954, 290] width 95 height 37
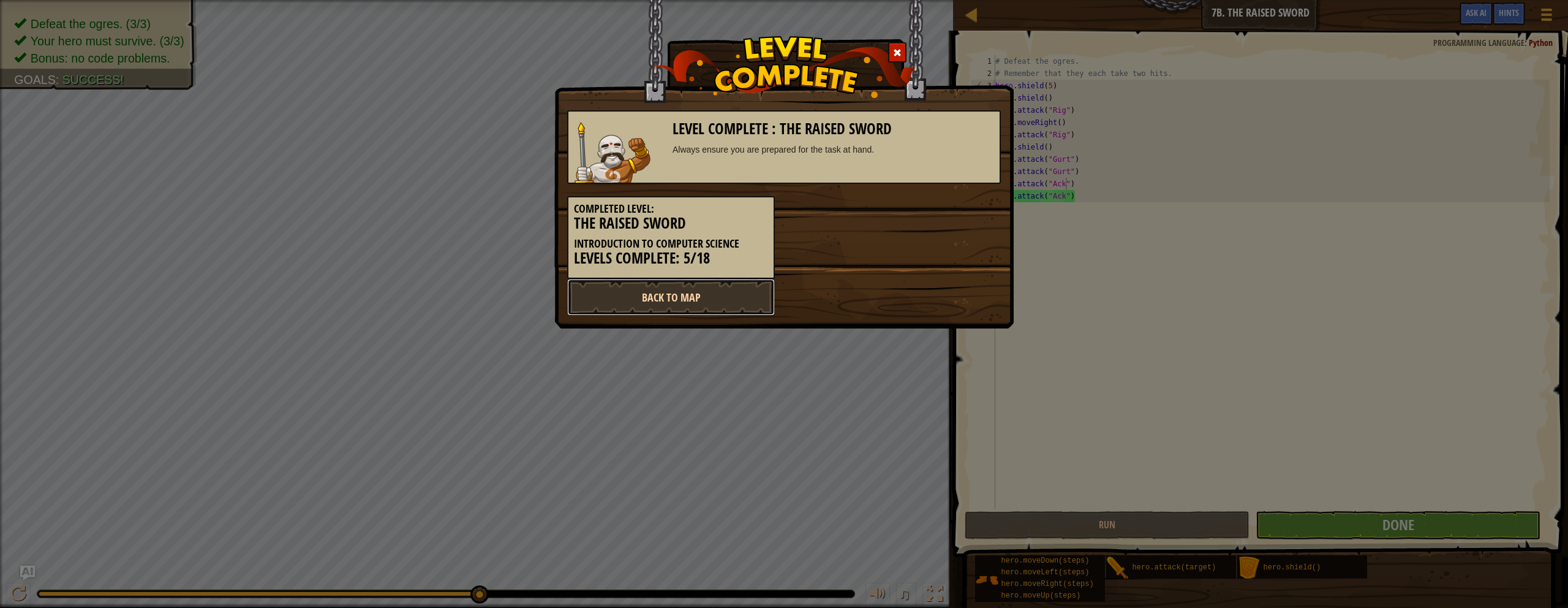
click at [745, 290] on link "Back to Map" at bounding box center [671, 296] width 207 height 37
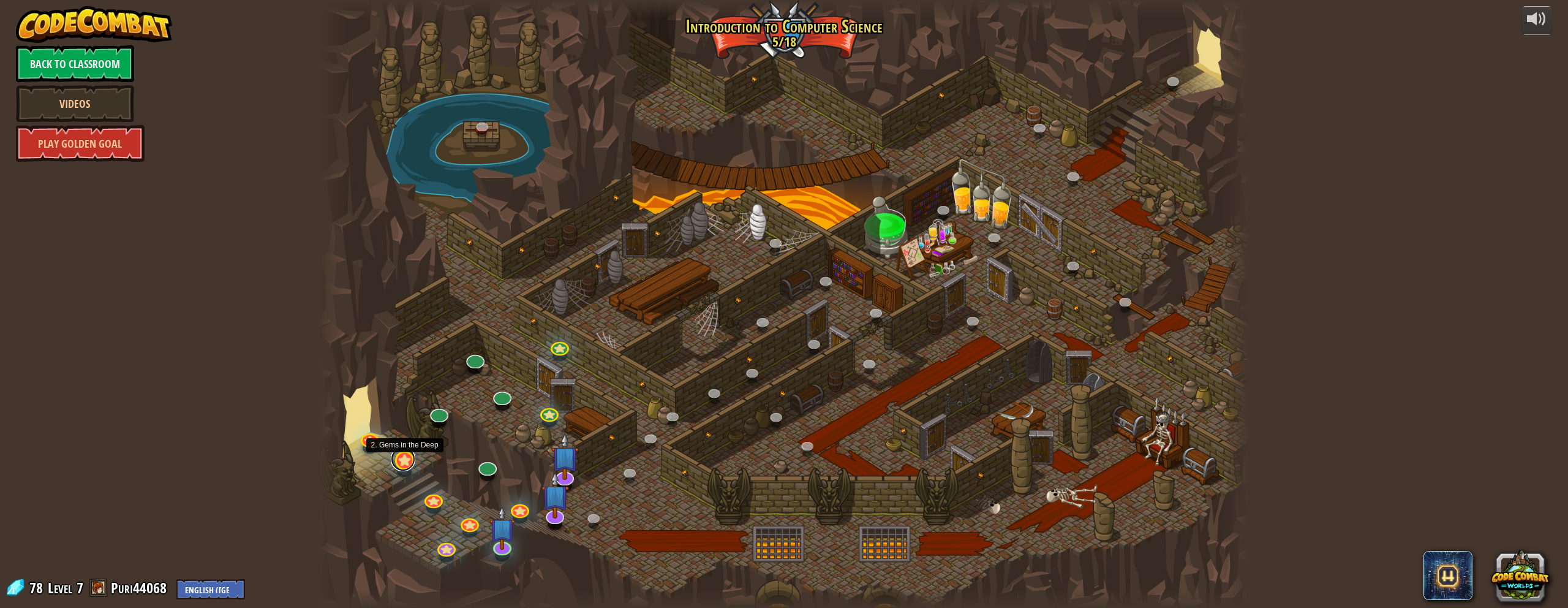
click at [402, 459] on link at bounding box center [403, 459] width 24 height 24
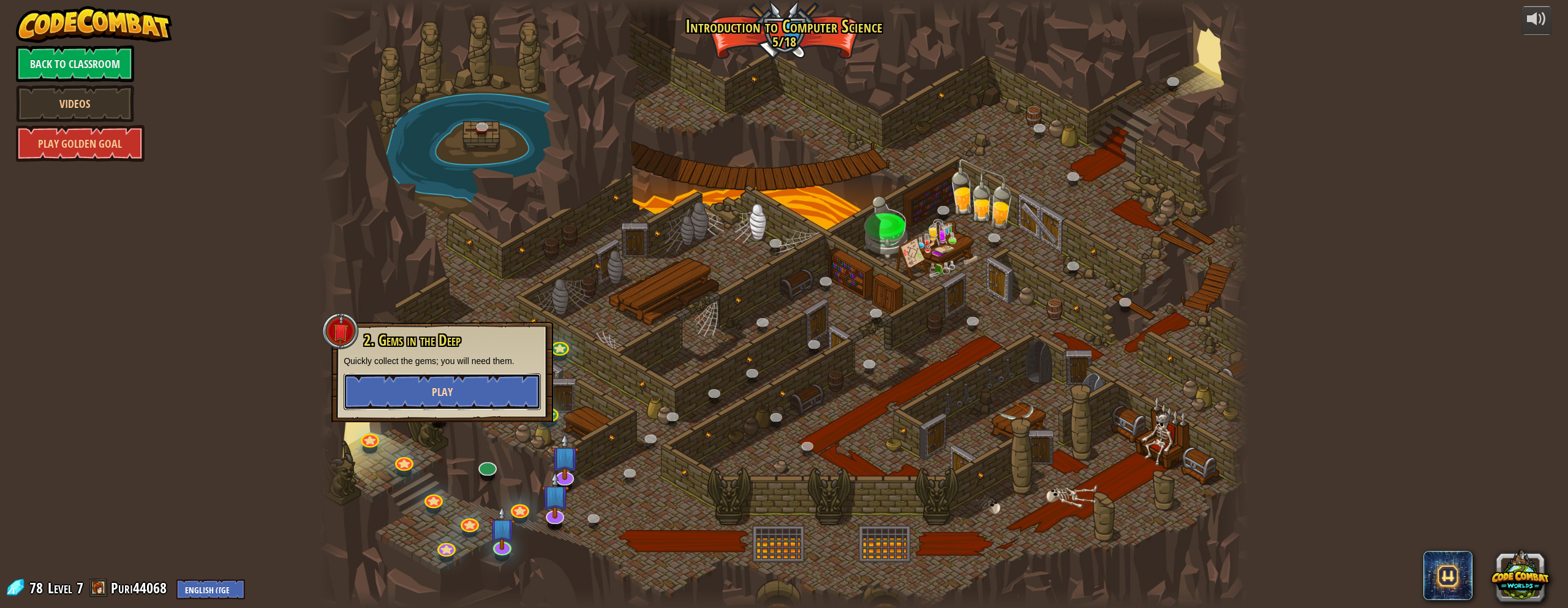
click at [462, 393] on button "Play" at bounding box center [442, 391] width 197 height 37
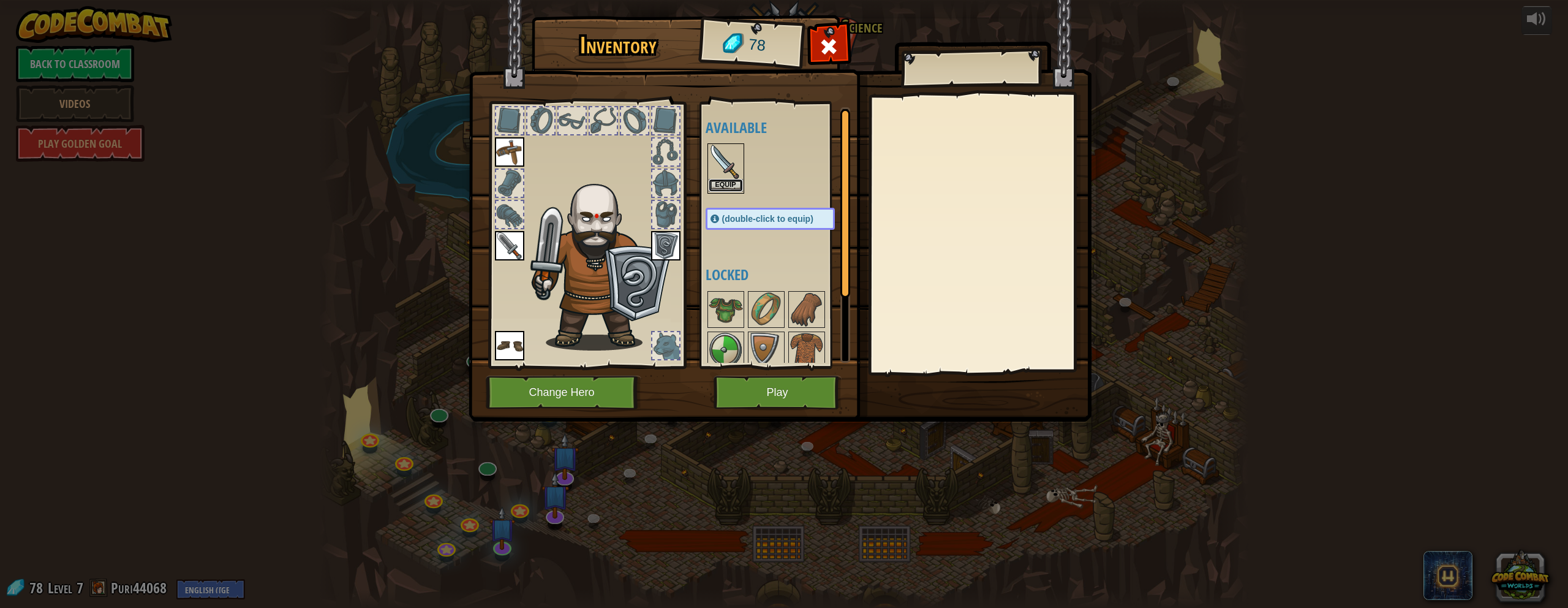
click at [726, 180] on button "Equip" at bounding box center [726, 185] width 34 height 13
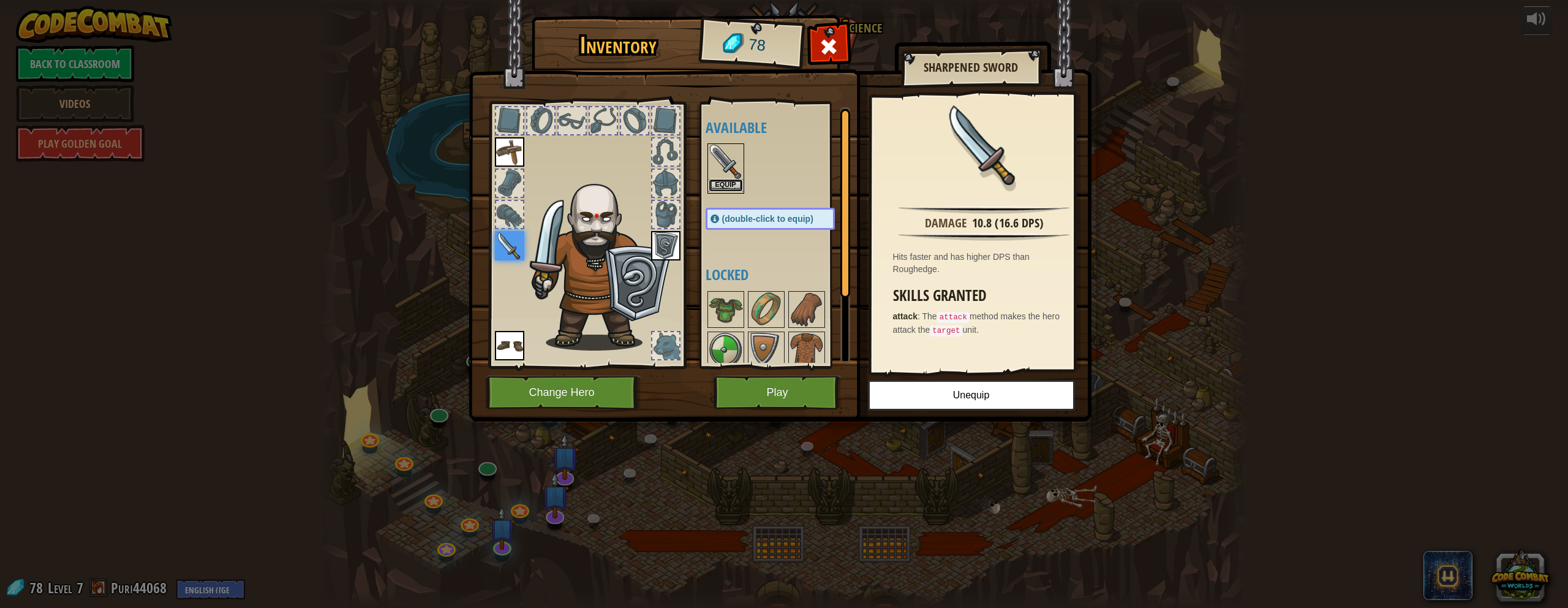
click at [726, 186] on button "Equip" at bounding box center [726, 185] width 34 height 13
click at [727, 184] on button "Equip" at bounding box center [726, 185] width 34 height 13
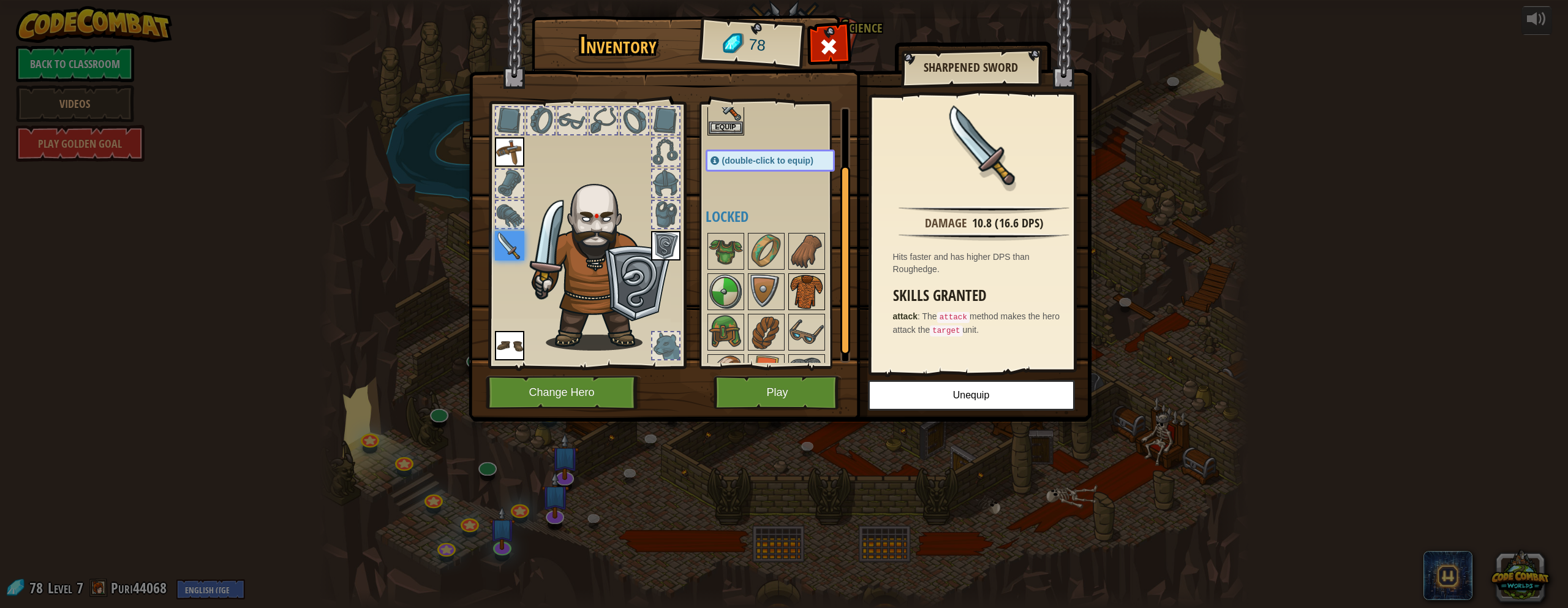
scroll to position [88, 0]
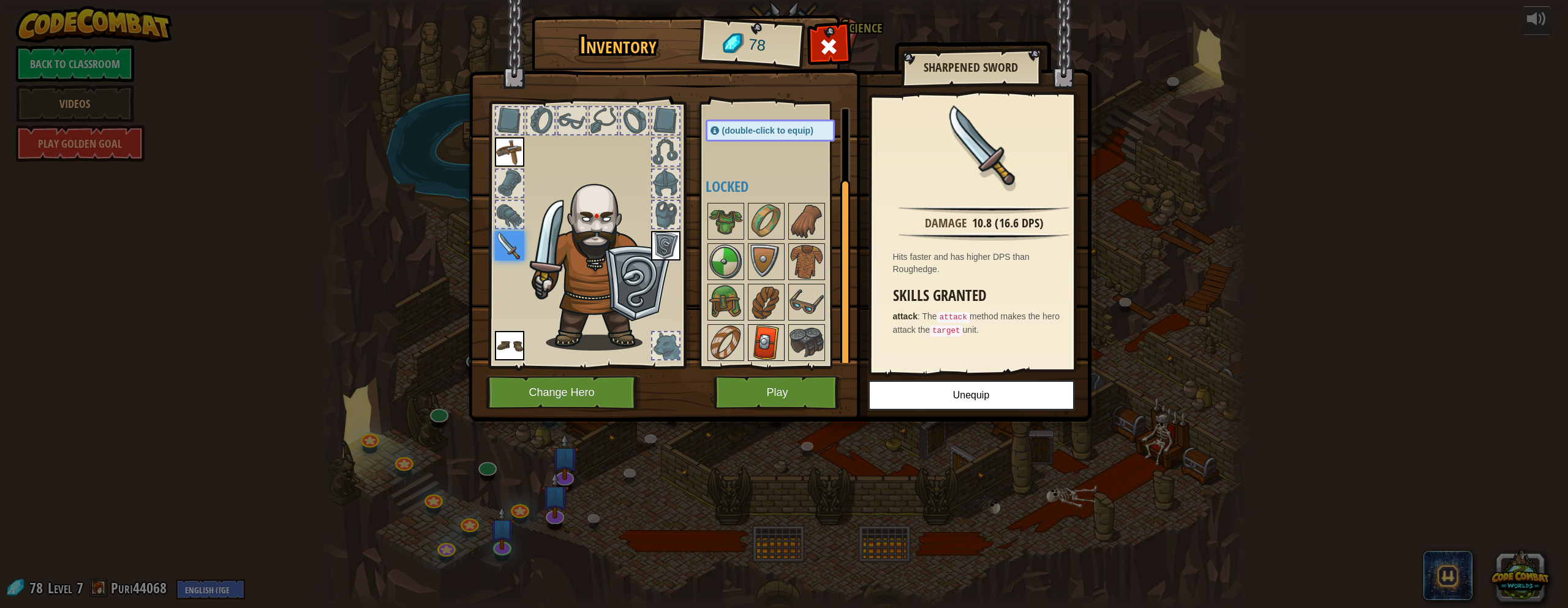
click at [768, 343] on img at bounding box center [766, 342] width 34 height 34
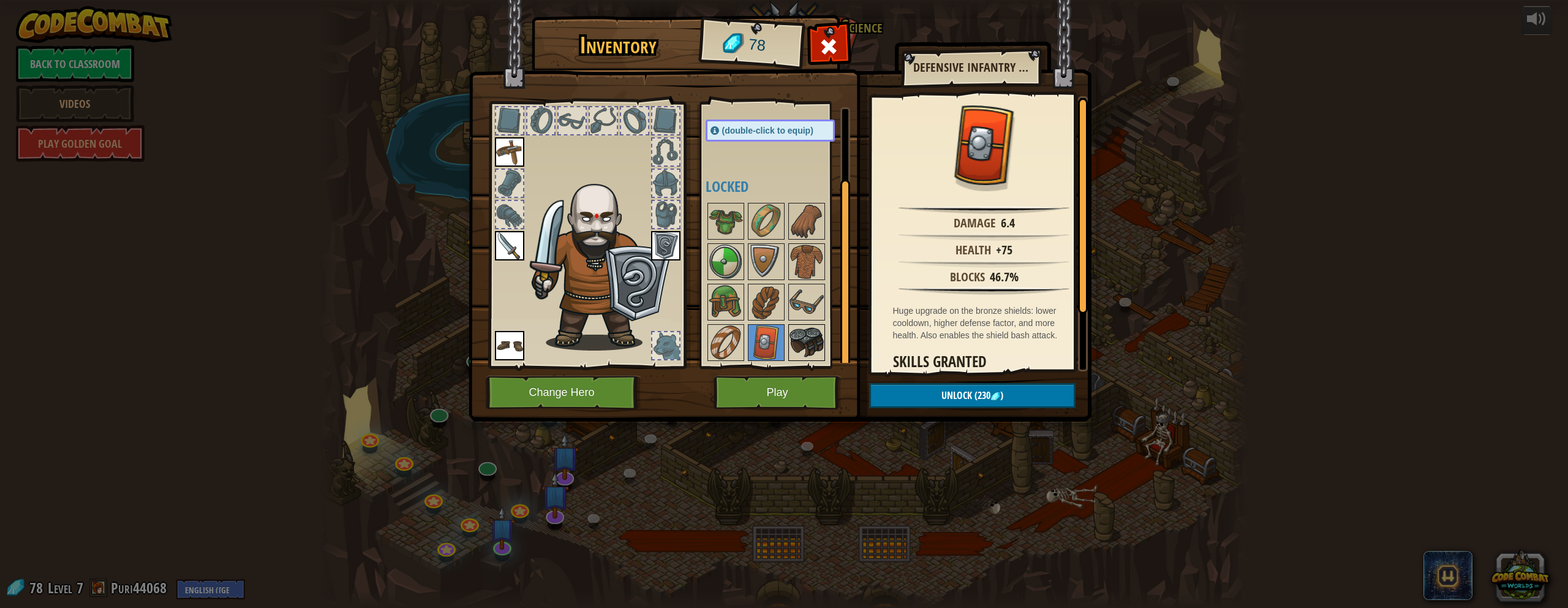
click at [768, 348] on img at bounding box center [807, 342] width 34 height 34
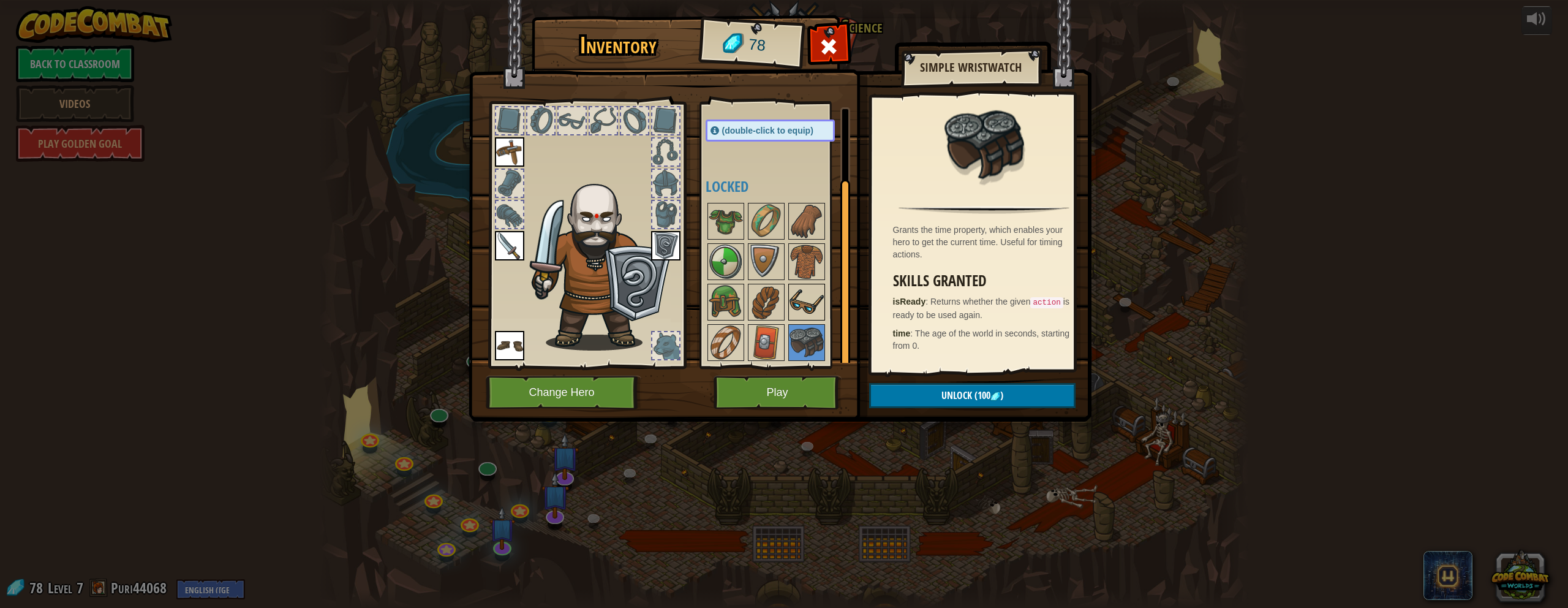
click at [768, 304] on img at bounding box center [807, 302] width 34 height 34
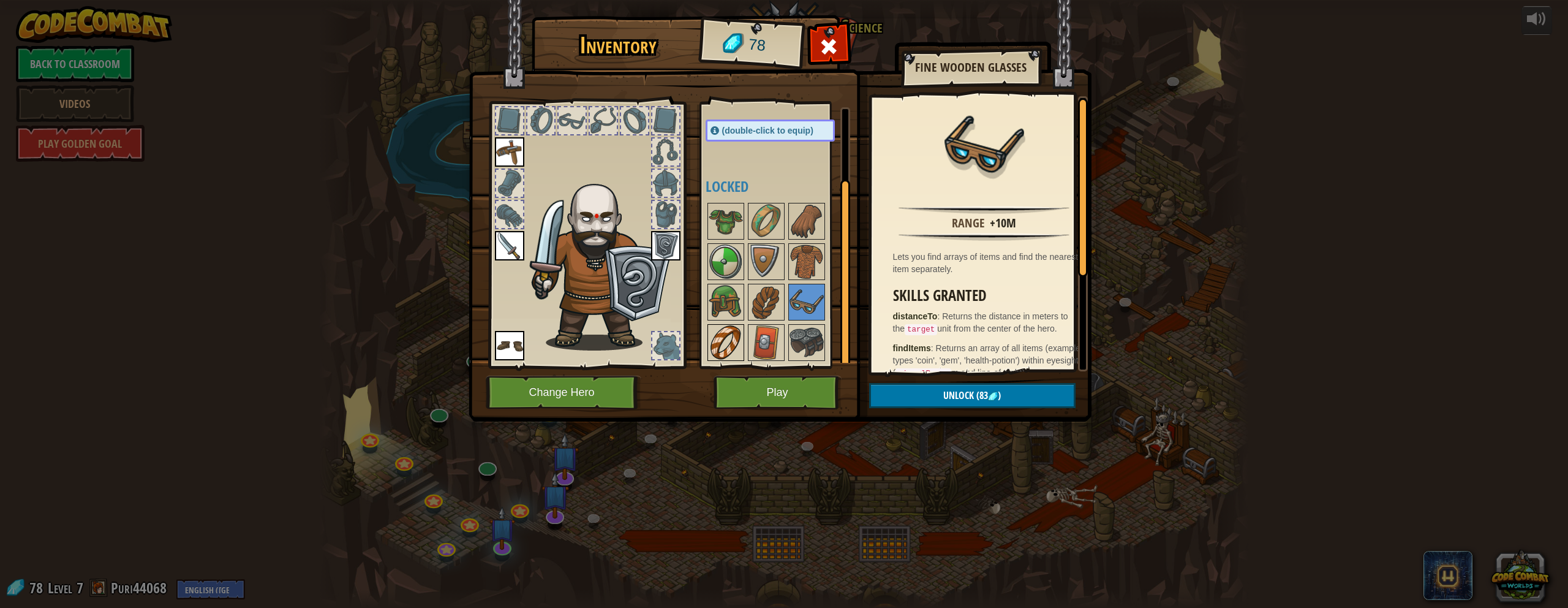
click at [727, 345] on img at bounding box center [726, 342] width 34 height 34
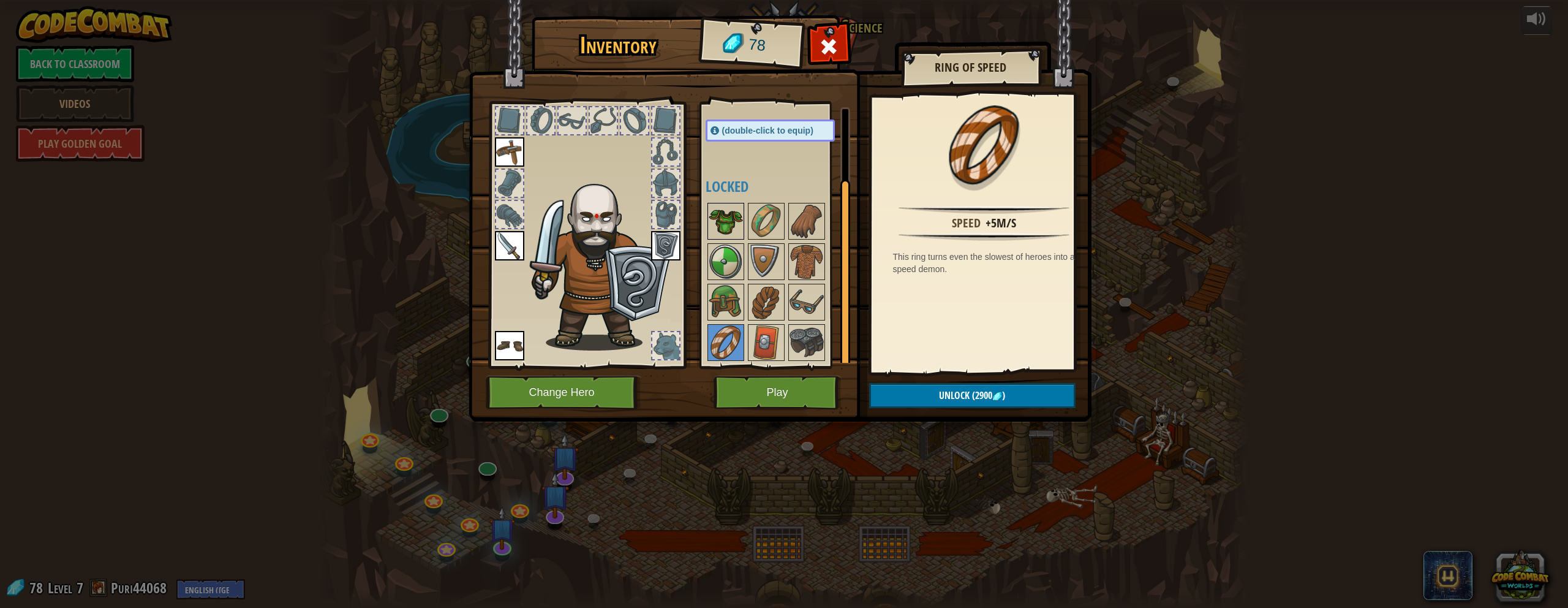
click at [734, 207] on img at bounding box center [726, 221] width 34 height 34
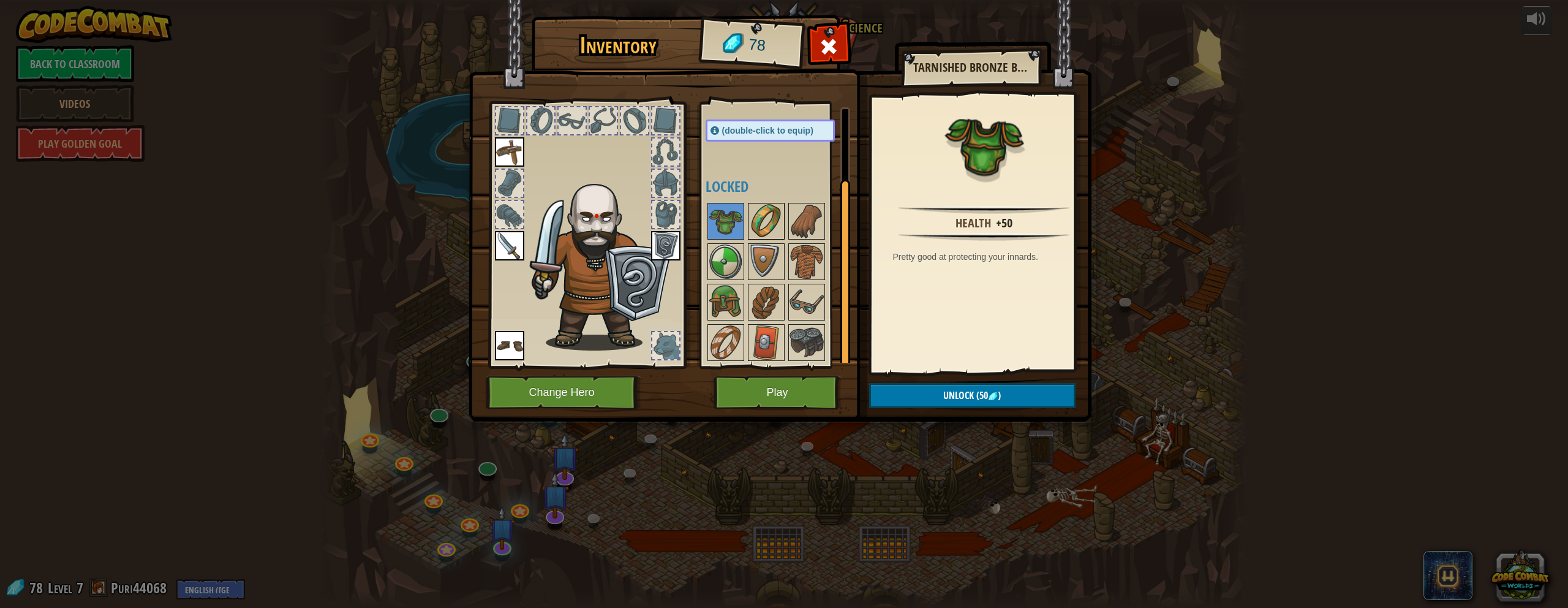
click at [768, 223] on img at bounding box center [766, 221] width 34 height 34
click at [768, 222] on img at bounding box center [807, 221] width 34 height 34
click at [723, 256] on img at bounding box center [726, 262] width 34 height 34
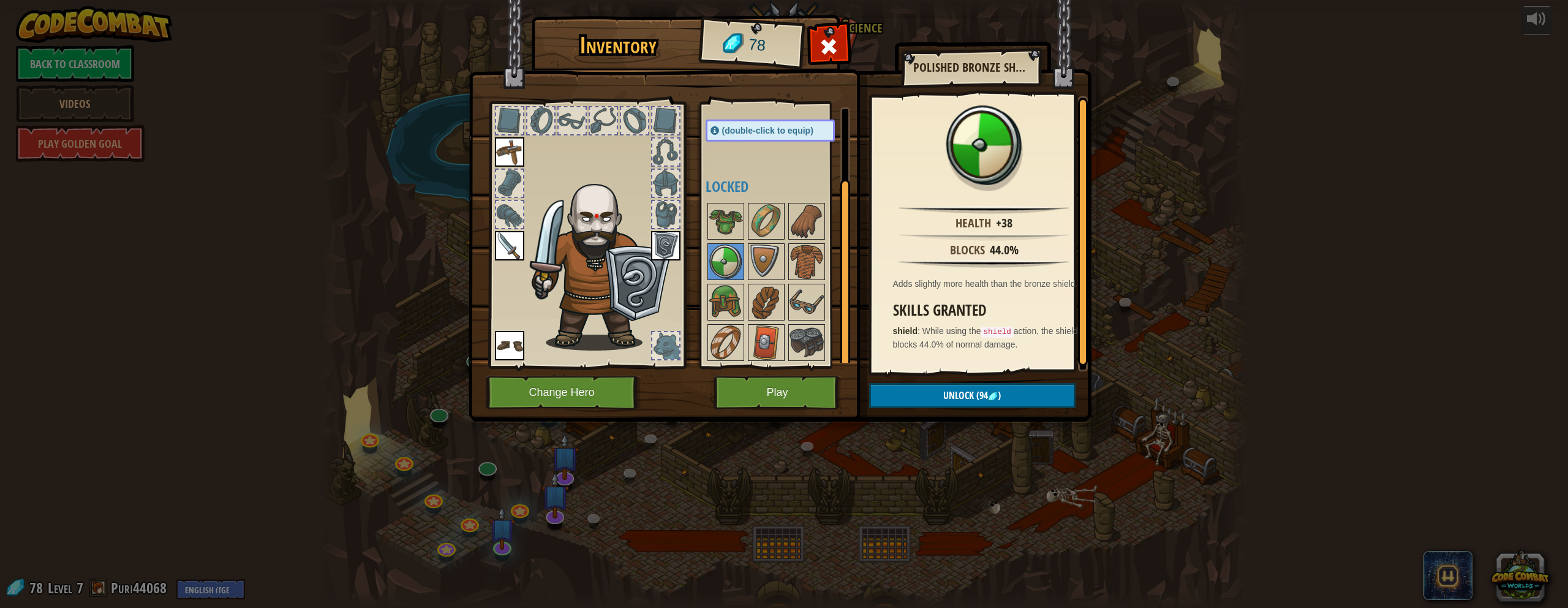
click at [664, 245] on img at bounding box center [665, 245] width 29 height 29
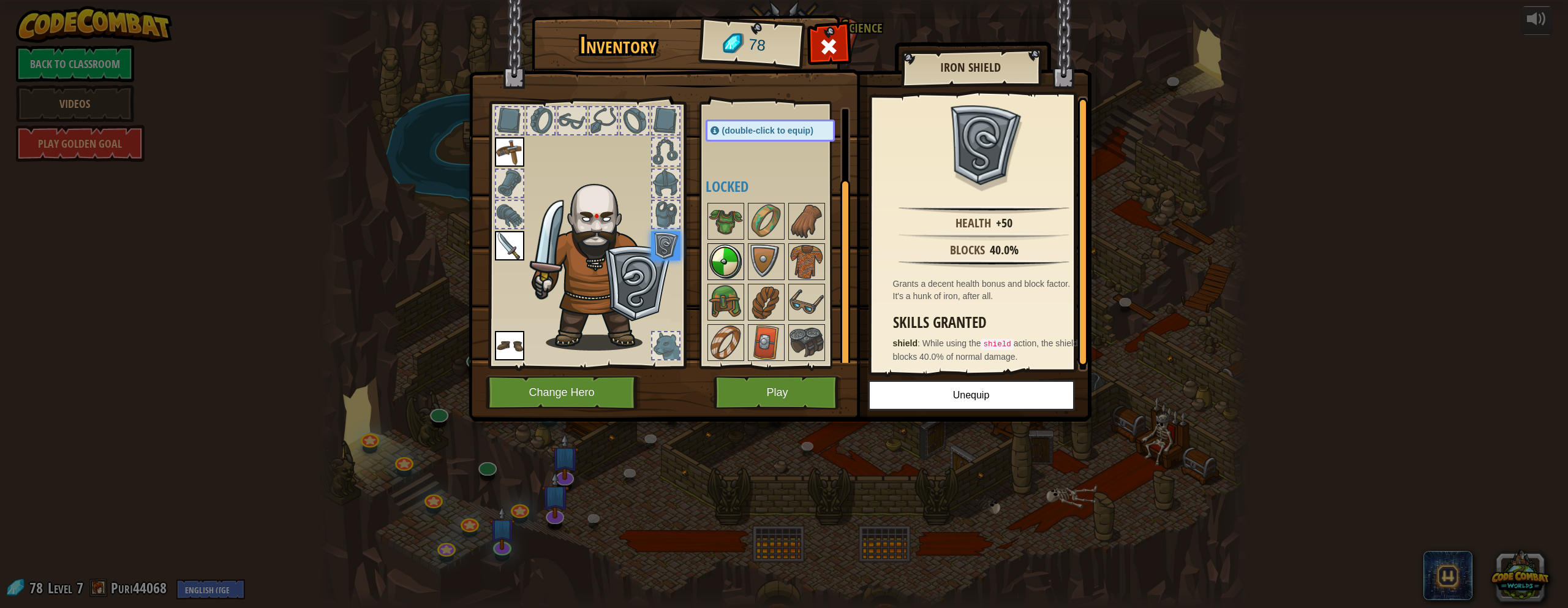
click at [730, 248] on img at bounding box center [726, 262] width 34 height 34
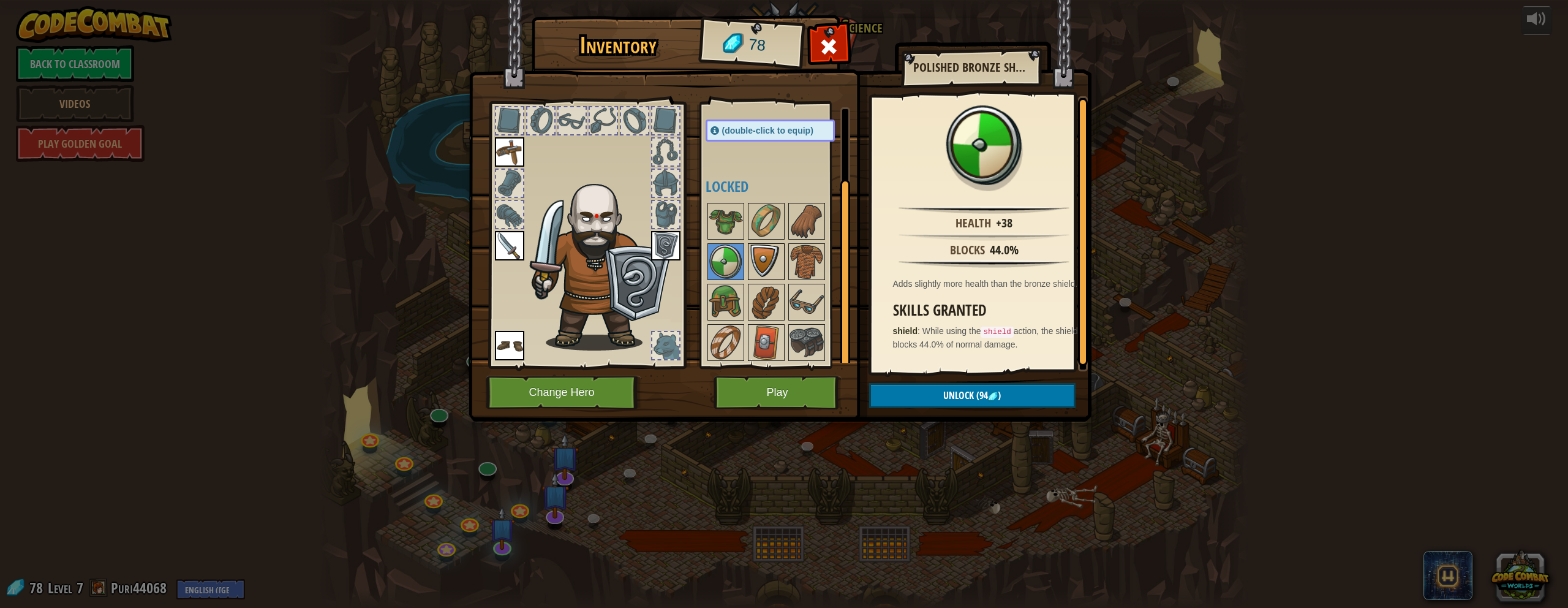
click at [768, 262] on img at bounding box center [766, 262] width 34 height 34
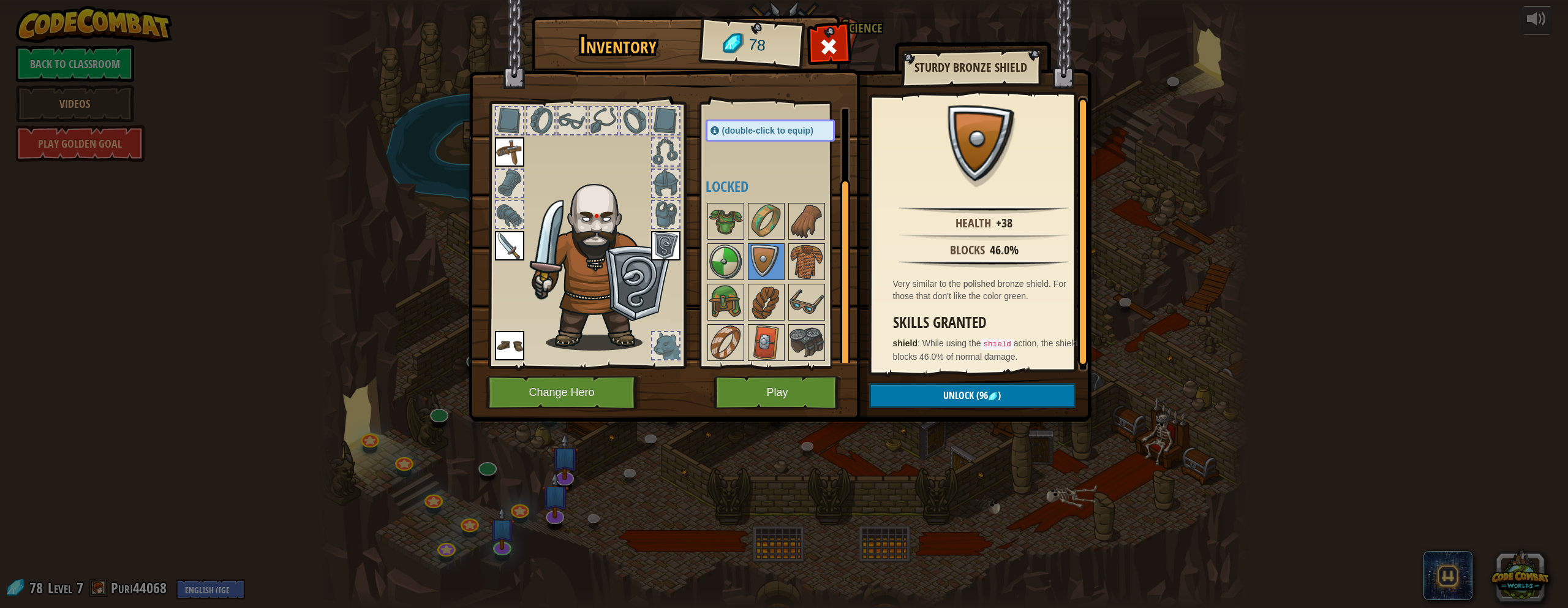
click at [663, 240] on img at bounding box center [665, 245] width 29 height 29
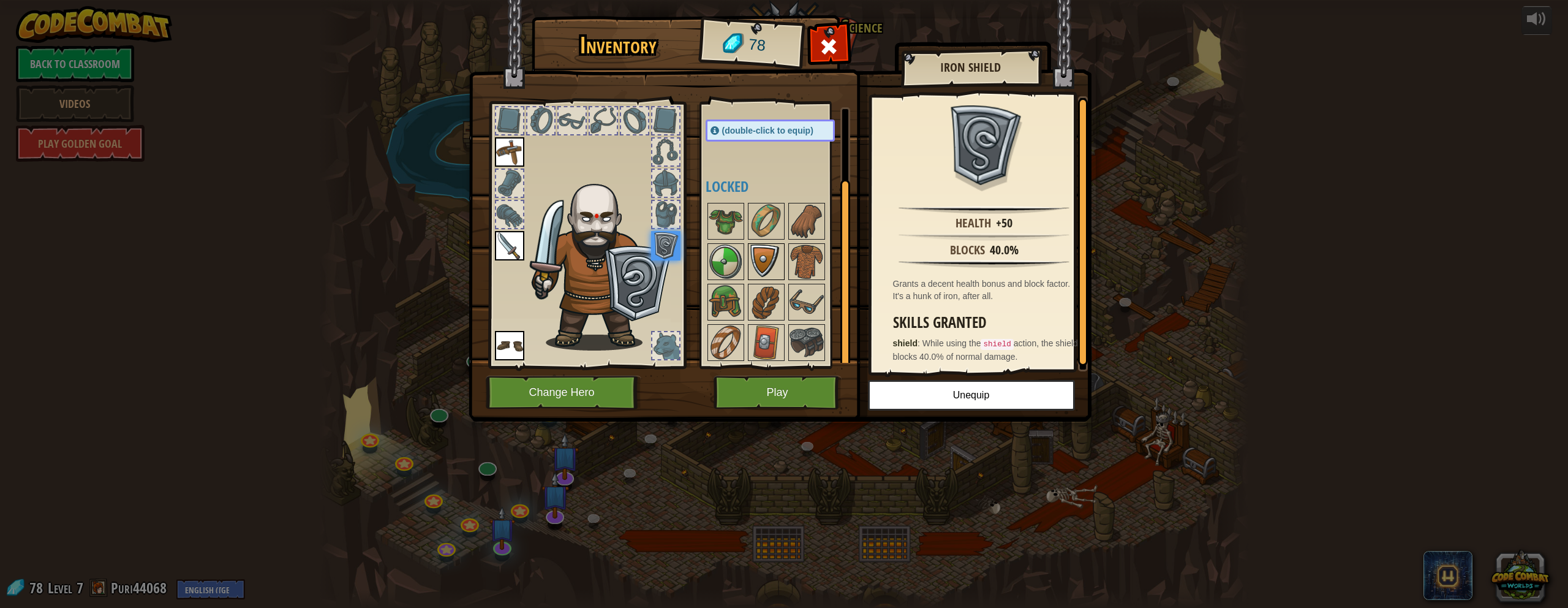
click at [768, 251] on img at bounding box center [766, 262] width 34 height 34
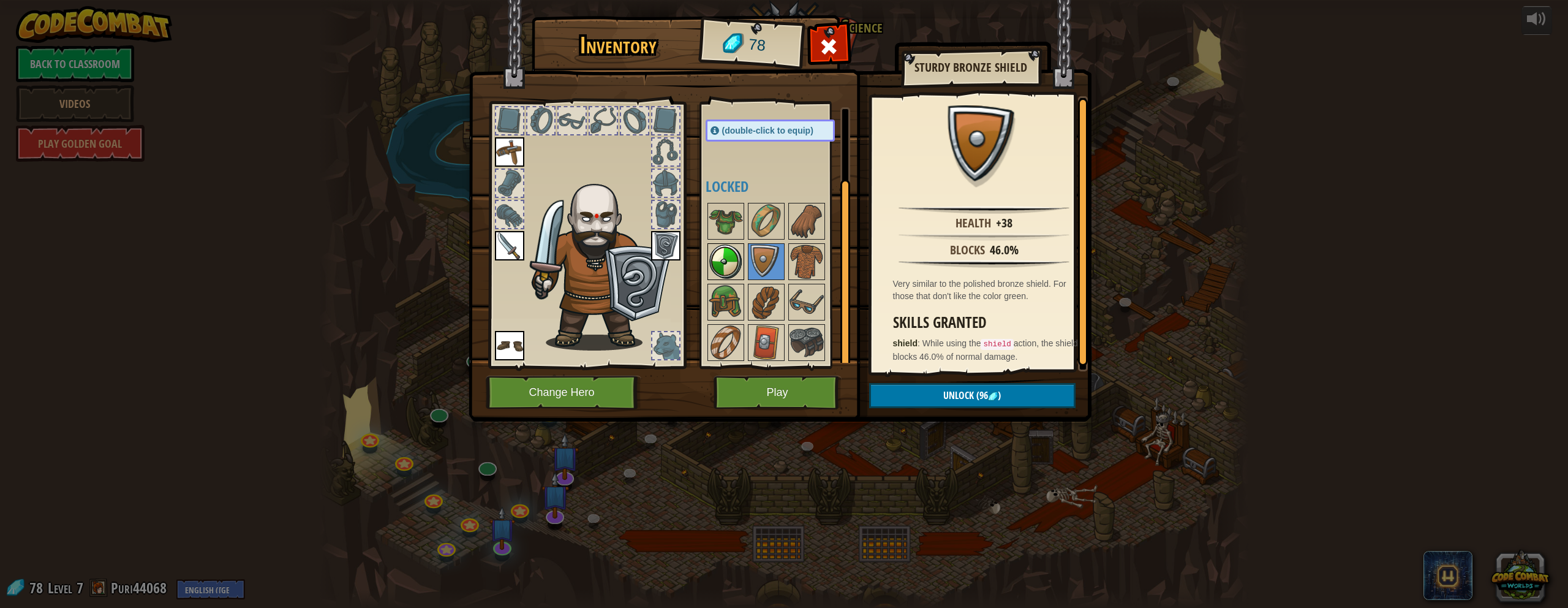
click at [732, 255] on img at bounding box center [726, 262] width 34 height 34
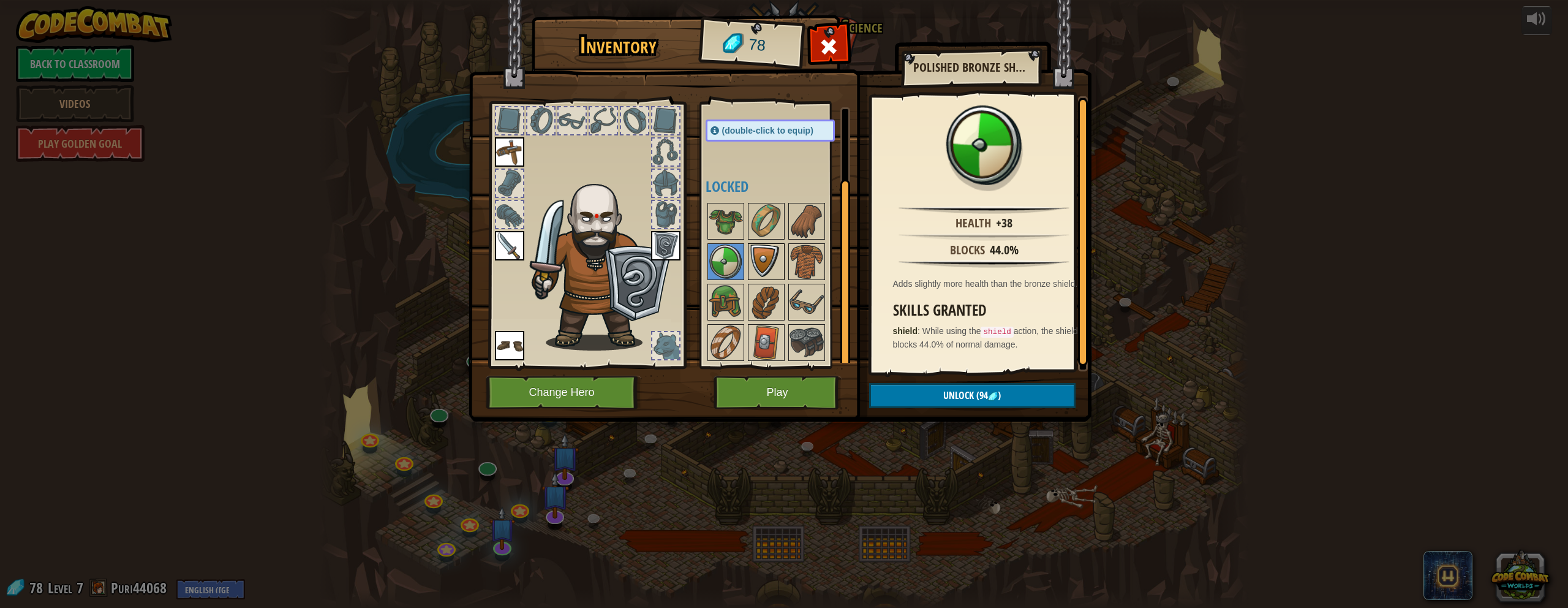
click at [755, 260] on img at bounding box center [766, 262] width 34 height 34
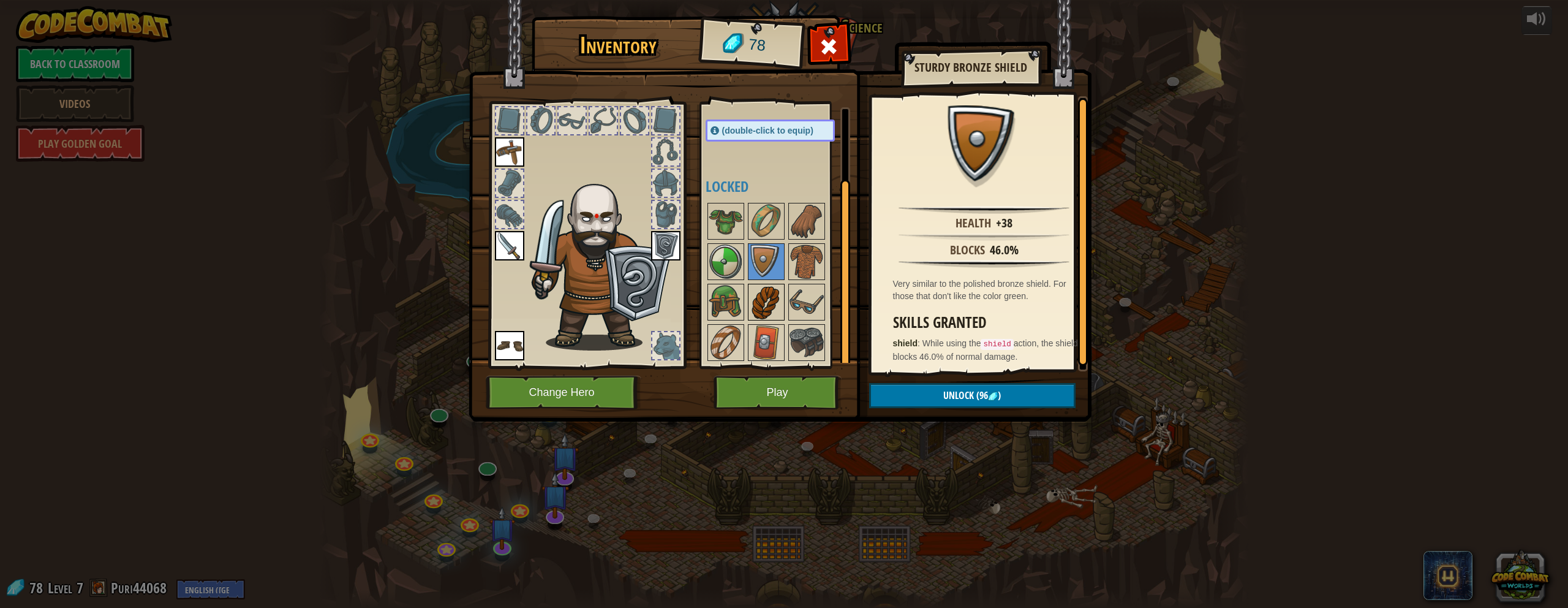
click at [768, 309] on img at bounding box center [766, 302] width 34 height 34
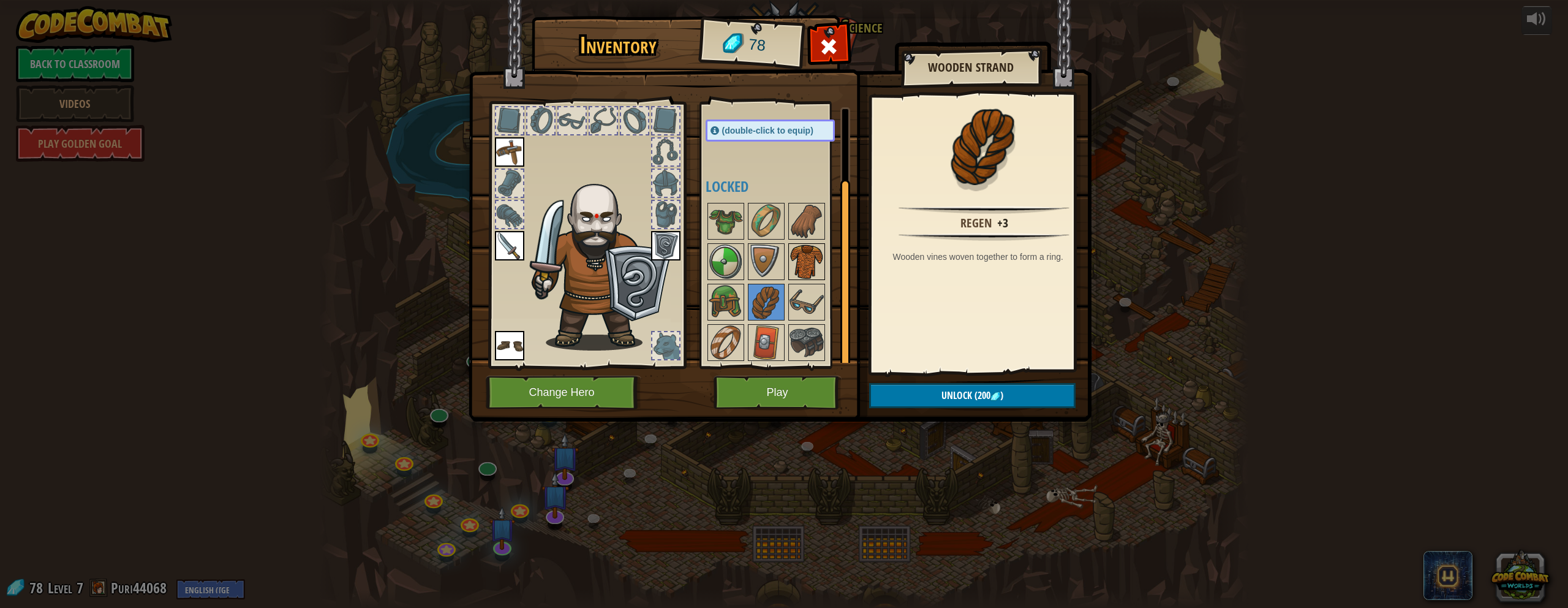
click at [768, 262] on img at bounding box center [807, 262] width 34 height 34
click at [768, 314] on img at bounding box center [807, 302] width 34 height 34
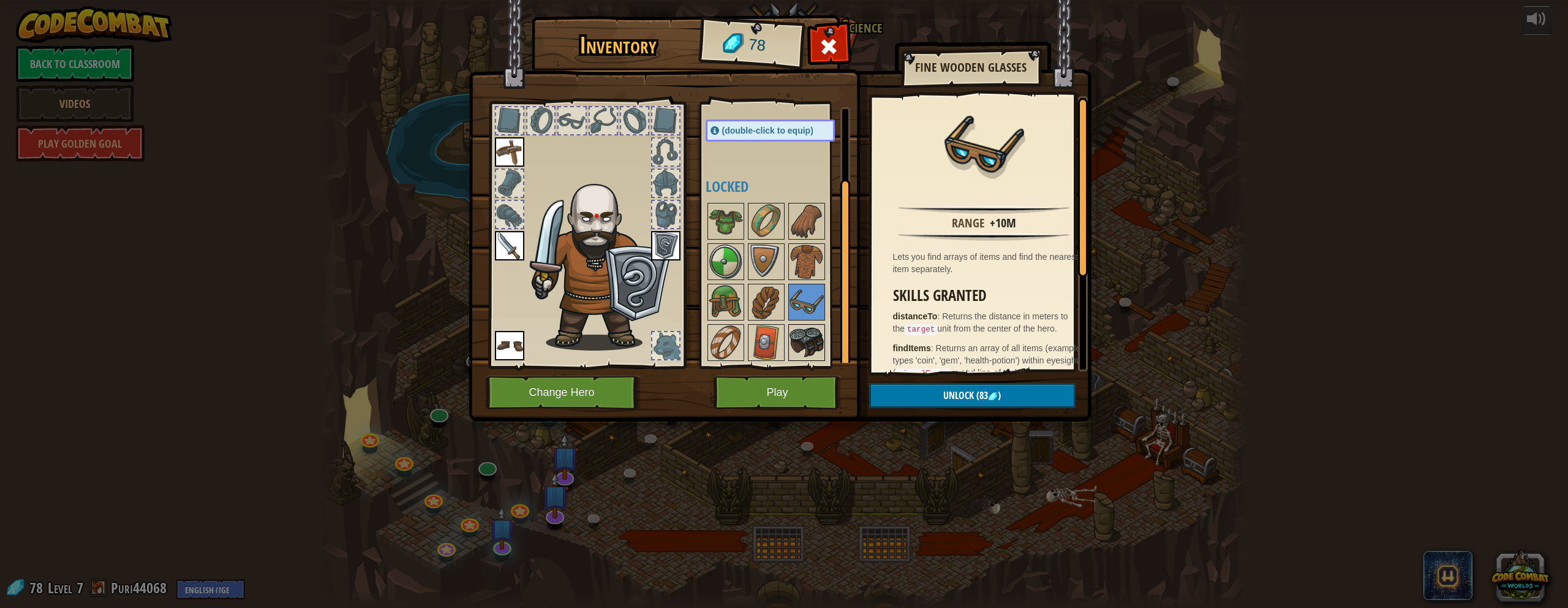
click at [768, 345] on img at bounding box center [807, 342] width 34 height 34
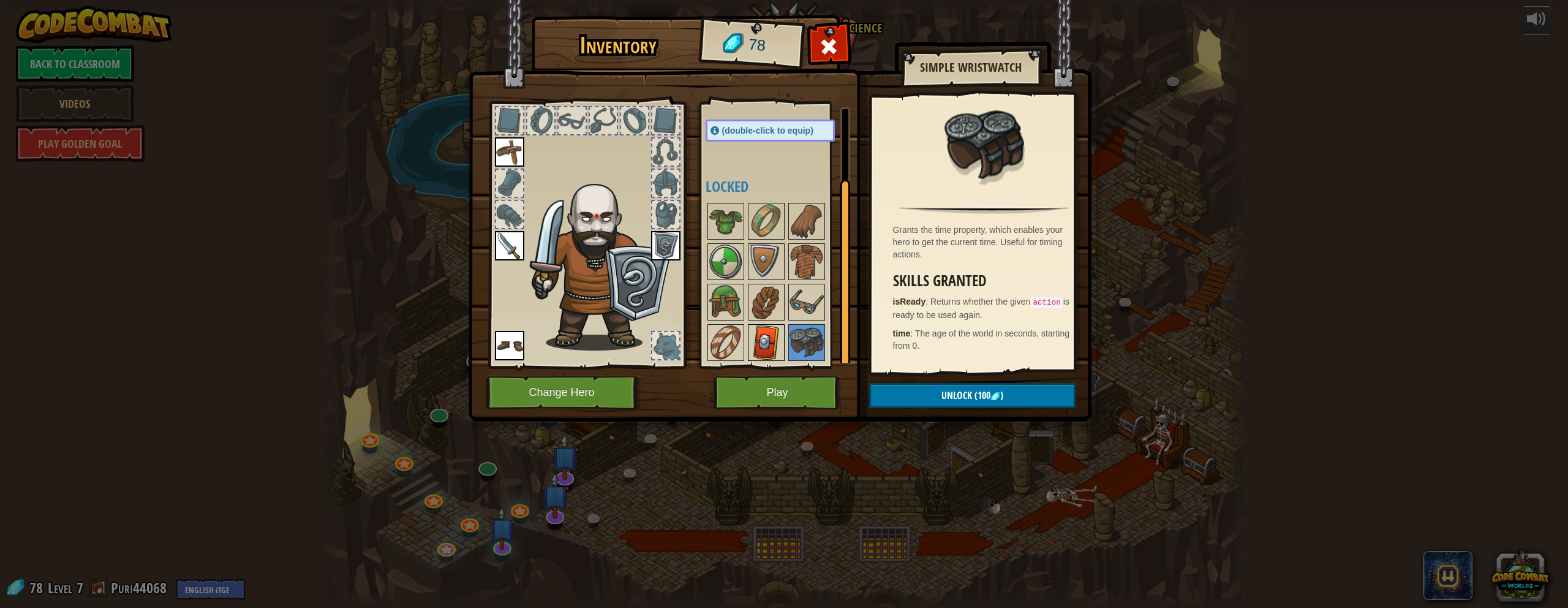
click at [768, 342] on img at bounding box center [766, 342] width 34 height 34
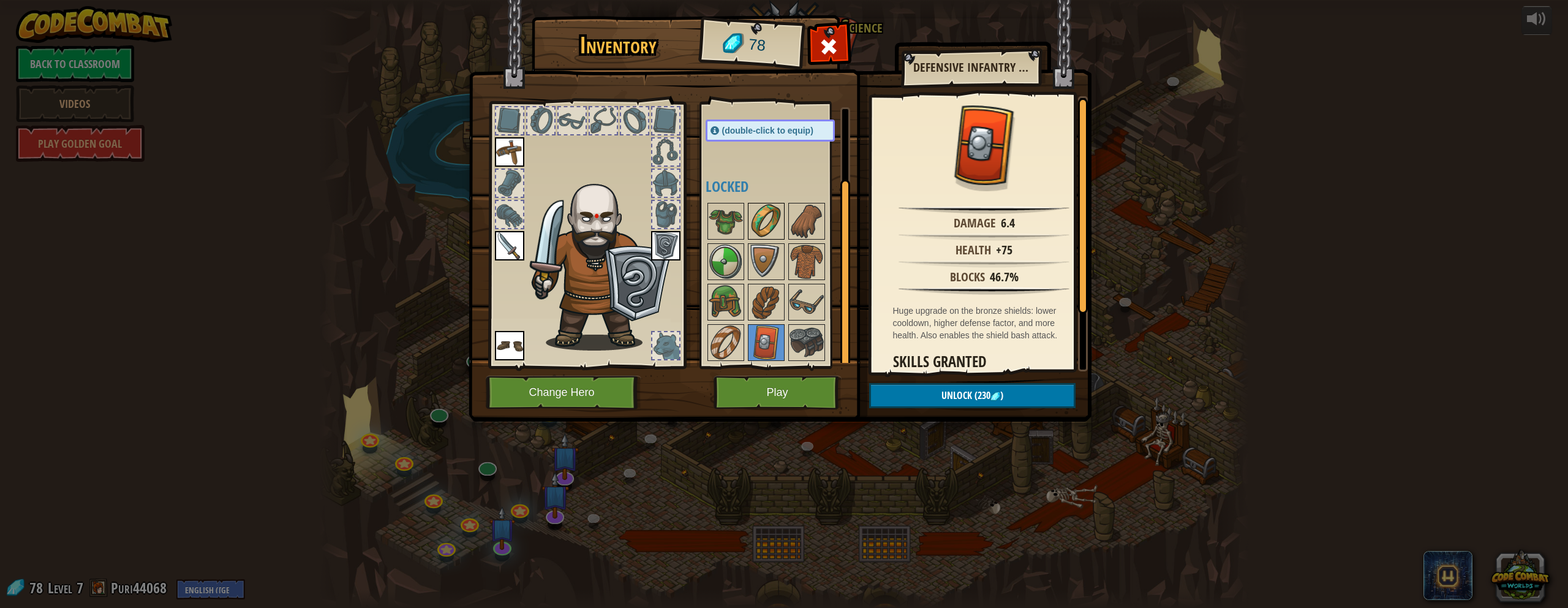
click at [760, 215] on img at bounding box center [766, 221] width 34 height 34
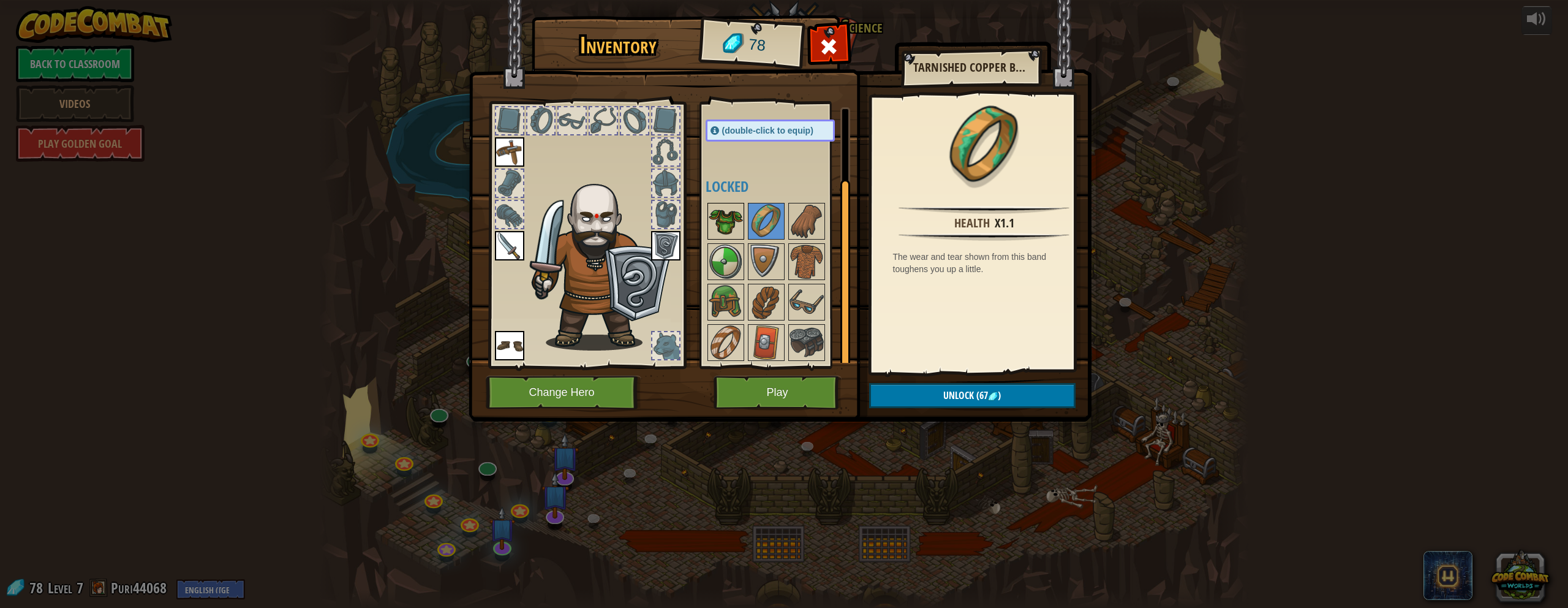
click at [718, 215] on img at bounding box center [726, 221] width 34 height 34
click at [768, 390] on button "Unlock (50 )" at bounding box center [972, 396] width 207 height 25
click at [768, 390] on button "Confirm" at bounding box center [972, 396] width 207 height 25
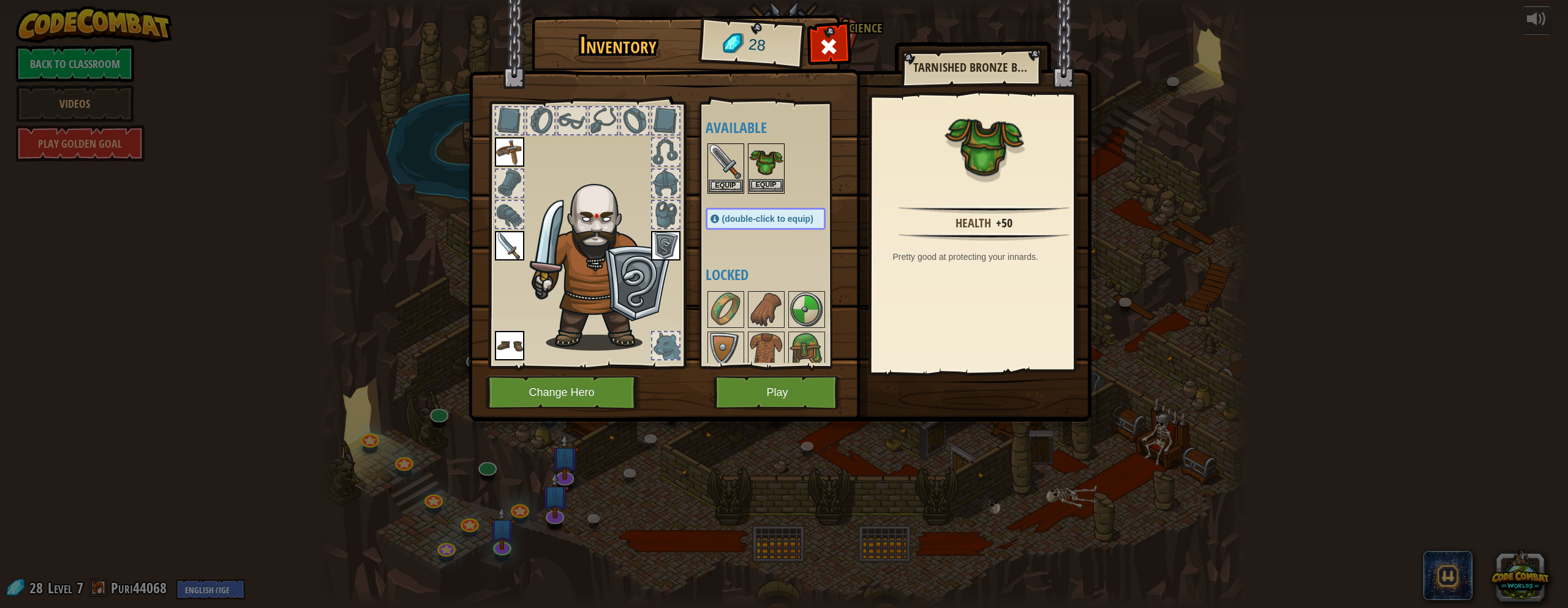
click at [768, 178] on img at bounding box center [766, 162] width 34 height 34
click at [768, 393] on button "Equip" at bounding box center [972, 395] width 207 height 31
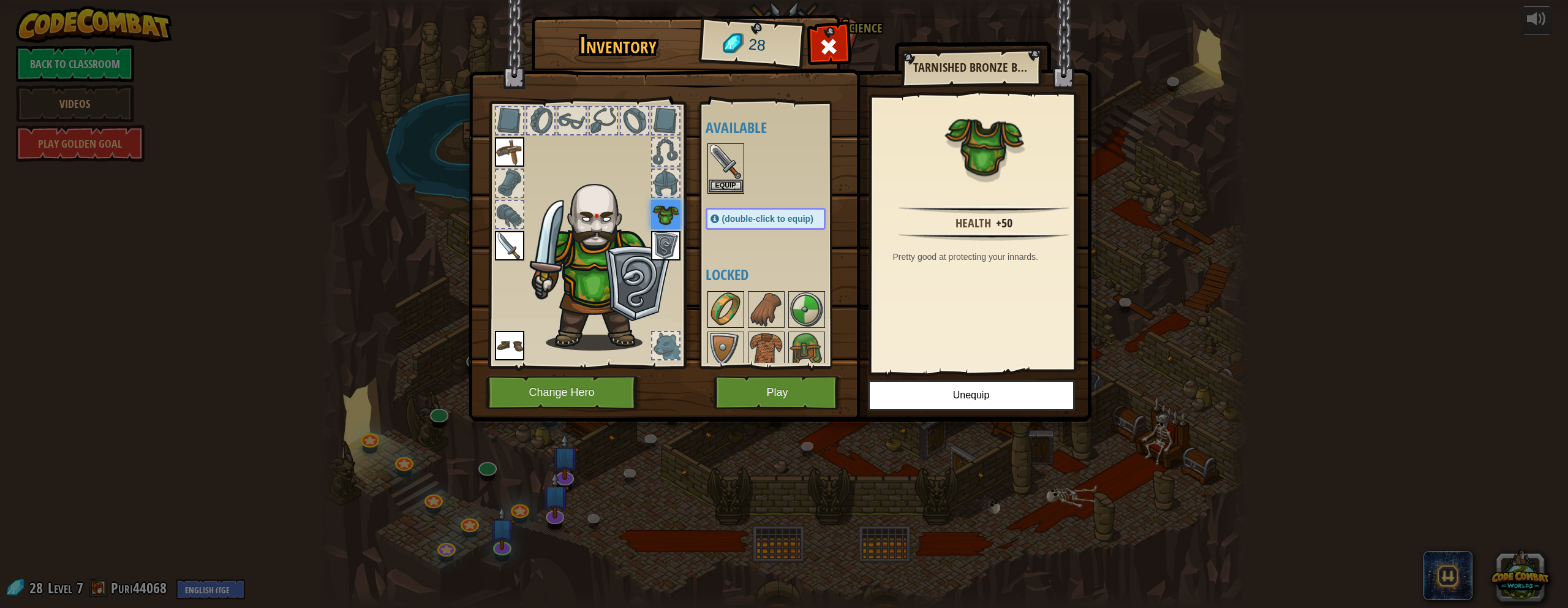
click at [729, 307] on img at bounding box center [726, 309] width 34 height 34
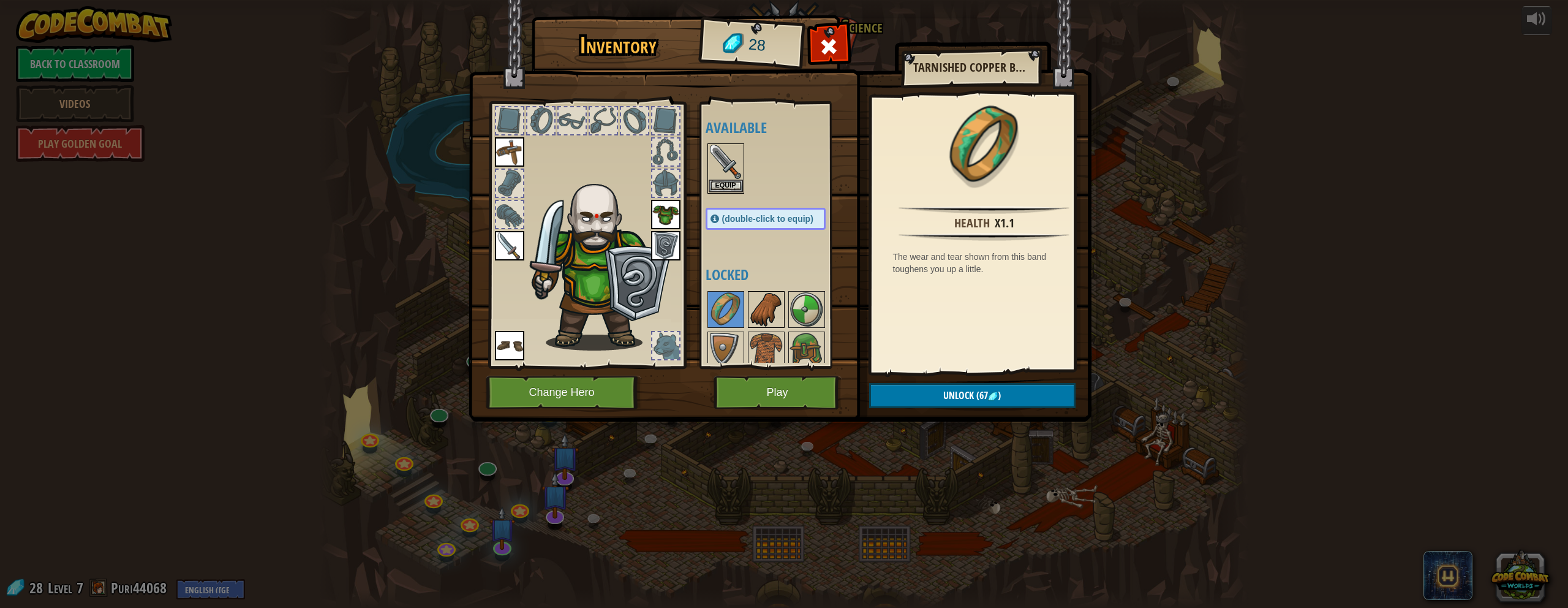
click at [764, 311] on img at bounding box center [766, 309] width 34 height 34
click at [768, 314] on img at bounding box center [807, 309] width 34 height 34
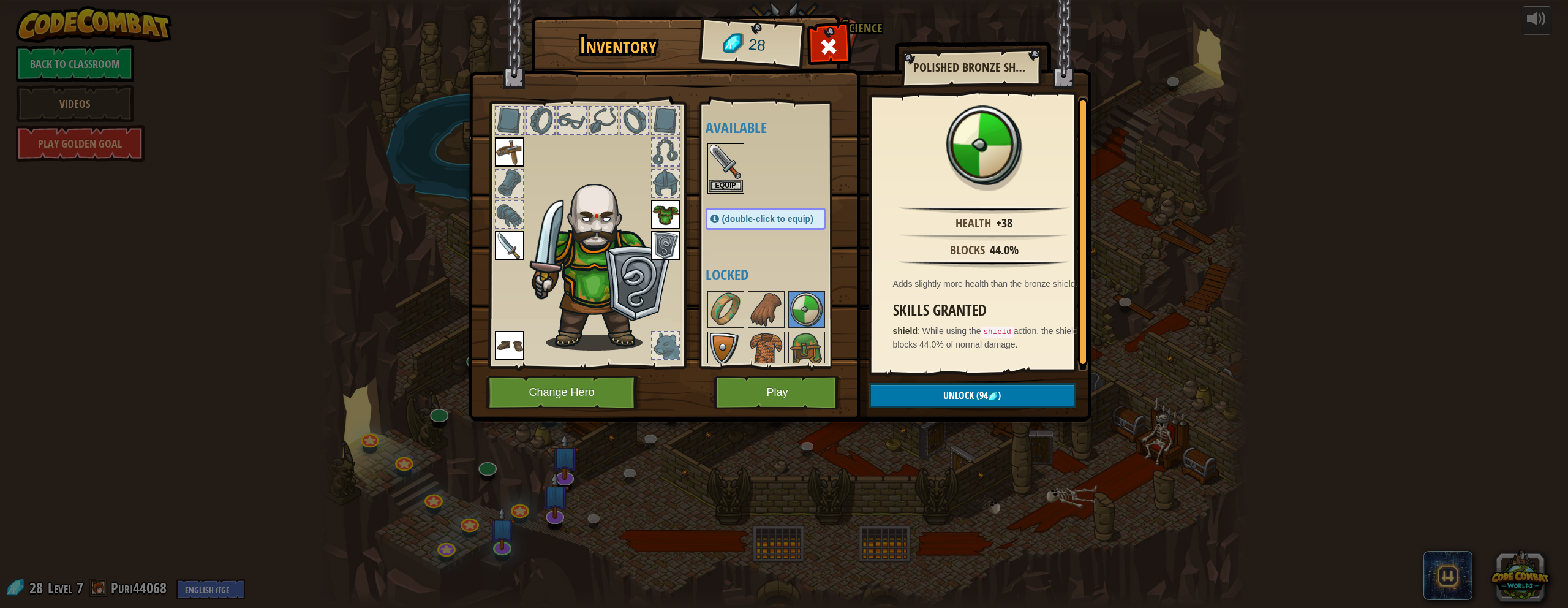
click at [723, 348] on img at bounding box center [726, 350] width 34 height 34
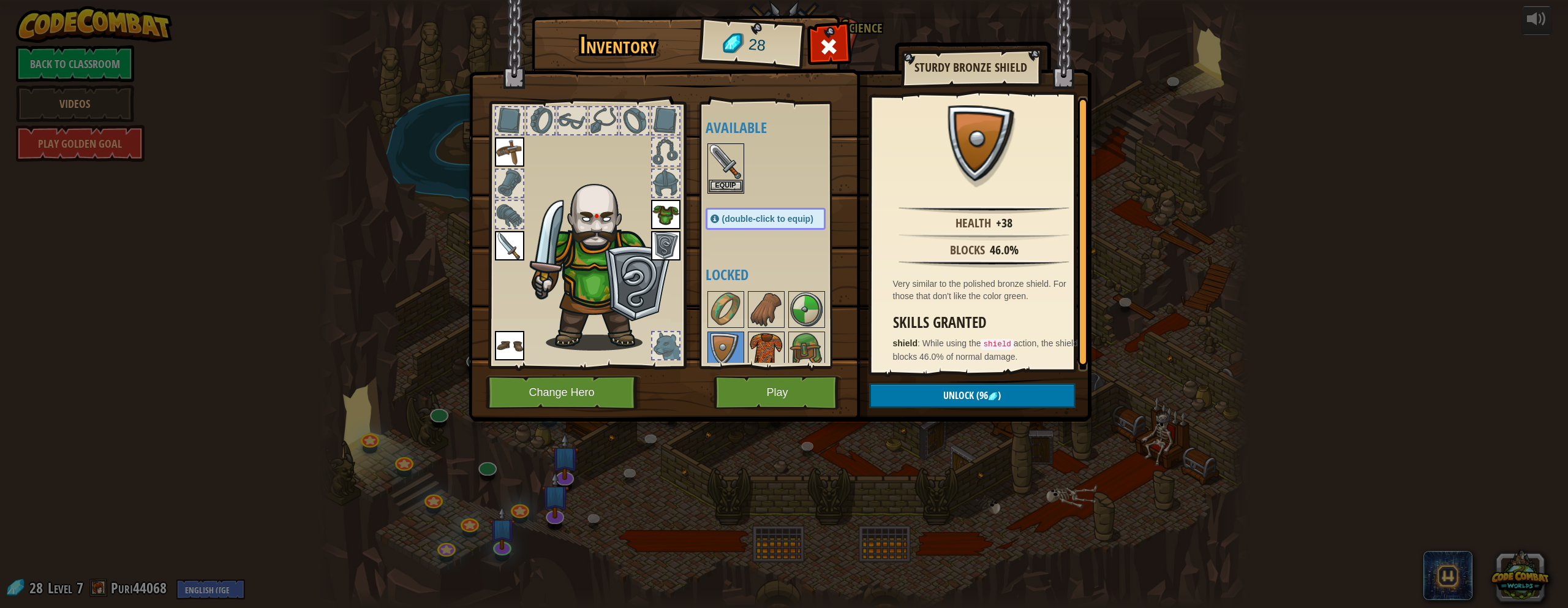
click at [768, 357] on img at bounding box center [766, 350] width 34 height 34
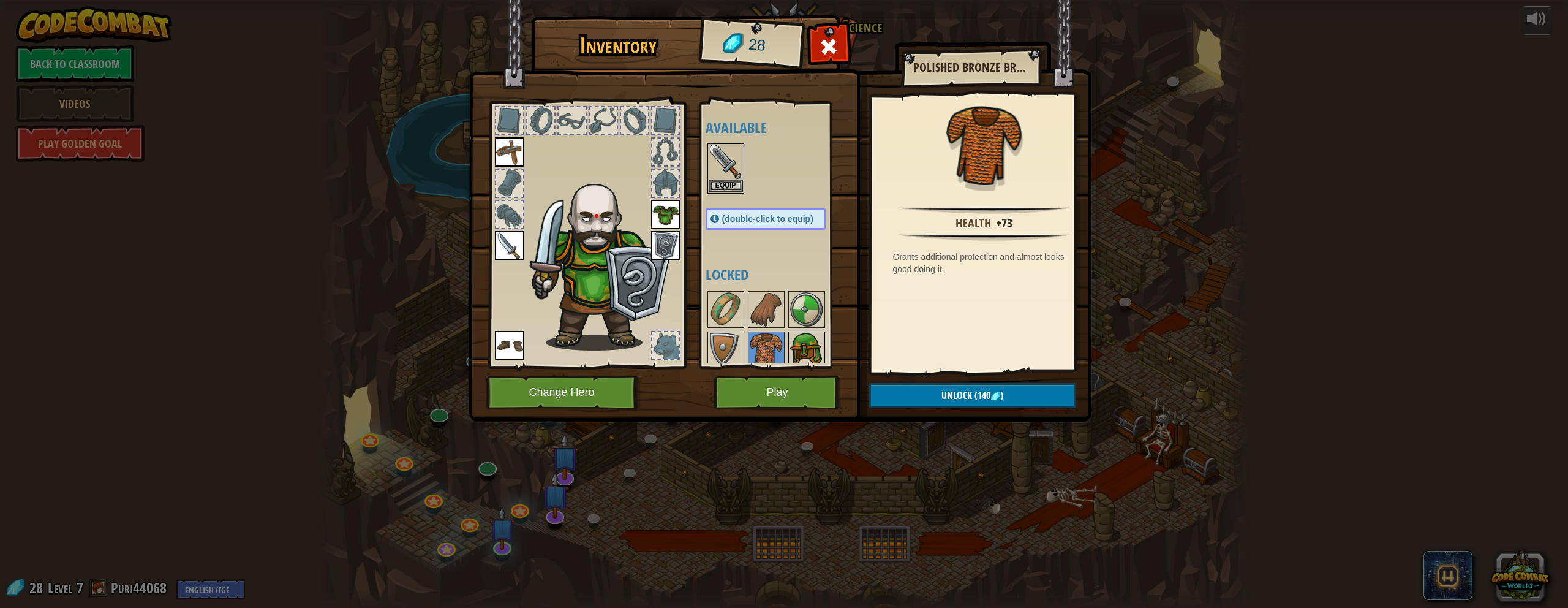
click at [768, 347] on img at bounding box center [807, 350] width 34 height 34
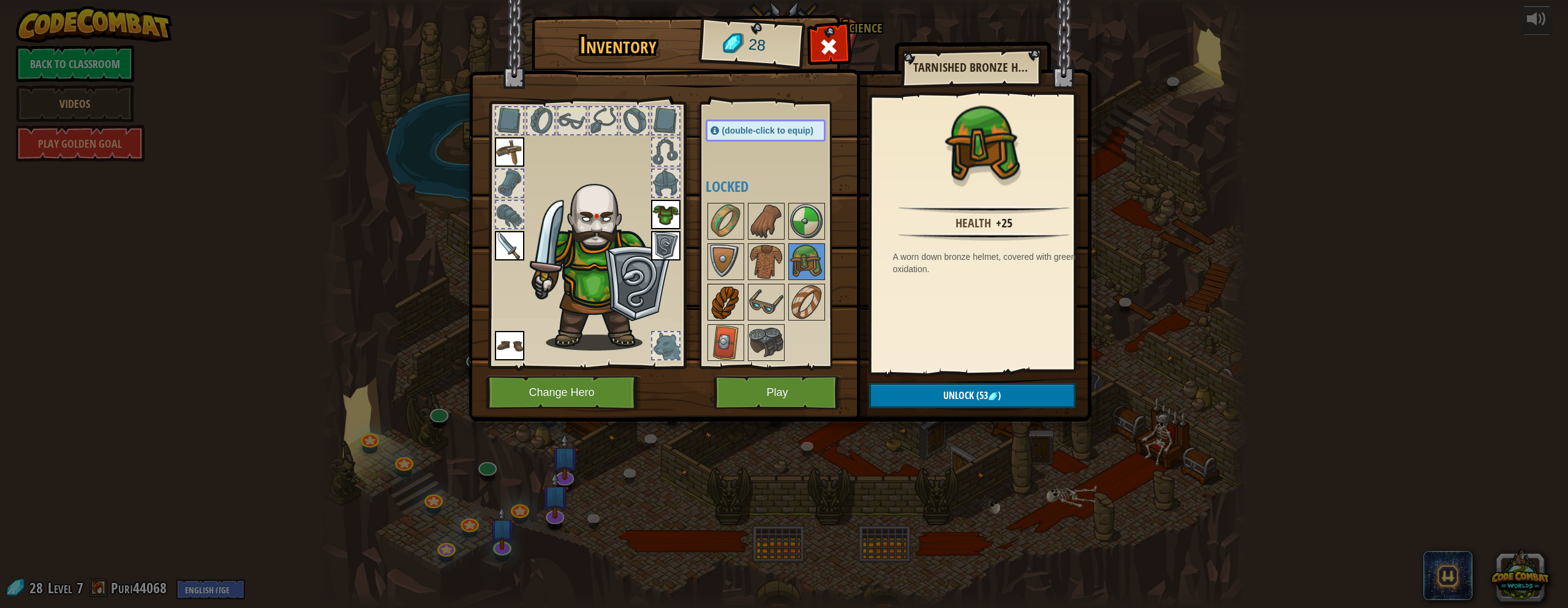
click at [728, 296] on img at bounding box center [726, 302] width 34 height 34
click at [754, 297] on img at bounding box center [766, 302] width 34 height 34
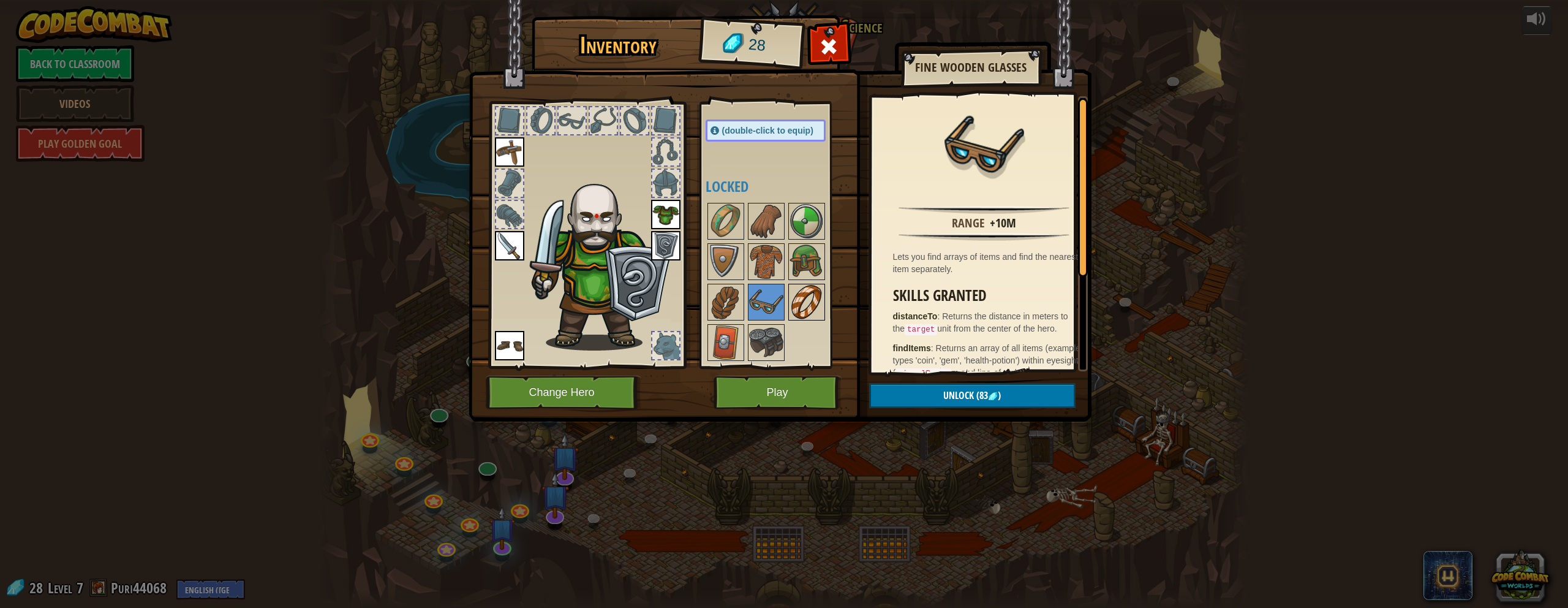
click at [768, 302] on img at bounding box center [807, 302] width 34 height 34
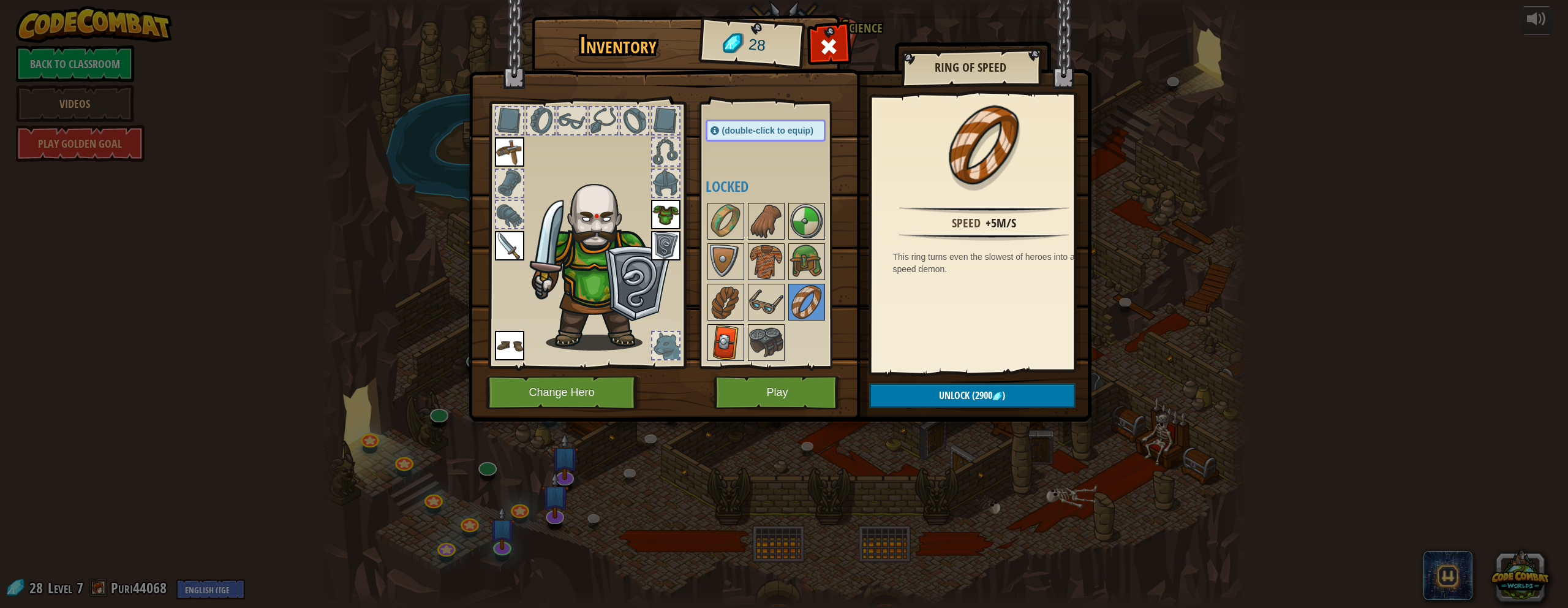
click at [727, 343] on img at bounding box center [726, 342] width 34 height 34
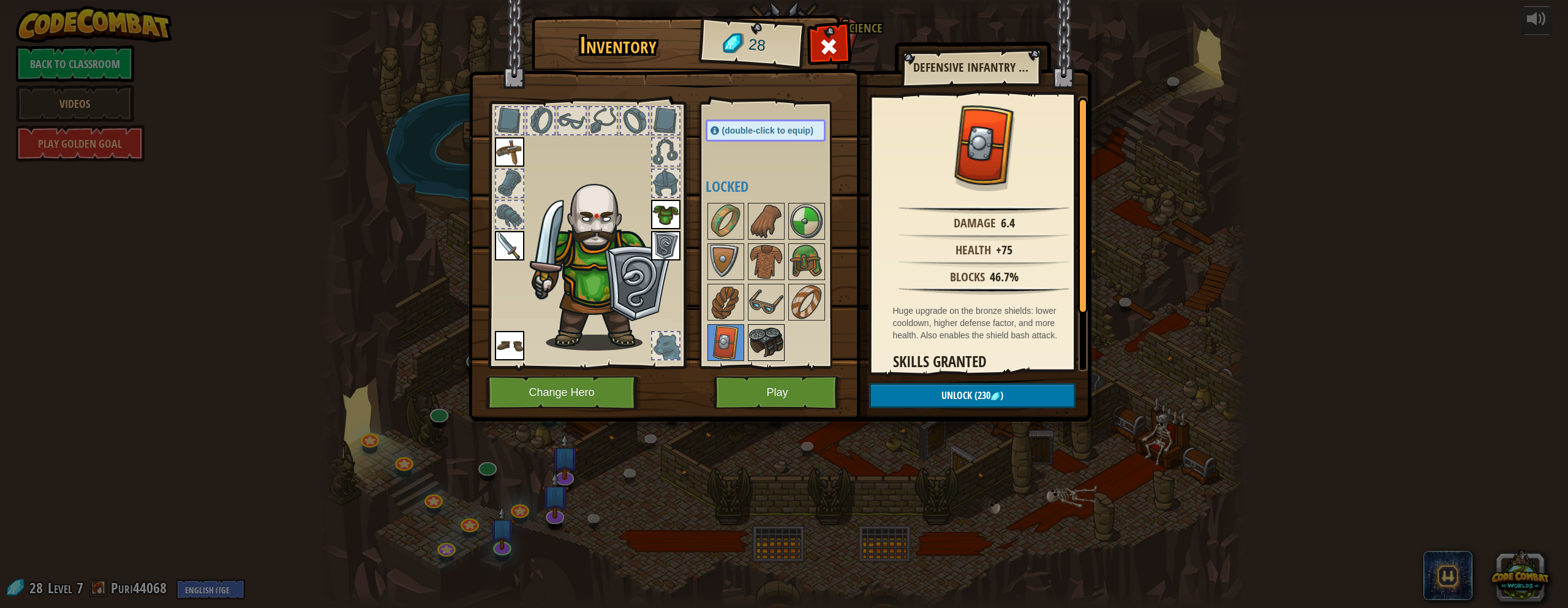
click at [761, 347] on img at bounding box center [766, 342] width 34 height 34
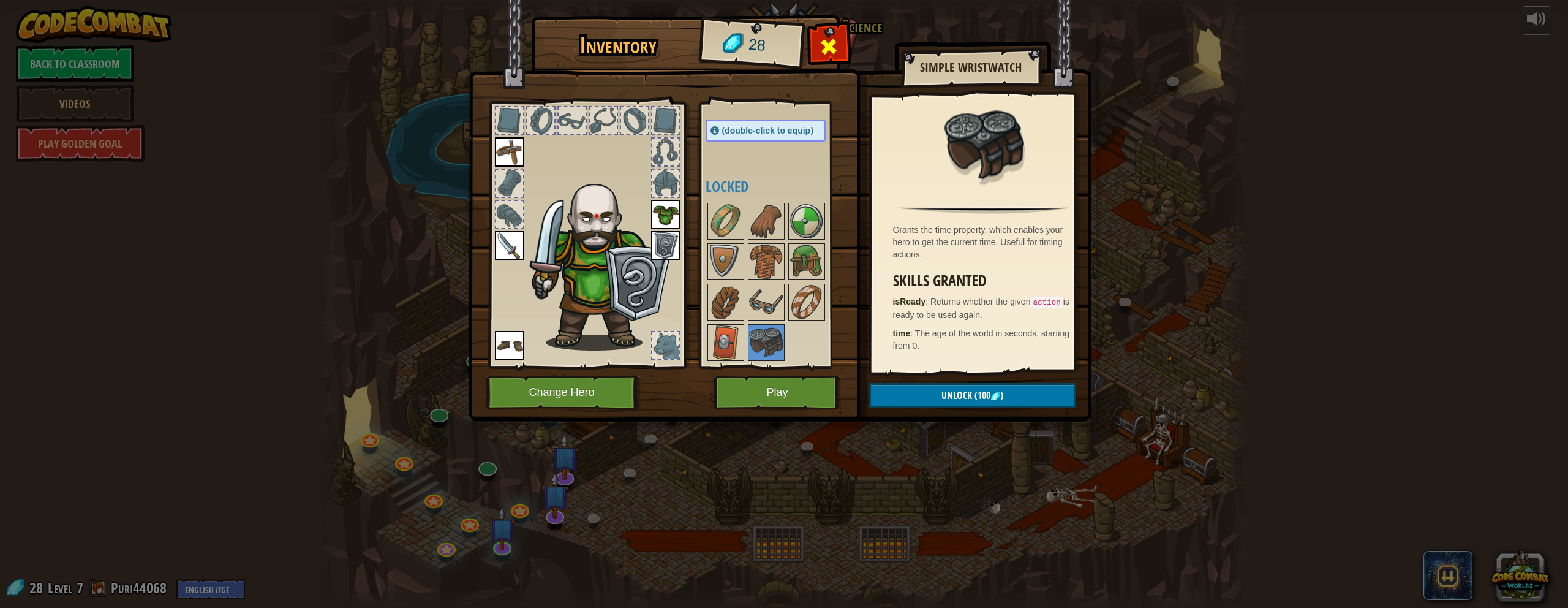
click at [768, 48] on span at bounding box center [828, 46] width 19 height 19
